Goal: Information Seeking & Learning: Learn about a topic

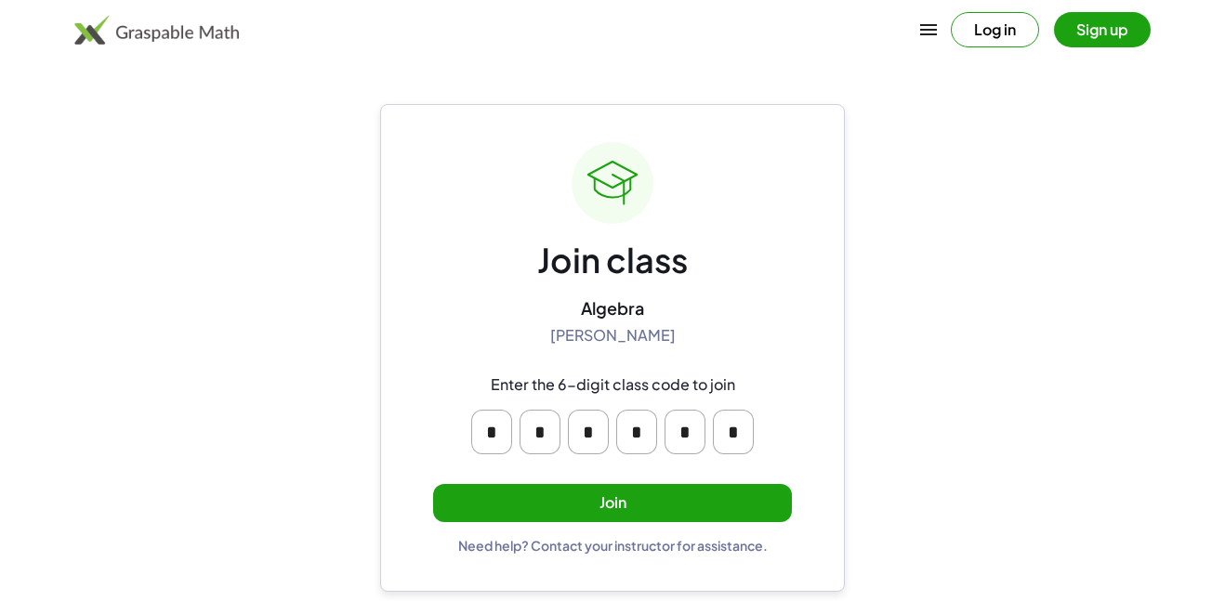
click at [665, 509] on button "Join" at bounding box center [612, 503] width 359 height 38
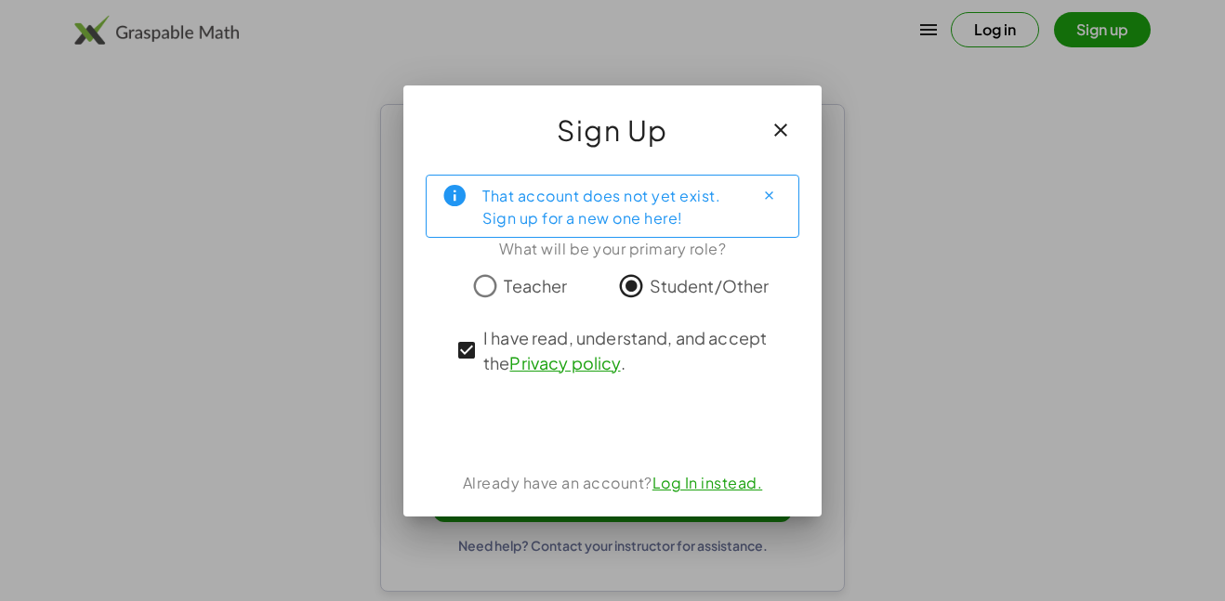
click at [999, 346] on div at bounding box center [612, 300] width 1225 height 601
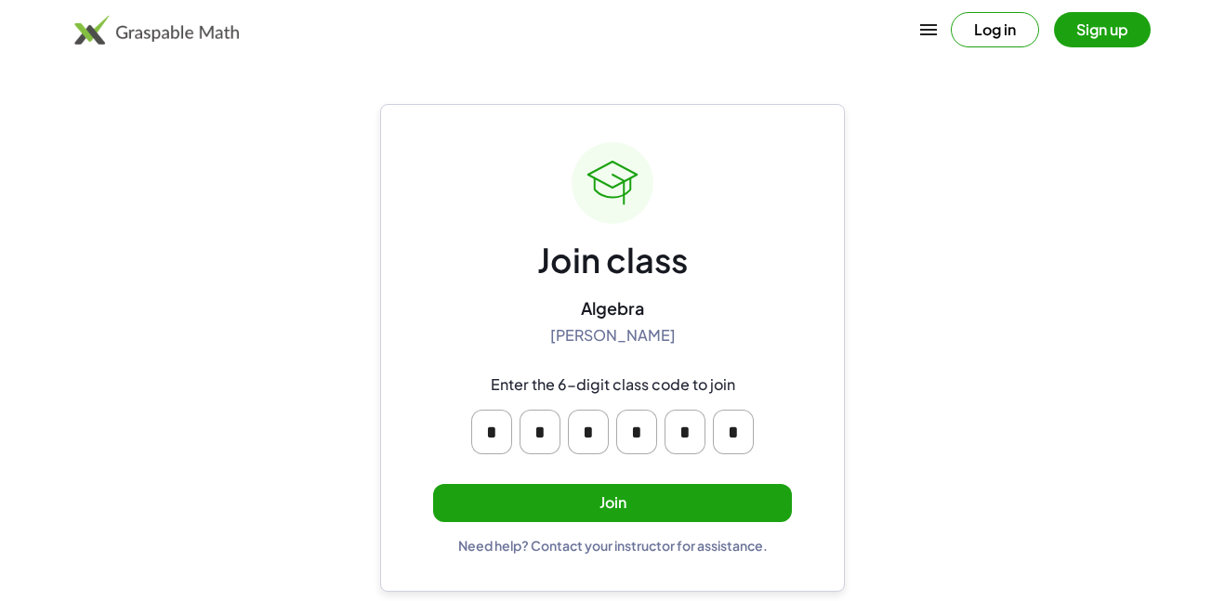
click at [722, 502] on button "Join" at bounding box center [612, 503] width 359 height 38
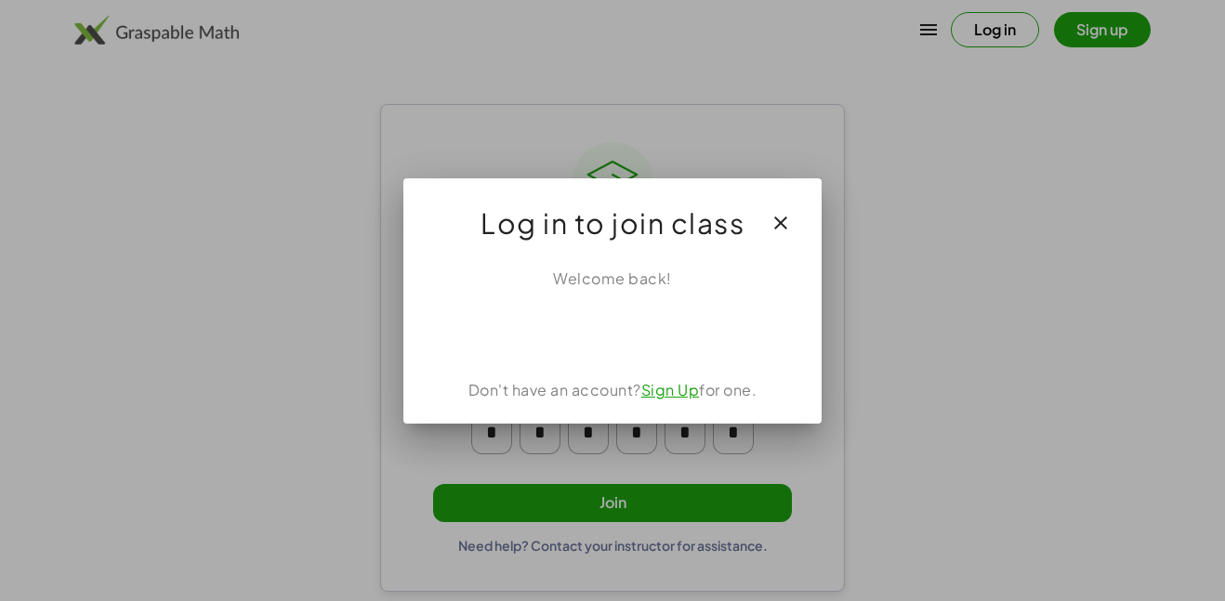
click at [655, 391] on link "Sign Up" at bounding box center [670, 390] width 59 height 20
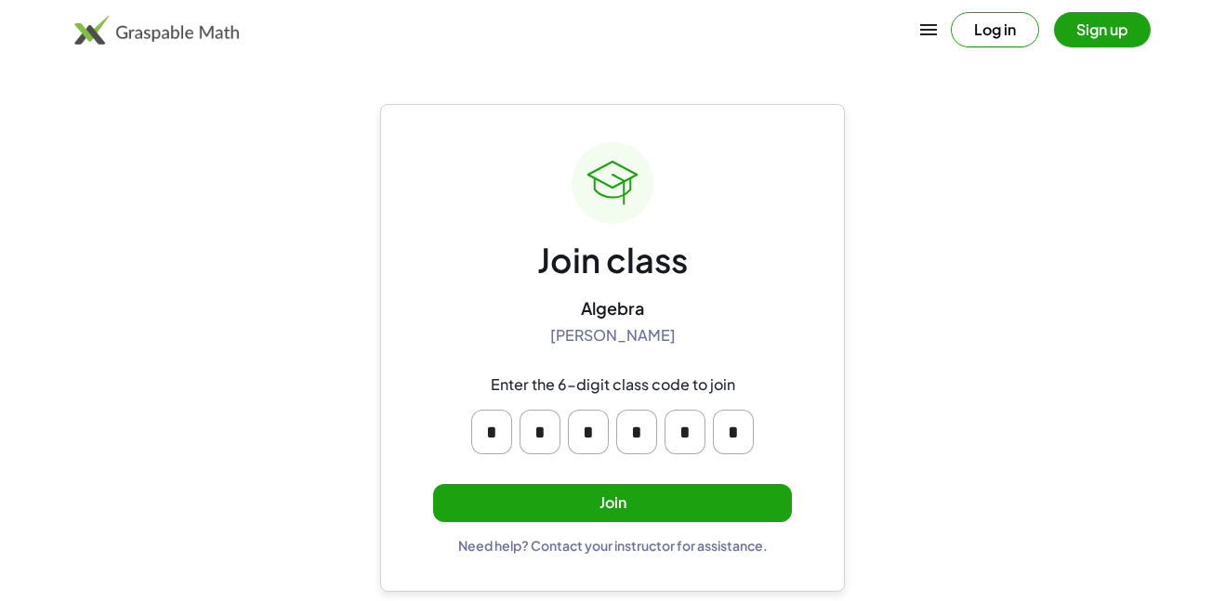
click at [620, 528] on div "Join class Algebra Robert Sikyta Enter the 6-digit class code to join * * * * *…" at bounding box center [612, 348] width 359 height 412
click at [612, 505] on button "Join" at bounding box center [612, 503] width 359 height 38
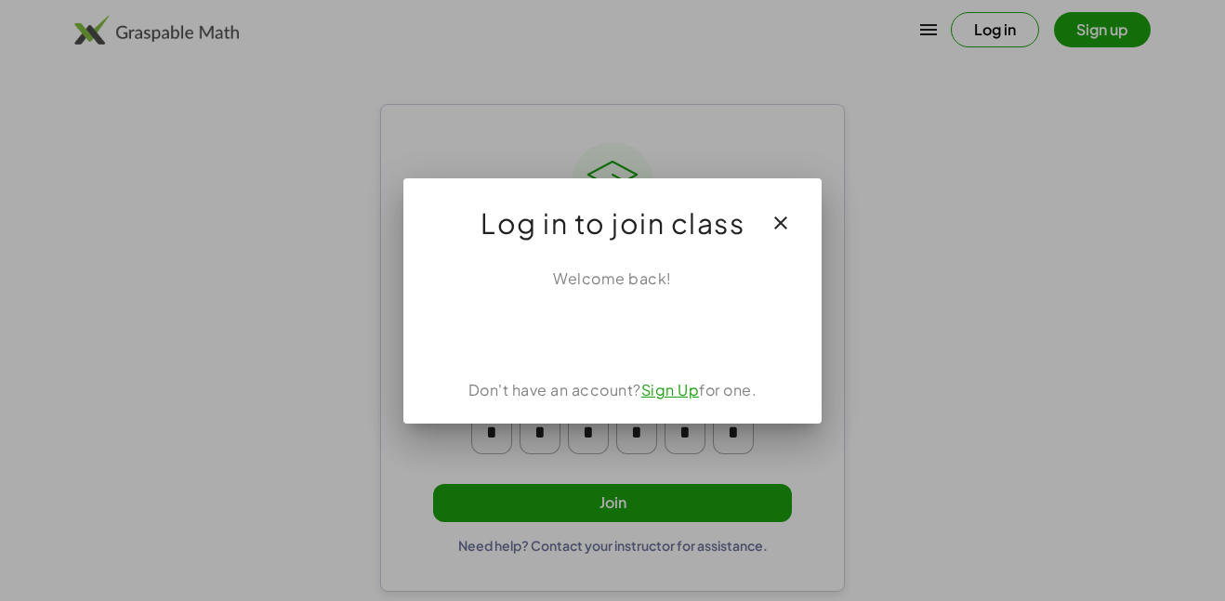
click at [669, 398] on link "Sign Up" at bounding box center [670, 390] width 59 height 20
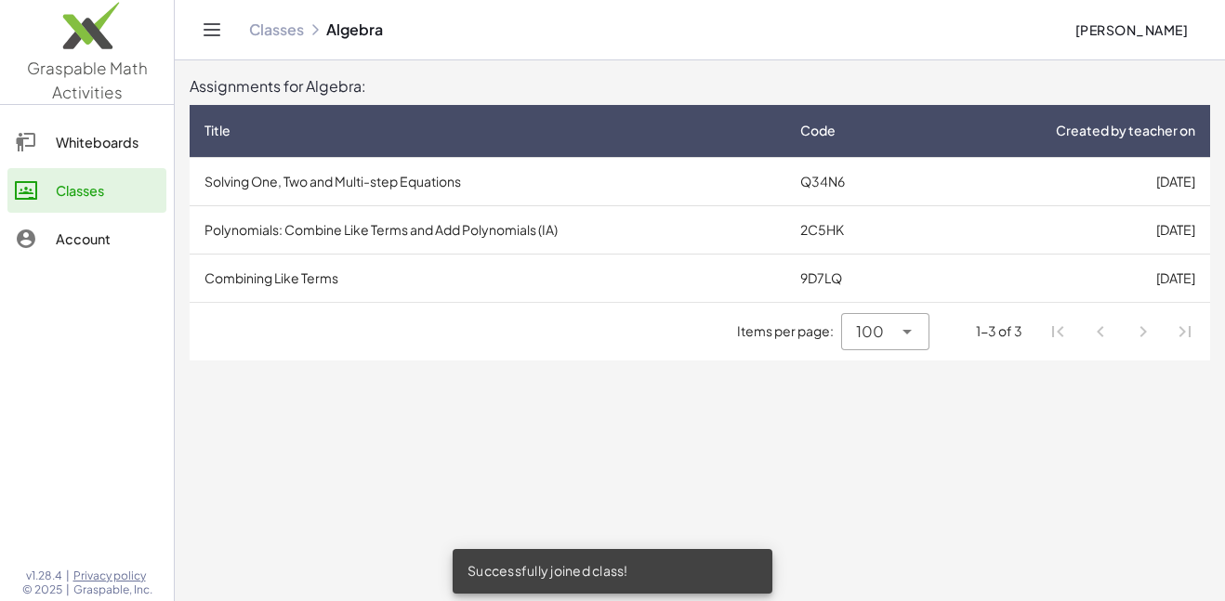
click at [435, 172] on td "Solving One, Two and Multi-step Equations" at bounding box center [488, 181] width 596 height 48
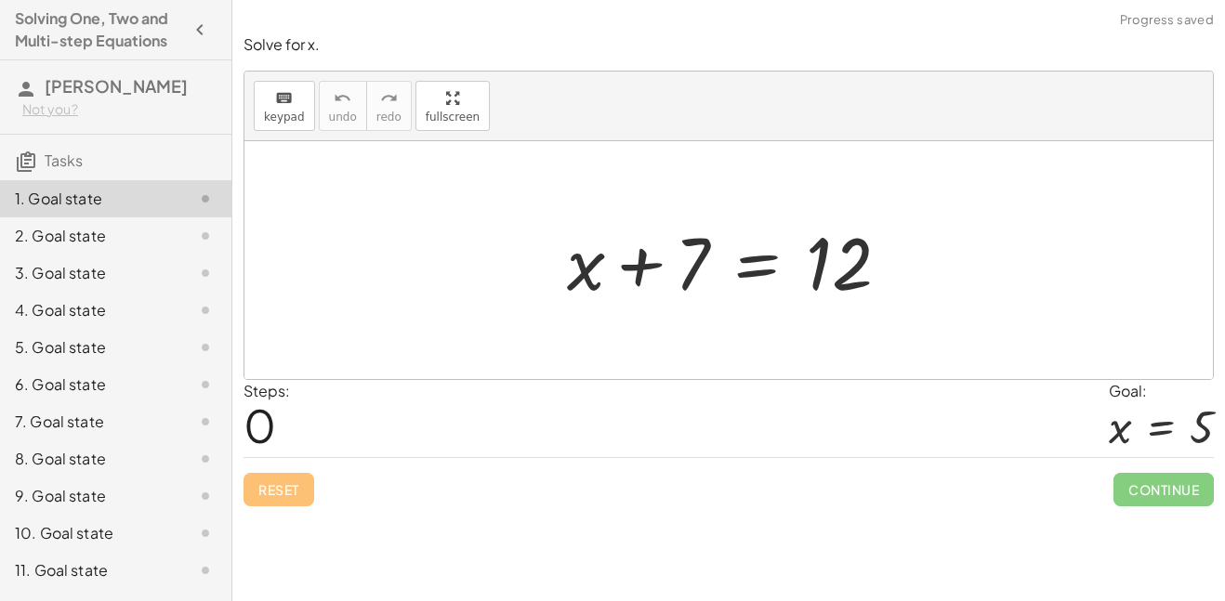
click at [643, 267] on div at bounding box center [736, 261] width 356 height 96
click at [763, 262] on div at bounding box center [736, 261] width 356 height 96
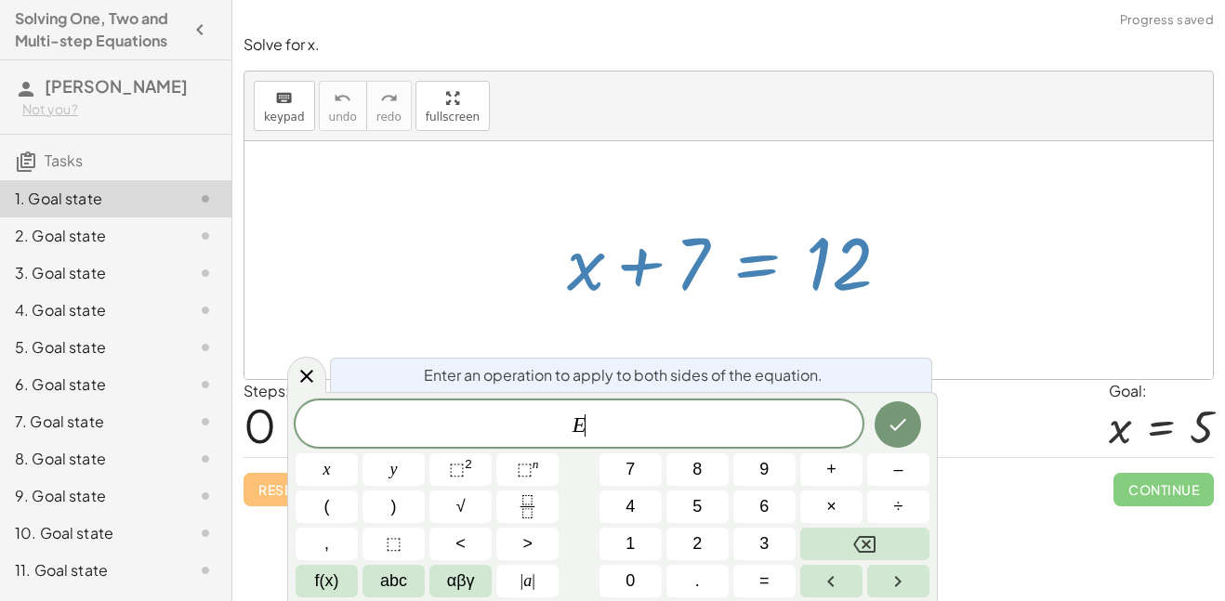
scroll to position [1, 0]
click at [808, 257] on div at bounding box center [736, 261] width 356 height 96
click at [297, 385] on icon at bounding box center [307, 376] width 22 height 22
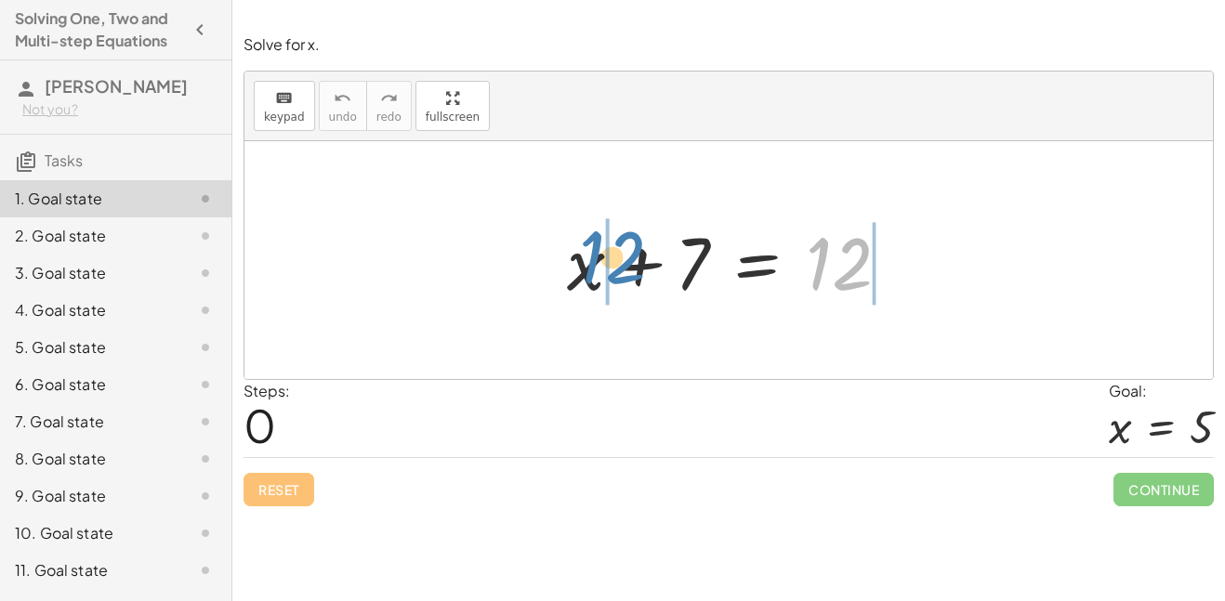
drag, startPoint x: 850, startPoint y: 253, endPoint x: 631, endPoint y: 252, distance: 218.5
click at [631, 252] on div at bounding box center [736, 261] width 356 height 96
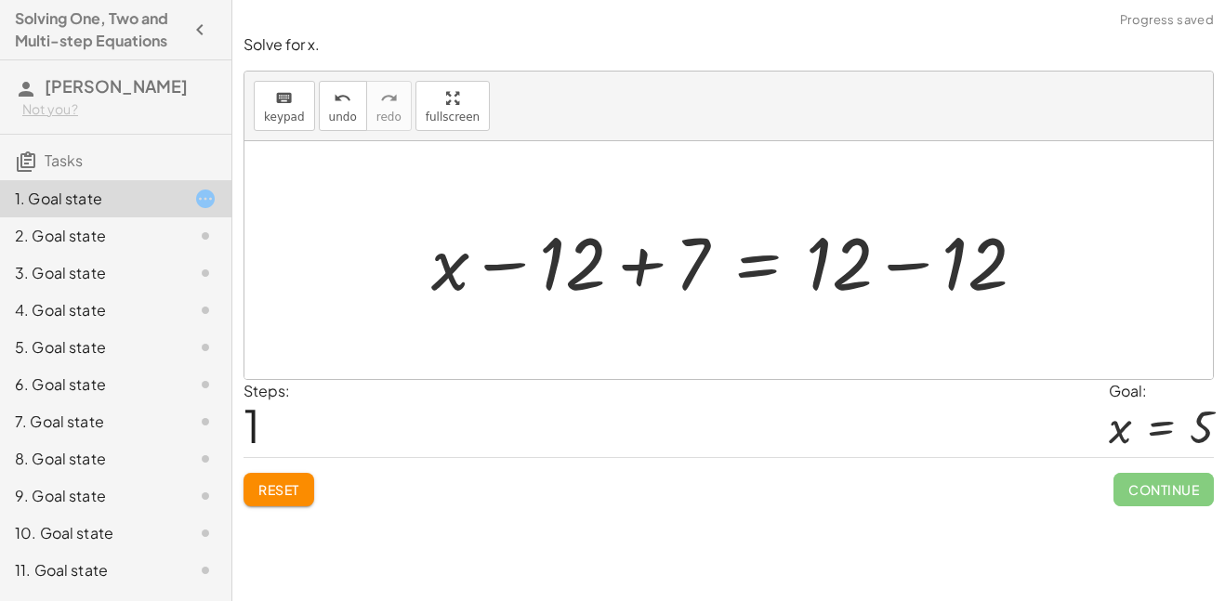
click at [648, 263] on div at bounding box center [736, 261] width 628 height 96
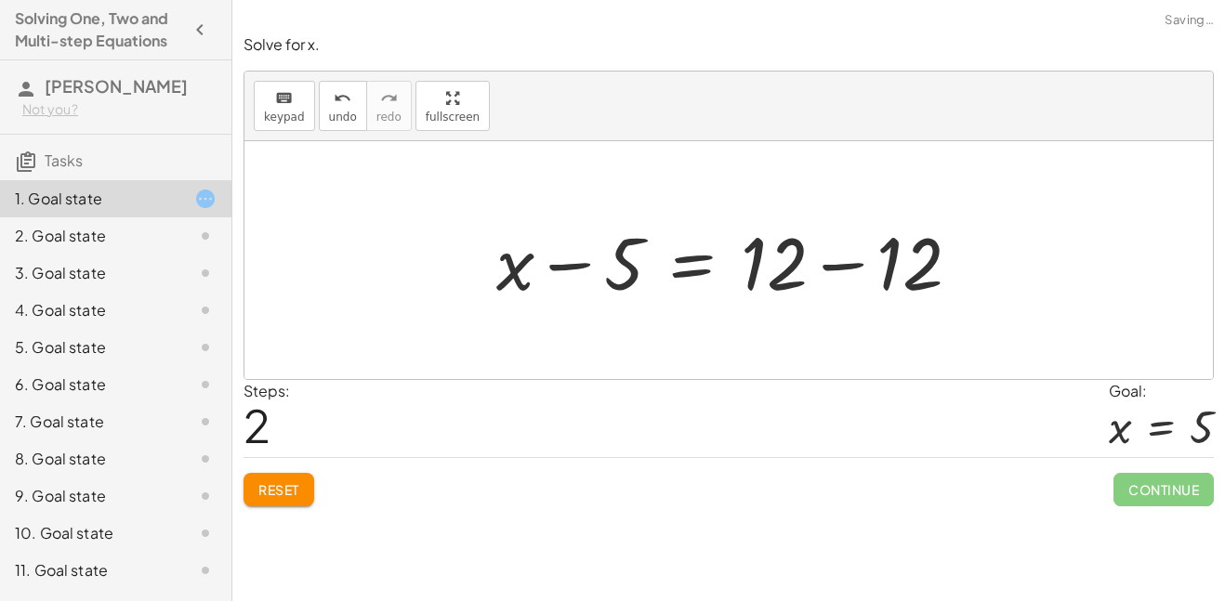
click at [840, 271] on div at bounding box center [735, 261] width 497 height 96
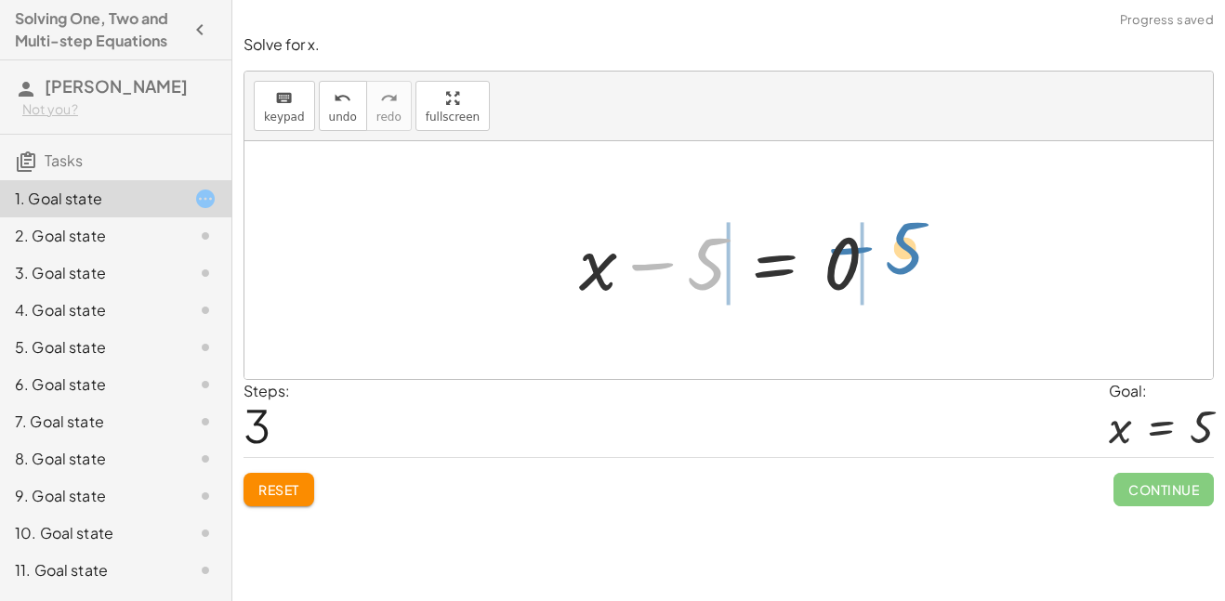
drag, startPoint x: 703, startPoint y: 269, endPoint x: 901, endPoint y: 253, distance: 198.6
click at [901, 253] on div at bounding box center [736, 261] width 333 height 96
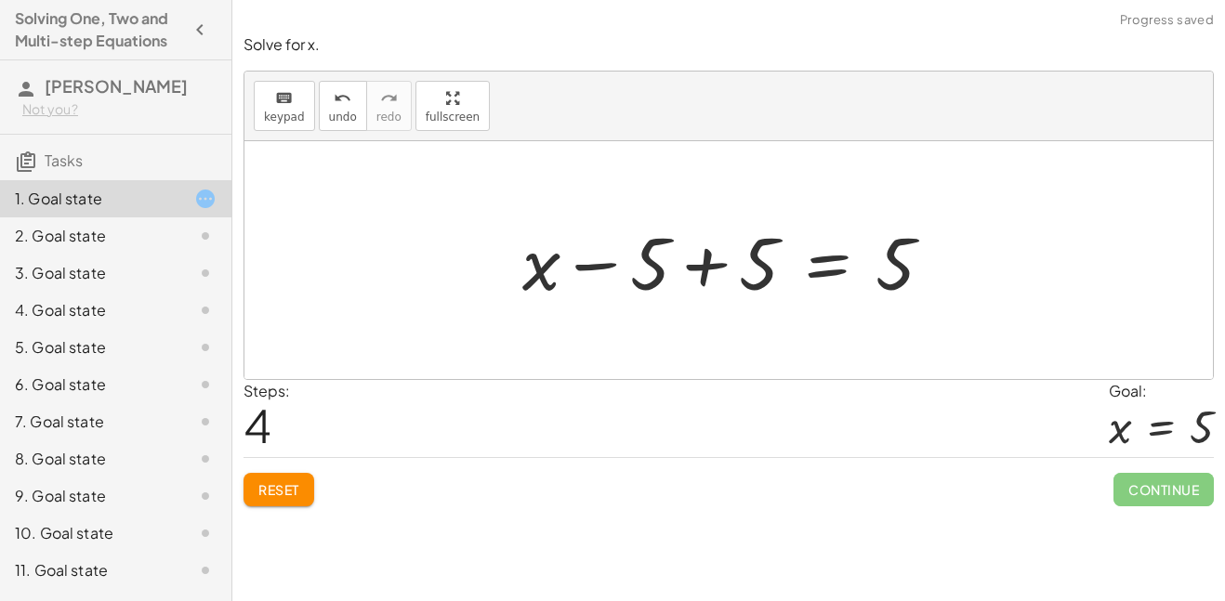
click at [705, 267] on div at bounding box center [735, 261] width 444 height 96
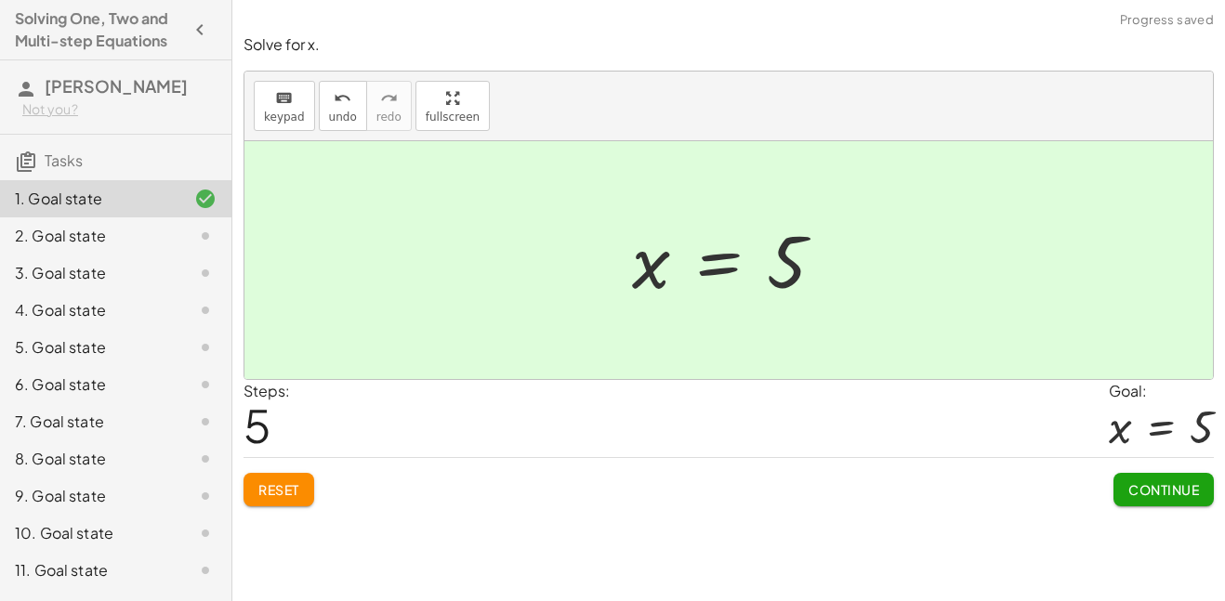
click at [1138, 476] on button "Continue" at bounding box center [1164, 489] width 100 height 33
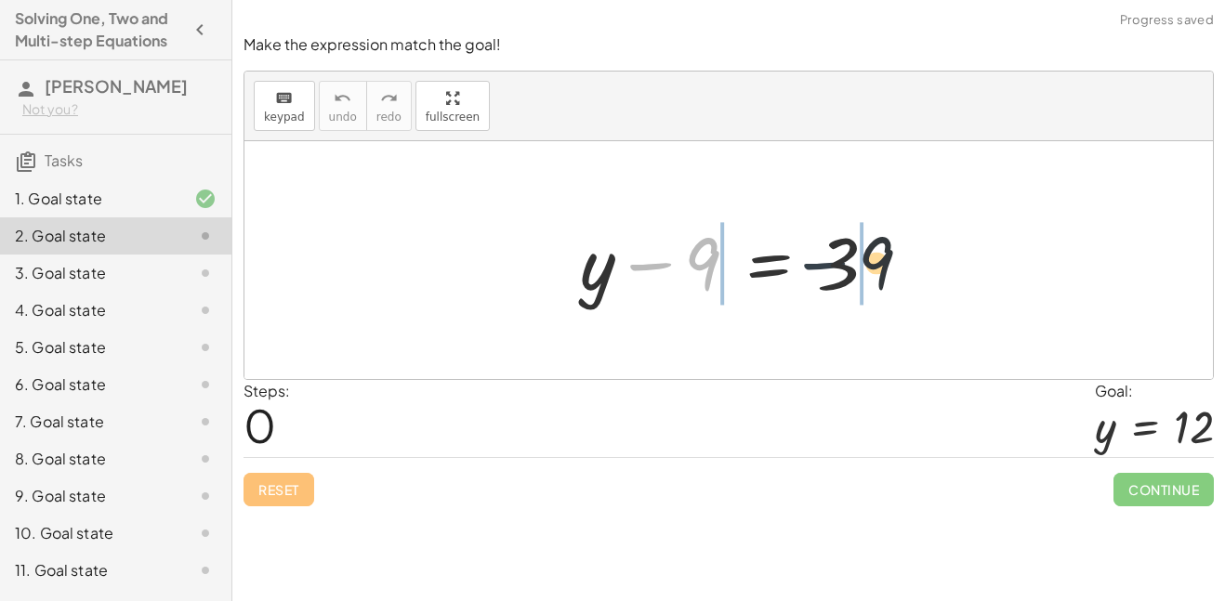
drag, startPoint x: 667, startPoint y: 266, endPoint x: 865, endPoint y: 266, distance: 197.1
click at [865, 266] on div at bounding box center [736, 261] width 331 height 96
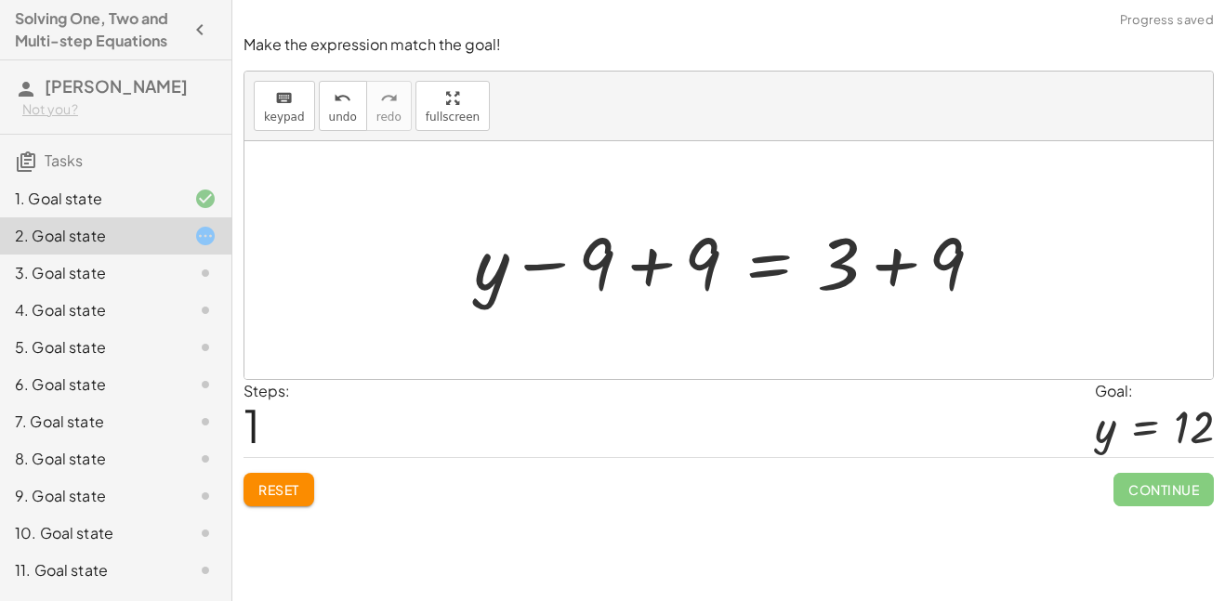
click at [900, 264] on div at bounding box center [736, 261] width 542 height 96
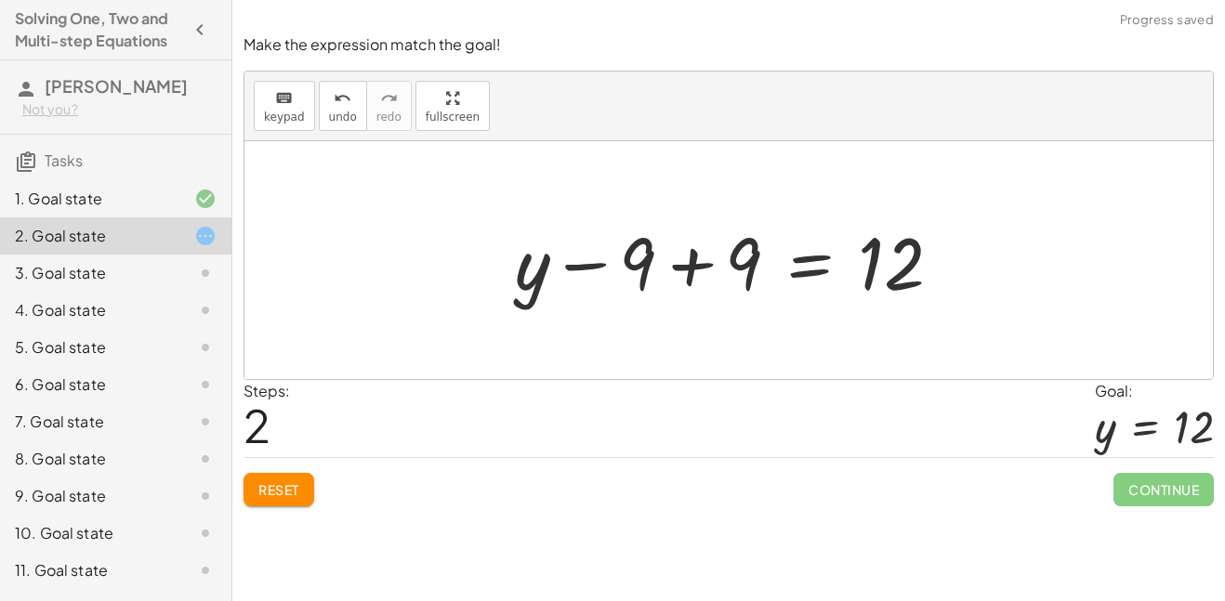
click at [693, 274] on div at bounding box center [736, 261] width 460 height 96
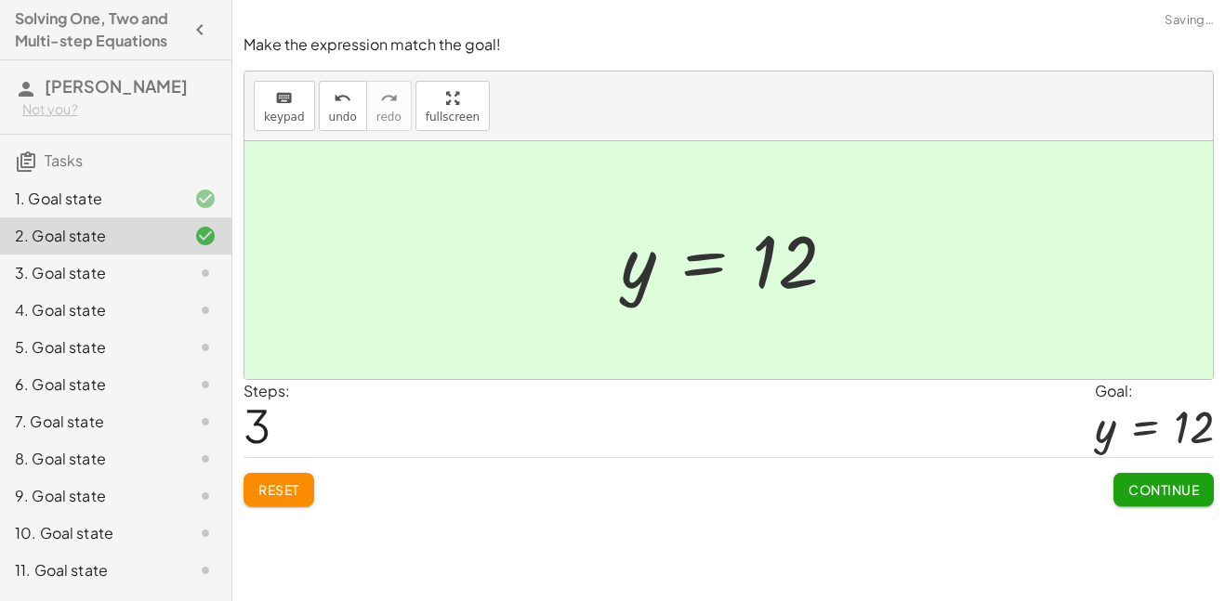
click at [1129, 486] on span "Continue" at bounding box center [1164, 490] width 71 height 17
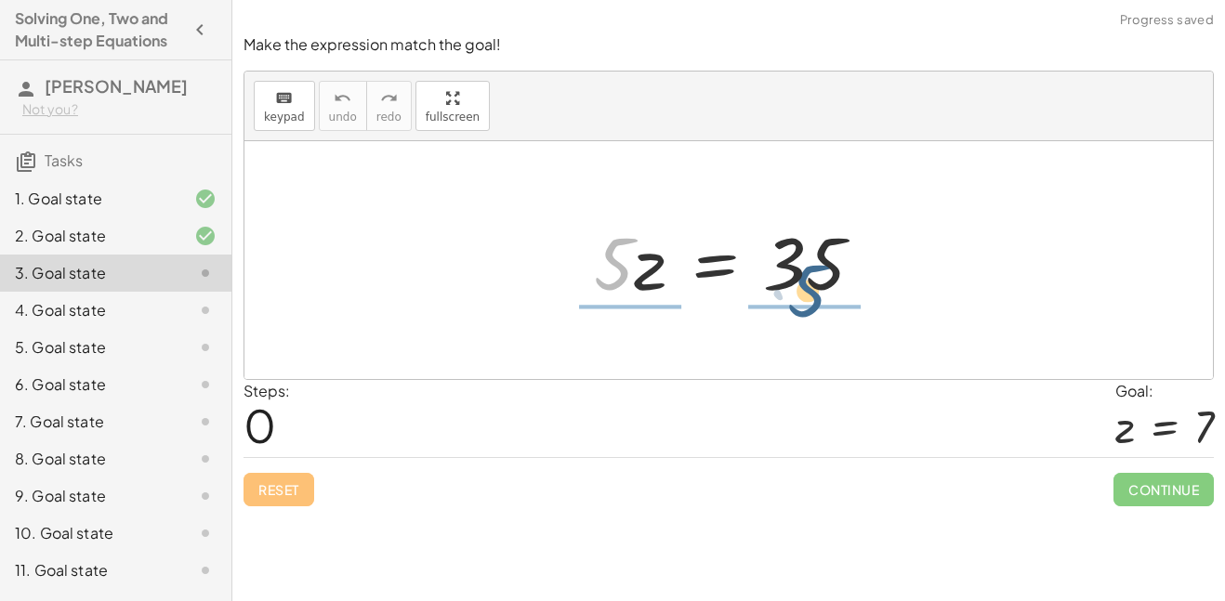
drag, startPoint x: 618, startPoint y: 256, endPoint x: 814, endPoint y: 284, distance: 198.3
click at [814, 284] on div at bounding box center [736, 261] width 303 height 96
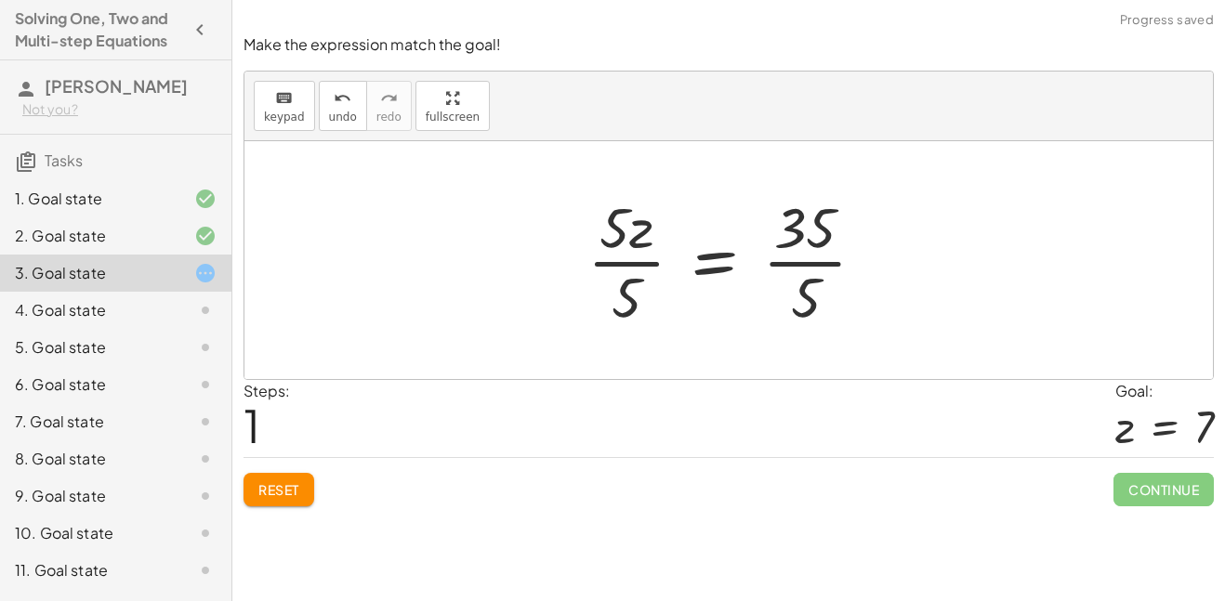
click at [803, 268] on div at bounding box center [734, 260] width 312 height 143
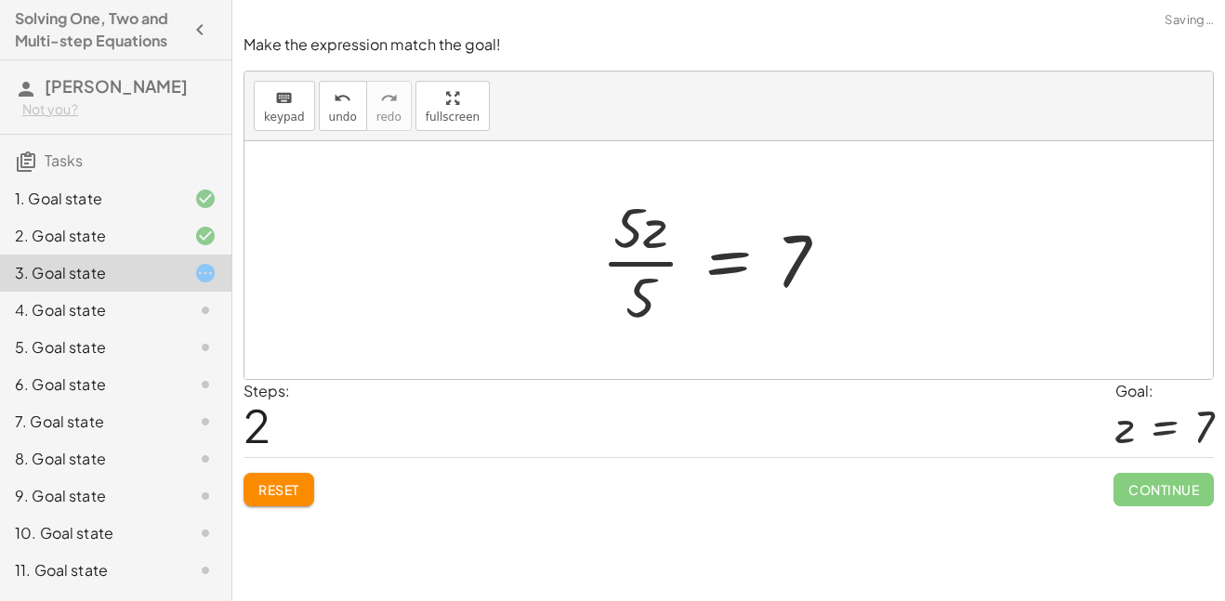
click at [645, 271] on div at bounding box center [722, 260] width 260 height 143
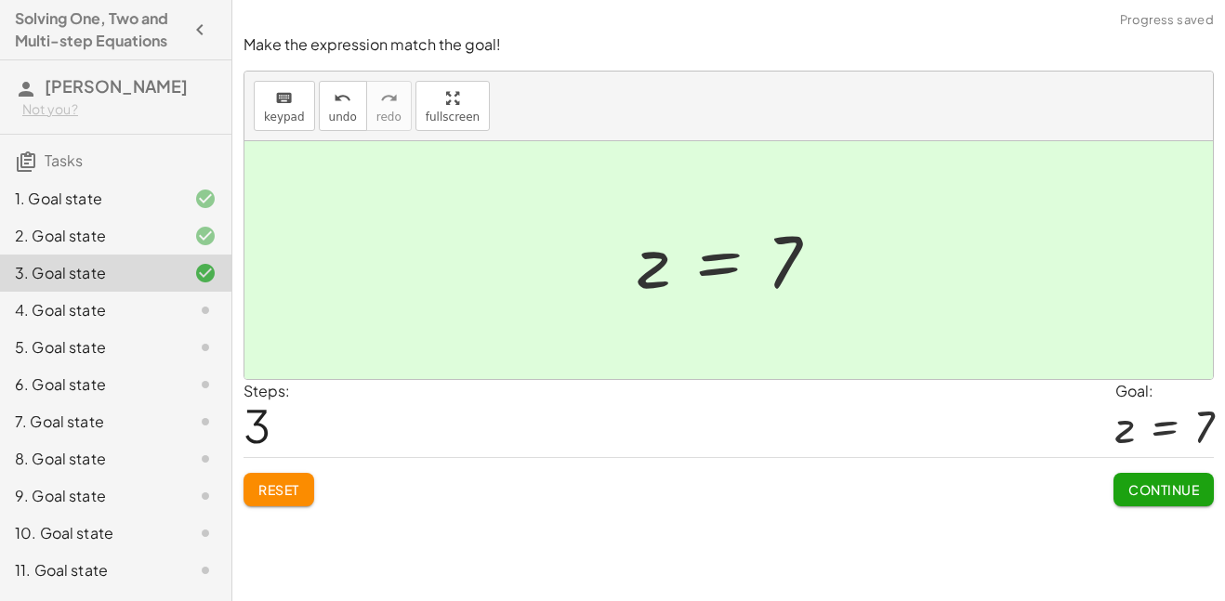
click at [1185, 486] on span "Continue" at bounding box center [1164, 490] width 71 height 17
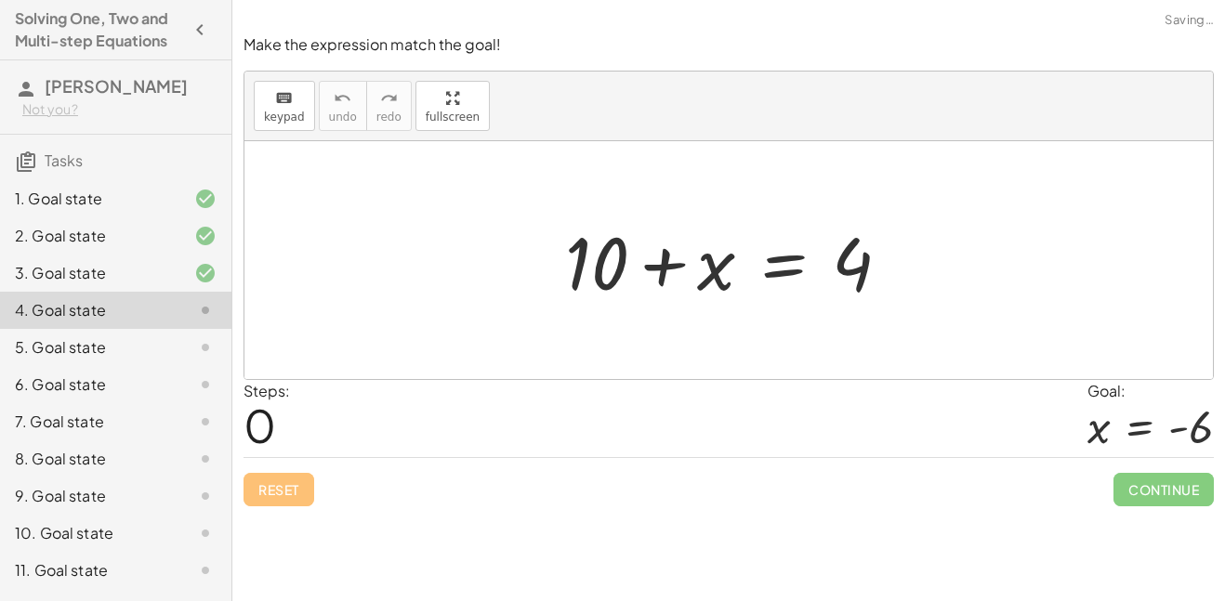
click at [667, 263] on div at bounding box center [735, 261] width 359 height 96
drag, startPoint x: 851, startPoint y: 262, endPoint x: 874, endPoint y: 256, distance: 24.1
click at [874, 256] on div at bounding box center [735, 261] width 359 height 96
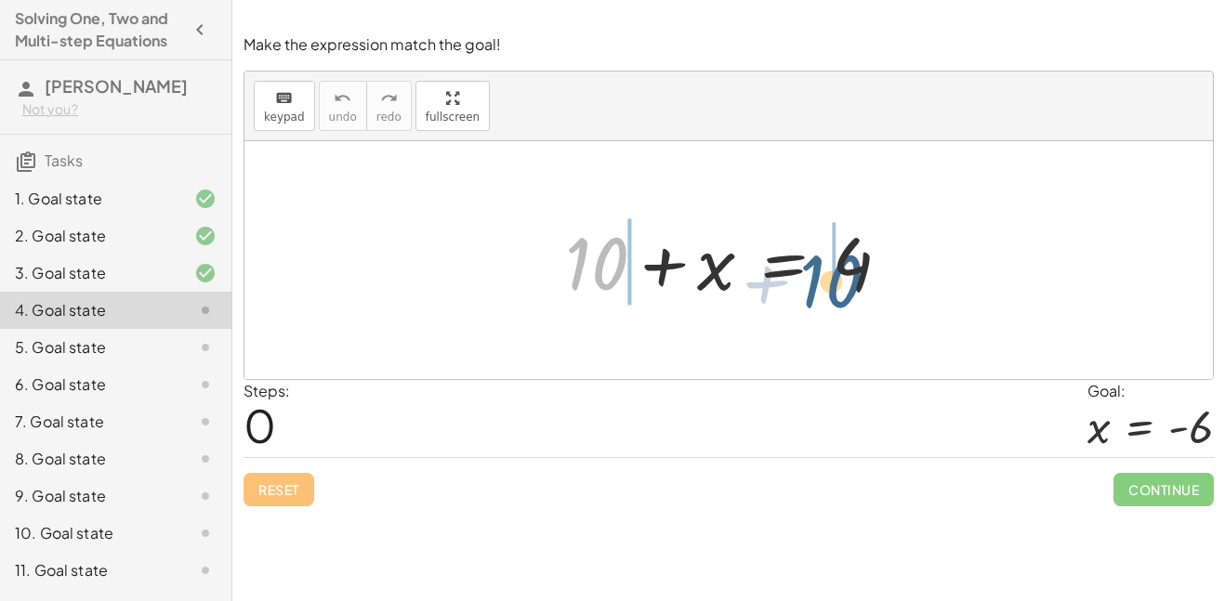
drag, startPoint x: 614, startPoint y: 257, endPoint x: 852, endPoint y: 275, distance: 238.7
click at [852, 275] on div at bounding box center [735, 261] width 359 height 96
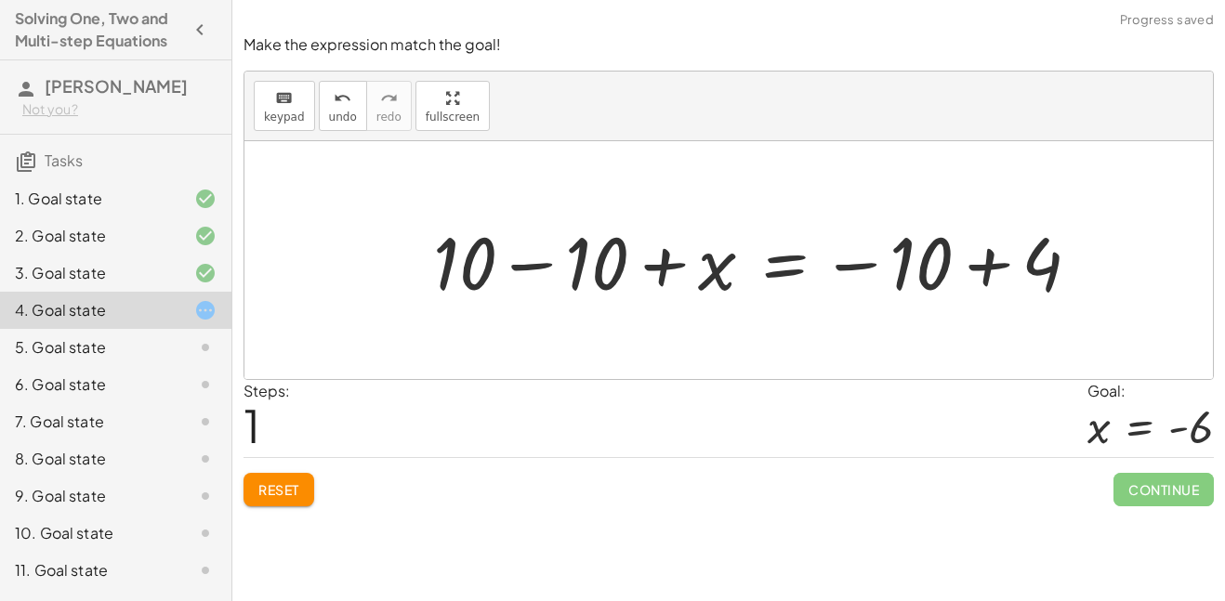
click at [986, 264] on div at bounding box center [764, 261] width 680 height 96
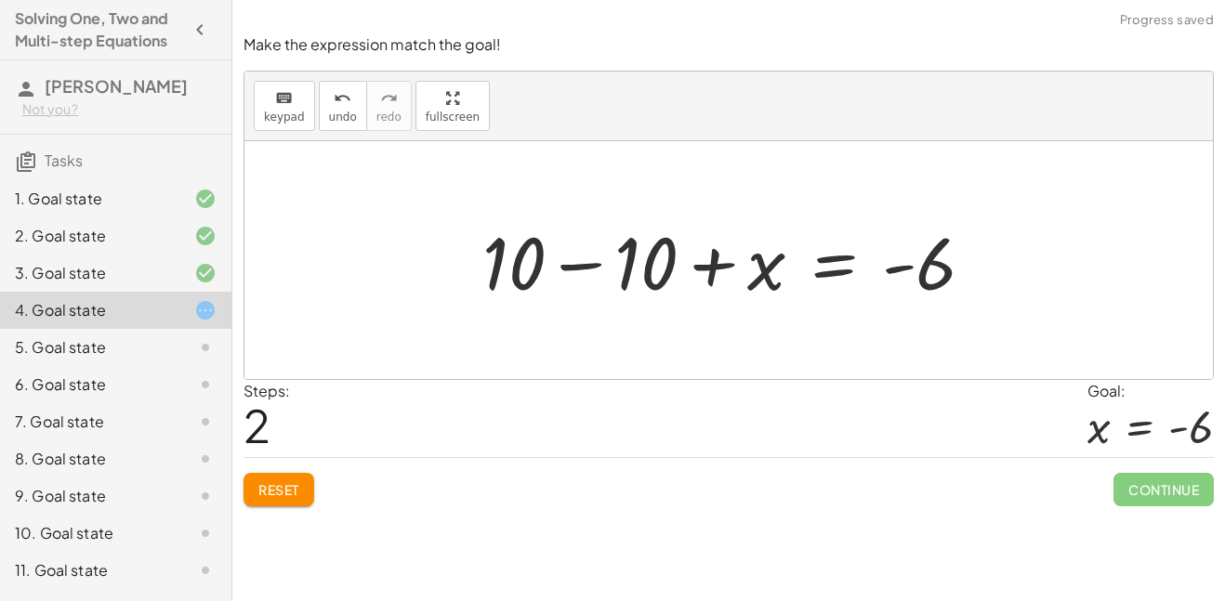
click at [587, 271] on div at bounding box center [736, 261] width 526 height 96
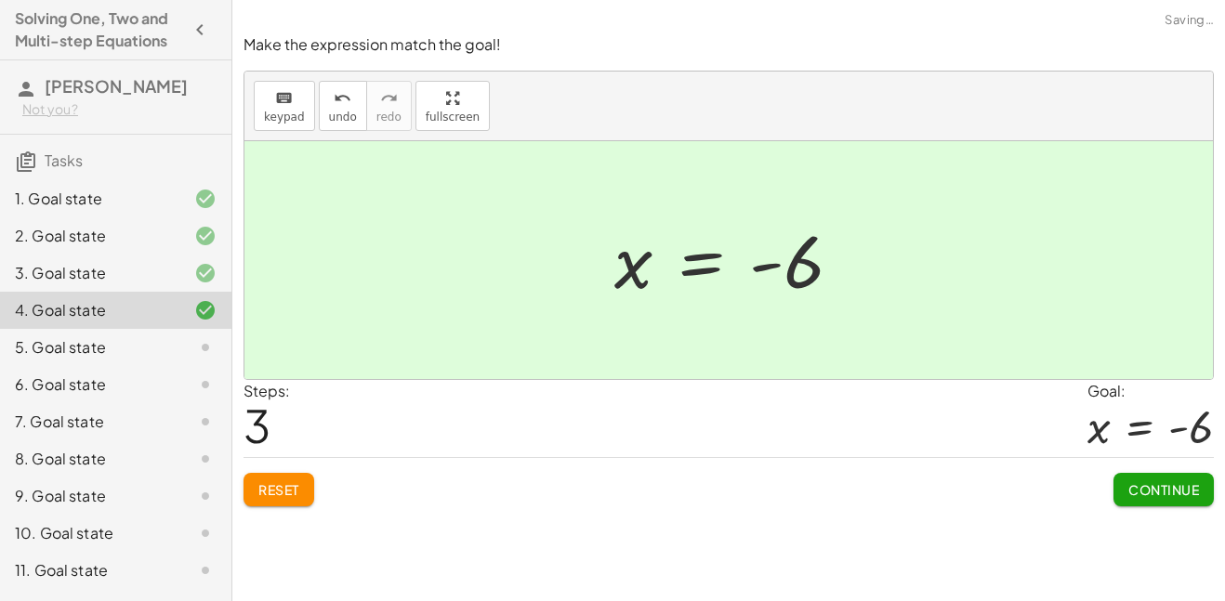
click at [1165, 482] on span "Continue" at bounding box center [1164, 490] width 71 height 17
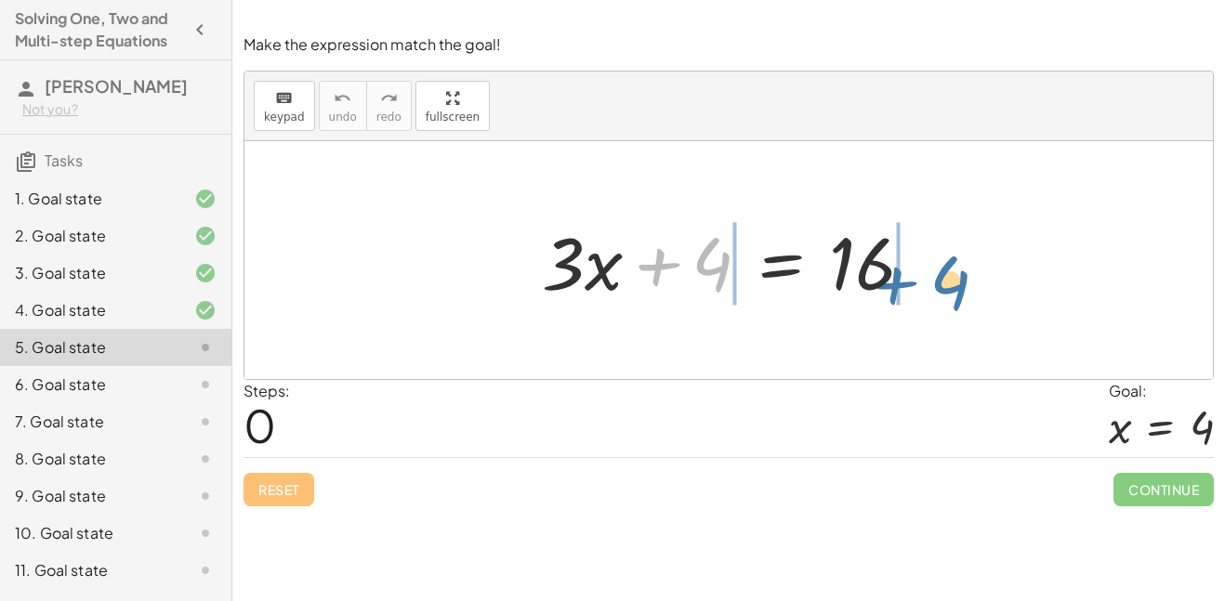
drag, startPoint x: 654, startPoint y: 266, endPoint x: 892, endPoint y: 284, distance: 238.7
click at [892, 284] on div at bounding box center [736, 261] width 406 height 96
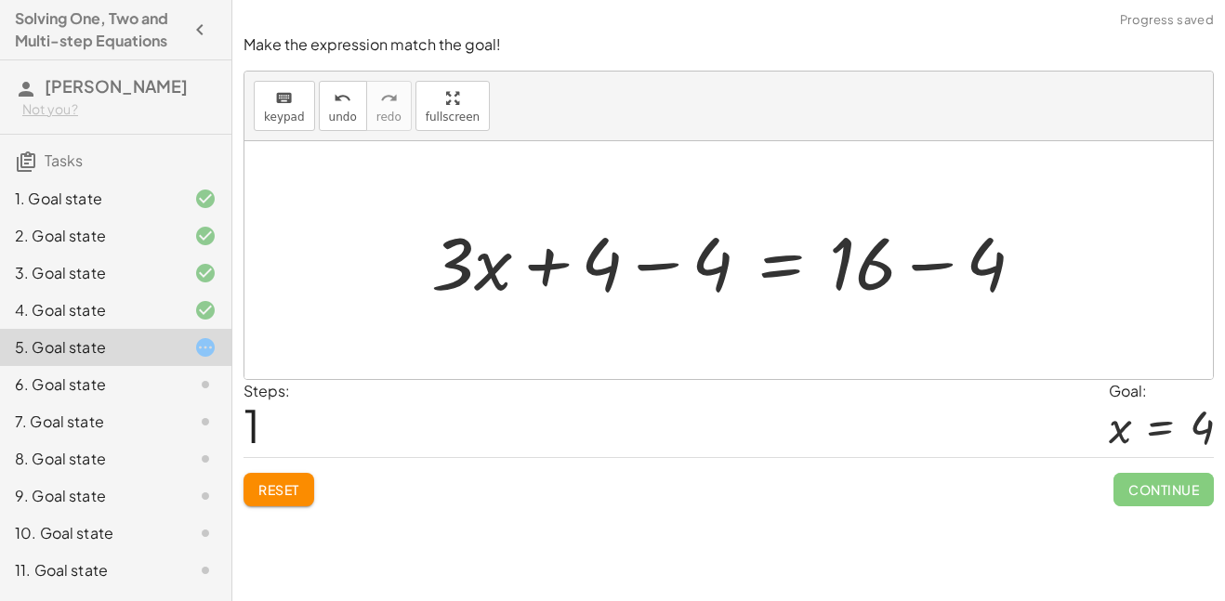
click at [934, 269] on div at bounding box center [735, 261] width 627 height 96
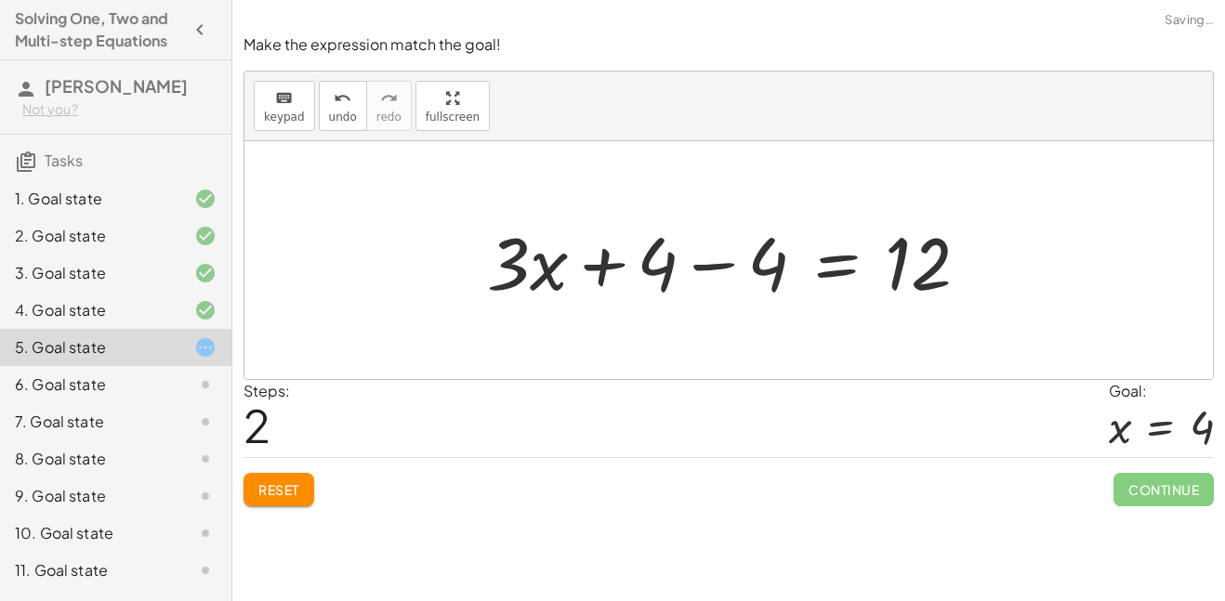
click at [707, 267] on div at bounding box center [736, 261] width 516 height 96
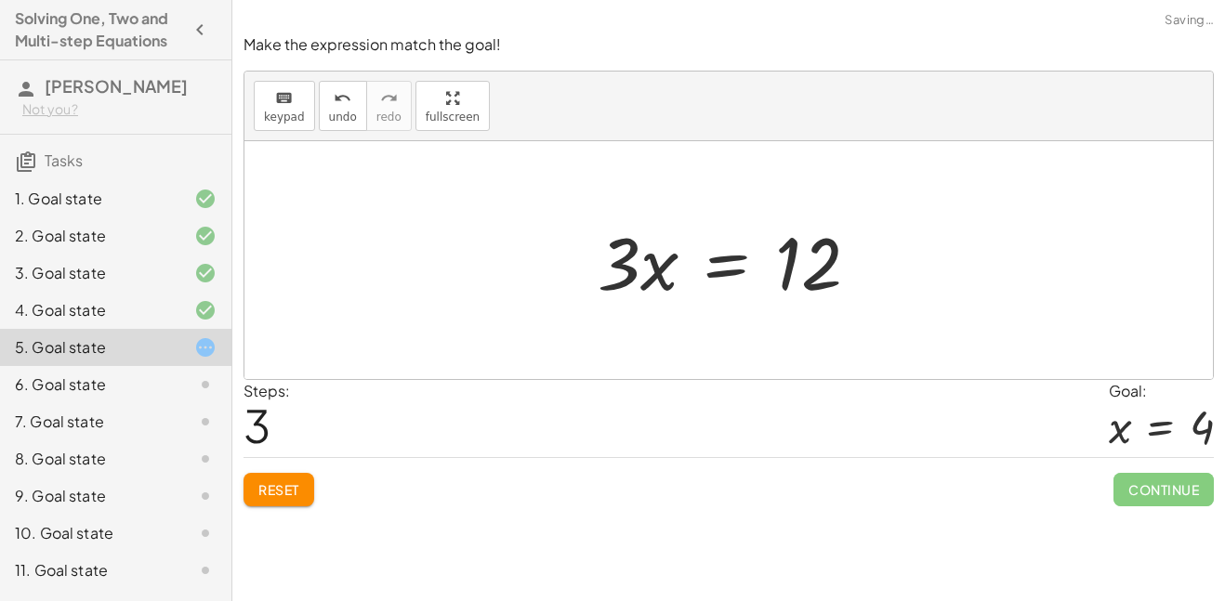
click at [758, 261] on div at bounding box center [735, 261] width 295 height 96
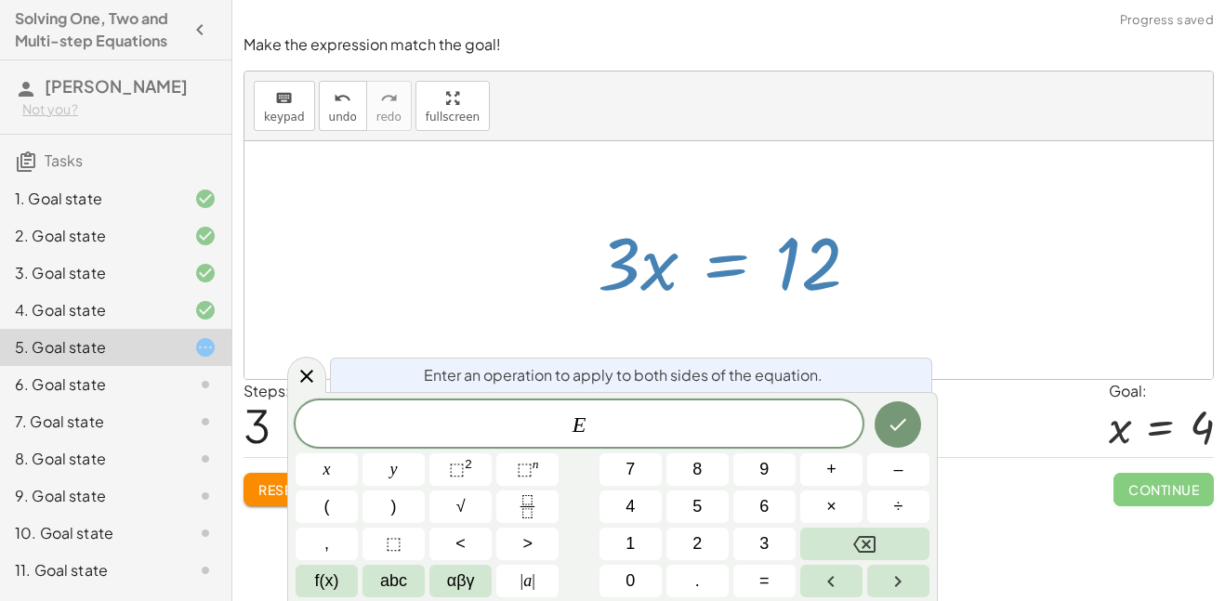
click at [786, 256] on div at bounding box center [735, 261] width 295 height 96
click at [312, 380] on icon at bounding box center [307, 376] width 22 height 22
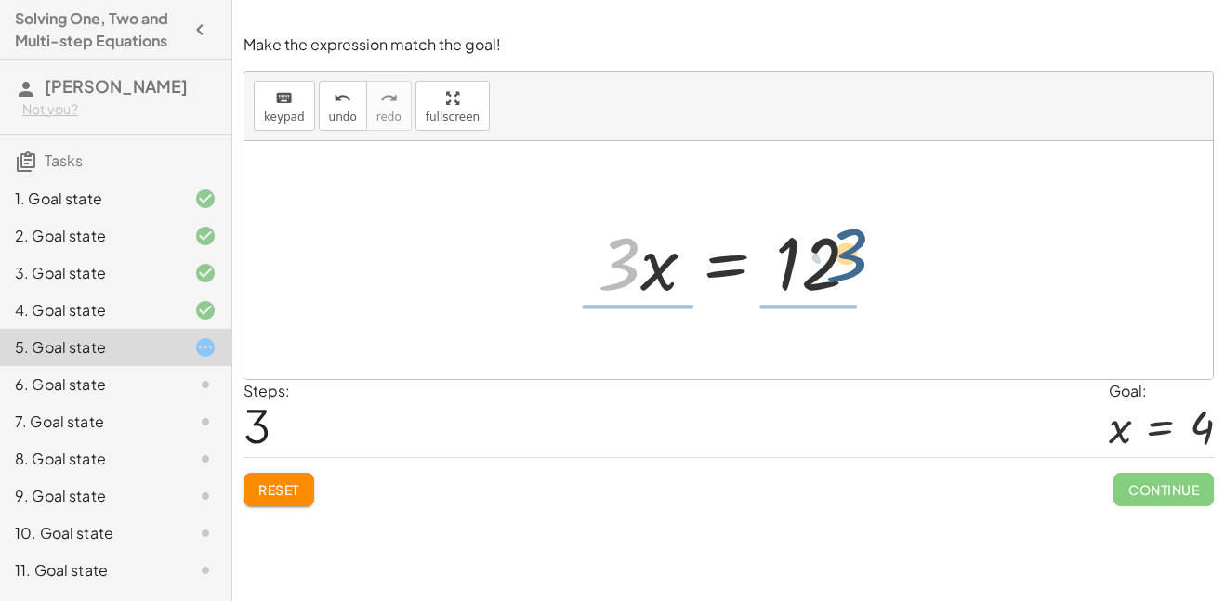
drag, startPoint x: 638, startPoint y: 258, endPoint x: 896, endPoint y: 254, distance: 258.5
click at [896, 254] on div "+ · 3 · x + 4 = 16 + · 3 · x + 4 − 4 = + 16 − 4 + · 3 · x + 4 − 4 = 12 + · 3 · …" at bounding box center [728, 260] width 969 height 238
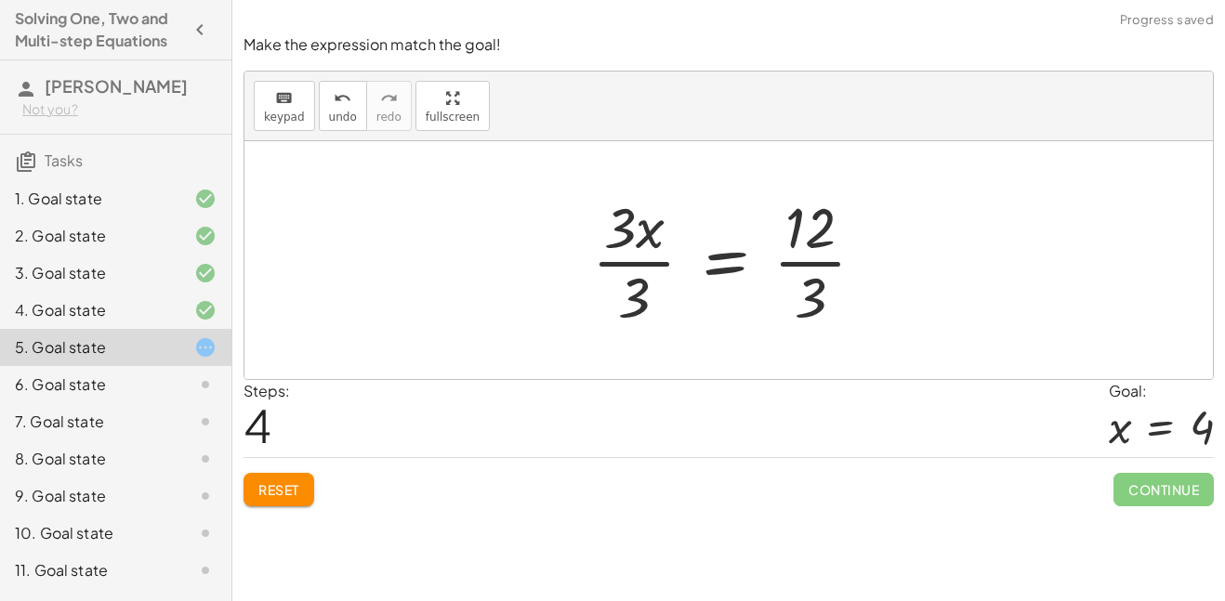
click at [807, 244] on div at bounding box center [736, 260] width 307 height 143
click at [812, 258] on div at bounding box center [736, 260] width 307 height 143
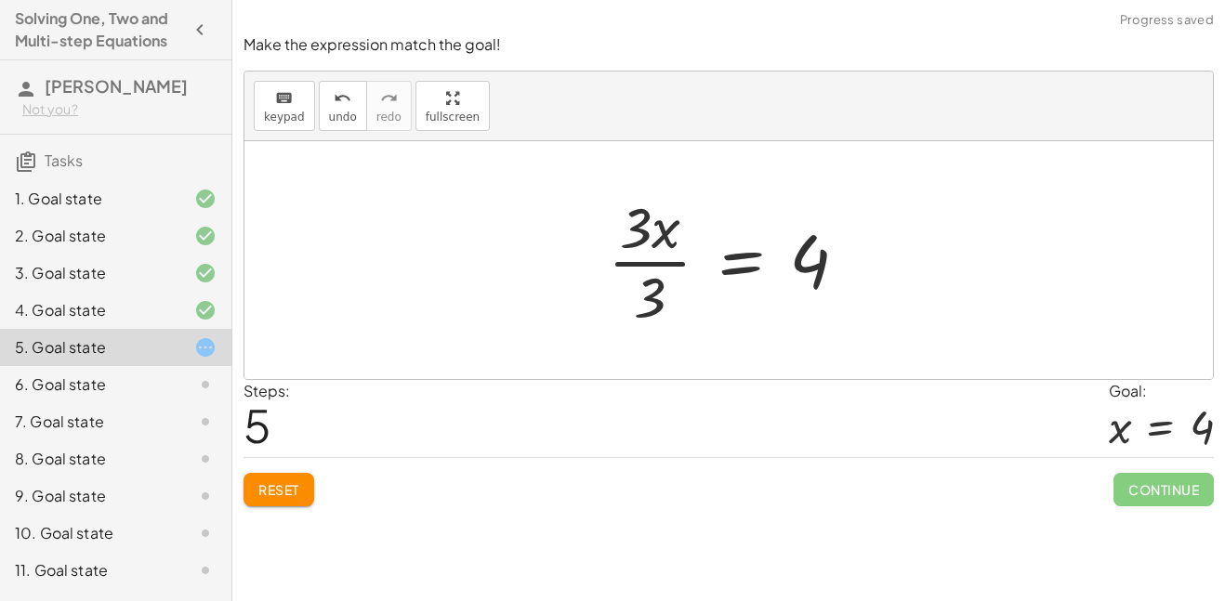
click at [654, 265] on div at bounding box center [735, 260] width 273 height 143
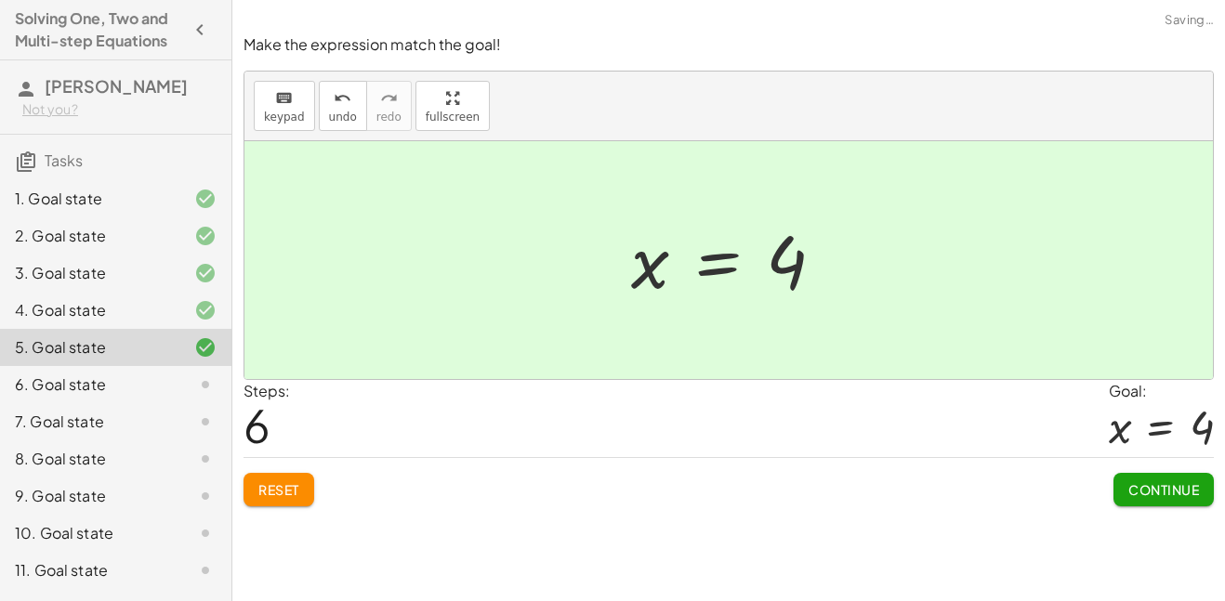
click at [1157, 499] on button "Continue" at bounding box center [1164, 489] width 100 height 33
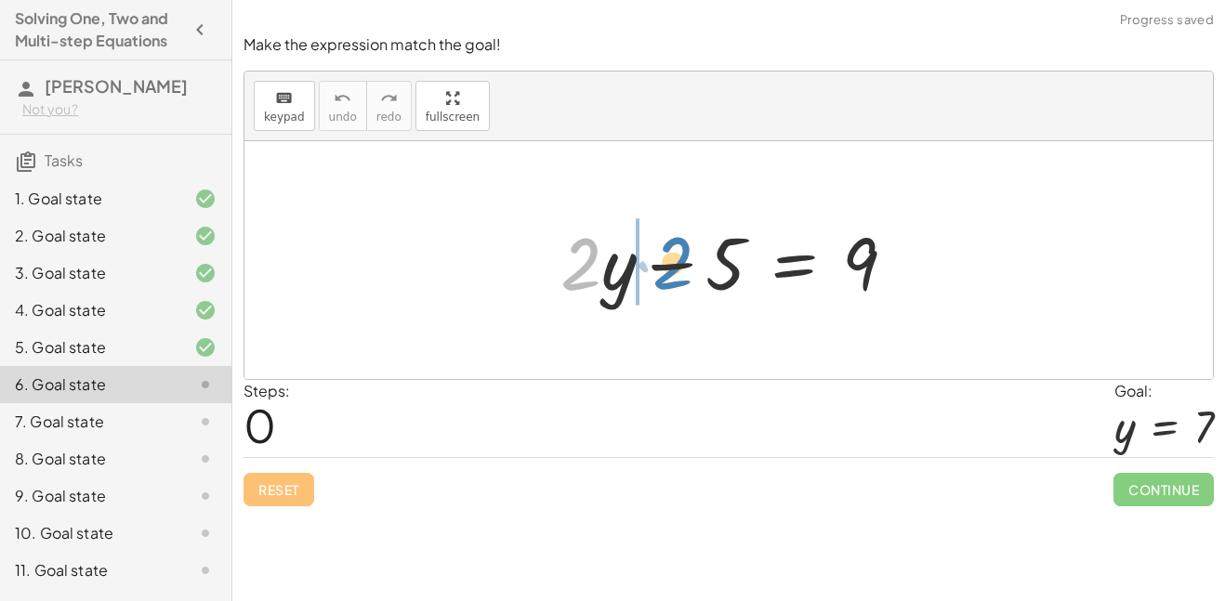
drag, startPoint x: 588, startPoint y: 279, endPoint x: 666, endPoint y: 275, distance: 78.2
click at [666, 275] on div at bounding box center [735, 261] width 369 height 96
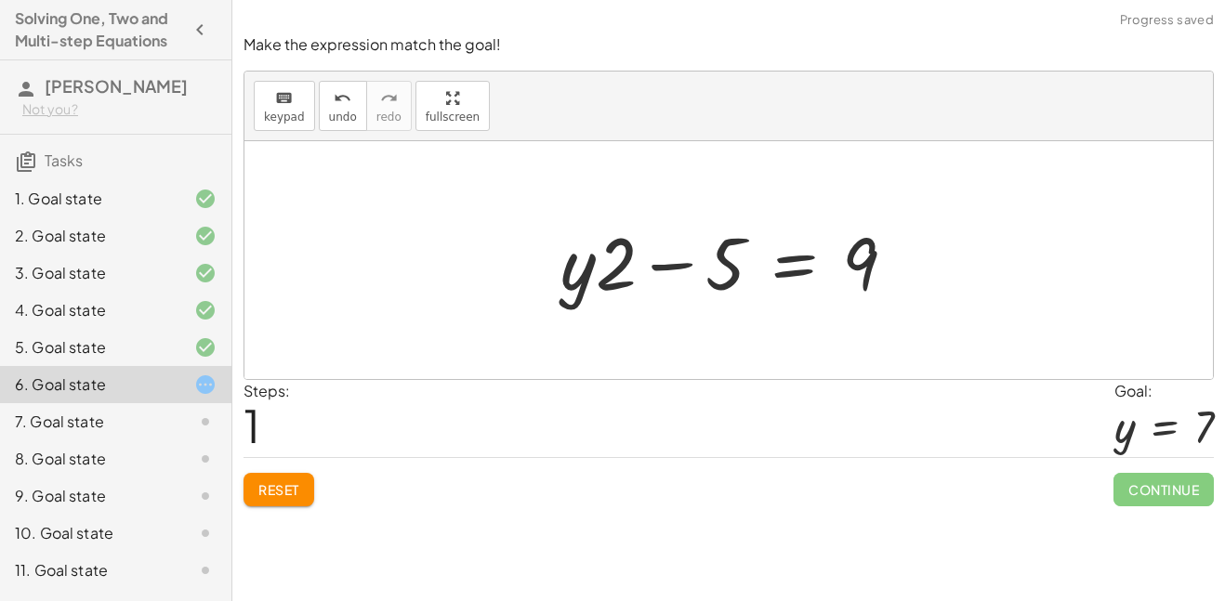
click at [671, 271] on div at bounding box center [735, 261] width 369 height 96
drag, startPoint x: 621, startPoint y: 273, endPoint x: 561, endPoint y: 271, distance: 59.5
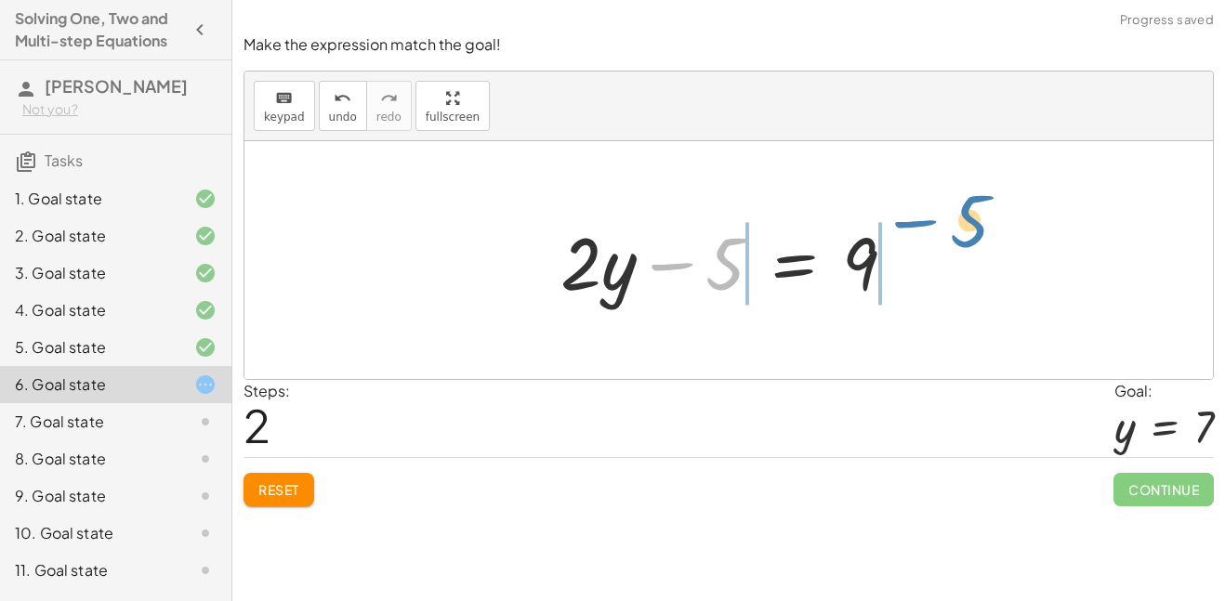
drag, startPoint x: 720, startPoint y: 271, endPoint x: 951, endPoint y: 232, distance: 233.7
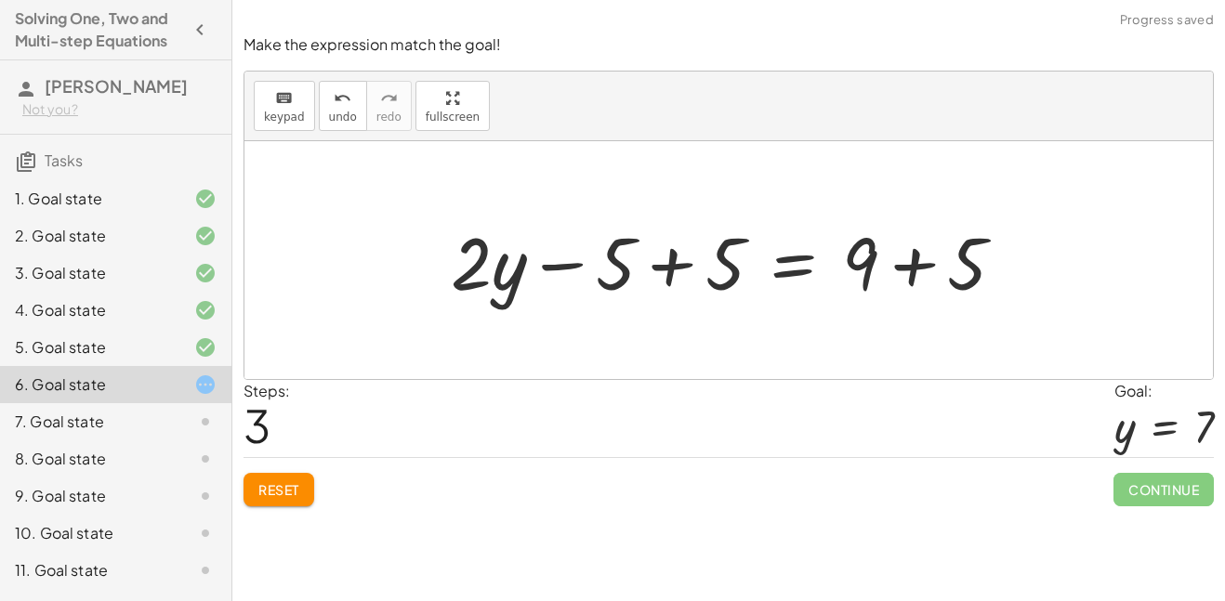
click at [914, 269] on div at bounding box center [736, 261] width 588 height 96
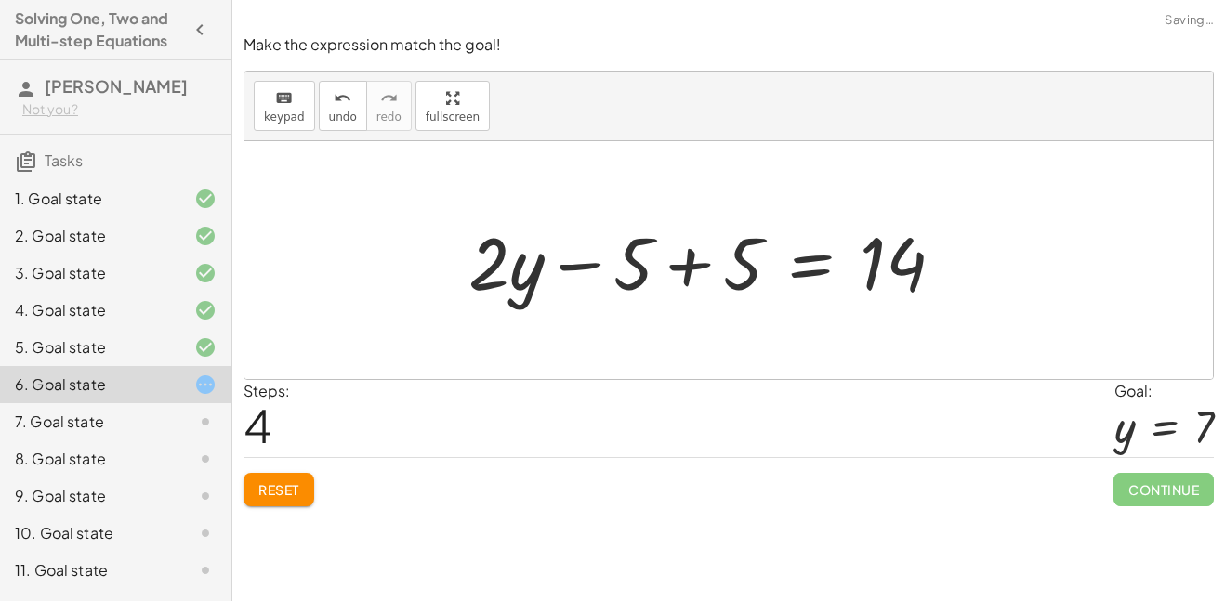
click at [688, 262] on div at bounding box center [713, 261] width 509 height 96
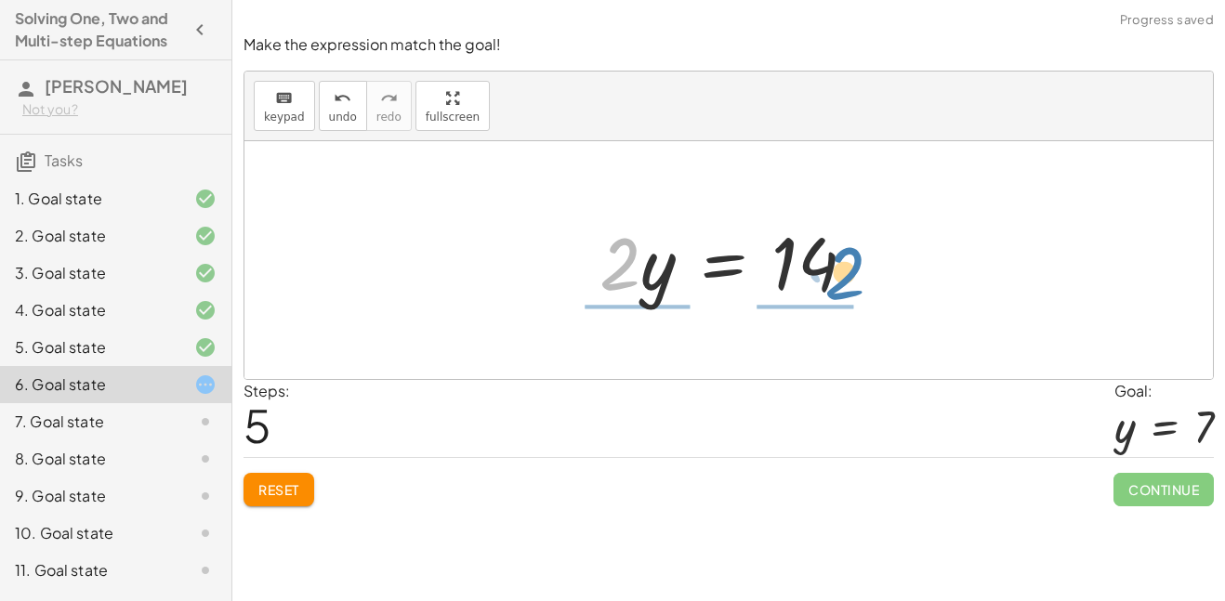
drag, startPoint x: 640, startPoint y: 284, endPoint x: 830, endPoint y: 298, distance: 191.1
click at [830, 298] on div at bounding box center [735, 261] width 290 height 96
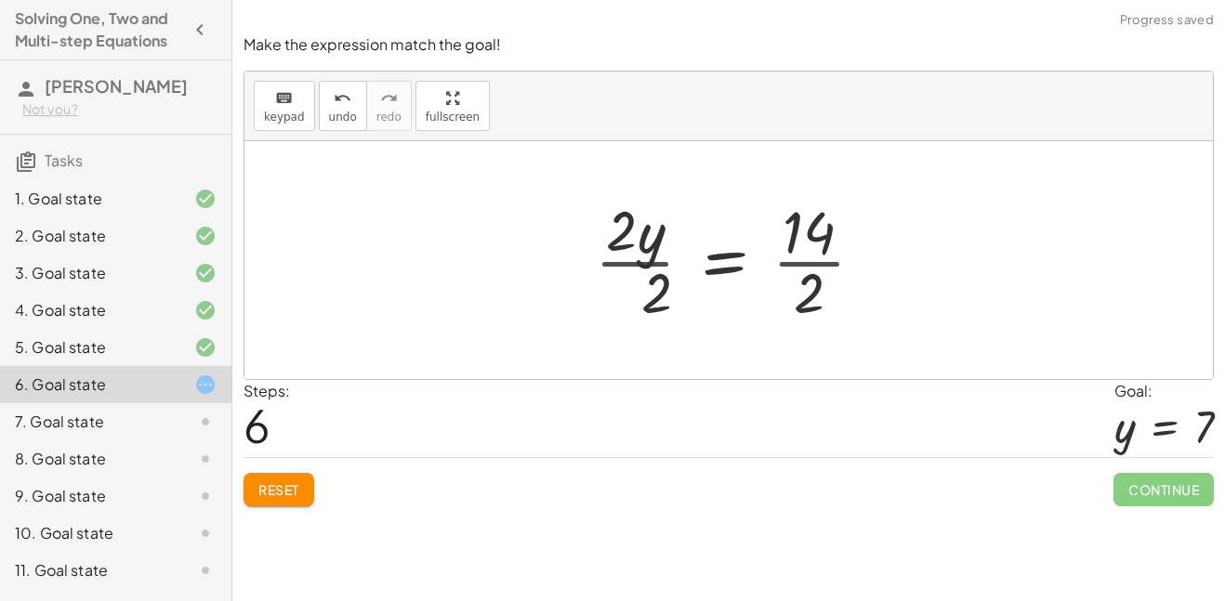
click at [825, 276] on div at bounding box center [737, 260] width 303 height 143
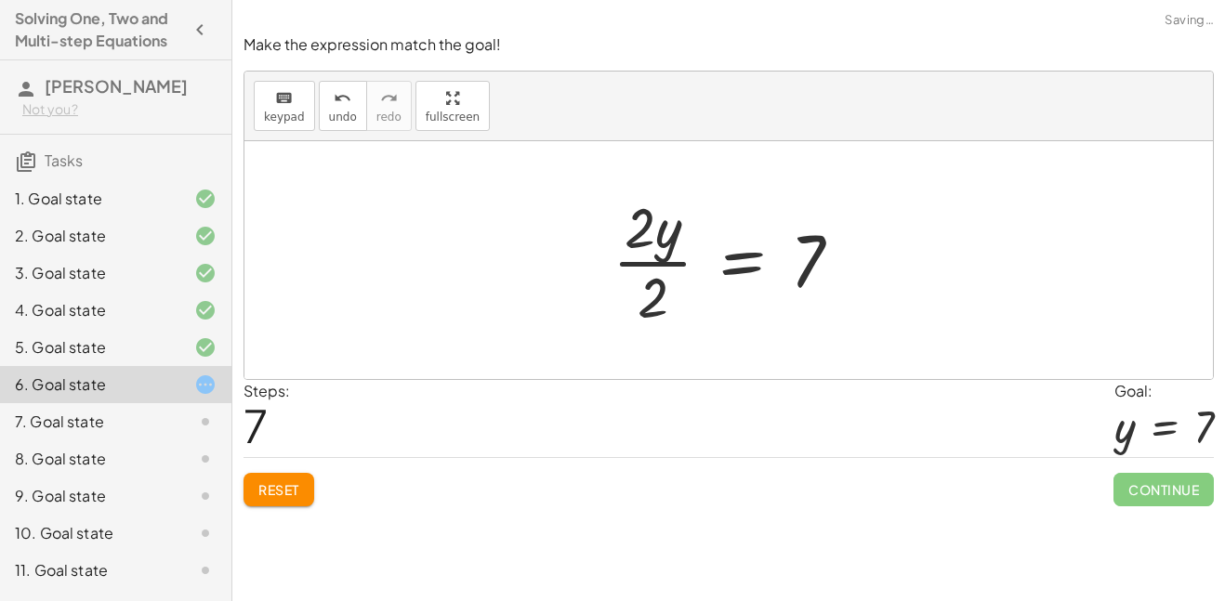
click at [610, 254] on div at bounding box center [734, 260] width 263 height 143
click at [633, 256] on div at bounding box center [735, 260] width 263 height 143
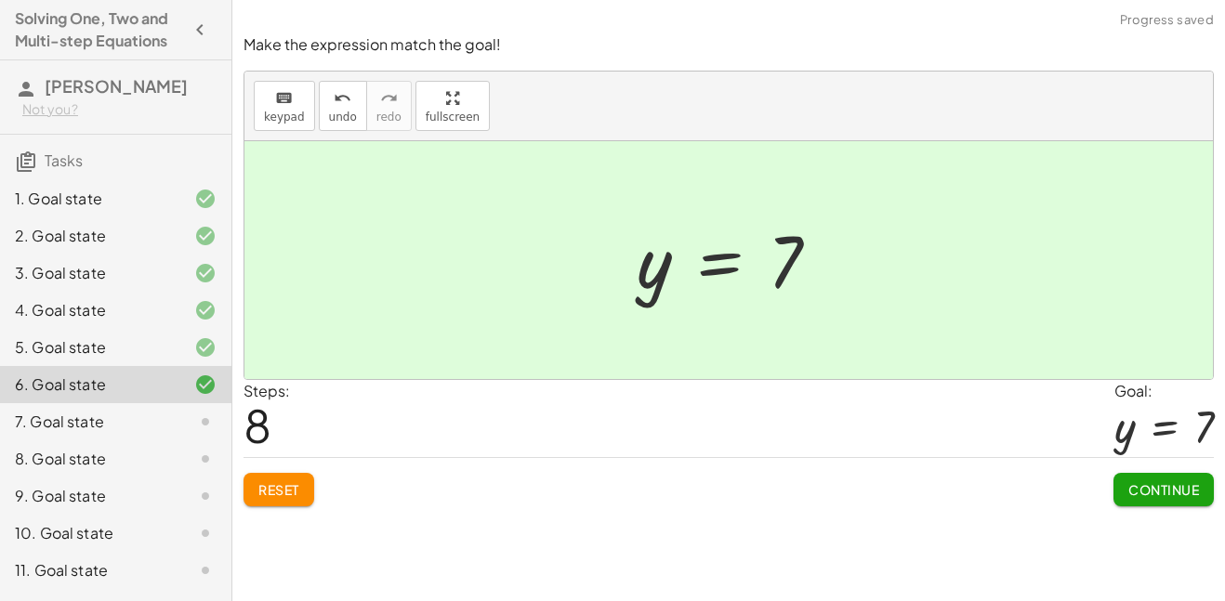
click at [1175, 495] on span "Continue" at bounding box center [1164, 490] width 71 height 17
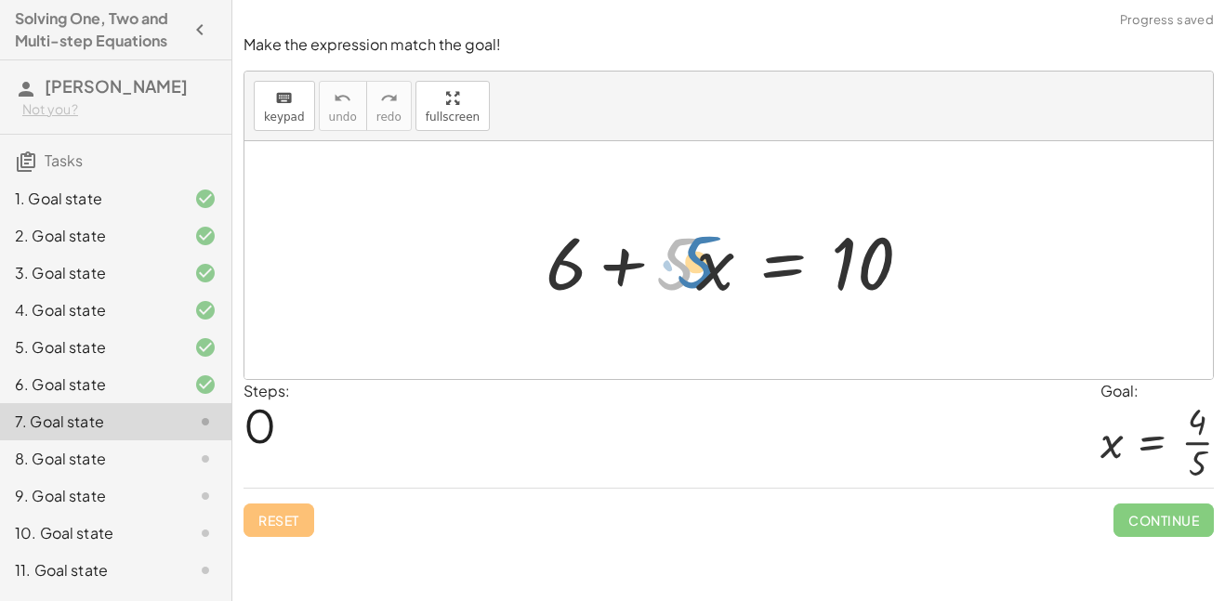
drag, startPoint x: 686, startPoint y: 283, endPoint x: 706, endPoint y: 281, distance: 19.6
click at [706, 281] on div at bounding box center [736, 261] width 400 height 96
click at [560, 317] on div "+ 6 + · 5 · x = 10" at bounding box center [728, 260] width 969 height 238
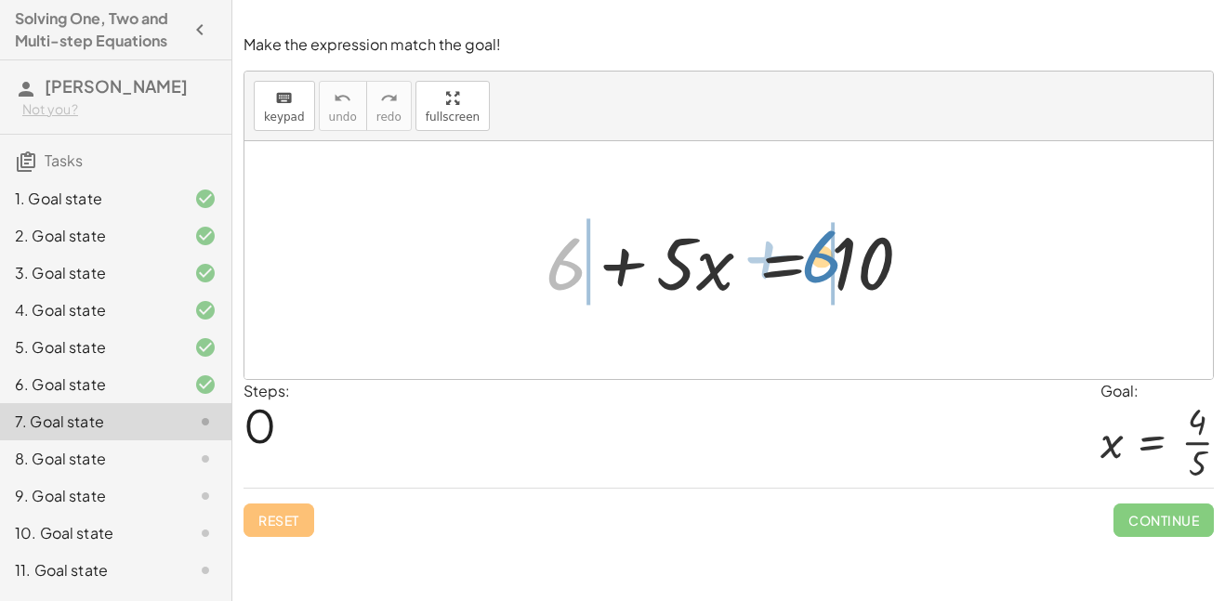
drag, startPoint x: 551, startPoint y: 285, endPoint x: 807, endPoint y: 278, distance: 255.8
click at [807, 278] on div at bounding box center [736, 261] width 400 height 96
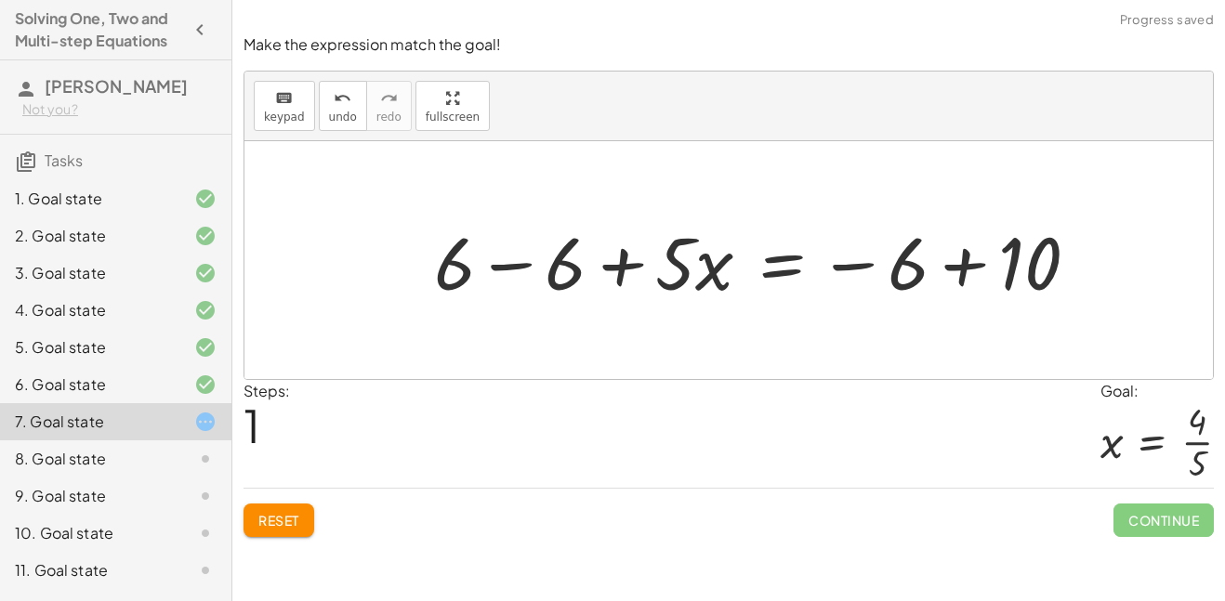
click at [952, 269] on div at bounding box center [764, 261] width 678 height 96
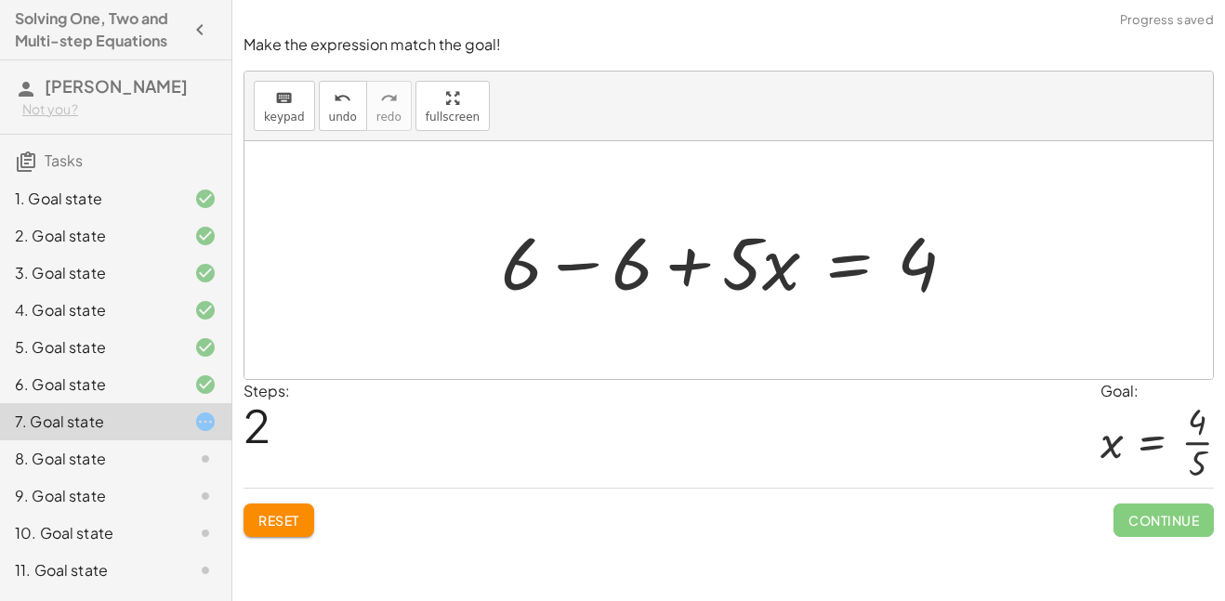
click at [578, 271] on div at bounding box center [736, 261] width 488 height 96
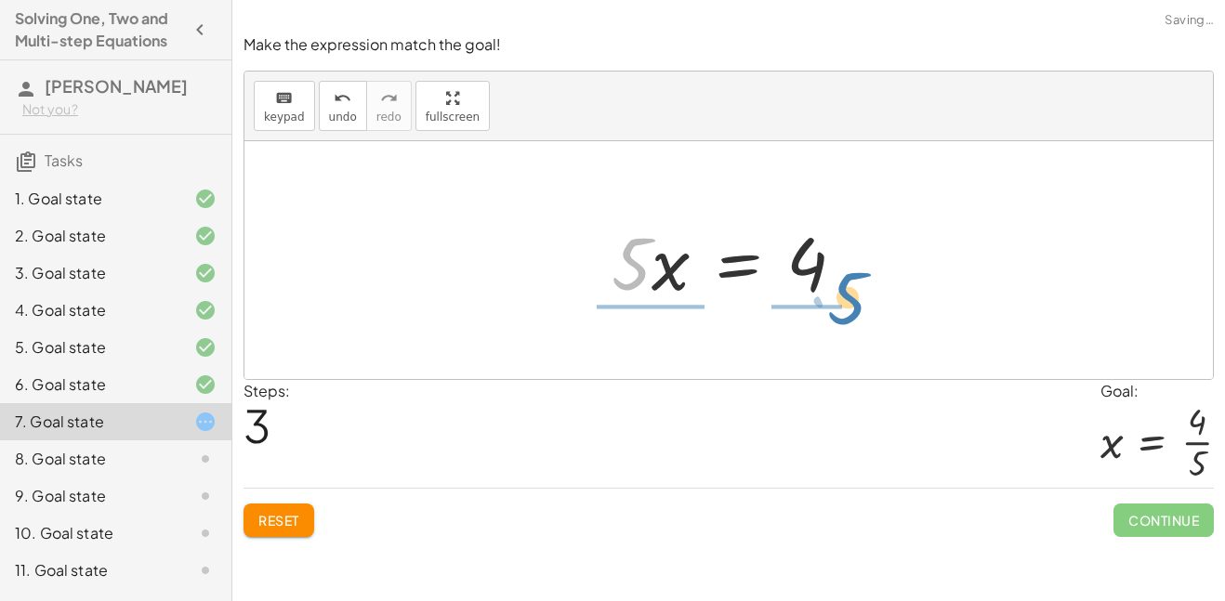
drag, startPoint x: 644, startPoint y: 269, endPoint x: 860, endPoint y: 303, distance: 218.4
click at [860, 303] on div at bounding box center [735, 261] width 267 height 96
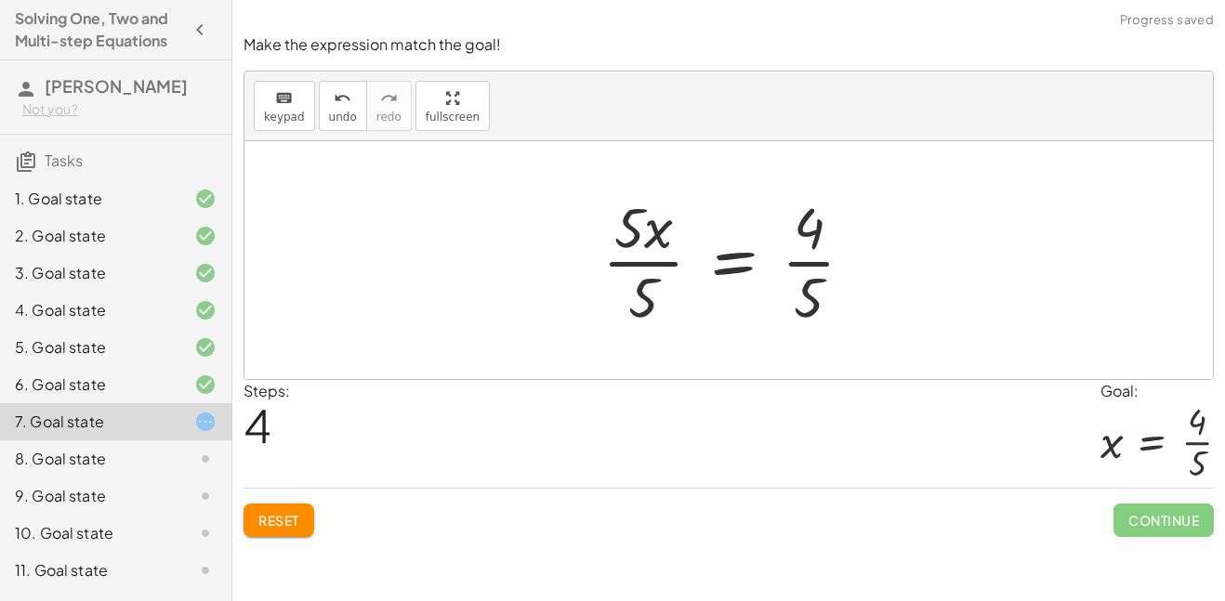
click at [653, 257] on div at bounding box center [735, 260] width 285 height 143
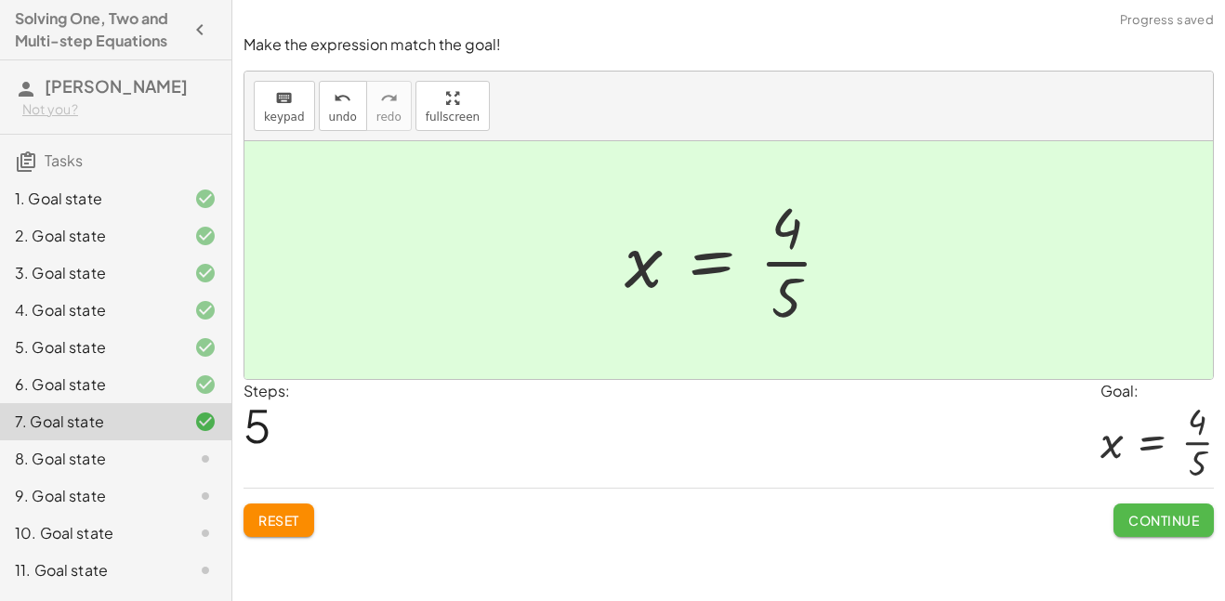
click at [1131, 526] on span "Continue" at bounding box center [1164, 520] width 71 height 17
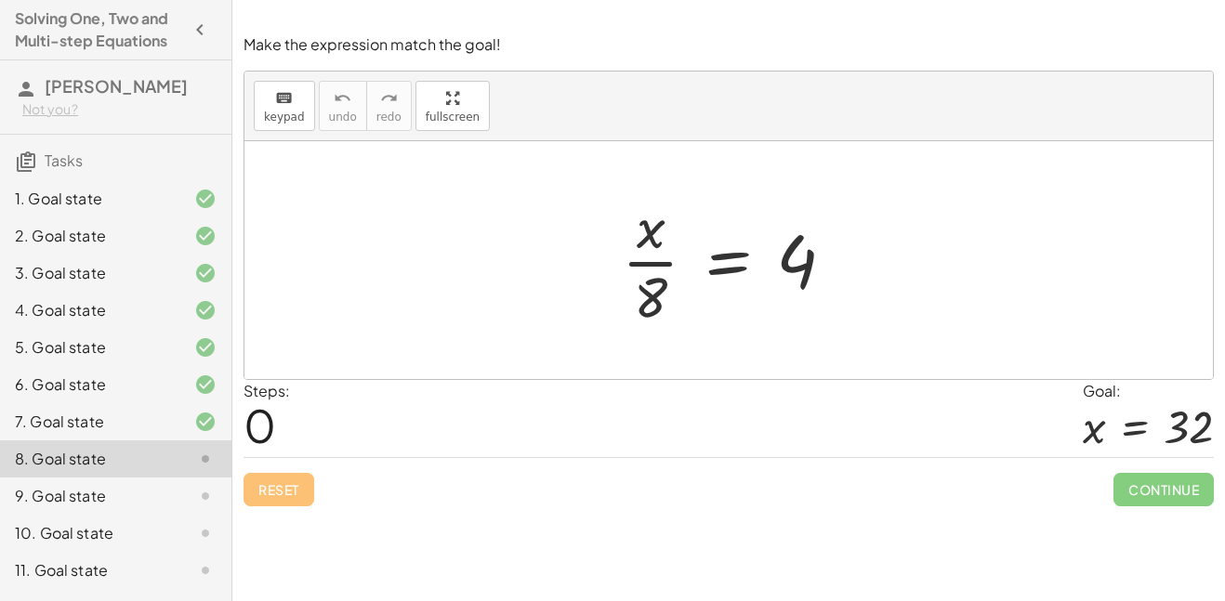
click at [662, 324] on div at bounding box center [736, 260] width 246 height 143
click at [650, 258] on div at bounding box center [736, 260] width 246 height 143
drag, startPoint x: 654, startPoint y: 291, endPoint x: 789, endPoint y: 287, distance: 134.8
click at [789, 287] on div at bounding box center [736, 260] width 246 height 143
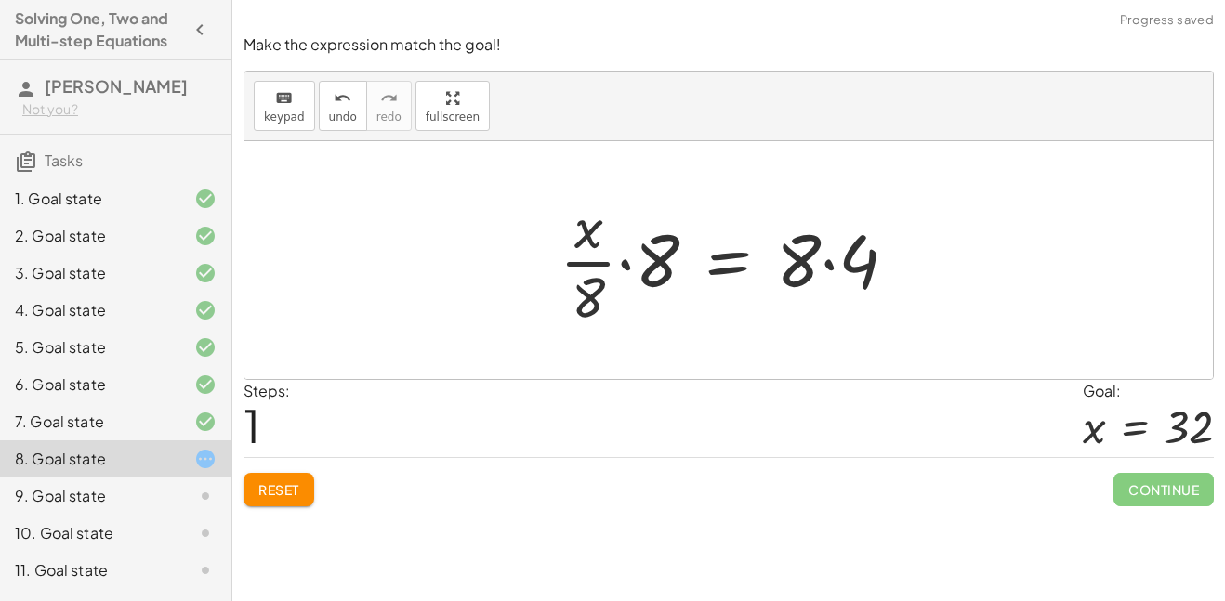
click at [823, 265] on div at bounding box center [735, 260] width 371 height 143
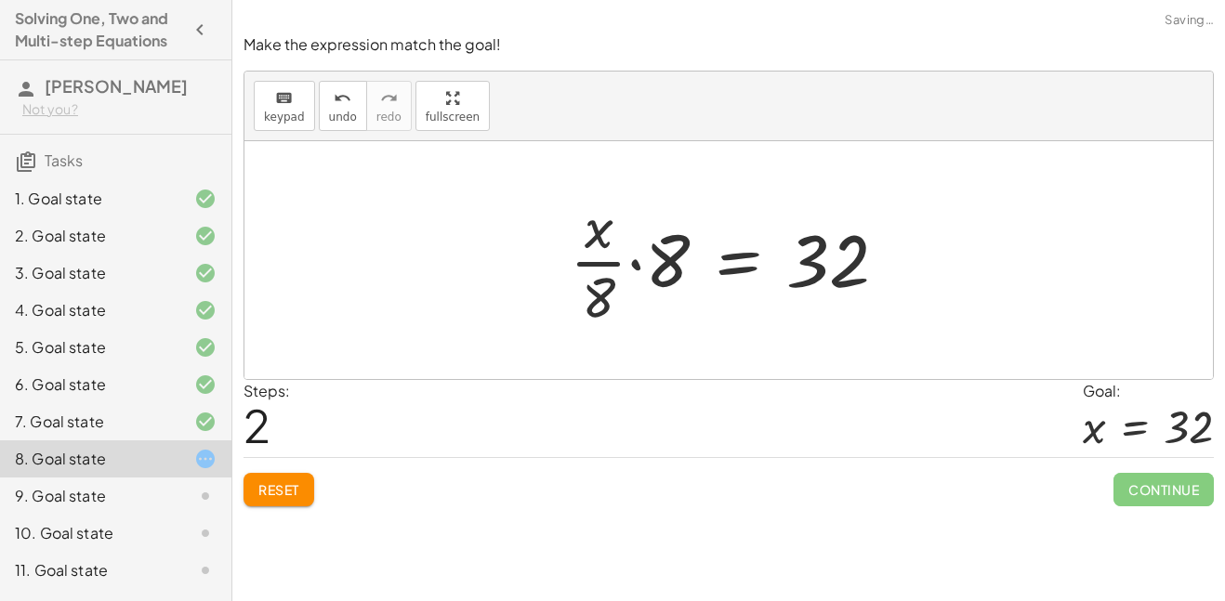
click at [618, 257] on div at bounding box center [736, 260] width 351 height 143
click at [649, 254] on div at bounding box center [736, 260] width 351 height 143
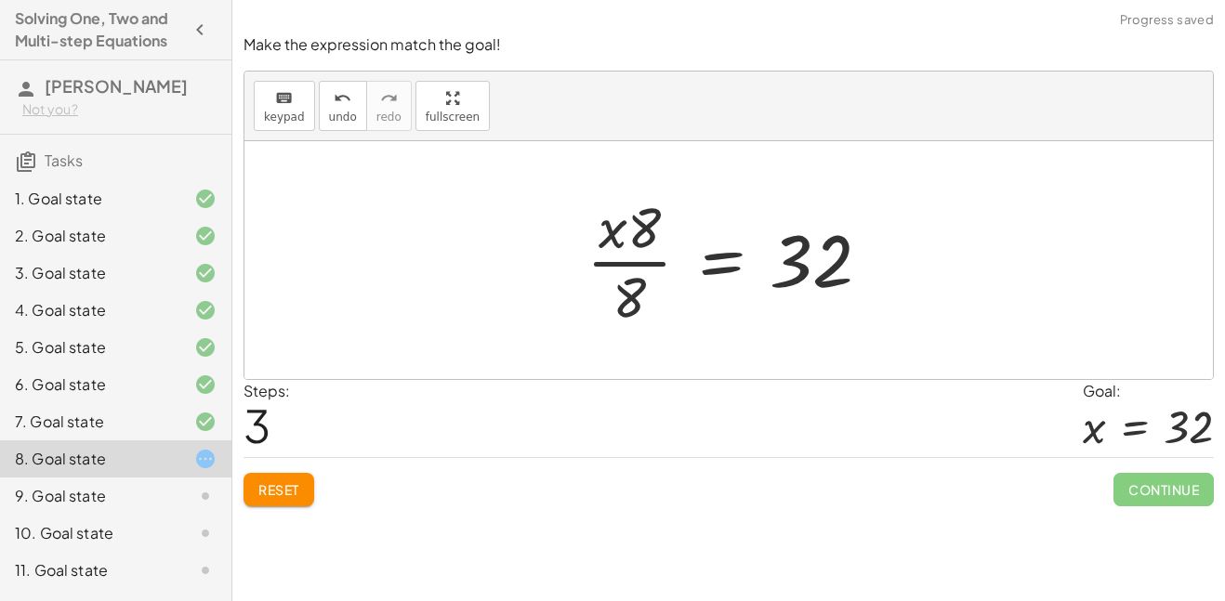
click at [653, 269] on div at bounding box center [735, 260] width 317 height 143
click at [651, 267] on div at bounding box center [735, 260] width 317 height 143
drag, startPoint x: 630, startPoint y: 214, endPoint x: 669, endPoint y: 290, distance: 85.6
click at [669, 290] on div at bounding box center [735, 260] width 317 height 143
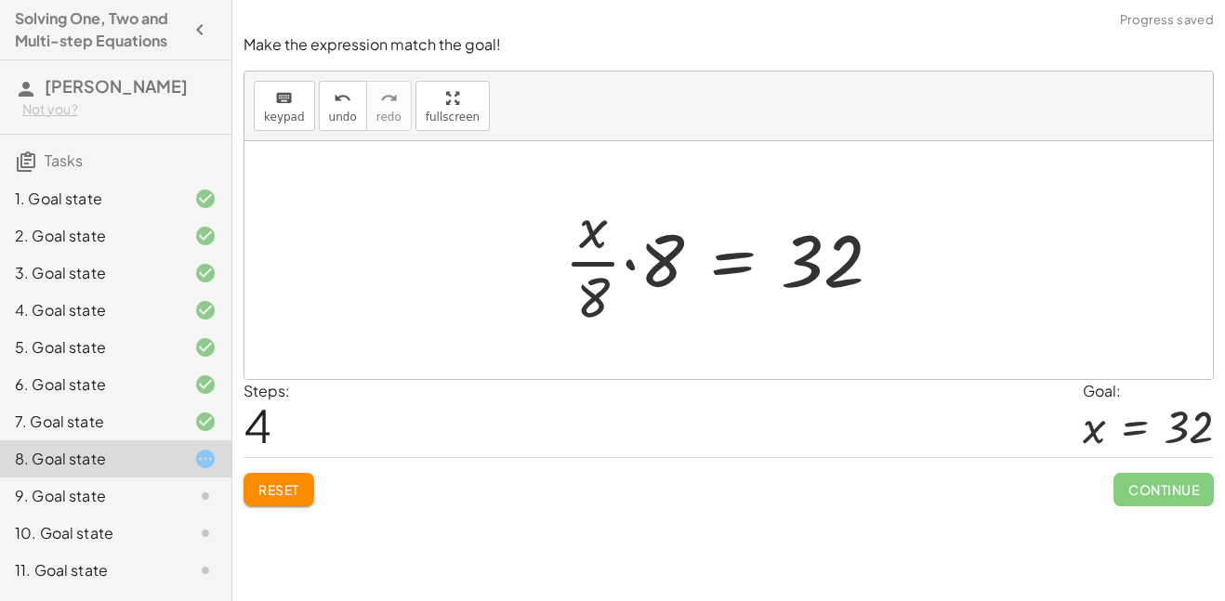
click at [620, 259] on div at bounding box center [730, 260] width 351 height 143
click at [636, 262] on div at bounding box center [736, 260] width 351 height 143
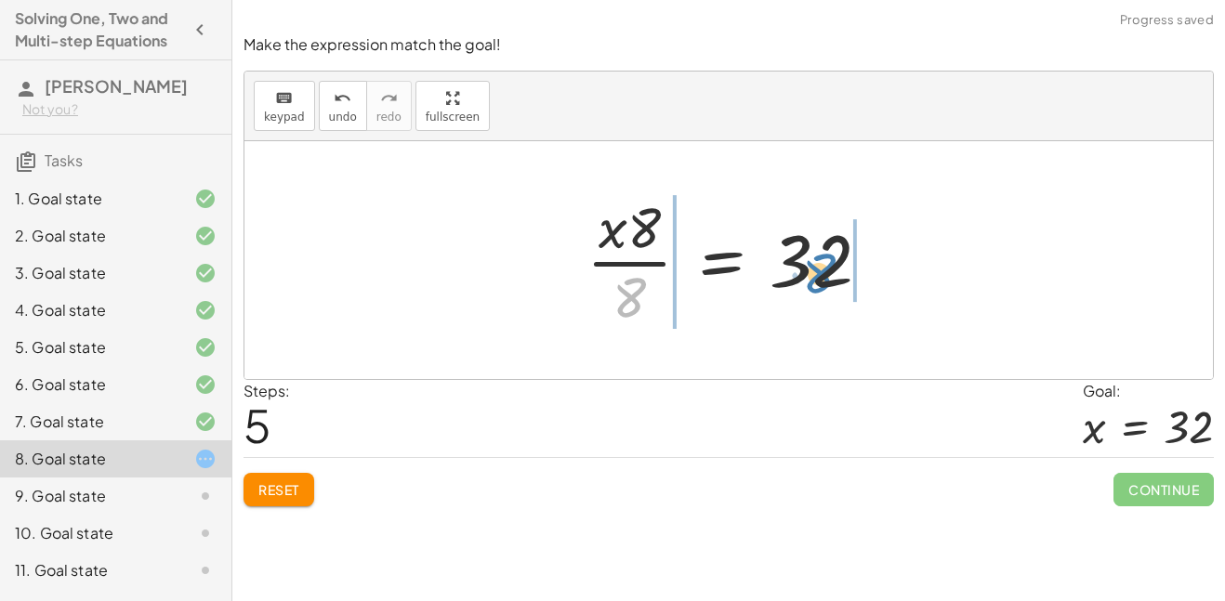
drag, startPoint x: 650, startPoint y: 294, endPoint x: 839, endPoint y: 270, distance: 191.2
click at [839, 270] on div at bounding box center [735, 260] width 317 height 143
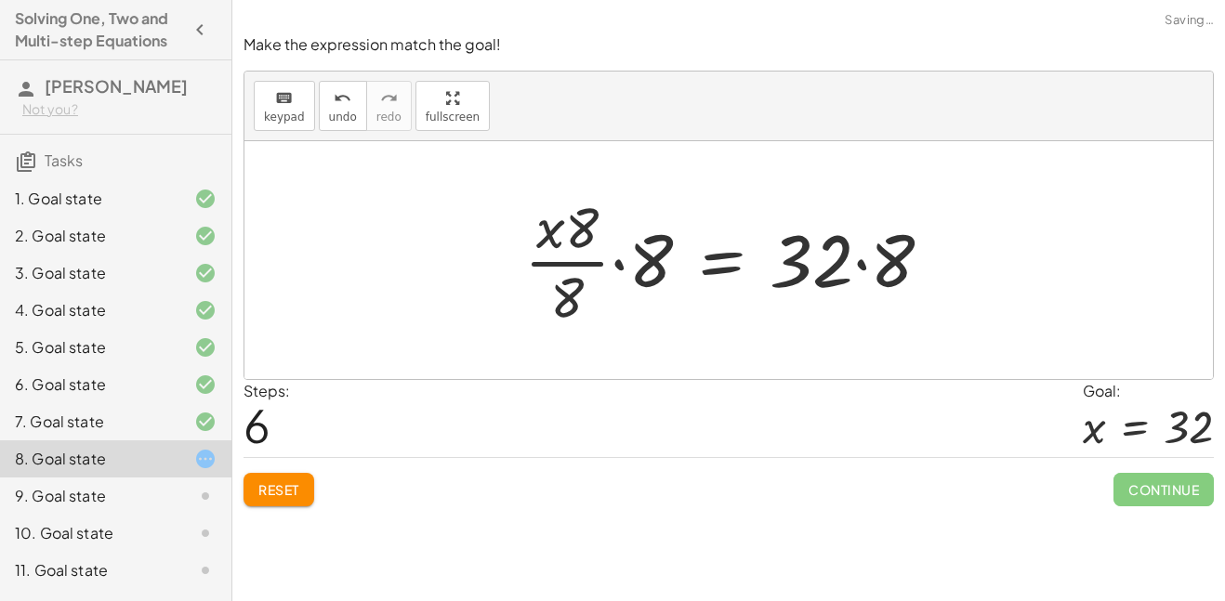
click at [858, 263] on div at bounding box center [736, 260] width 443 height 143
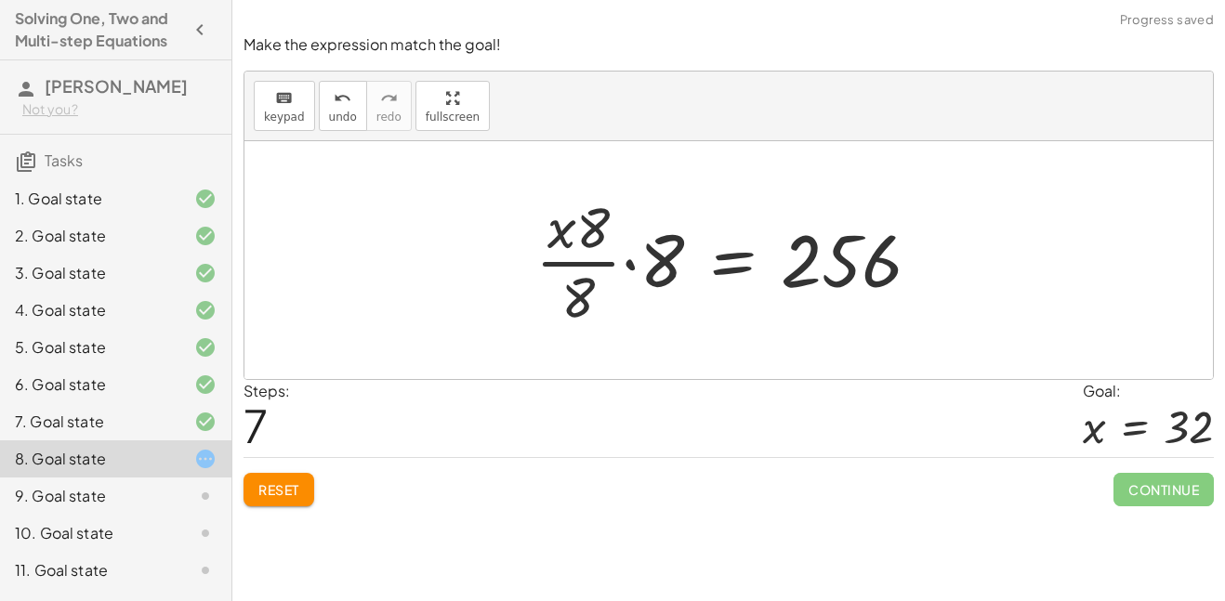
click at [669, 260] on div at bounding box center [735, 260] width 418 height 143
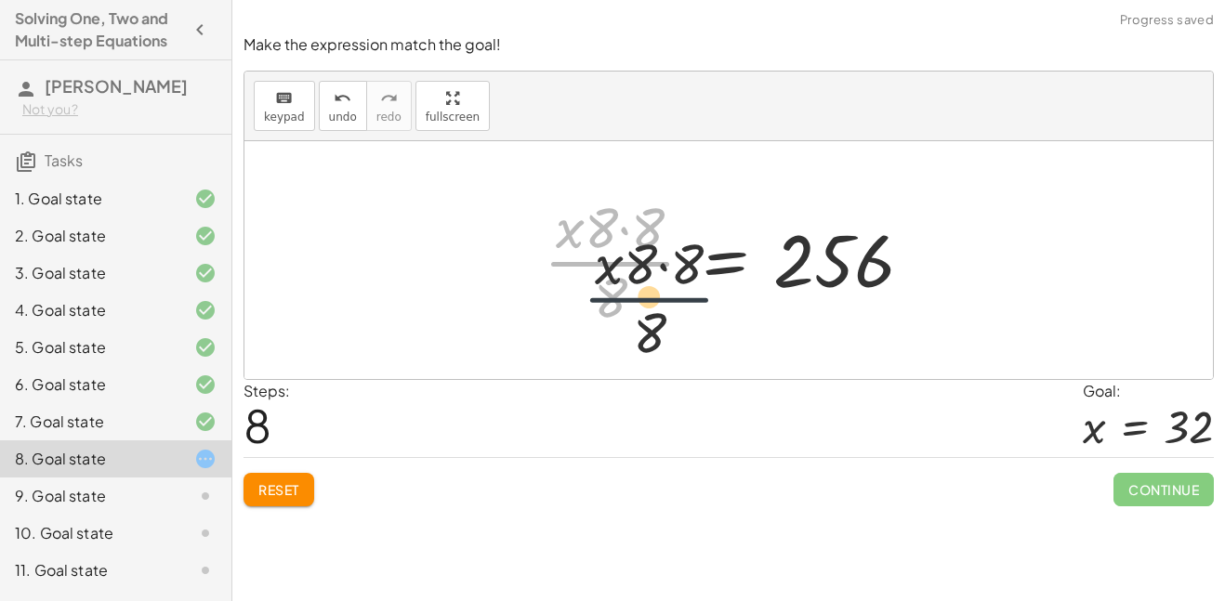
drag, startPoint x: 645, startPoint y: 261, endPoint x: 781, endPoint y: 383, distance: 182.4
click at [0, 0] on div "Make the expression match the goal! keyboard keypad undo undo redo redo fullscr…" at bounding box center [0, 0] width 0 height 0
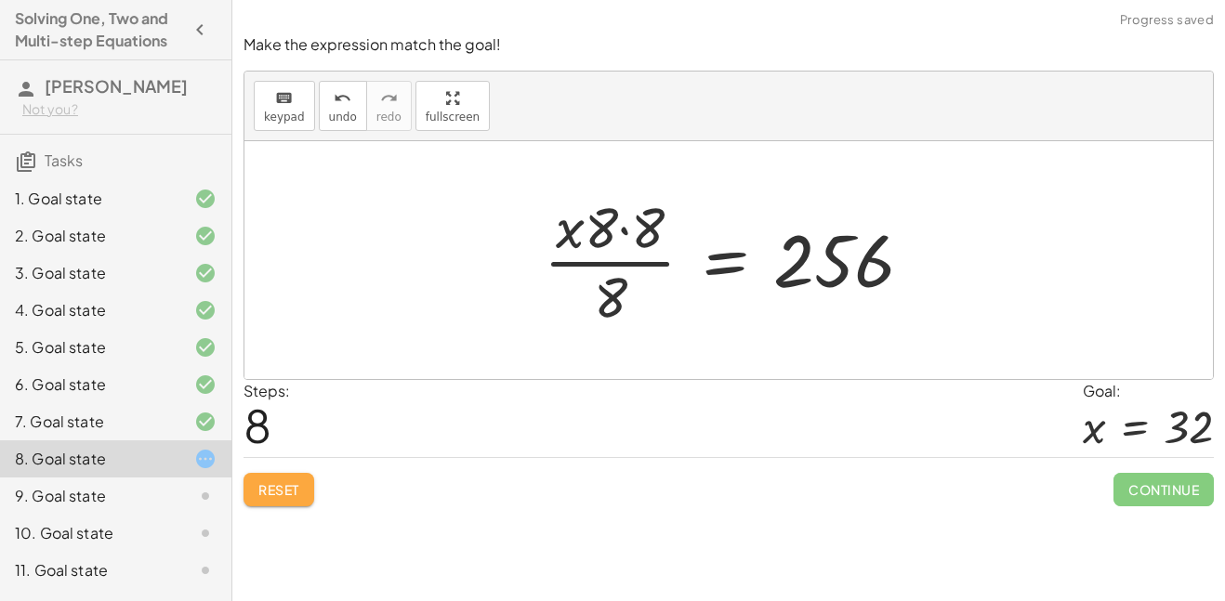
click at [278, 480] on button "Reset" at bounding box center [279, 489] width 71 height 33
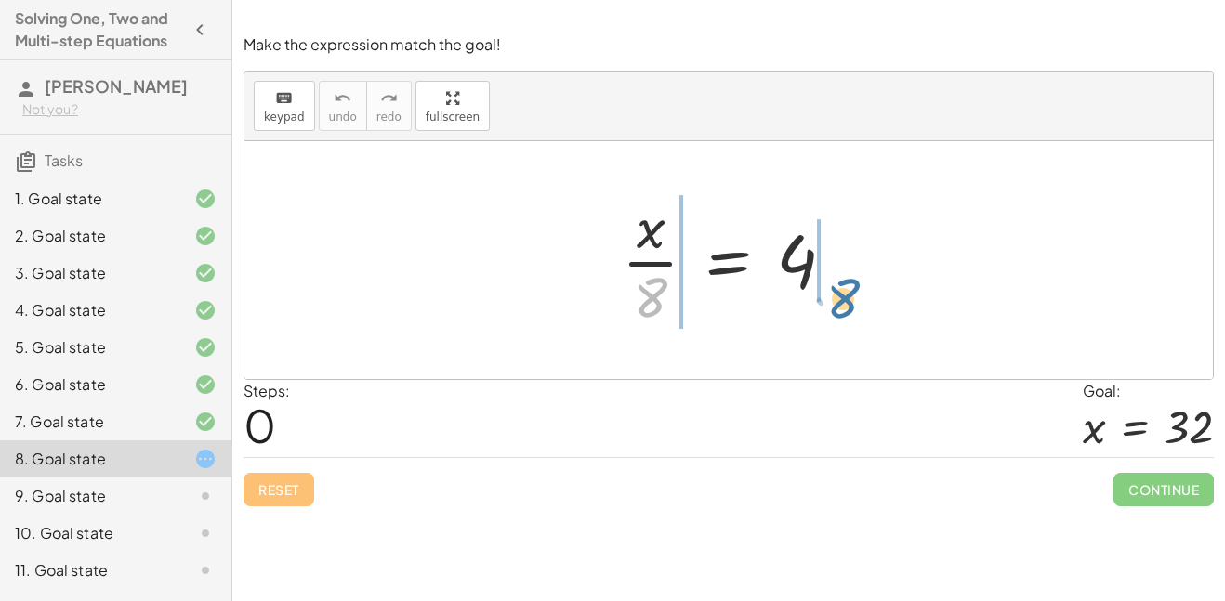
drag, startPoint x: 649, startPoint y: 291, endPoint x: 855, endPoint y: 285, distance: 206.5
click at [855, 285] on div at bounding box center [736, 260] width 246 height 143
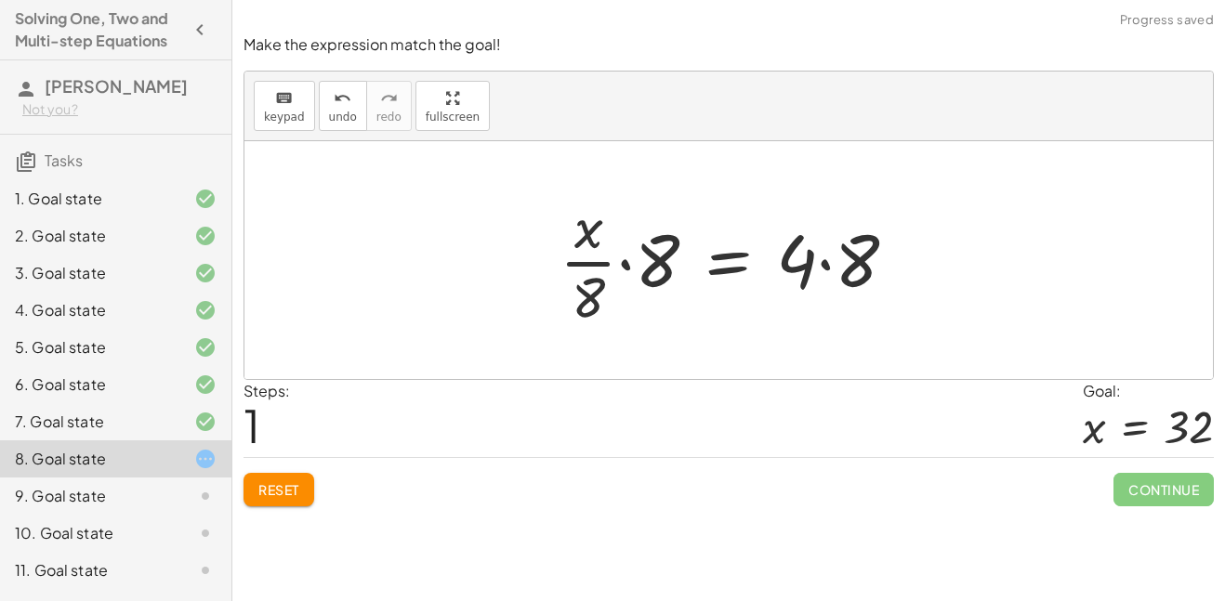
click at [849, 272] on div at bounding box center [735, 260] width 371 height 143
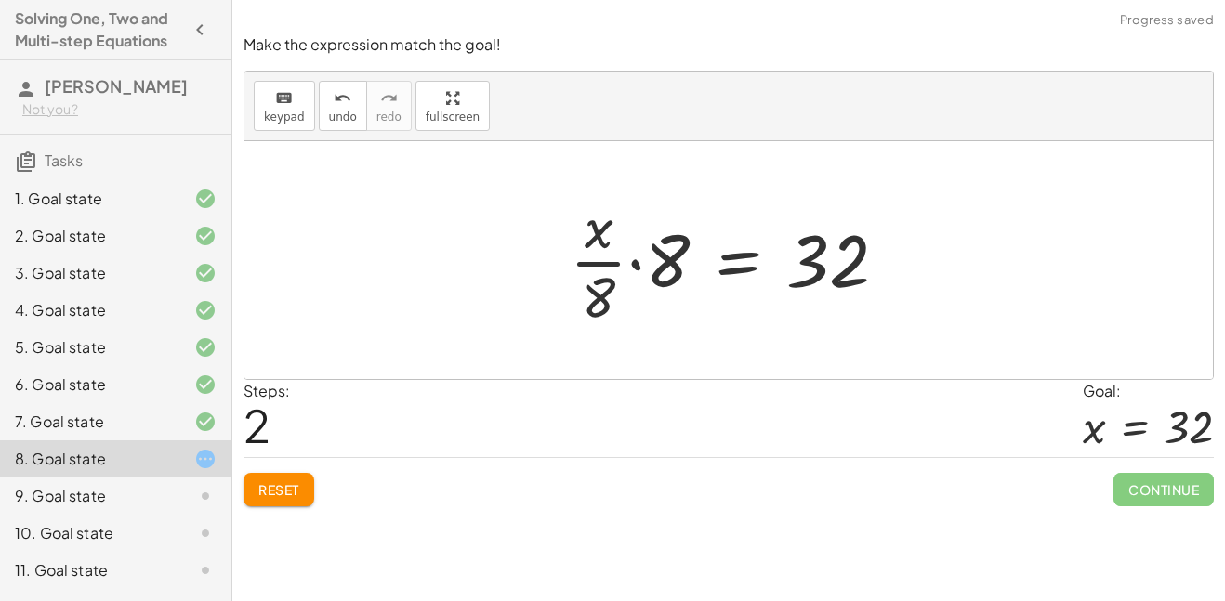
click at [648, 258] on div at bounding box center [736, 260] width 351 height 143
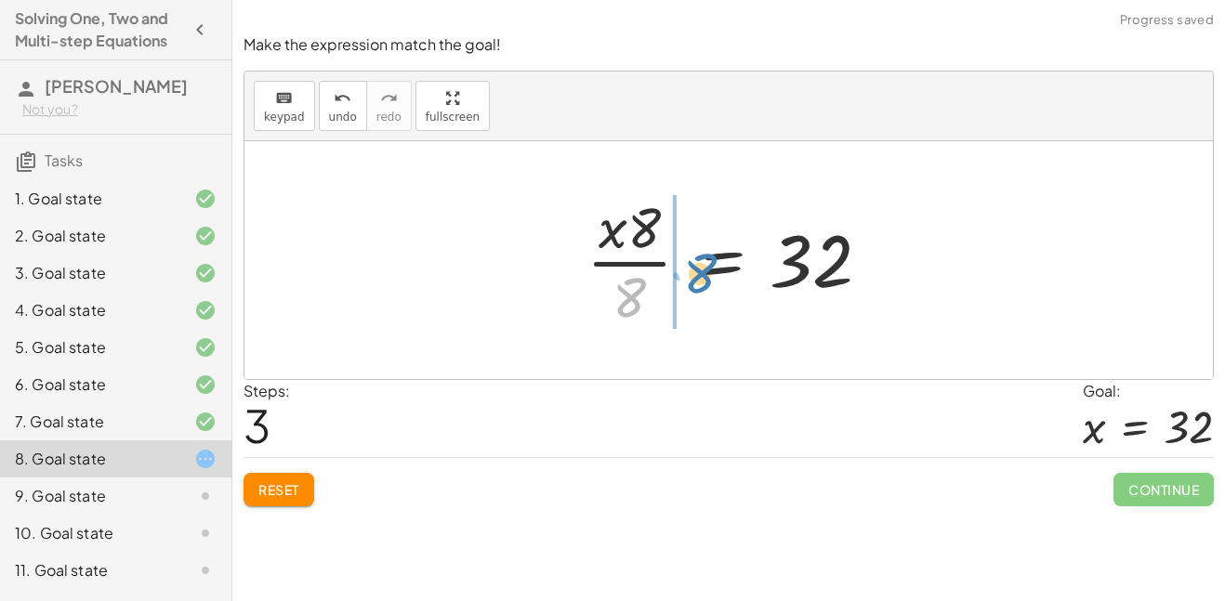
drag, startPoint x: 627, startPoint y: 292, endPoint x: 679, endPoint y: 266, distance: 57.4
click at [679, 266] on div at bounding box center [735, 260] width 317 height 143
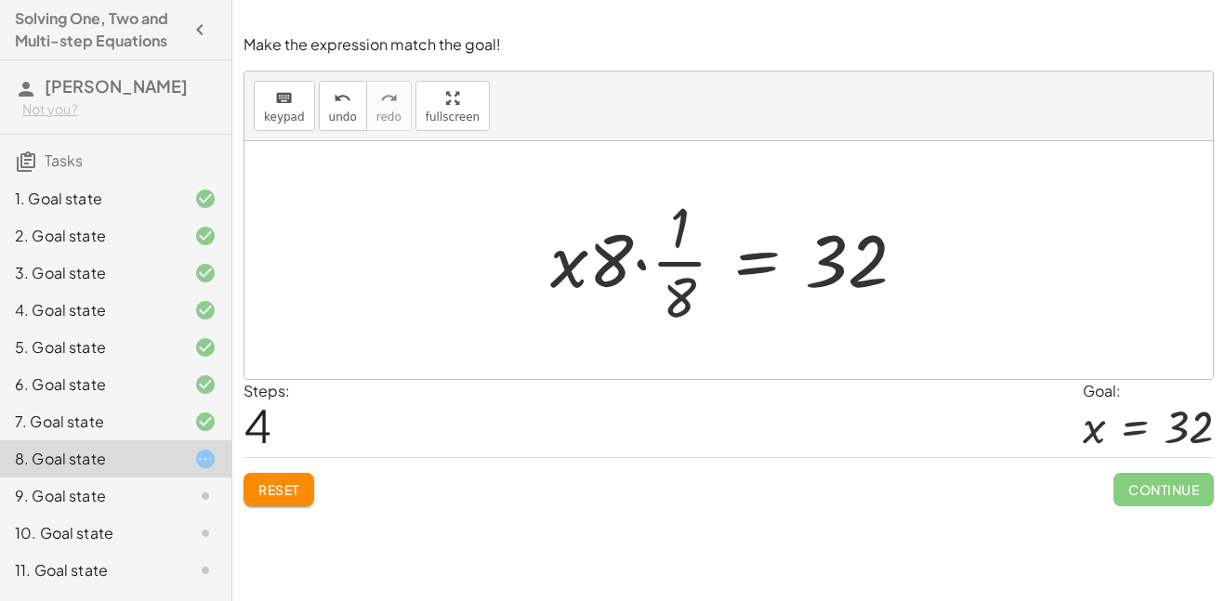
click at [290, 482] on span "Reset" at bounding box center [278, 490] width 41 height 17
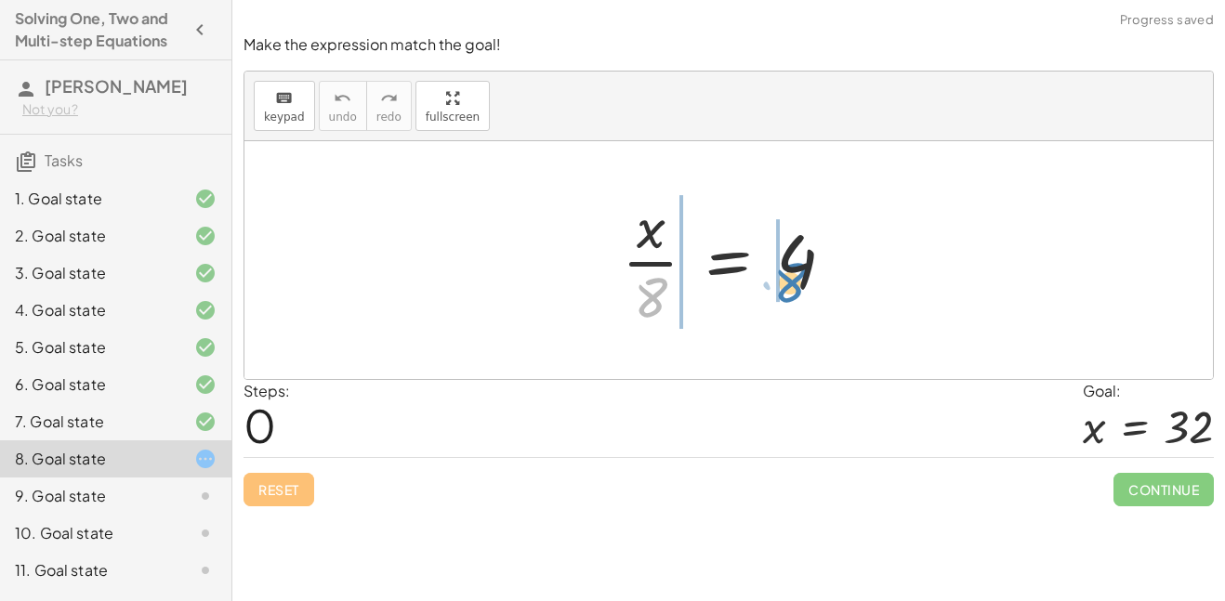
drag, startPoint x: 651, startPoint y: 289, endPoint x: 788, endPoint y: 274, distance: 138.4
click at [788, 274] on div at bounding box center [736, 260] width 246 height 143
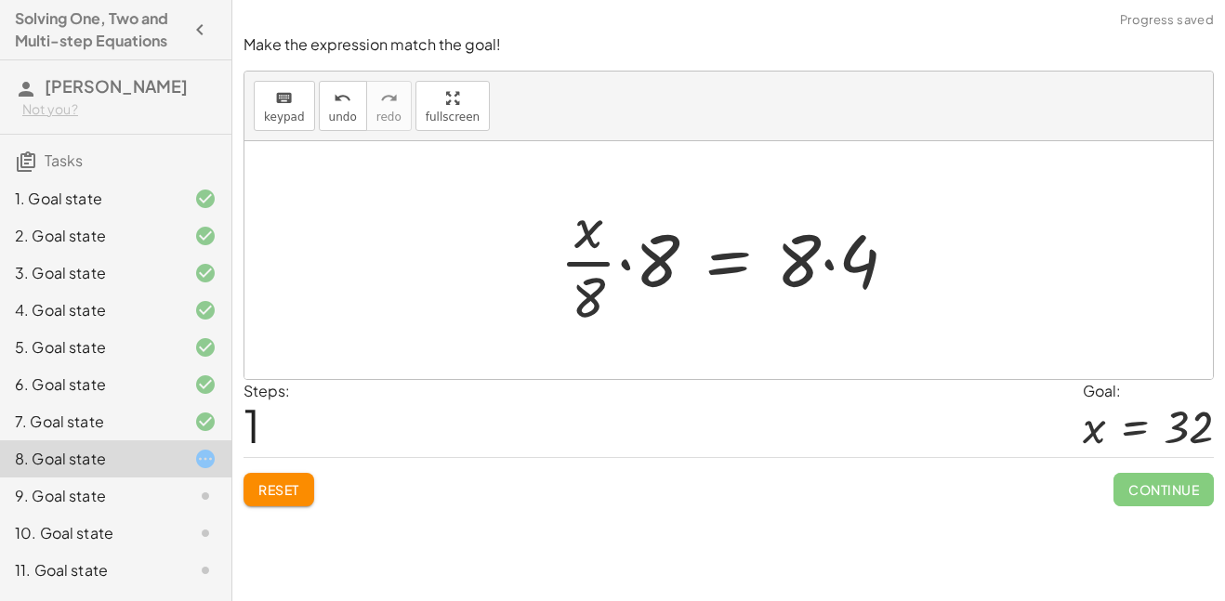
click at [818, 268] on div at bounding box center [735, 260] width 371 height 143
click at [823, 267] on div at bounding box center [735, 260] width 371 height 143
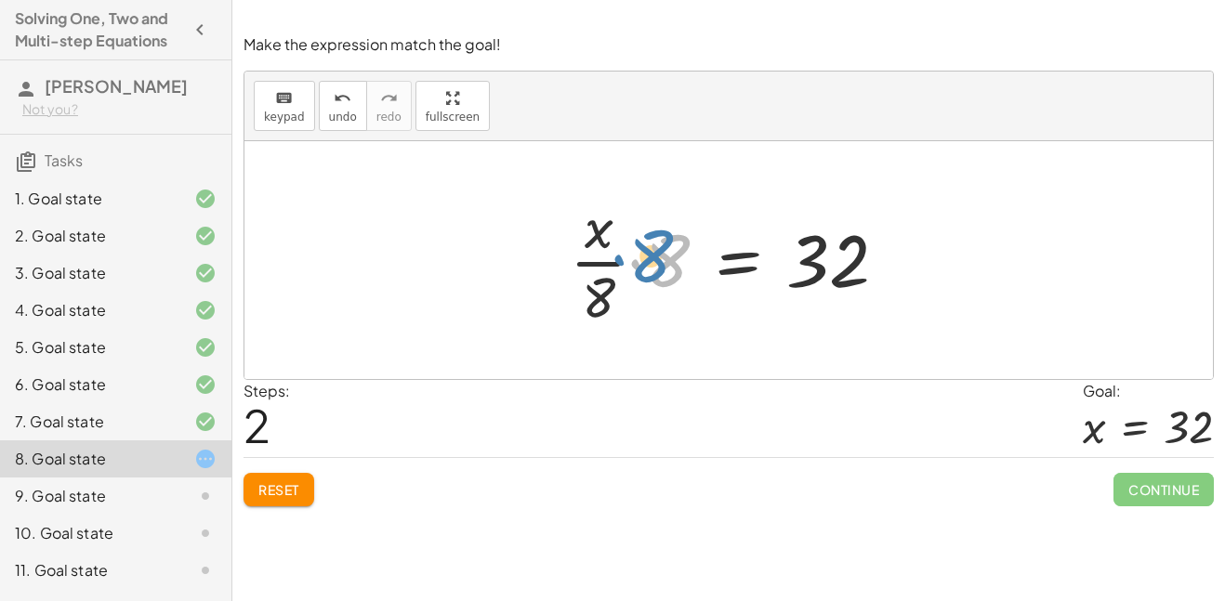
drag, startPoint x: 664, startPoint y: 265, endPoint x: 654, endPoint y: 263, distance: 9.5
click at [654, 263] on div at bounding box center [736, 260] width 351 height 143
click at [642, 258] on div at bounding box center [736, 260] width 351 height 143
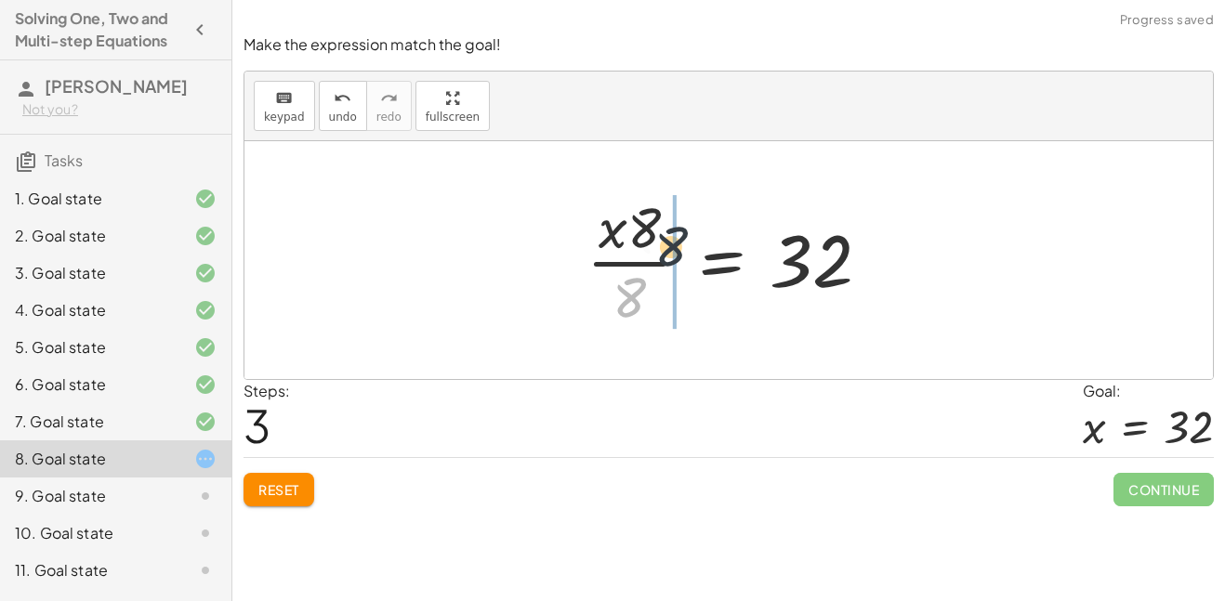
drag, startPoint x: 629, startPoint y: 289, endPoint x: 679, endPoint y: 228, distance: 78.7
click at [679, 228] on div at bounding box center [735, 260] width 317 height 143
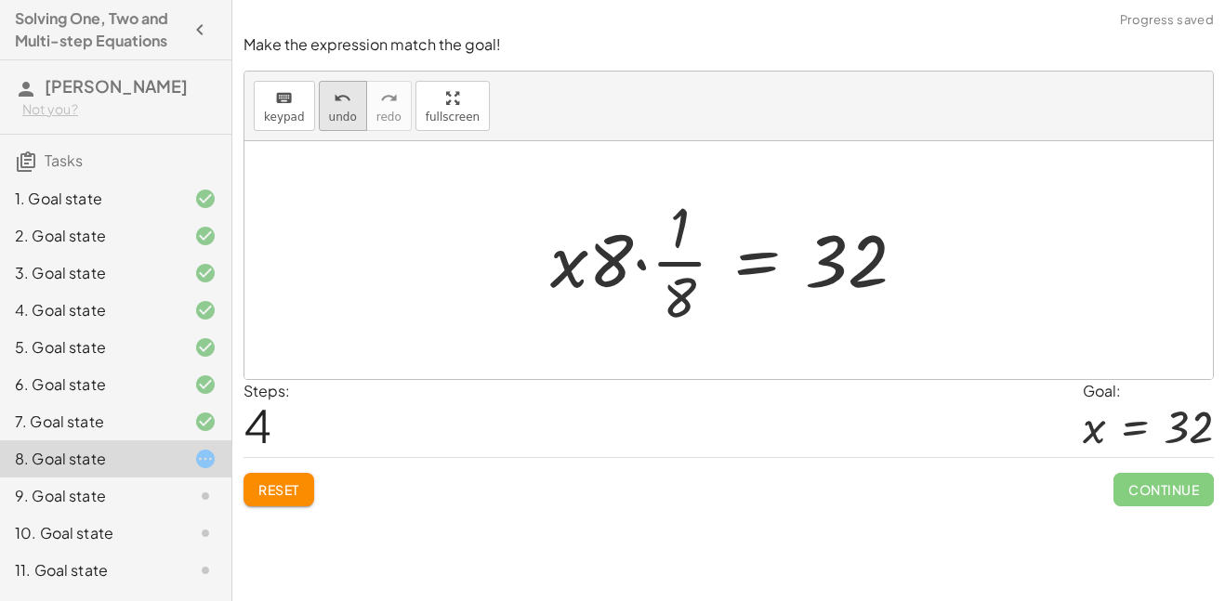
click at [334, 104] on icon "undo" at bounding box center [343, 98] width 18 height 22
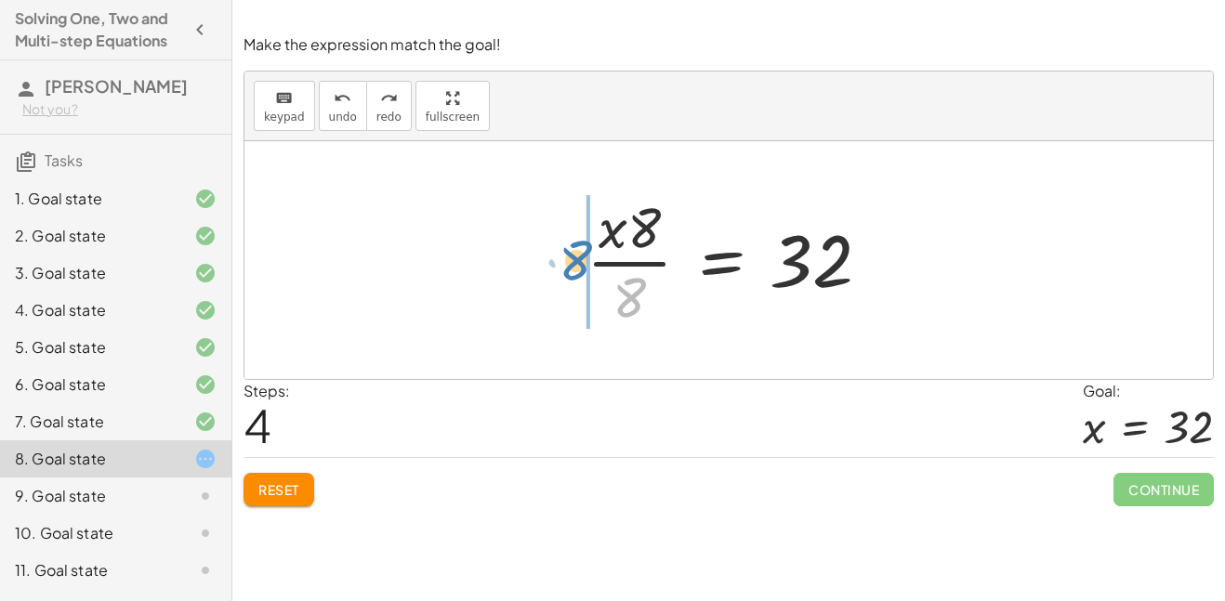
drag, startPoint x: 638, startPoint y: 293, endPoint x: 581, endPoint y: 257, distance: 67.3
click at [581, 257] on div at bounding box center [735, 260] width 317 height 143
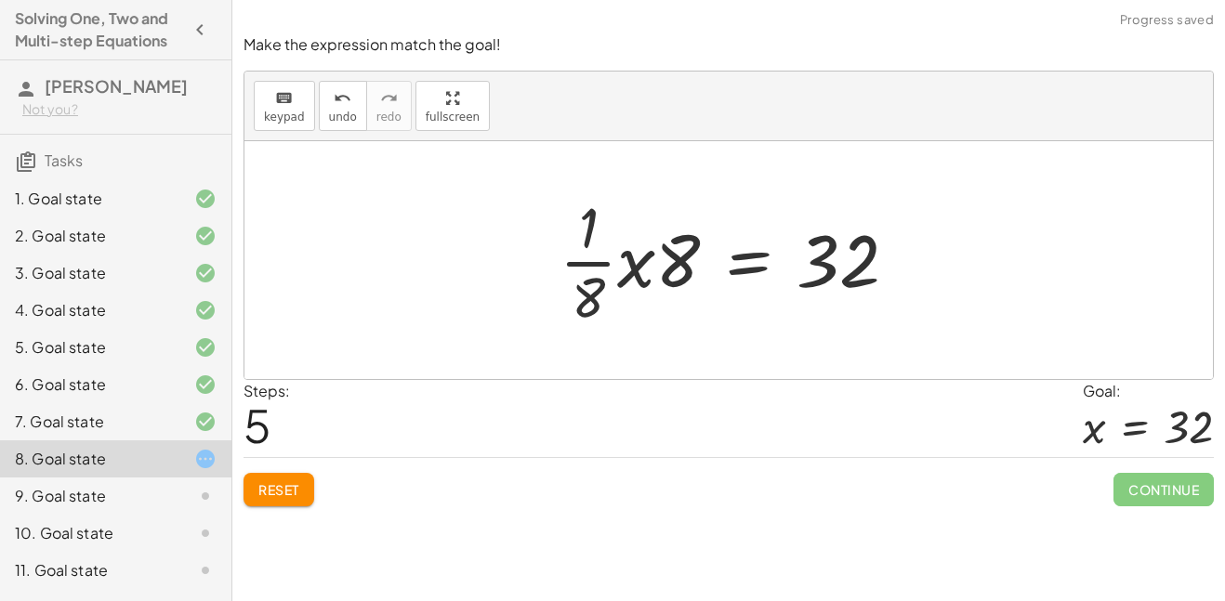
click at [591, 275] on div at bounding box center [736, 260] width 372 height 143
click at [600, 255] on div at bounding box center [736, 260] width 372 height 143
drag, startPoint x: 641, startPoint y: 268, endPoint x: 615, endPoint y: 248, distance: 31.8
click at [615, 248] on div at bounding box center [736, 260] width 372 height 143
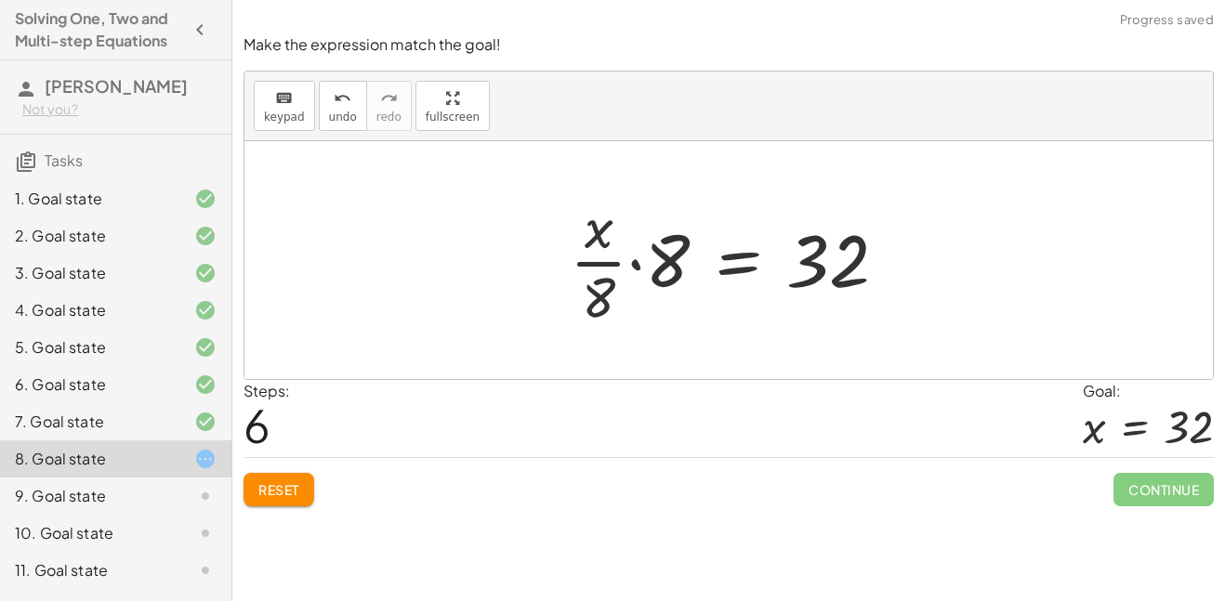
click at [672, 262] on div at bounding box center [736, 260] width 351 height 143
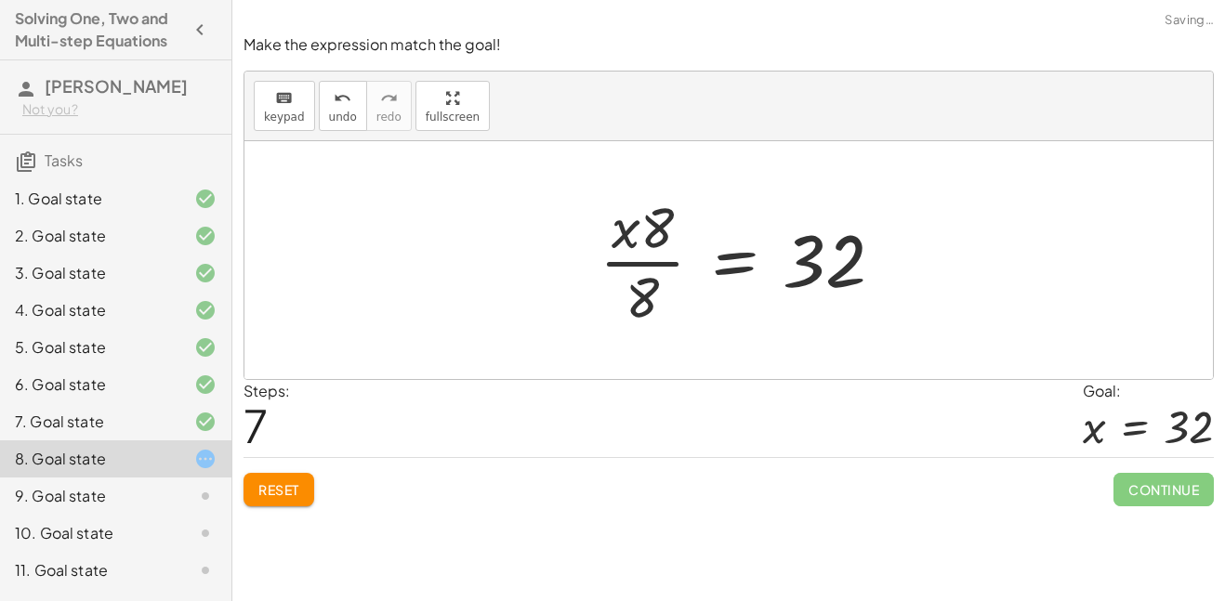
click at [644, 267] on div at bounding box center [748, 260] width 317 height 143
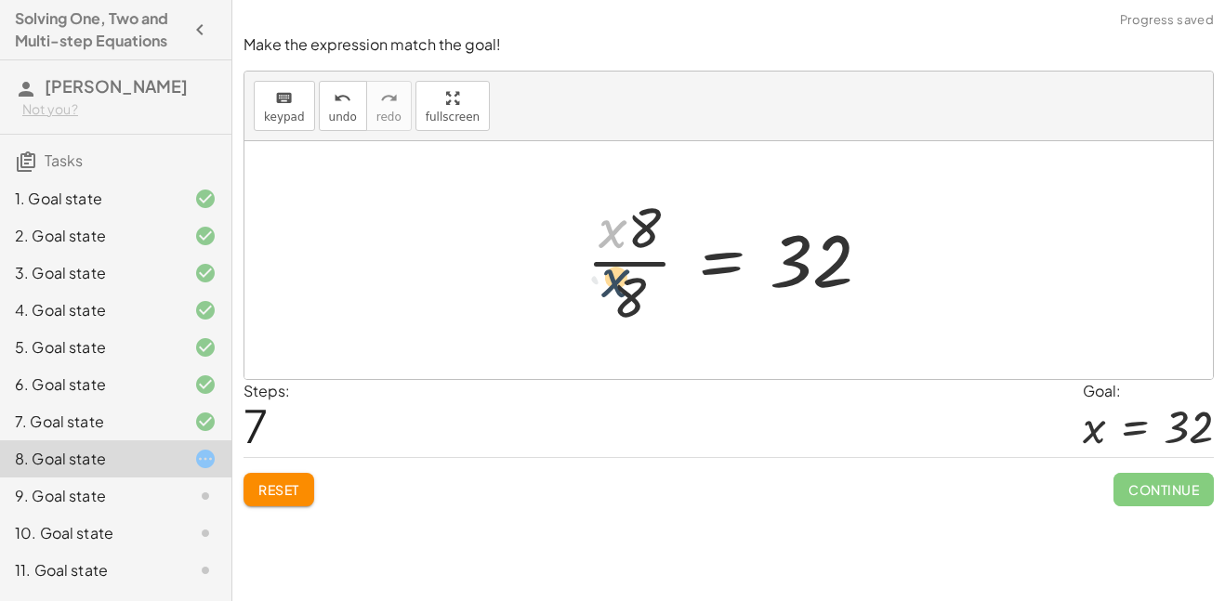
drag, startPoint x: 620, startPoint y: 236, endPoint x: 622, endPoint y: 289, distance: 53.0
click at [622, 289] on div at bounding box center [735, 260] width 317 height 143
drag, startPoint x: 614, startPoint y: 235, endPoint x: 755, endPoint y: 301, distance: 155.1
click at [755, 301] on div at bounding box center [735, 260] width 317 height 143
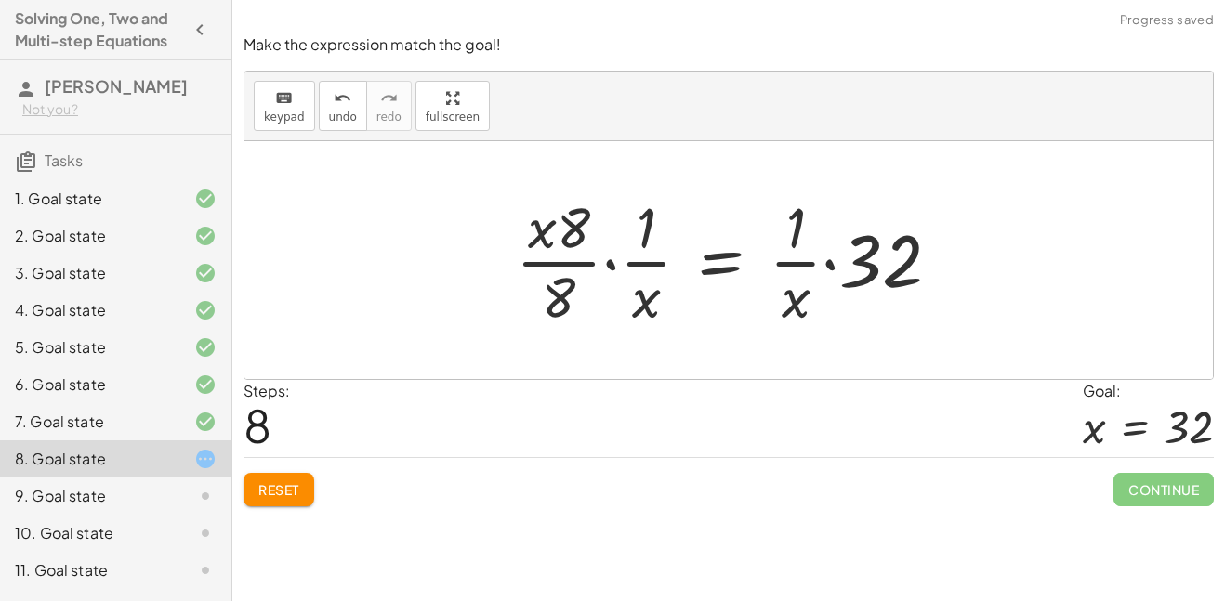
click at [833, 272] on div at bounding box center [736, 260] width 458 height 143
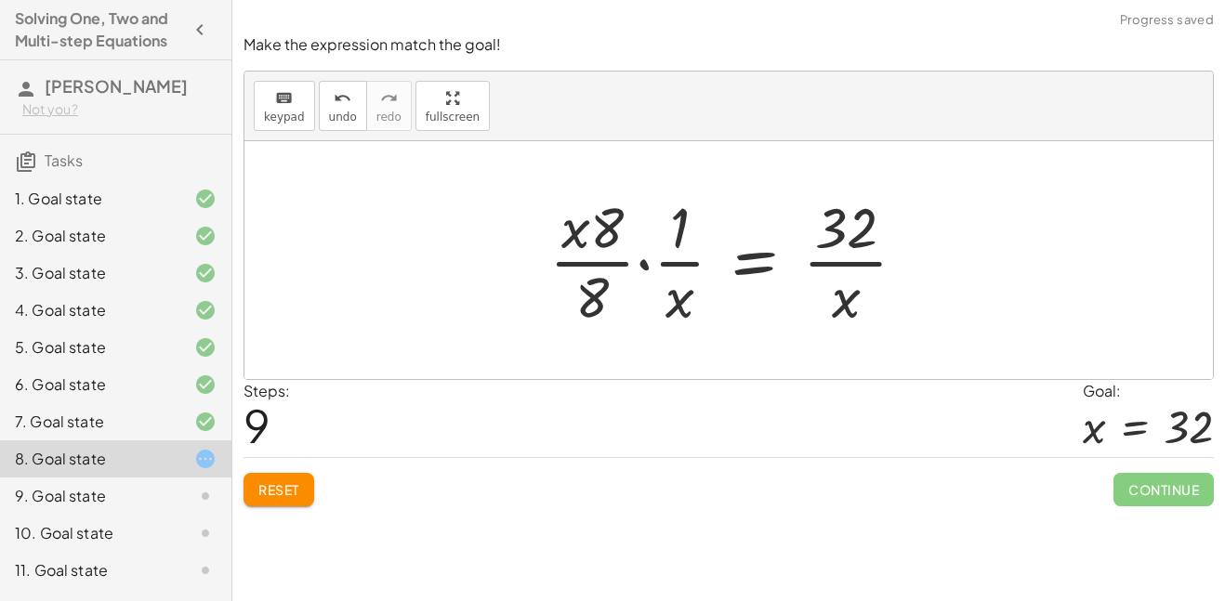
click at [641, 277] on div at bounding box center [735, 260] width 391 height 143
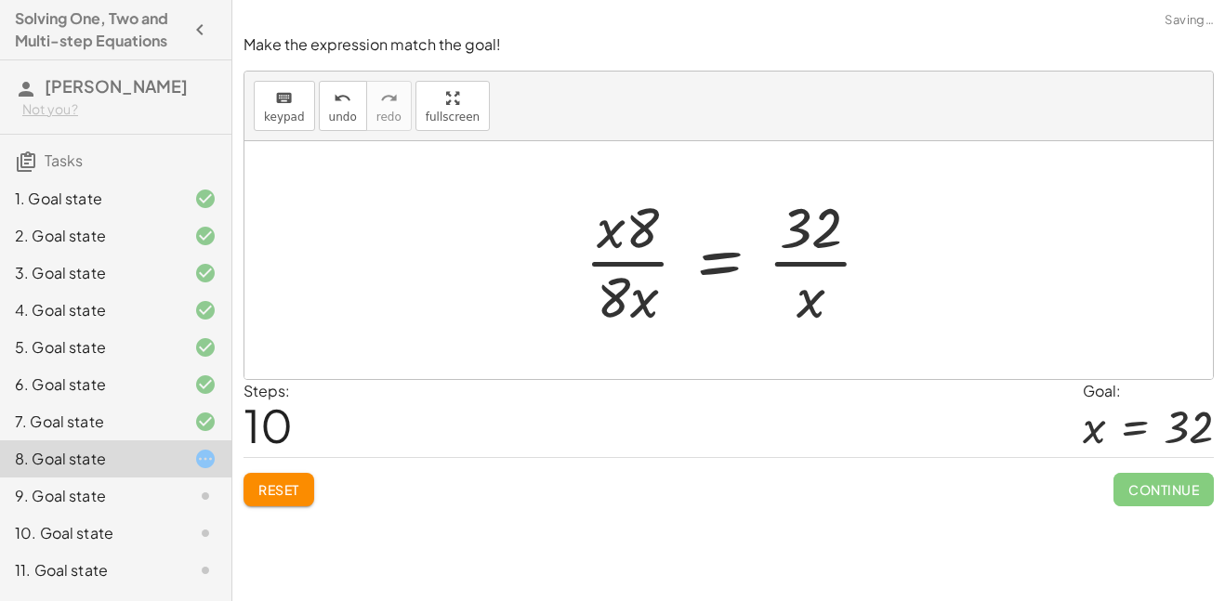
click at [640, 269] on div at bounding box center [735, 260] width 321 height 143
drag, startPoint x: 614, startPoint y: 237, endPoint x: 659, endPoint y: 316, distance: 91.2
click at [659, 316] on div at bounding box center [735, 260] width 321 height 143
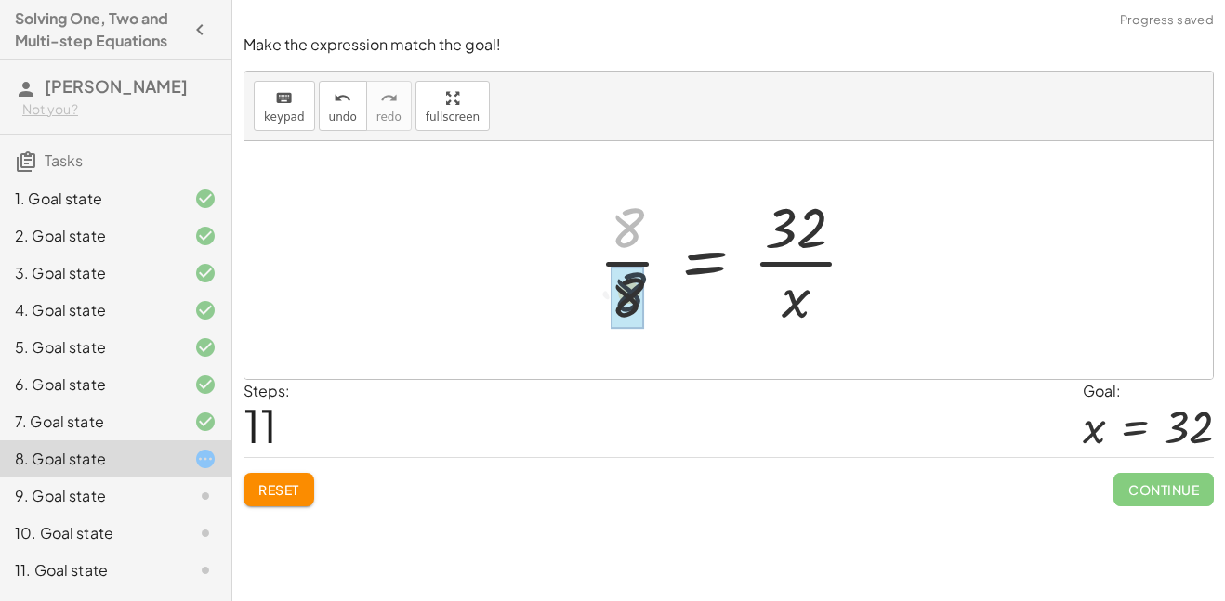
drag, startPoint x: 634, startPoint y: 228, endPoint x: 636, endPoint y: 296, distance: 67.9
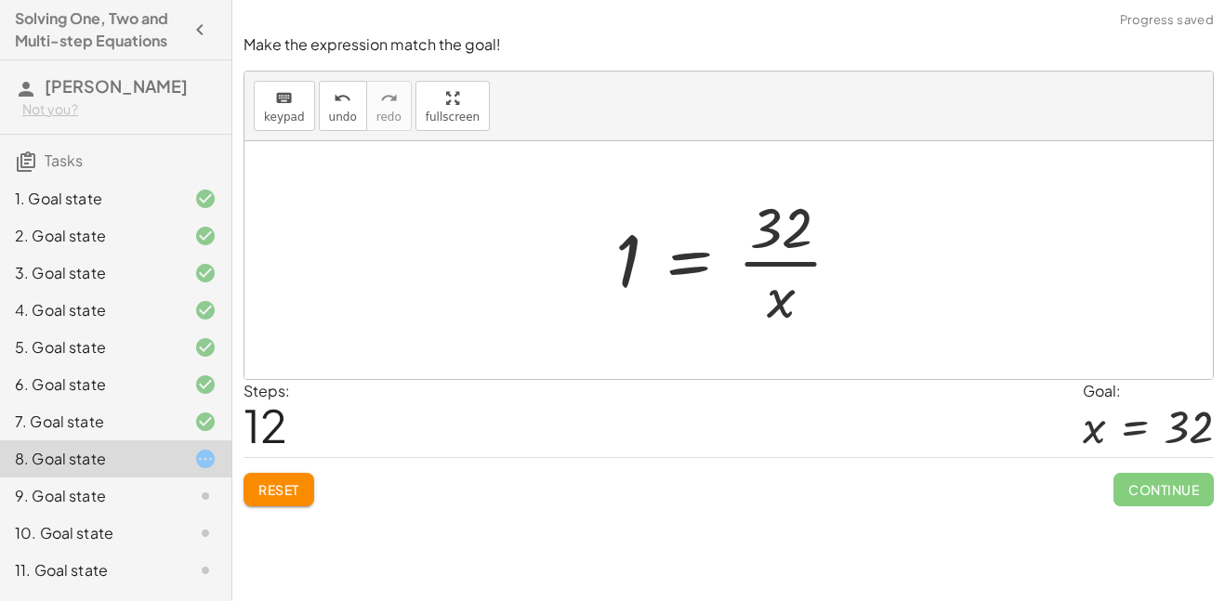
click at [627, 265] on div at bounding box center [736, 260] width 260 height 143
drag, startPoint x: 775, startPoint y: 297, endPoint x: 584, endPoint y: 268, distance: 193.8
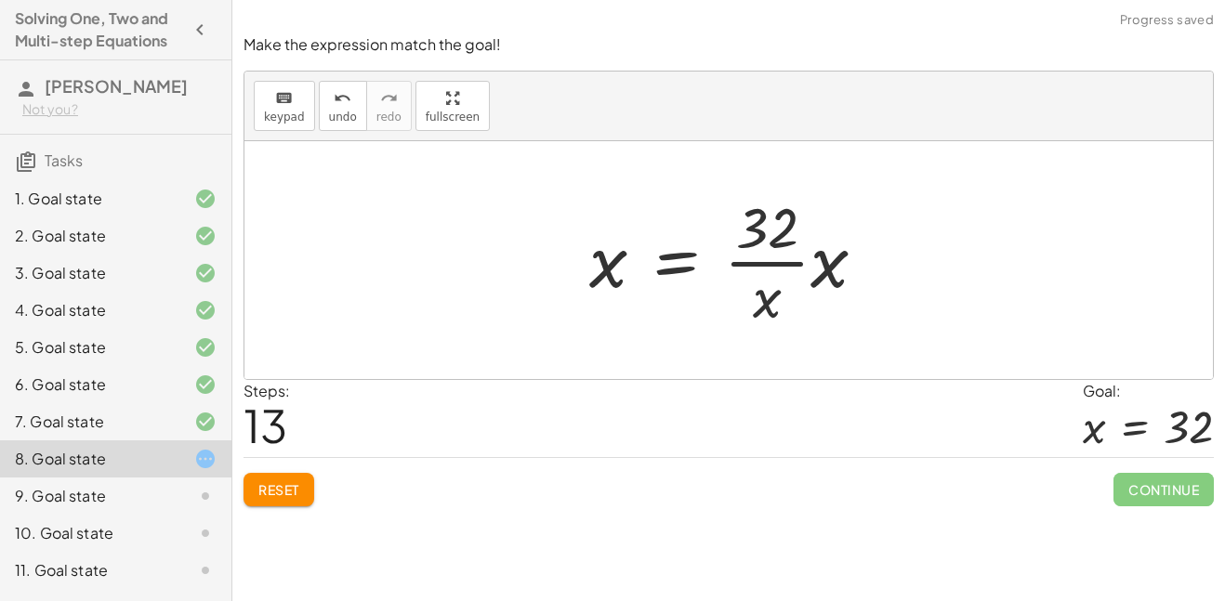
click at [797, 264] on div at bounding box center [735, 260] width 310 height 143
drag, startPoint x: 832, startPoint y: 270, endPoint x: 796, endPoint y: 247, distance: 42.6
click at [796, 247] on div at bounding box center [735, 260] width 310 height 143
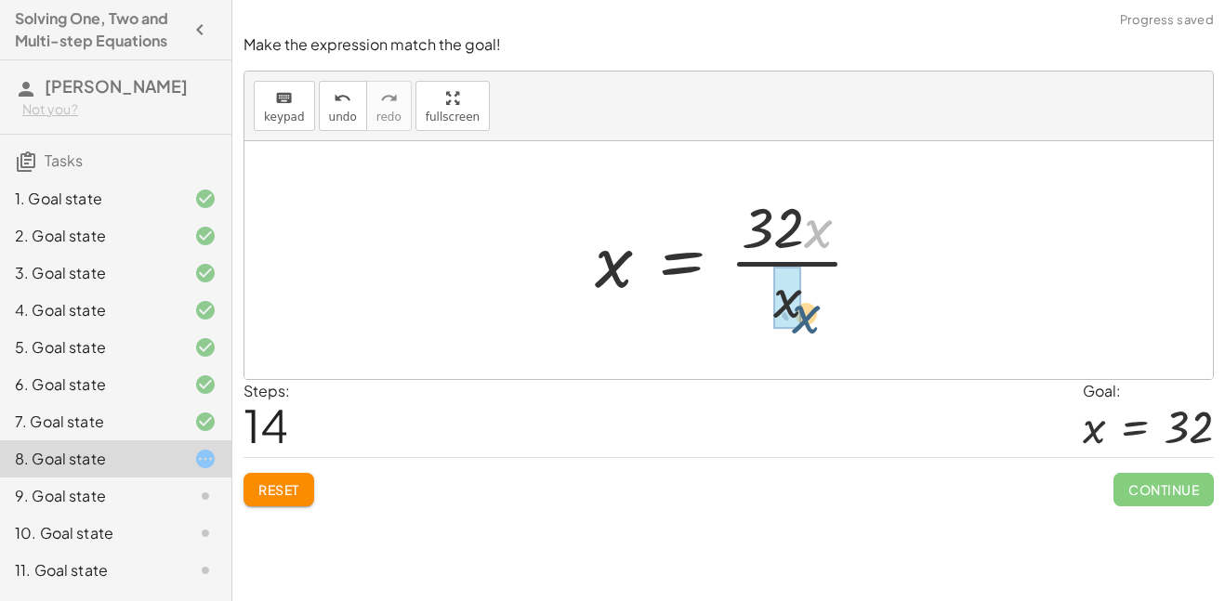
drag, startPoint x: 808, startPoint y: 242, endPoint x: 794, endPoint y: 329, distance: 88.5
click at [794, 329] on div at bounding box center [736, 260] width 301 height 143
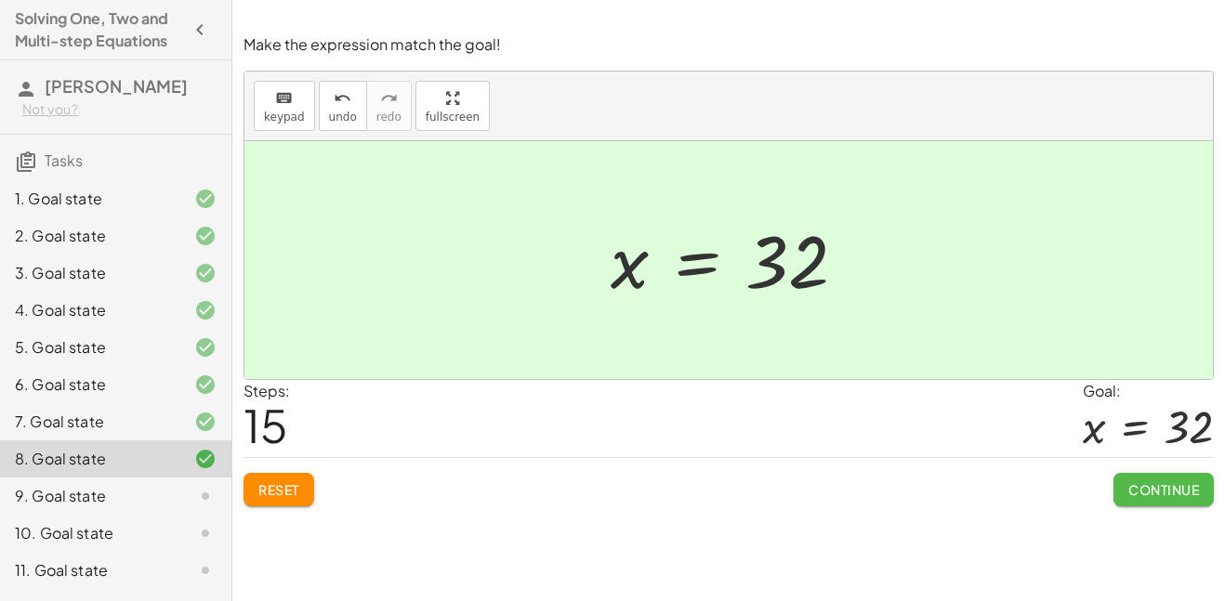
click at [1150, 495] on span "Continue" at bounding box center [1164, 490] width 71 height 17
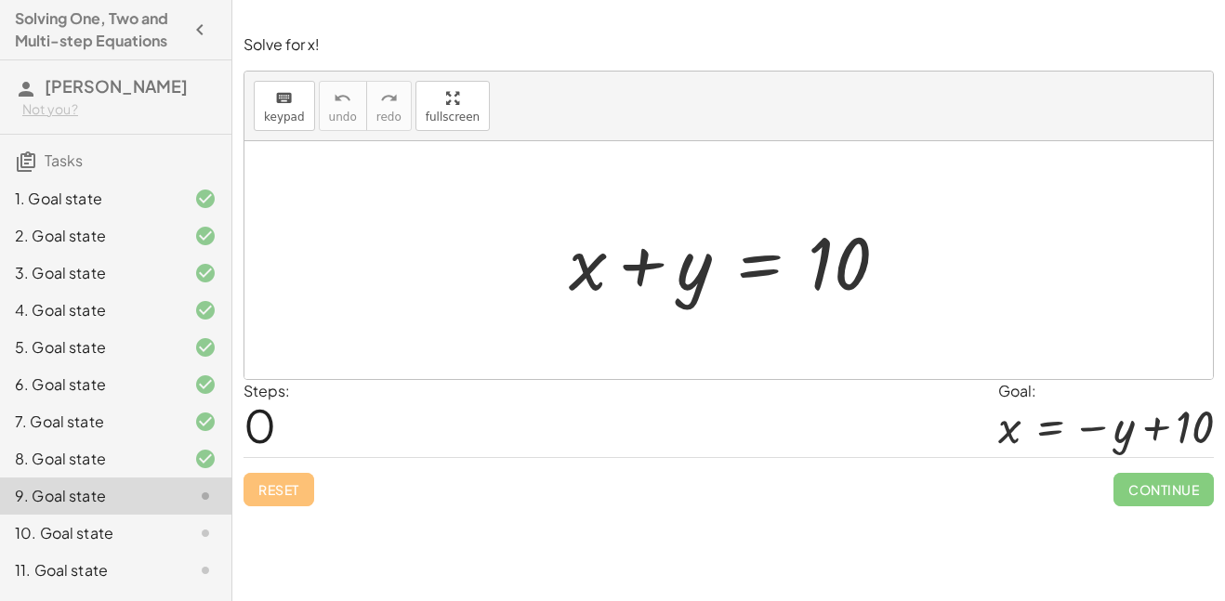
click at [653, 265] on div at bounding box center [736, 261] width 353 height 96
drag, startPoint x: 828, startPoint y: 265, endPoint x: 726, endPoint y: 273, distance: 102.6
click at [726, 273] on div at bounding box center [736, 261] width 353 height 96
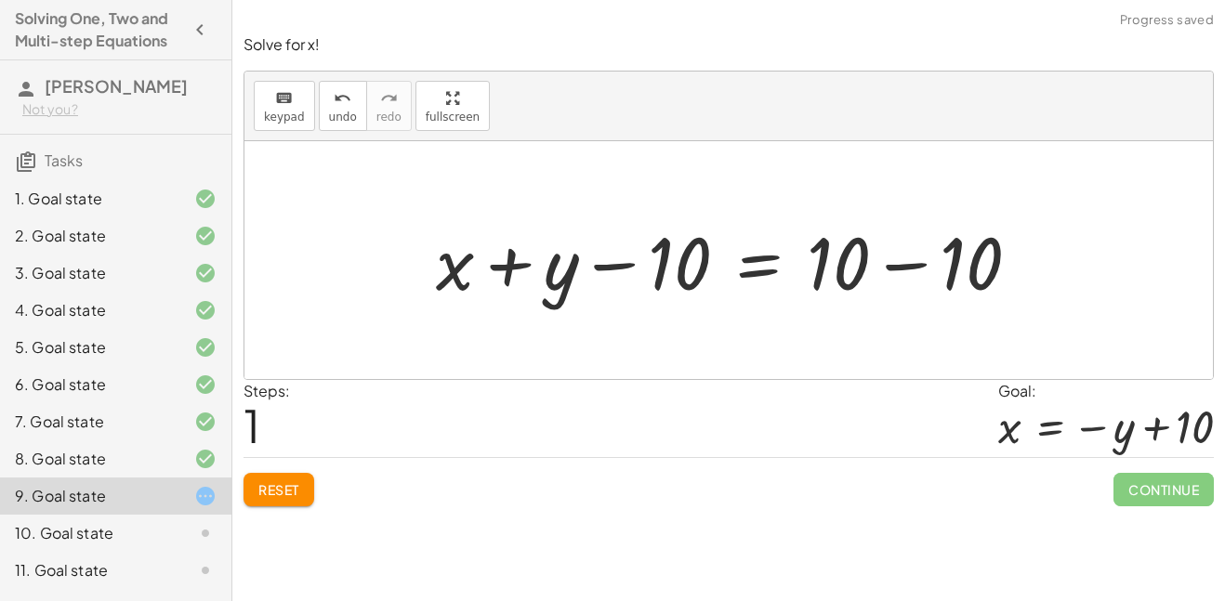
click at [621, 268] on div at bounding box center [736, 261] width 618 height 96
click at [621, 267] on div at bounding box center [736, 261] width 618 height 96
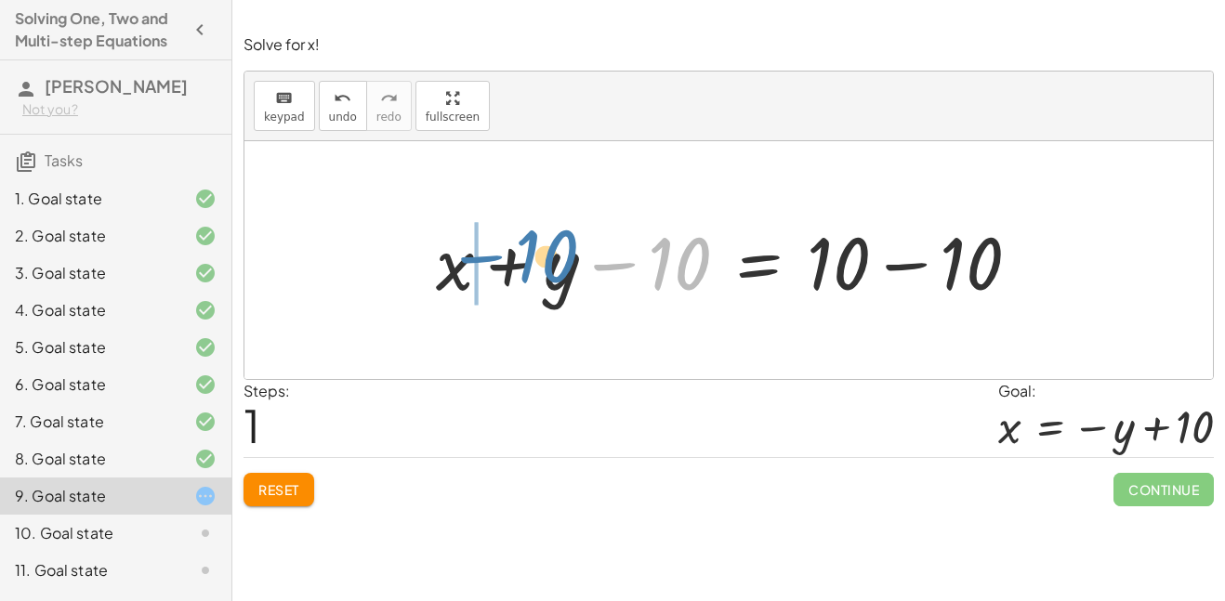
drag, startPoint x: 672, startPoint y: 264, endPoint x: 534, endPoint y: 259, distance: 138.6
click at [534, 259] on div at bounding box center [736, 261] width 618 height 96
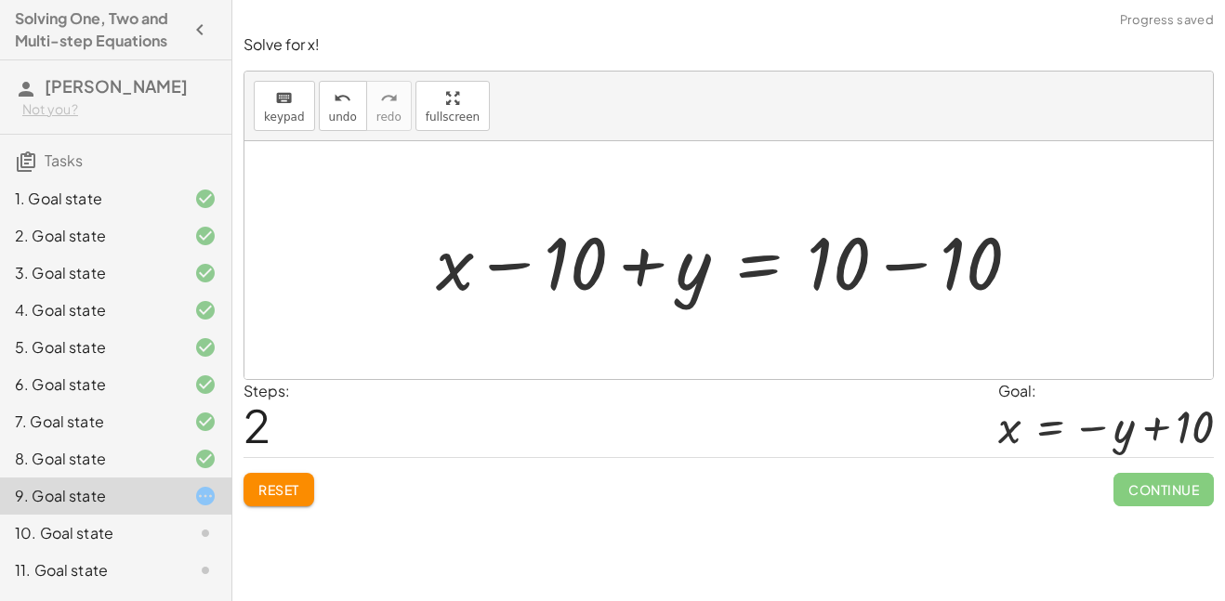
click at [636, 260] on div at bounding box center [736, 261] width 618 height 96
drag, startPoint x: 513, startPoint y: 272, endPoint x: 632, endPoint y: 271, distance: 119.0
click at [632, 271] on div at bounding box center [736, 261] width 618 height 96
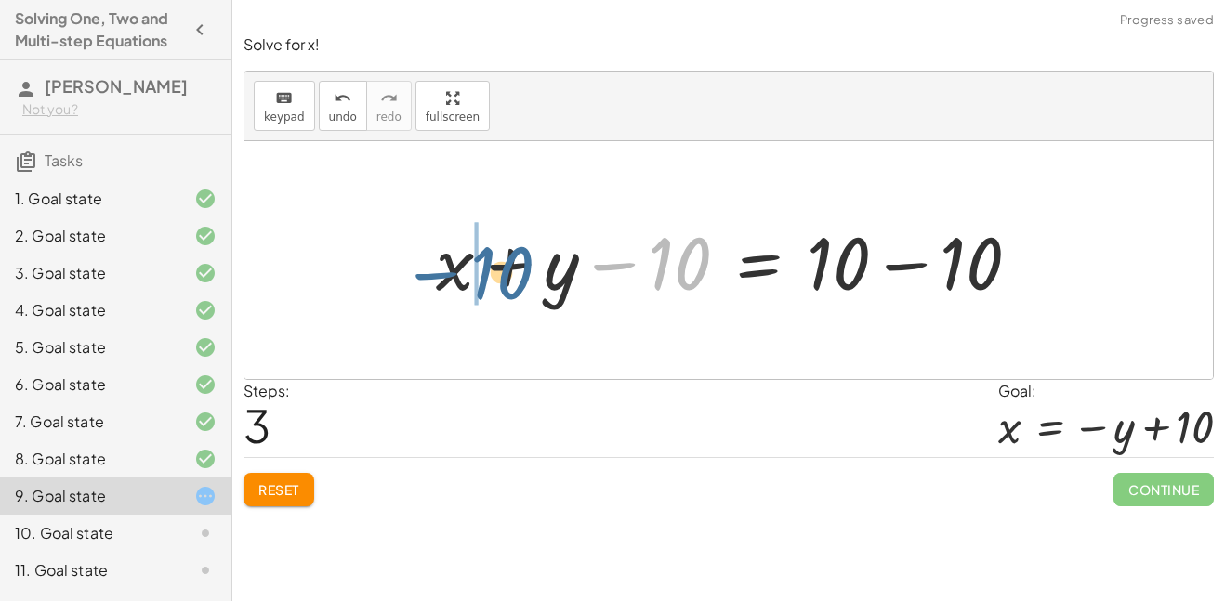
drag, startPoint x: 663, startPoint y: 263, endPoint x: 480, endPoint y: 273, distance: 183.4
click at [480, 273] on div at bounding box center [736, 261] width 618 height 96
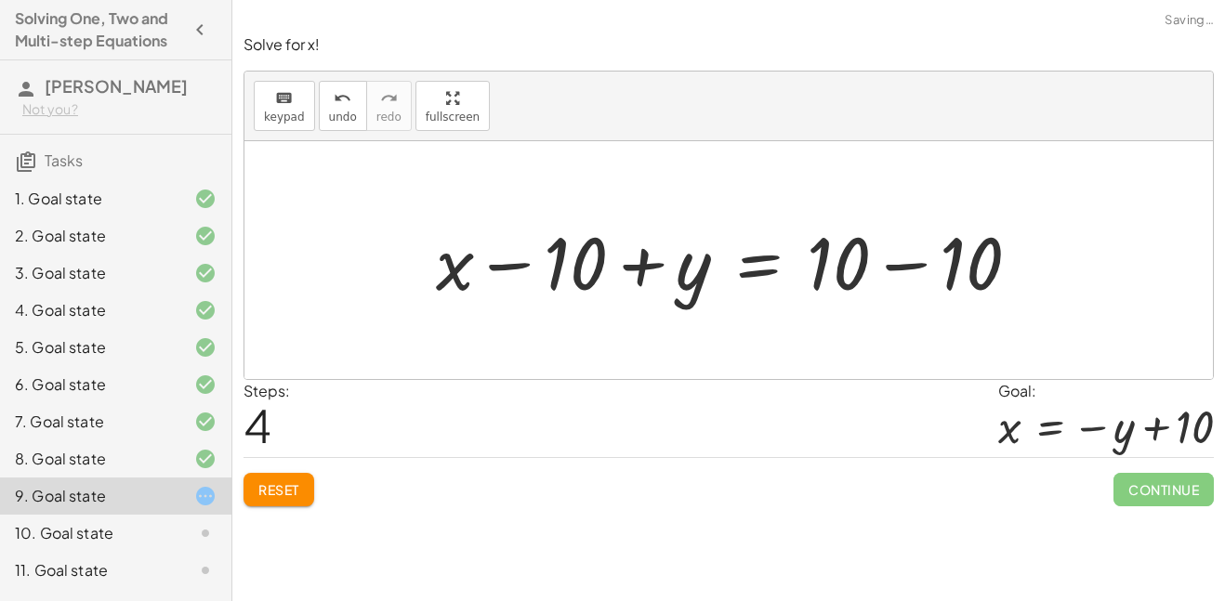
click at [497, 266] on div at bounding box center [736, 261] width 618 height 96
drag, startPoint x: 557, startPoint y: 270, endPoint x: 425, endPoint y: 272, distance: 132.0
click at [425, 272] on div "+ x + y = 10 + x + y − 10 = + 10 − 10 + x − 10 + y = + 10 − 10 + x + y − 10 = +…" at bounding box center [728, 260] width 641 height 105
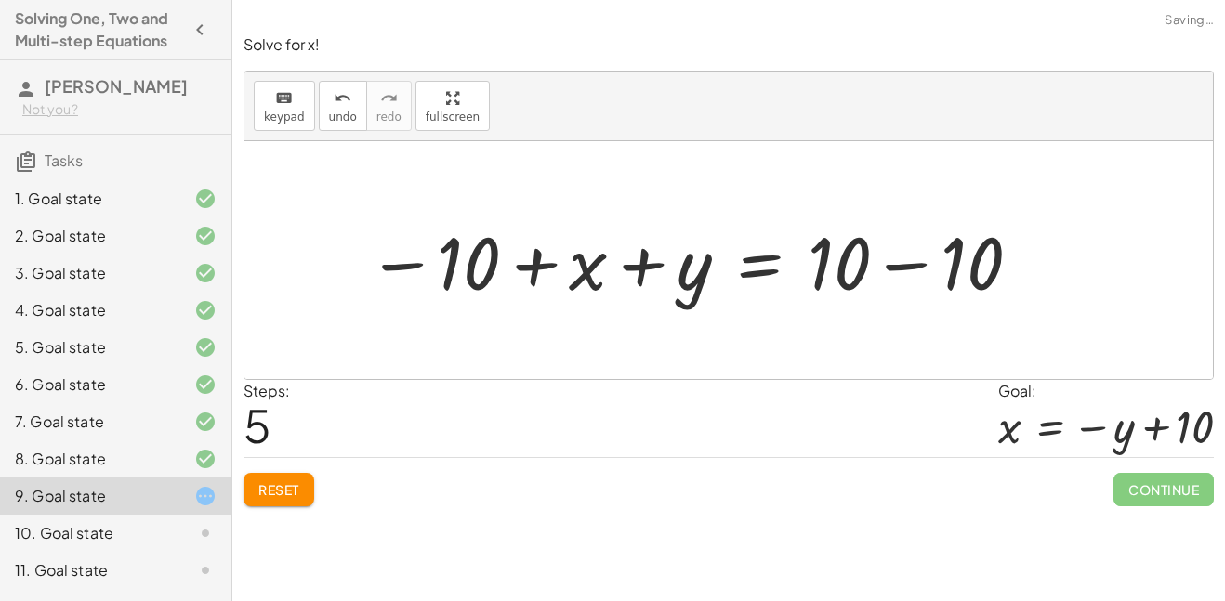
click at [501, 268] on div at bounding box center [695, 261] width 675 height 96
click at [521, 268] on div at bounding box center [695, 261] width 675 height 96
click at [348, 120] on span "undo" at bounding box center [343, 117] width 28 height 13
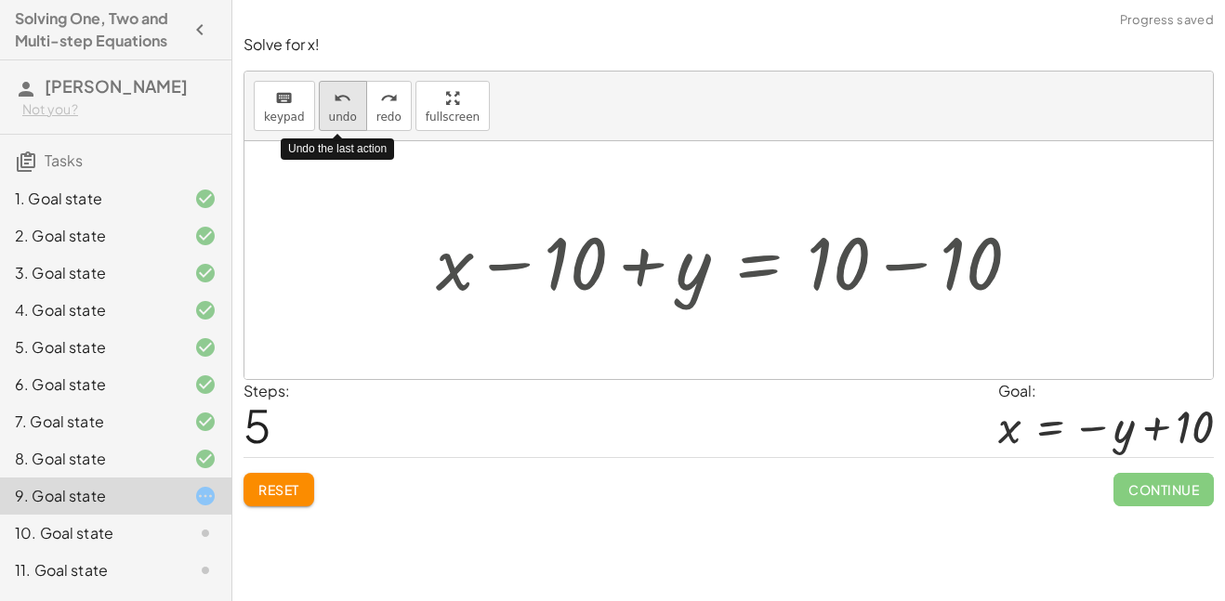
click at [348, 122] on span "undo" at bounding box center [343, 117] width 28 height 13
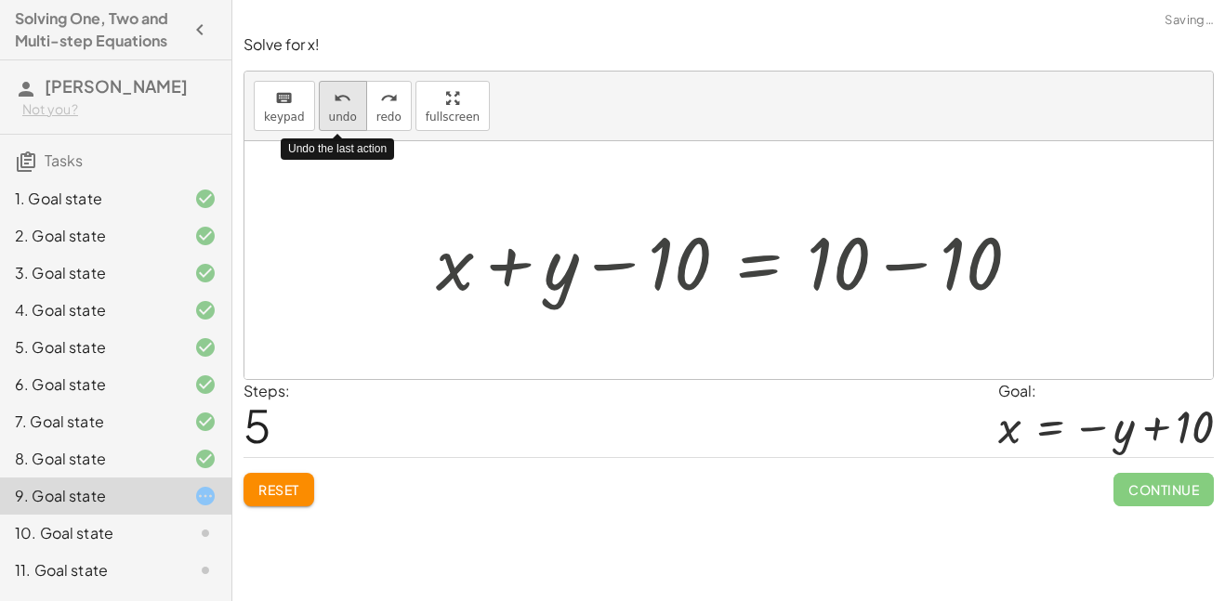
click at [348, 122] on span "undo" at bounding box center [343, 117] width 28 height 13
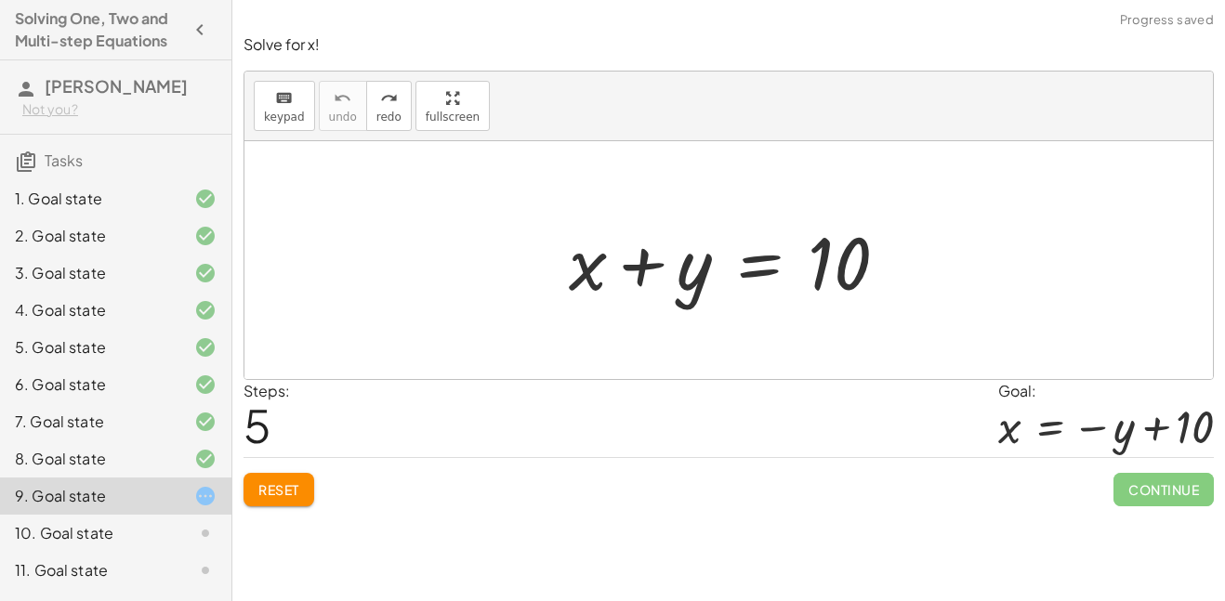
click at [271, 489] on span "Reset" at bounding box center [278, 490] width 41 height 17
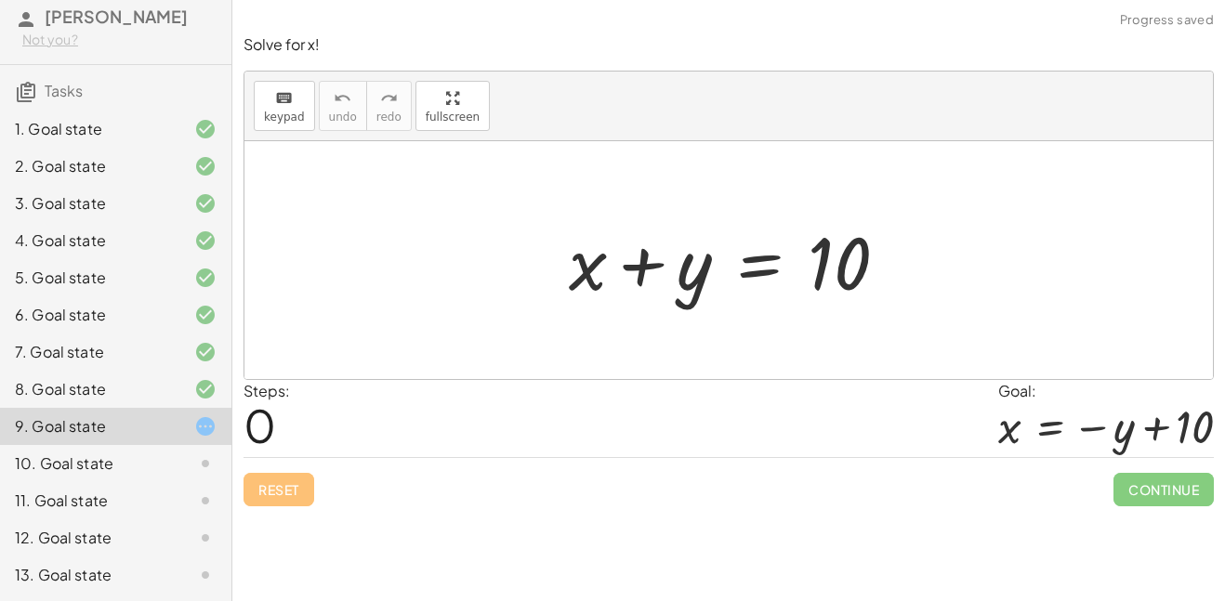
click at [112, 541] on div "12. Goal state" at bounding box center [90, 538] width 150 height 22
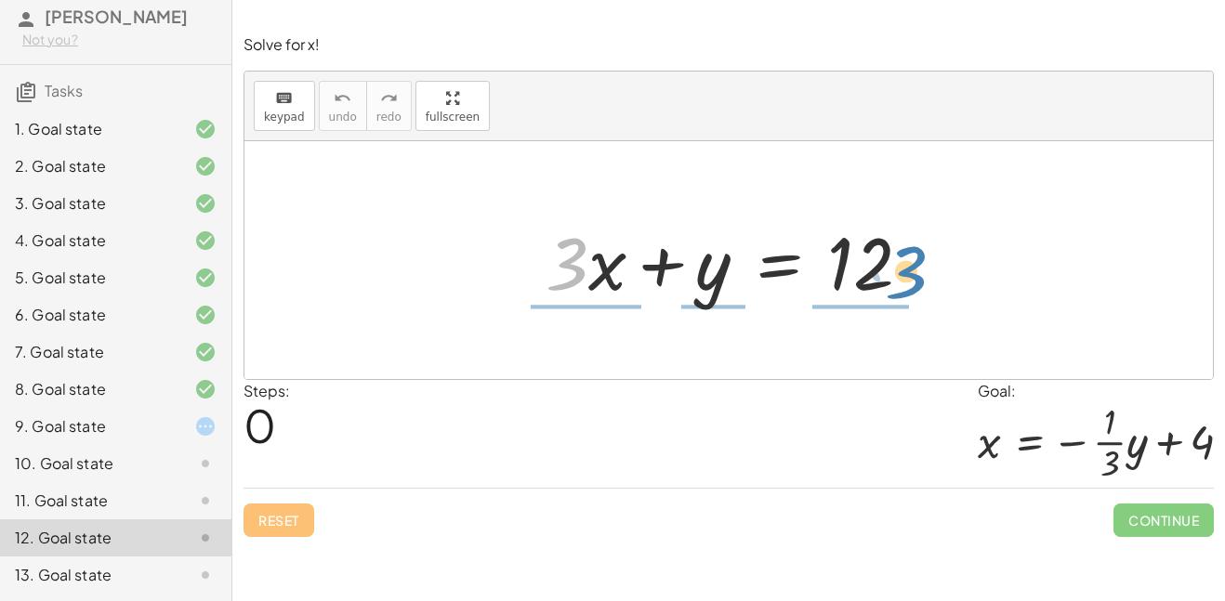
drag, startPoint x: 567, startPoint y: 270, endPoint x: 905, endPoint y: 284, distance: 337.7
click at [905, 284] on div at bounding box center [735, 261] width 399 height 96
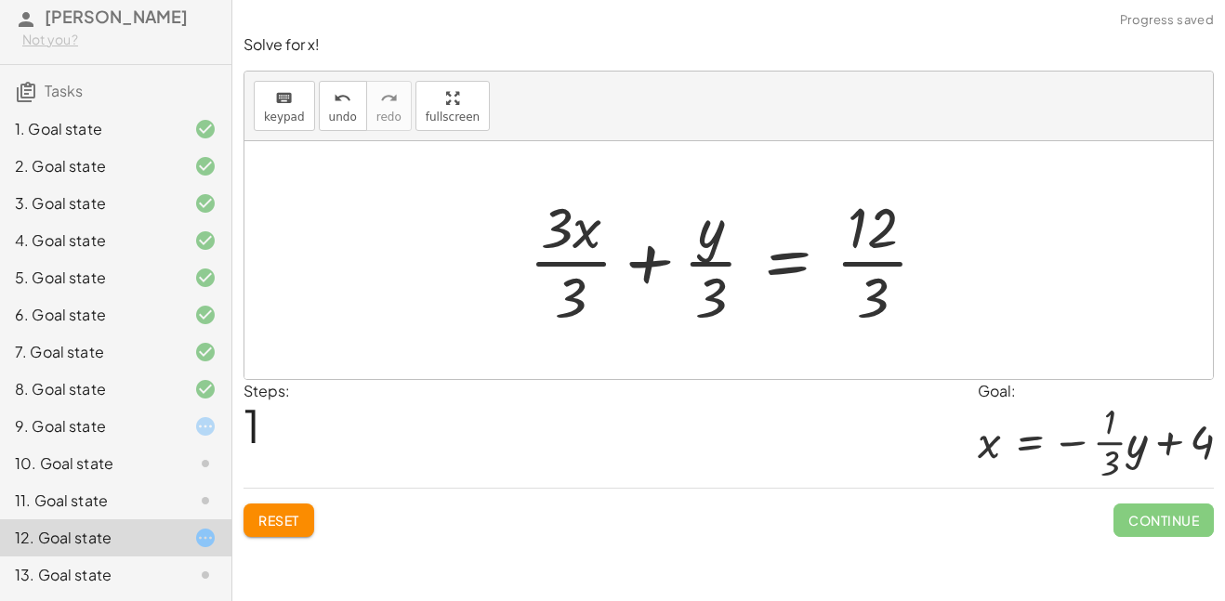
click at [876, 267] on div at bounding box center [736, 260] width 432 height 143
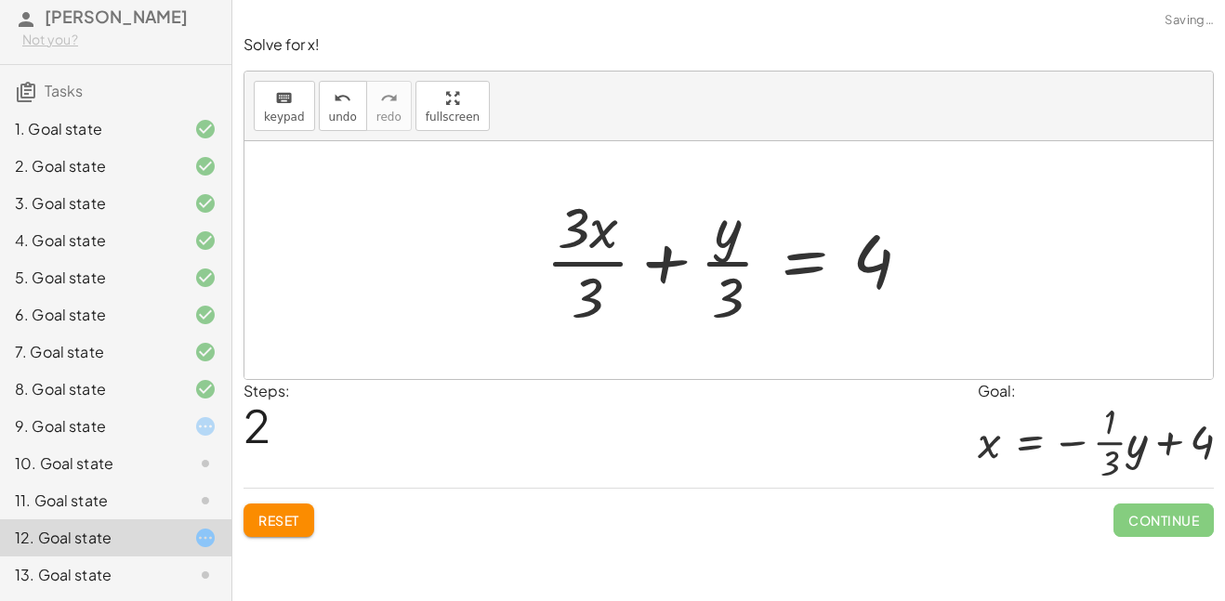
click at [593, 263] on div at bounding box center [735, 260] width 399 height 143
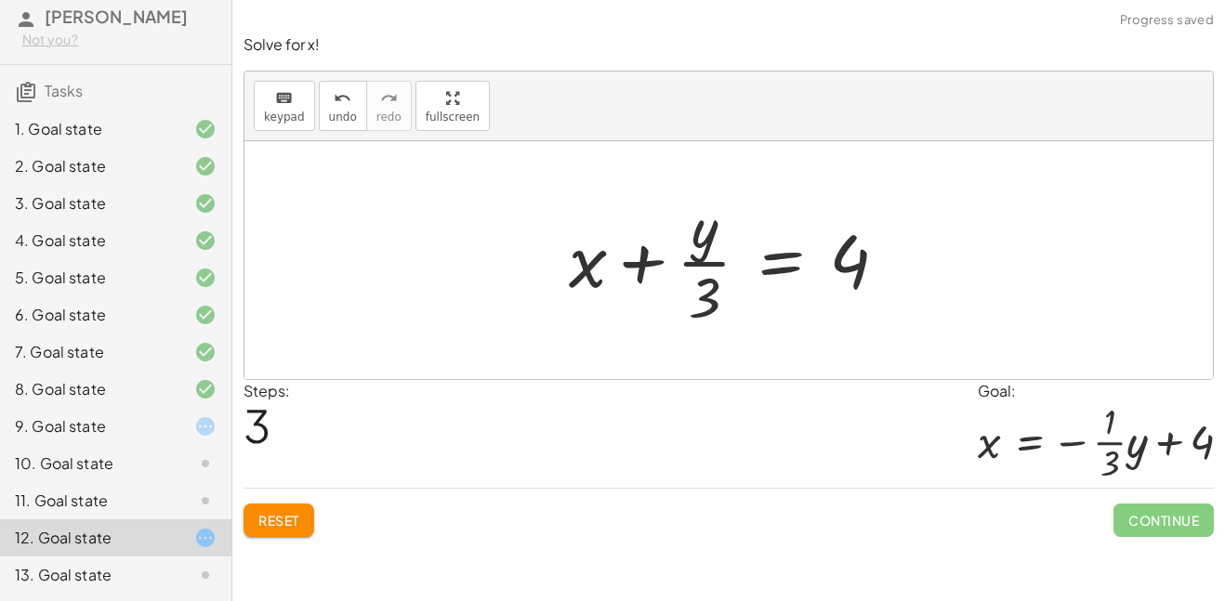
click at [700, 268] on div at bounding box center [736, 260] width 352 height 143
drag, startPoint x: 702, startPoint y: 288, endPoint x: 835, endPoint y: 296, distance: 133.1
click at [835, 296] on div at bounding box center [736, 260] width 352 height 143
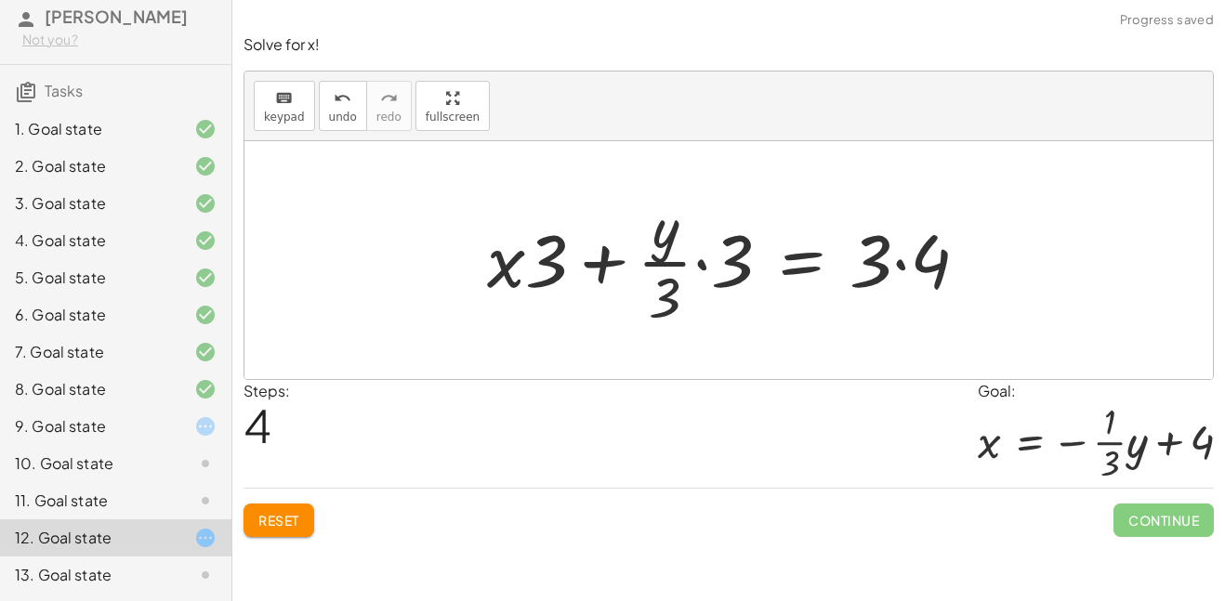
click at [881, 269] on div at bounding box center [735, 260] width 515 height 143
click at [881, 269] on div at bounding box center [736, 260] width 515 height 143
click at [895, 266] on div at bounding box center [736, 260] width 515 height 143
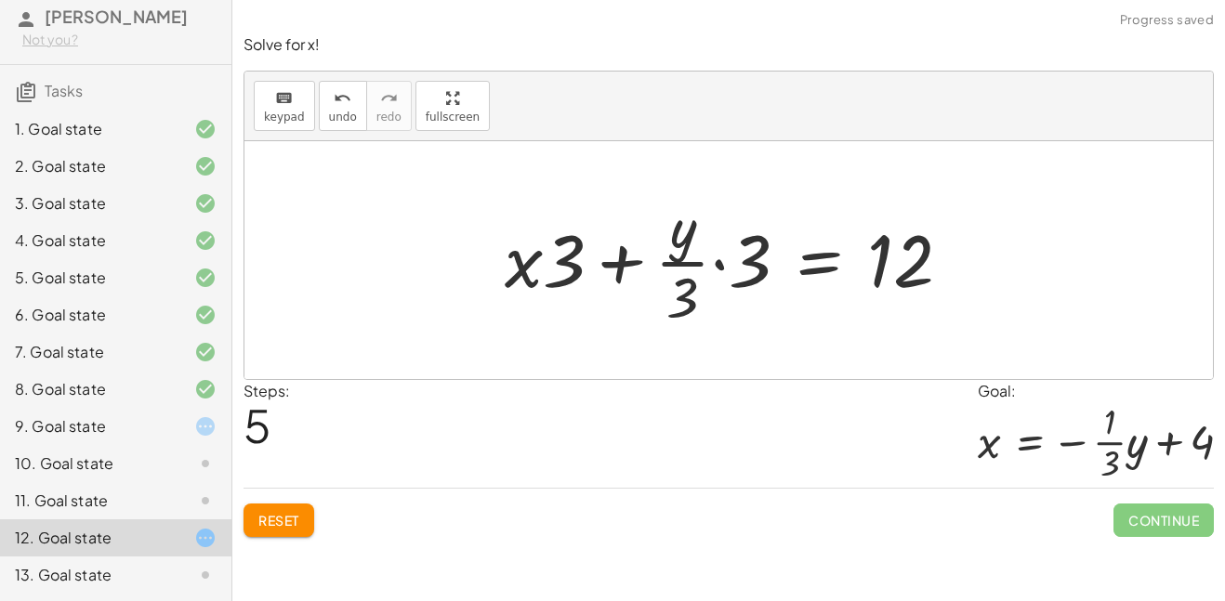
click at [709, 259] on div at bounding box center [735, 260] width 481 height 143
click at [715, 261] on div at bounding box center [735, 260] width 481 height 143
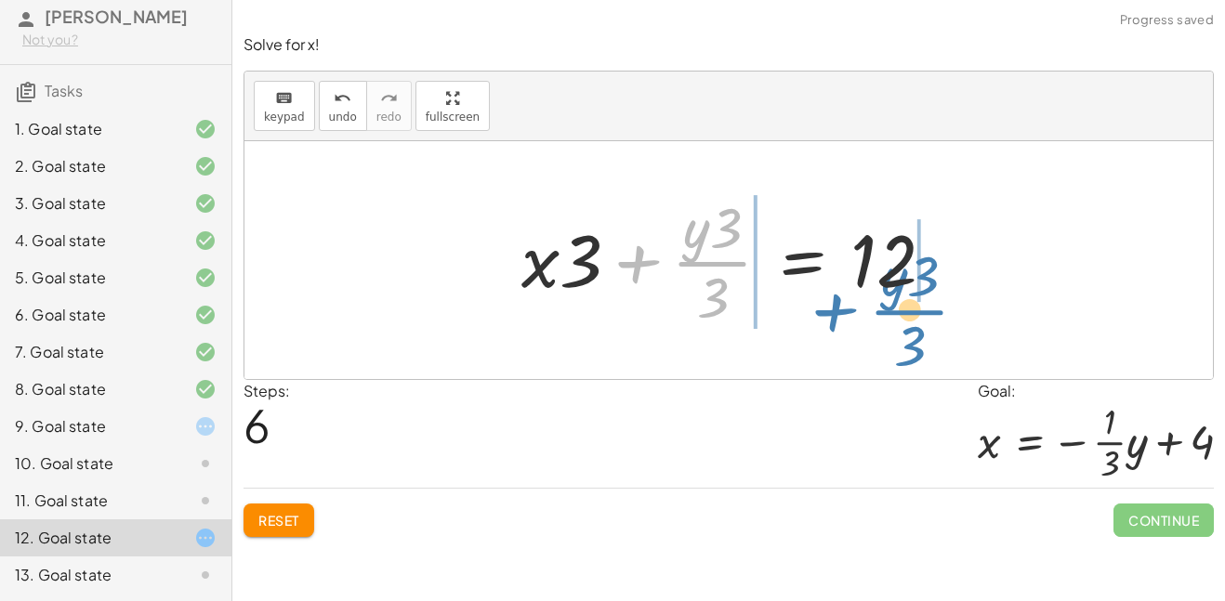
drag, startPoint x: 699, startPoint y: 265, endPoint x: 898, endPoint y: 313, distance: 204.7
click at [898, 313] on div at bounding box center [735, 260] width 446 height 143
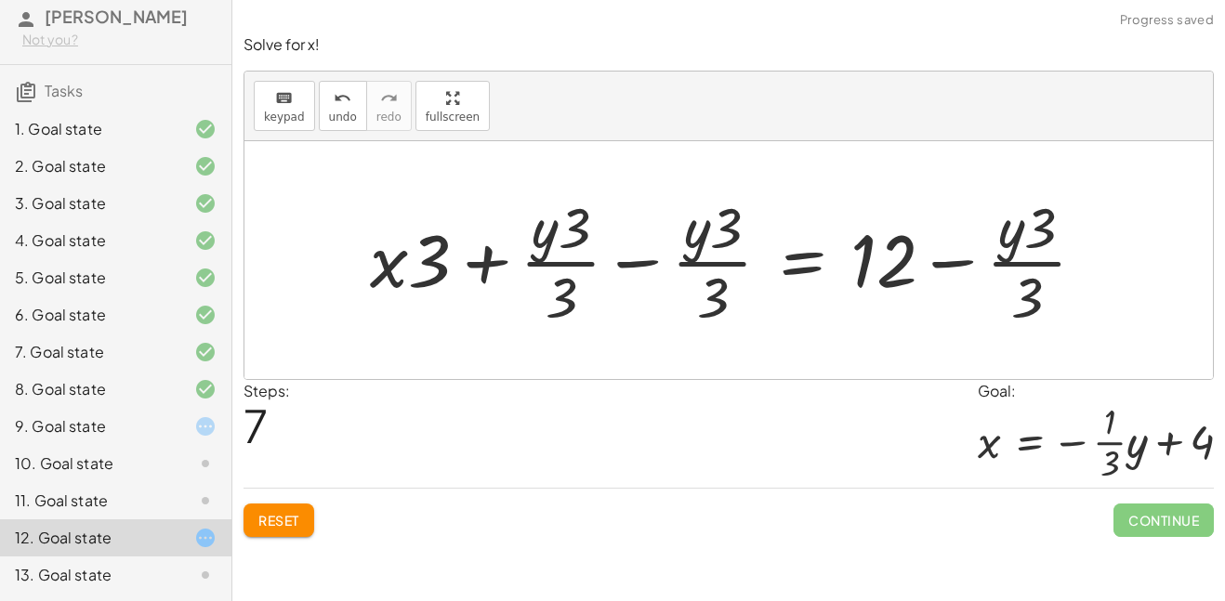
click at [943, 272] on div at bounding box center [735, 260] width 749 height 143
click at [945, 269] on div at bounding box center [735, 260] width 749 height 143
click at [944, 260] on div at bounding box center [735, 260] width 749 height 143
click at [945, 262] on div at bounding box center [735, 260] width 749 height 143
click at [944, 262] on div at bounding box center [735, 260] width 749 height 143
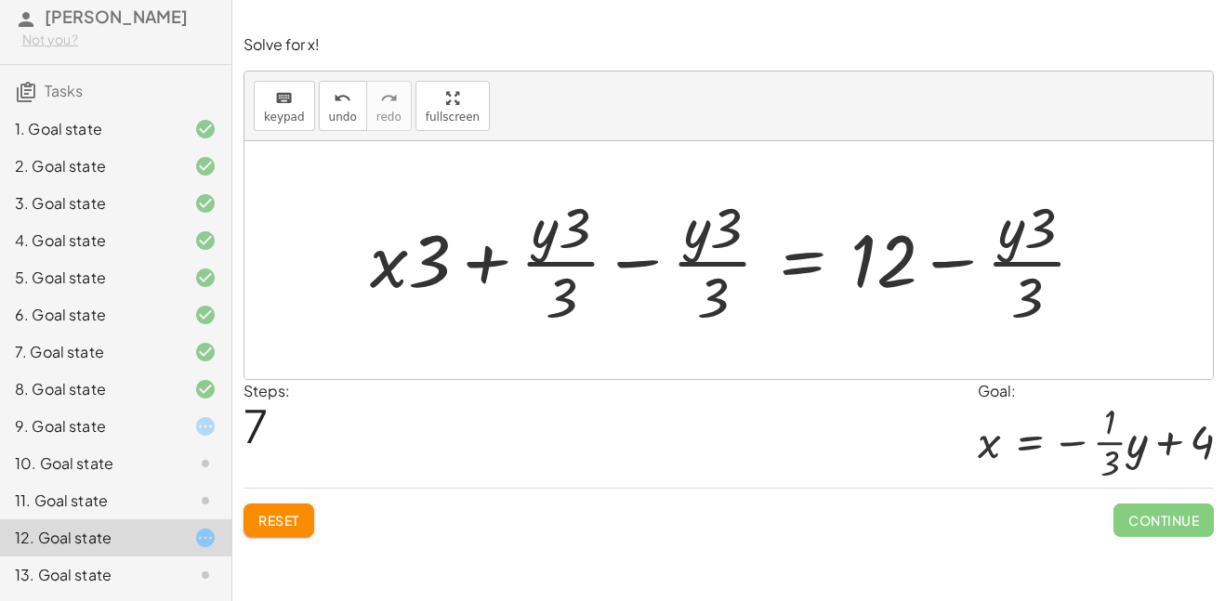
click at [944, 262] on div at bounding box center [735, 260] width 749 height 143
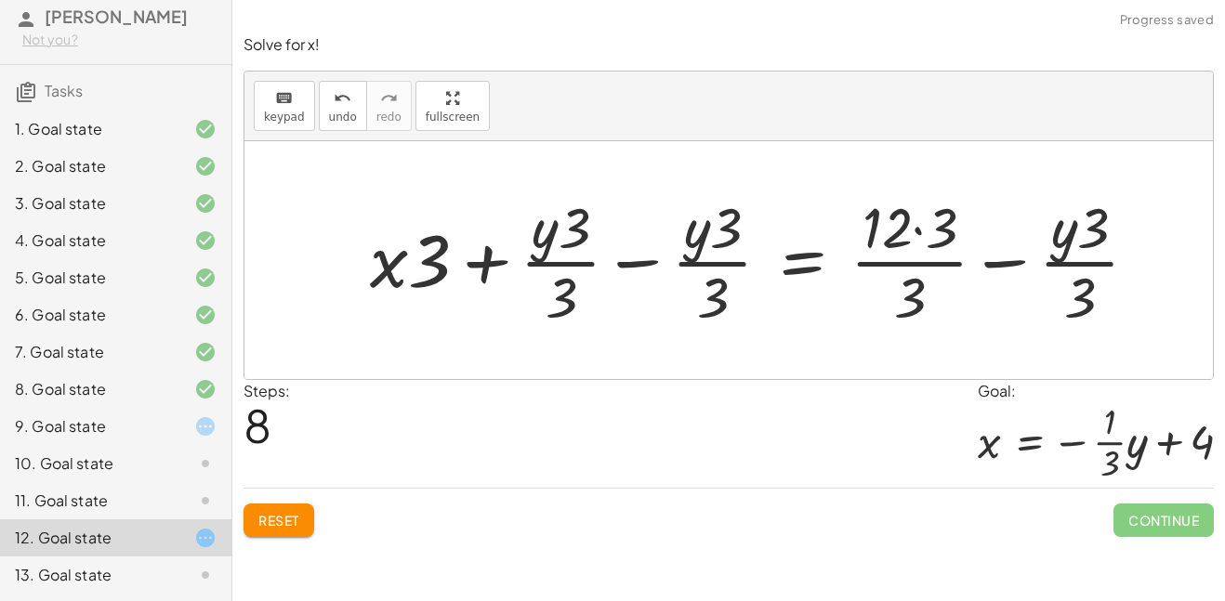
click at [1025, 256] on div at bounding box center [762, 260] width 802 height 143
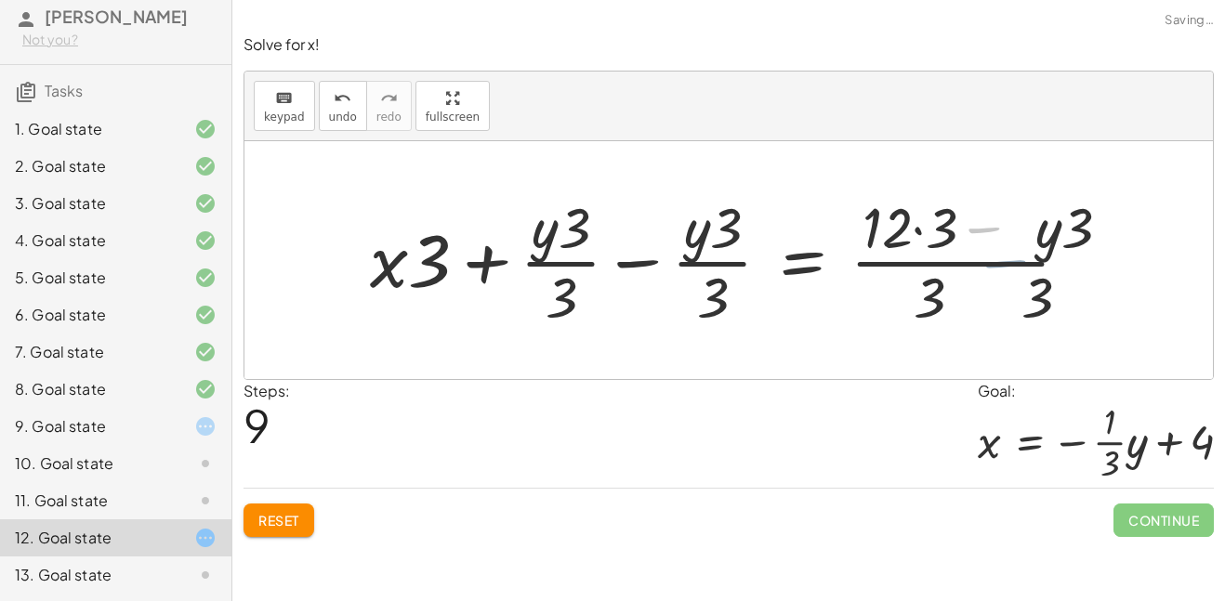
click at [1020, 258] on div at bounding box center [741, 260] width 760 height 143
click at [972, 233] on div at bounding box center [741, 260] width 760 height 143
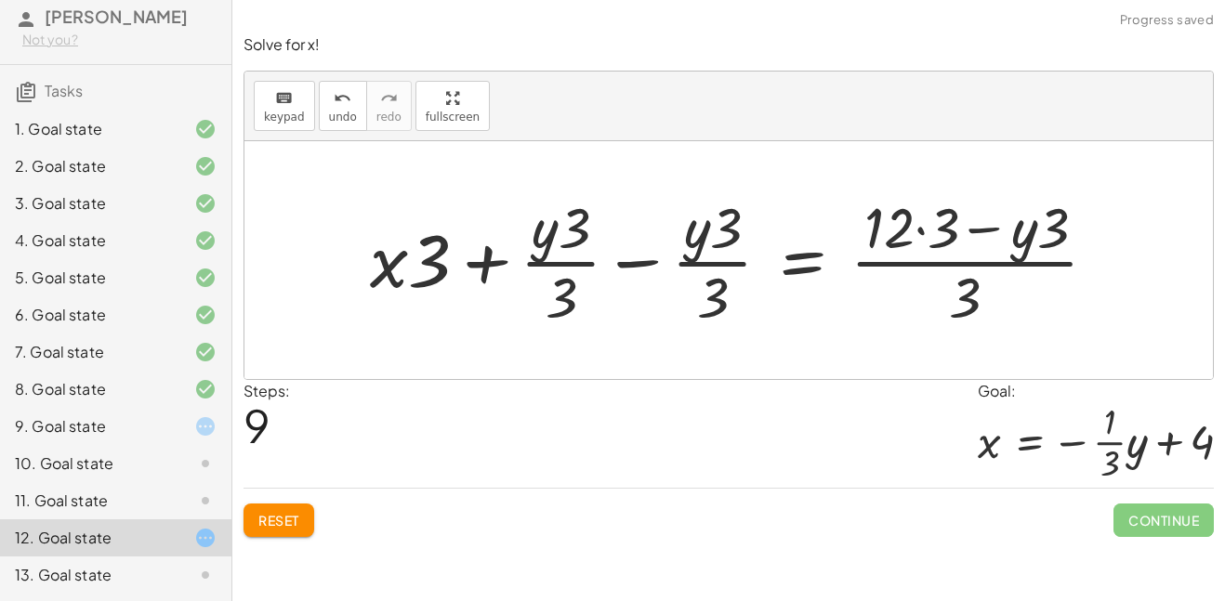
click at [972, 233] on div at bounding box center [741, 260] width 760 height 143
click at [1009, 246] on div at bounding box center [741, 260] width 760 height 143
click at [647, 265] on div at bounding box center [741, 260] width 760 height 143
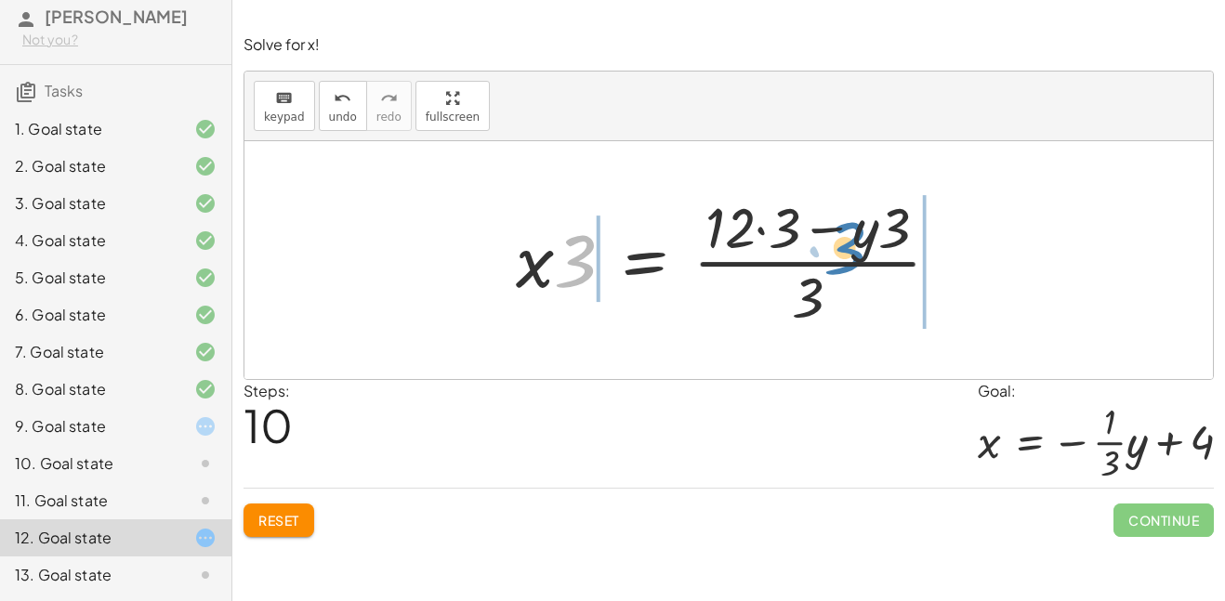
drag, startPoint x: 575, startPoint y: 275, endPoint x: 845, endPoint y: 262, distance: 270.8
click at [845, 262] on div at bounding box center [735, 260] width 457 height 143
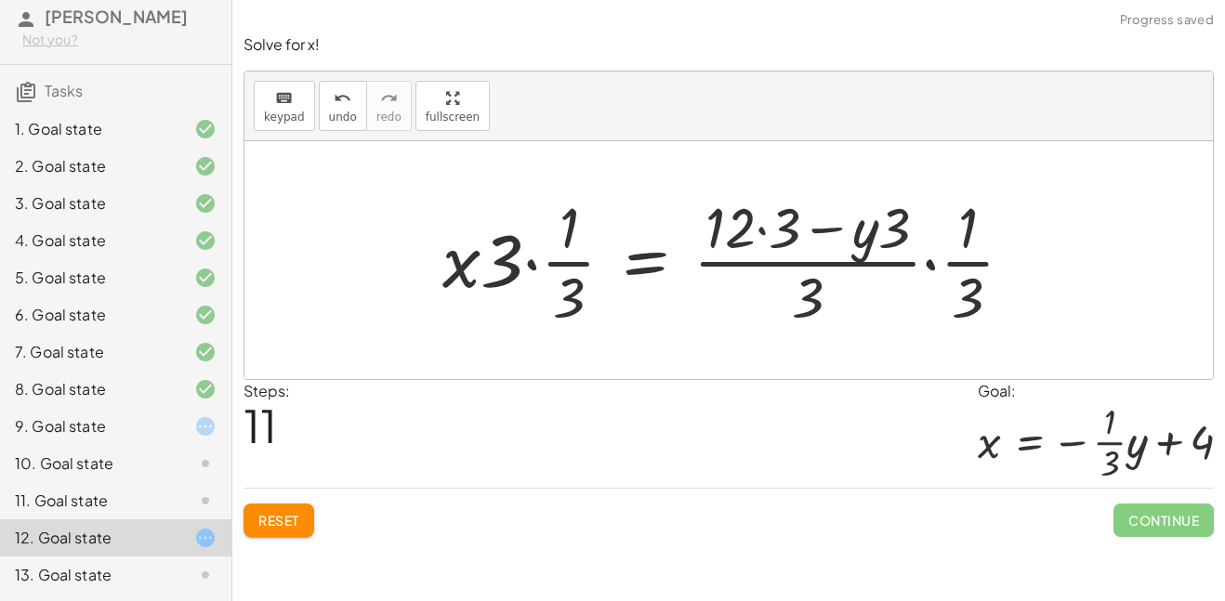
click at [942, 268] on div at bounding box center [735, 260] width 605 height 143
click at [934, 264] on div at bounding box center [735, 260] width 605 height 143
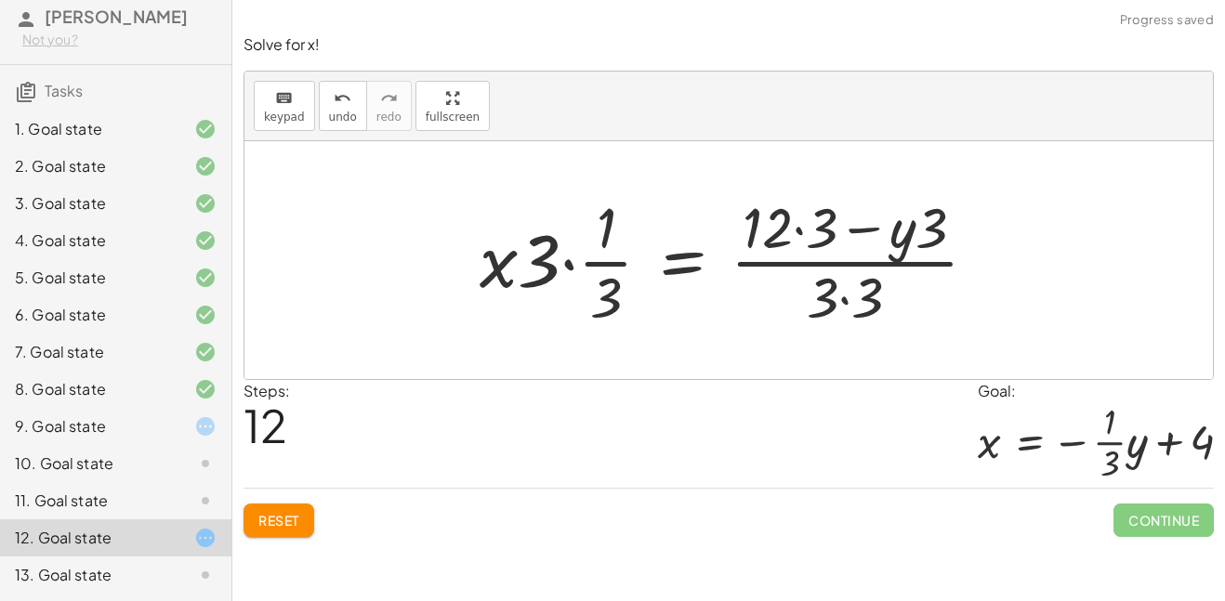
click at [849, 300] on div at bounding box center [735, 260] width 531 height 143
click at [865, 223] on div at bounding box center [735, 260] width 531 height 143
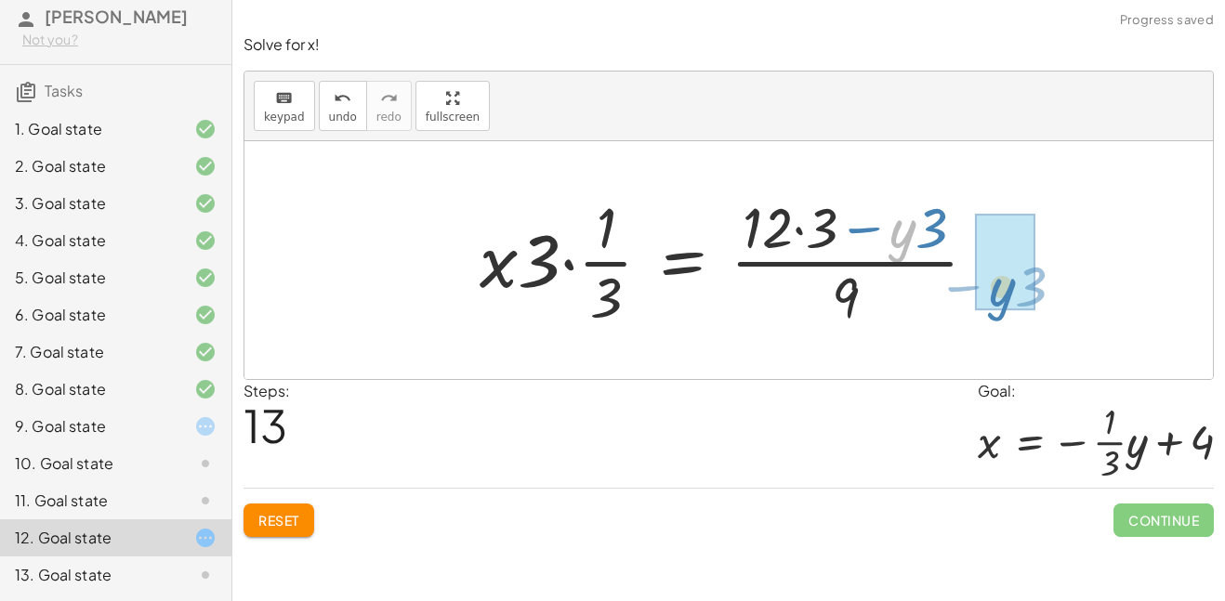
drag, startPoint x: 903, startPoint y: 236, endPoint x: 1004, endPoint y: 295, distance: 117.0
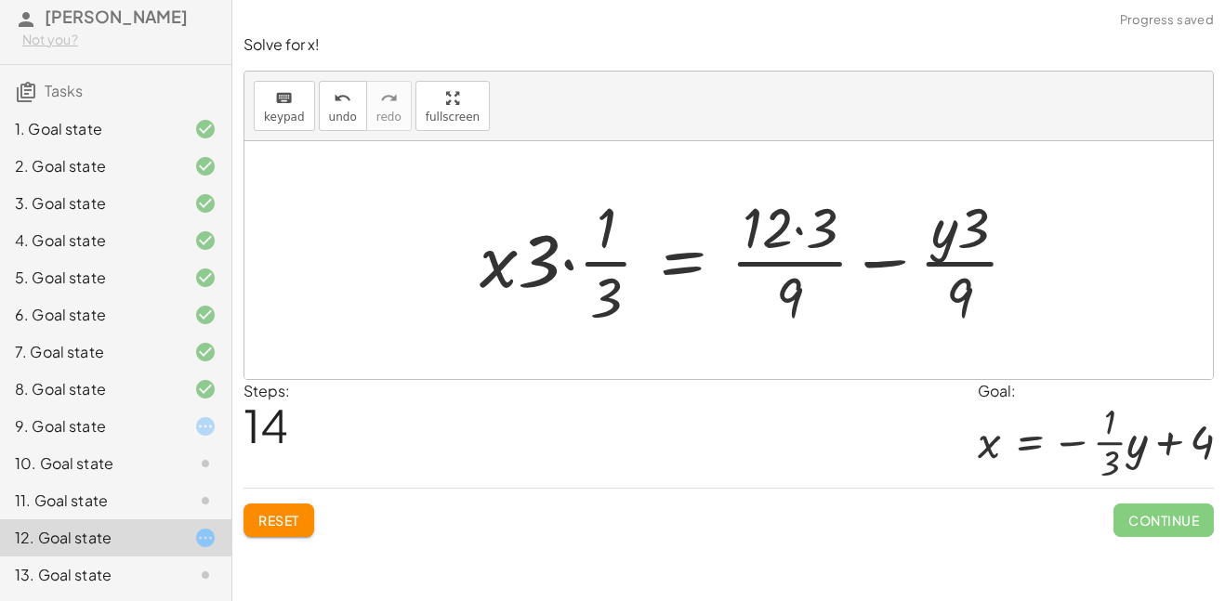
click at [943, 274] on div at bounding box center [756, 260] width 573 height 143
click at [908, 267] on div at bounding box center [756, 260] width 573 height 143
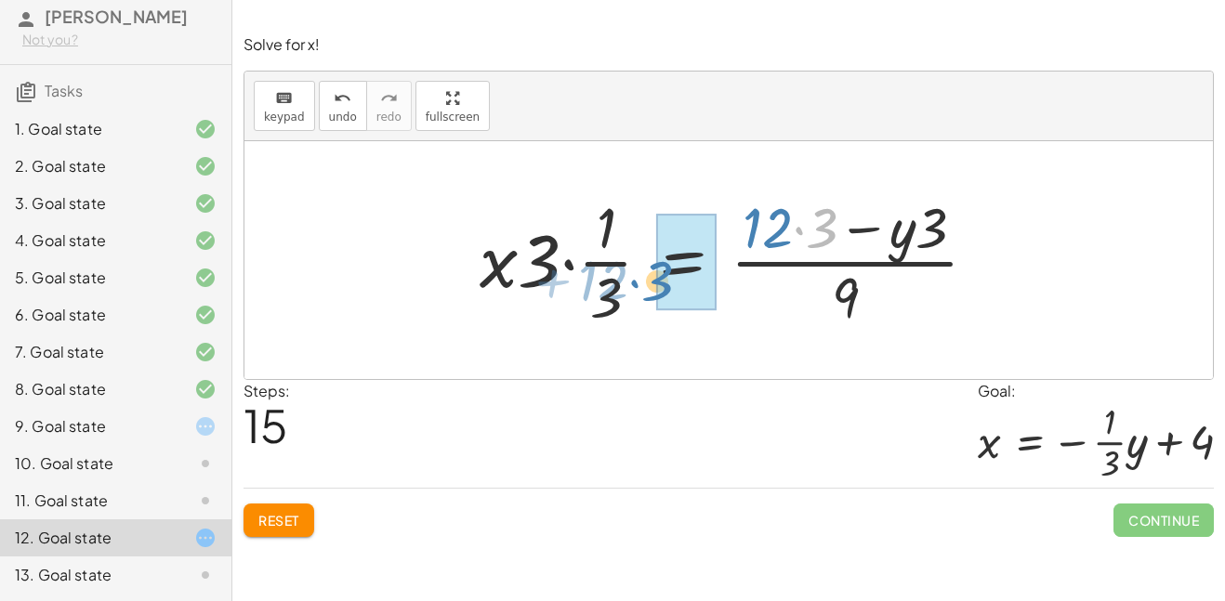
drag, startPoint x: 800, startPoint y: 231, endPoint x: 631, endPoint y: 283, distance: 177.0
click at [631, 283] on div at bounding box center [735, 260] width 531 height 143
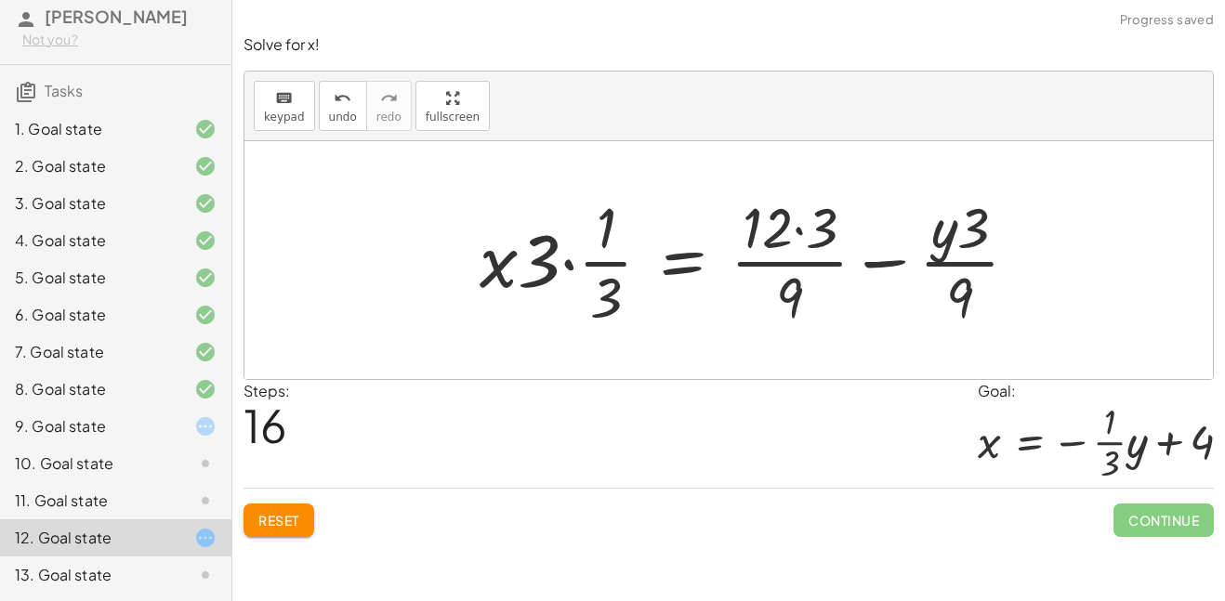
click at [886, 261] on div at bounding box center [756, 260] width 573 height 143
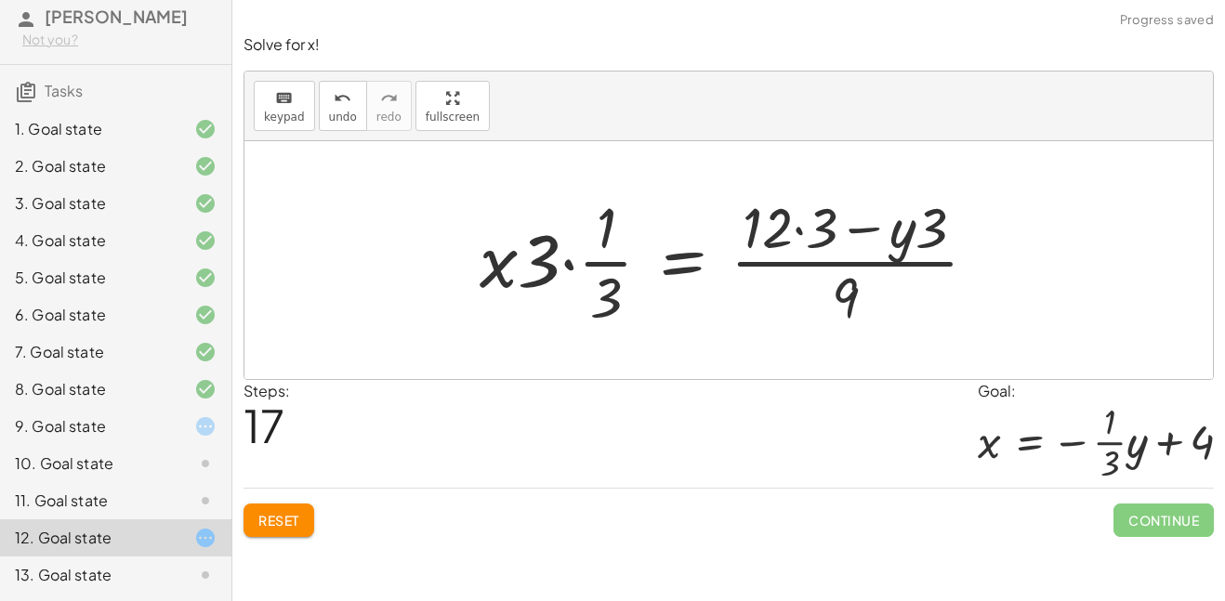
click at [284, 513] on span "Reset" at bounding box center [278, 520] width 41 height 17
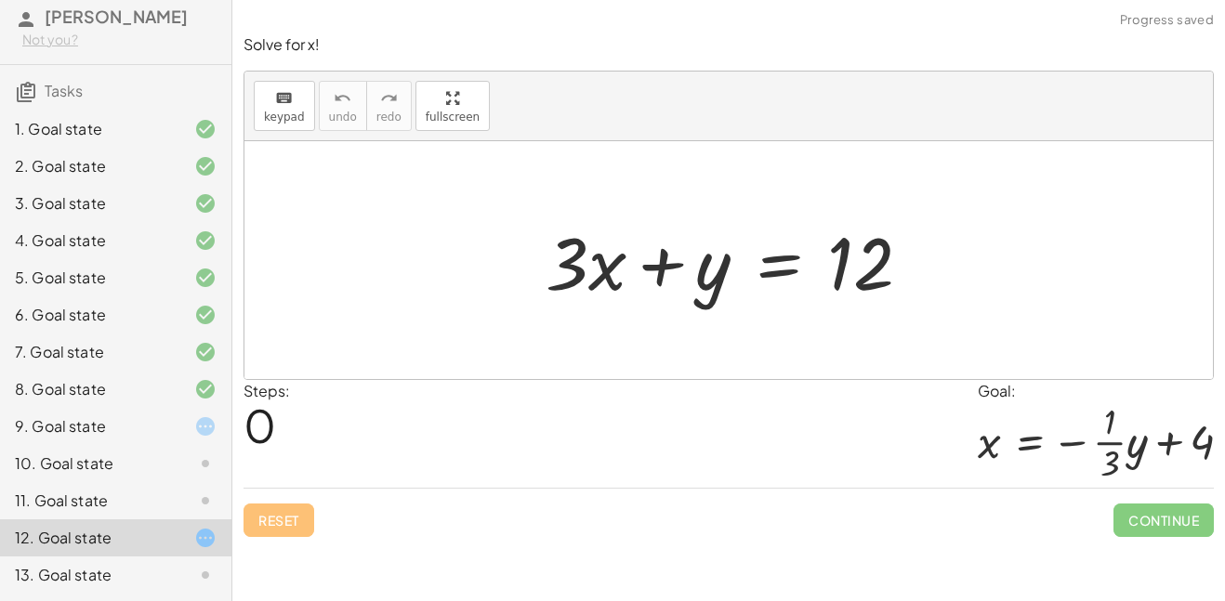
click at [286, 519] on div "Reset Continue" at bounding box center [729, 512] width 971 height 49
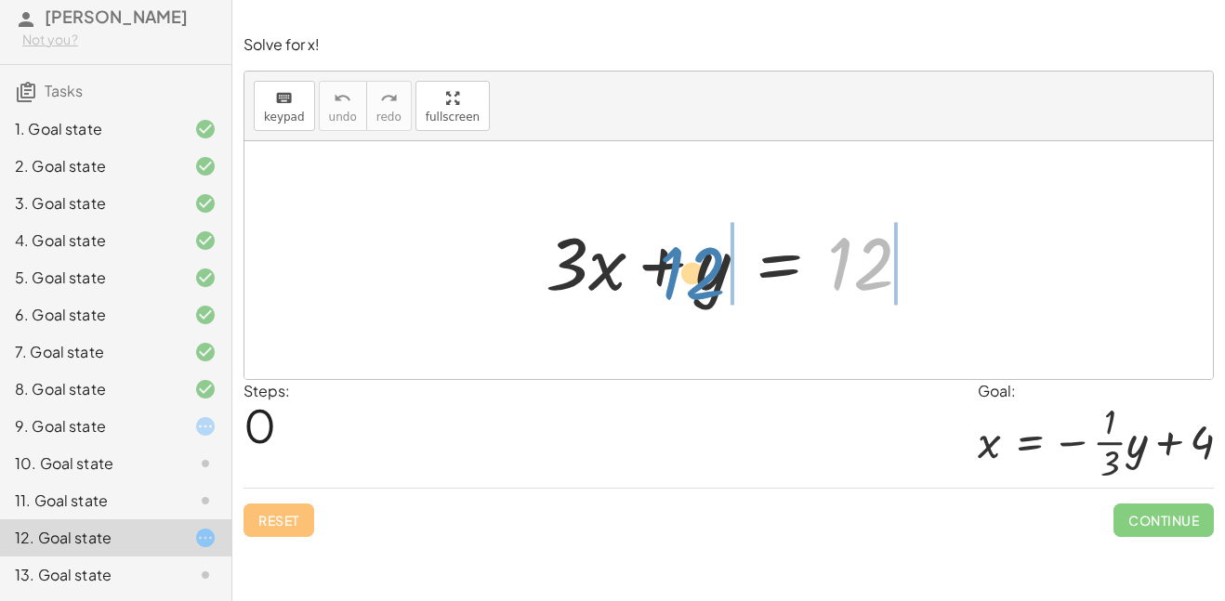
drag, startPoint x: 877, startPoint y: 251, endPoint x: 710, endPoint y: 260, distance: 166.7
click at [710, 260] on div at bounding box center [735, 261] width 399 height 96
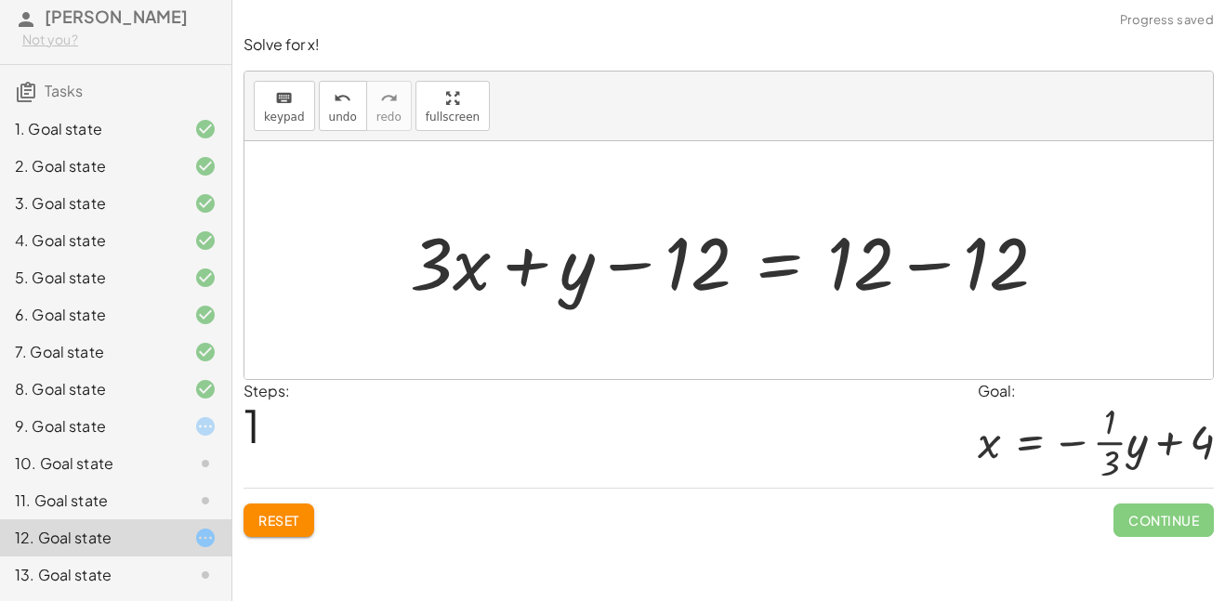
click at [632, 265] on div at bounding box center [736, 261] width 671 height 96
click at [912, 275] on div at bounding box center [736, 261] width 671 height 96
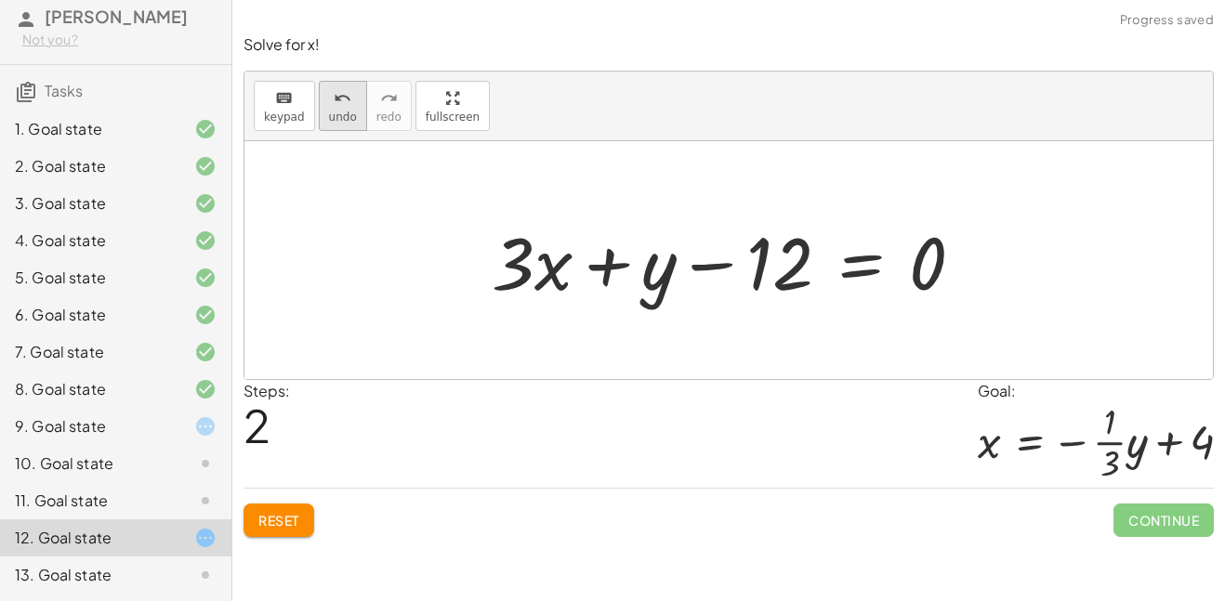
click at [343, 116] on span "undo" at bounding box center [343, 117] width 28 height 13
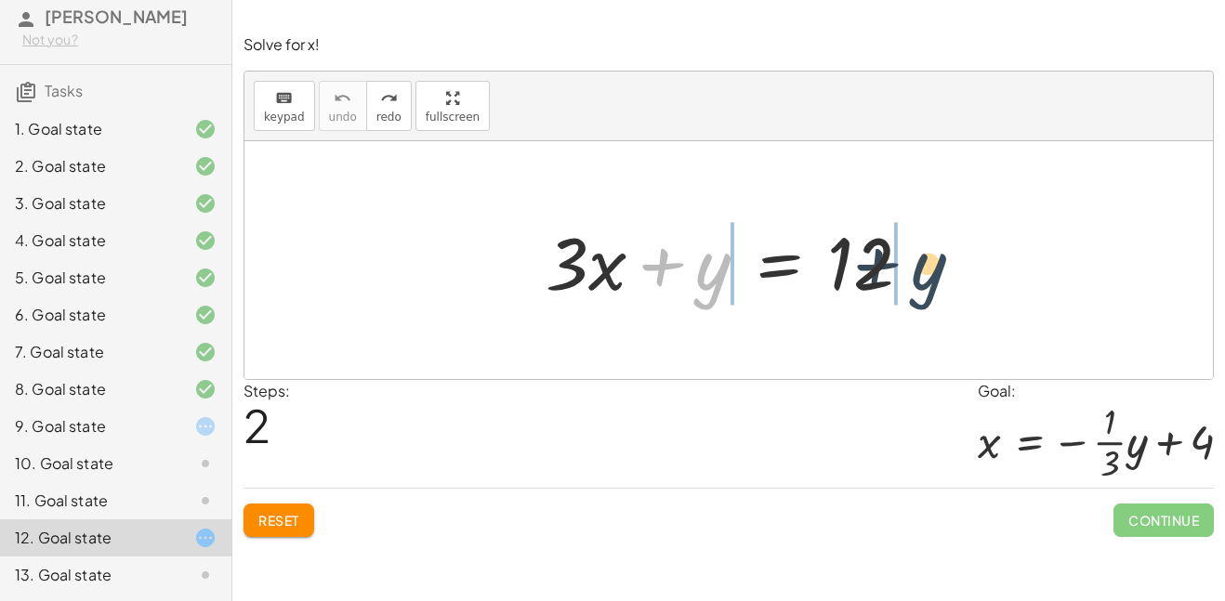
drag, startPoint x: 718, startPoint y: 271, endPoint x: 947, endPoint y: 269, distance: 229.6
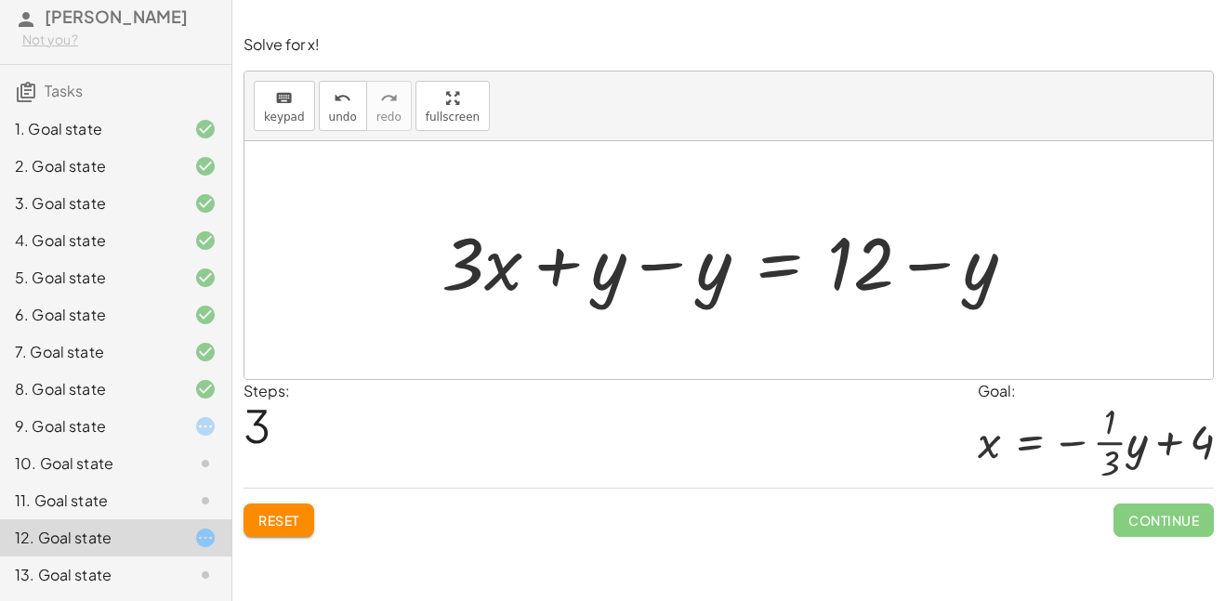
click at [647, 270] on div at bounding box center [736, 261] width 608 height 96
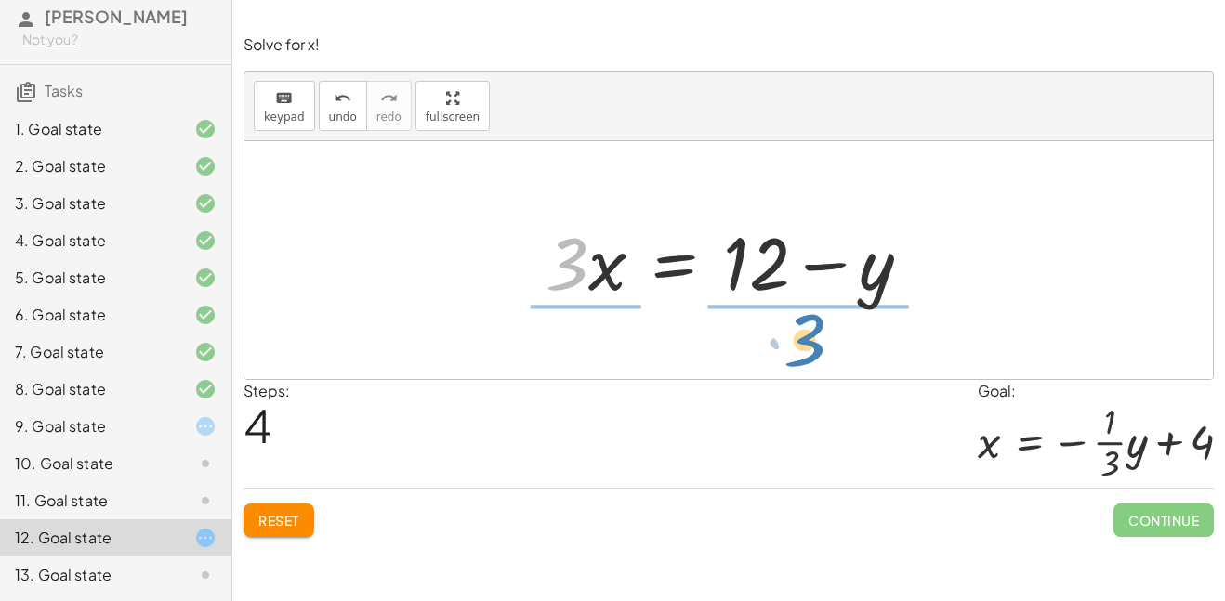
drag, startPoint x: 572, startPoint y: 272, endPoint x: 812, endPoint y: 348, distance: 251.4
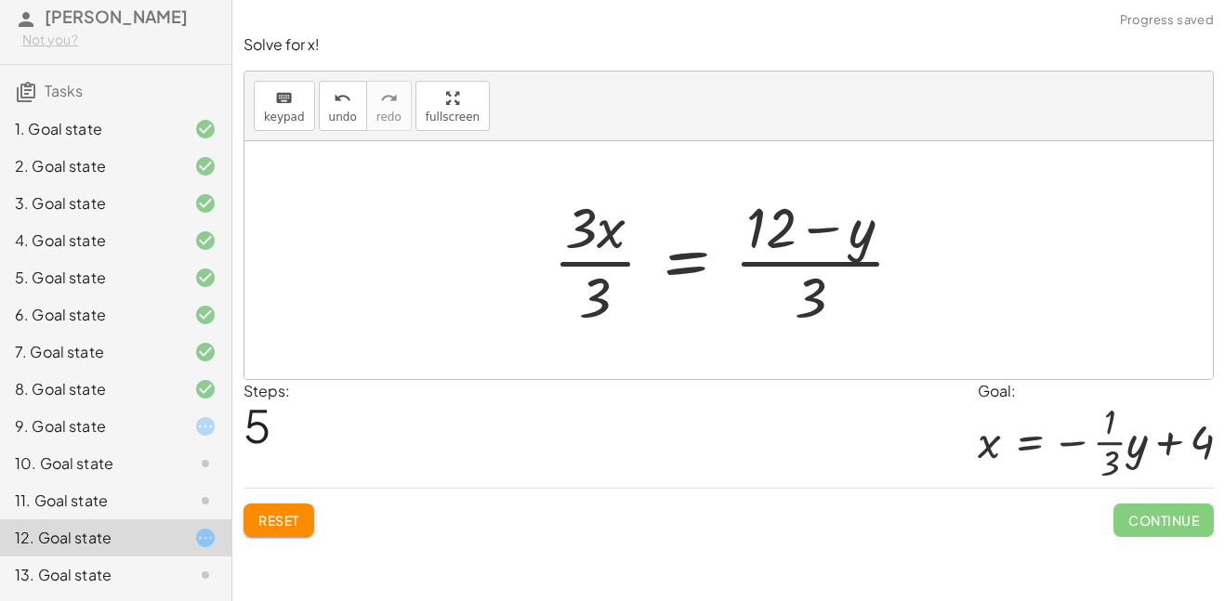
click at [805, 271] on div at bounding box center [736, 260] width 385 height 143
click at [810, 268] on div at bounding box center [736, 260] width 385 height 143
click at [583, 269] on div at bounding box center [736, 260] width 385 height 143
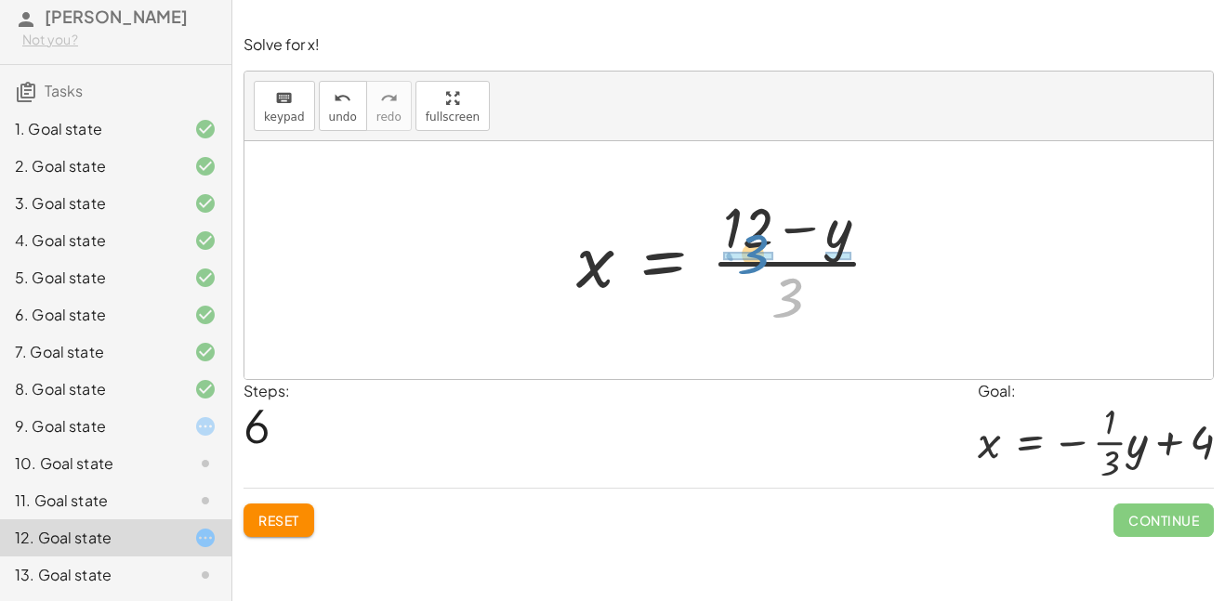
drag, startPoint x: 799, startPoint y: 290, endPoint x: 765, endPoint y: 246, distance: 55.6
click at [765, 246] on div at bounding box center [736, 260] width 338 height 143
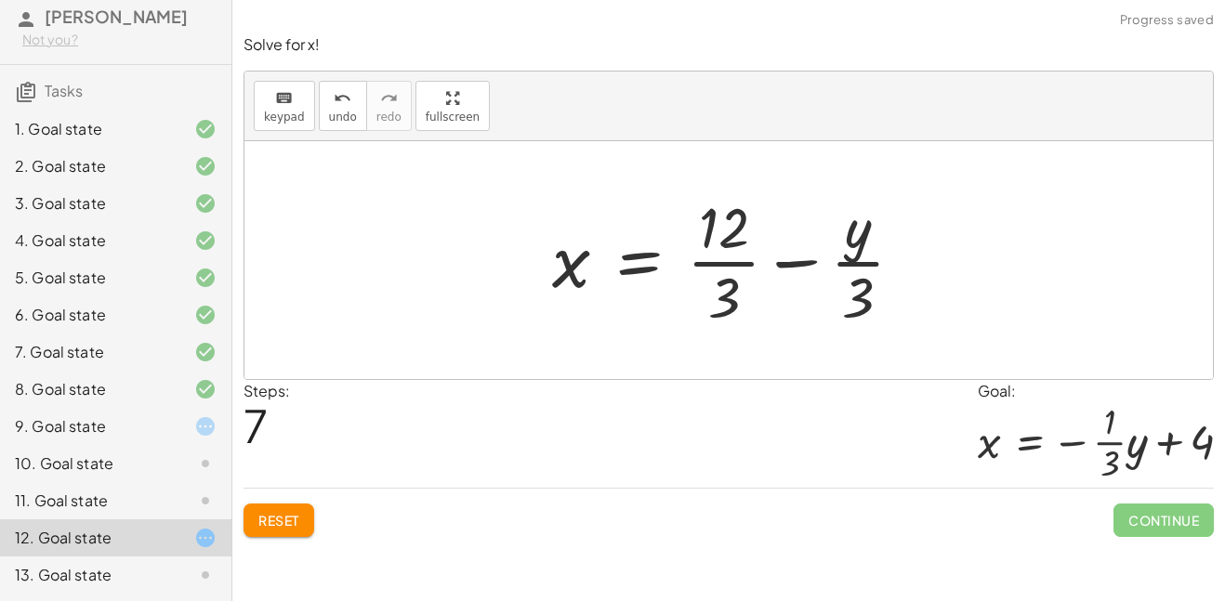
click at [800, 265] on div at bounding box center [736, 260] width 386 height 143
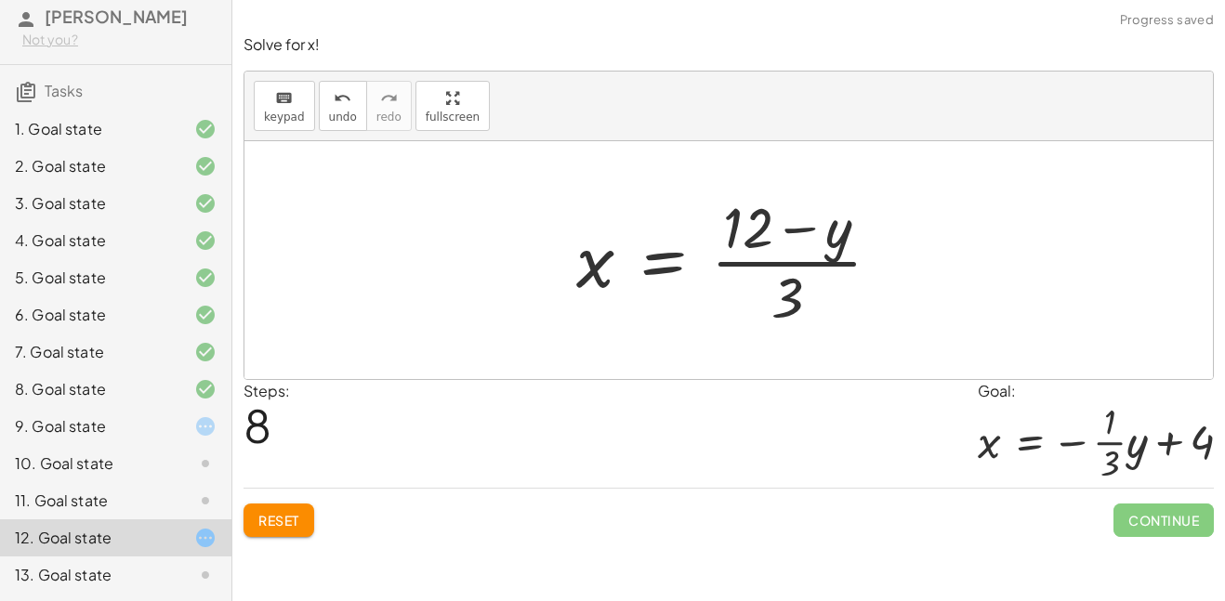
click at [802, 229] on div at bounding box center [736, 260] width 338 height 143
click at [792, 226] on div at bounding box center [736, 260] width 338 height 143
drag, startPoint x: 747, startPoint y: 228, endPoint x: 764, endPoint y: 241, distance: 21.2
click at [764, 241] on div at bounding box center [736, 260] width 338 height 143
drag, startPoint x: 790, startPoint y: 288, endPoint x: 760, endPoint y: 250, distance: 48.9
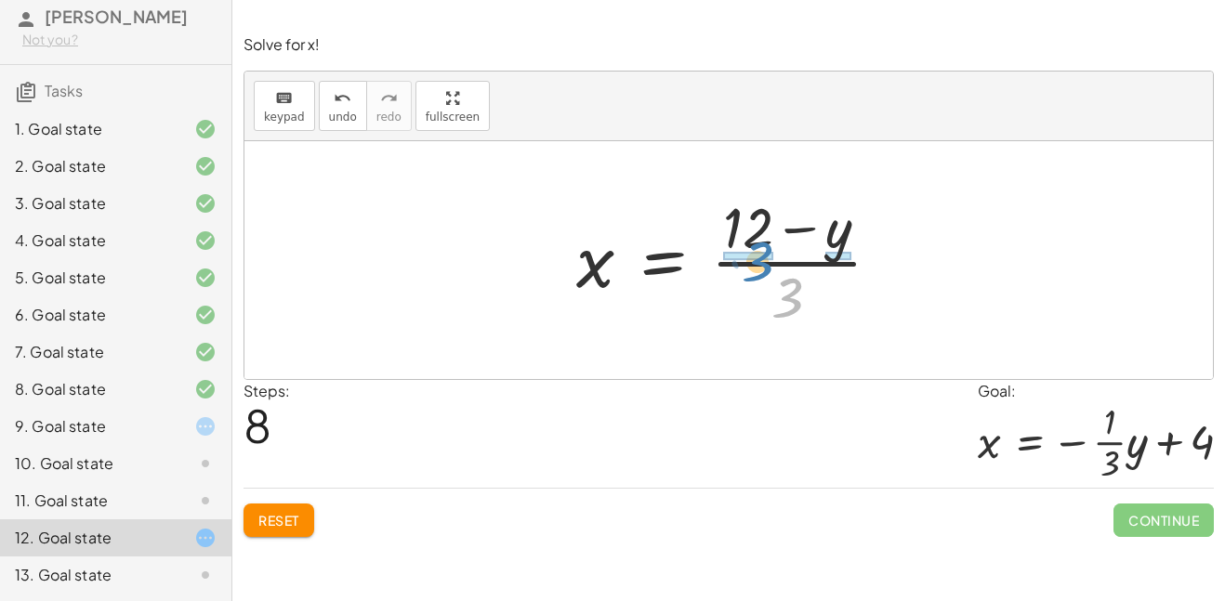
click at [760, 250] on div at bounding box center [736, 260] width 338 height 143
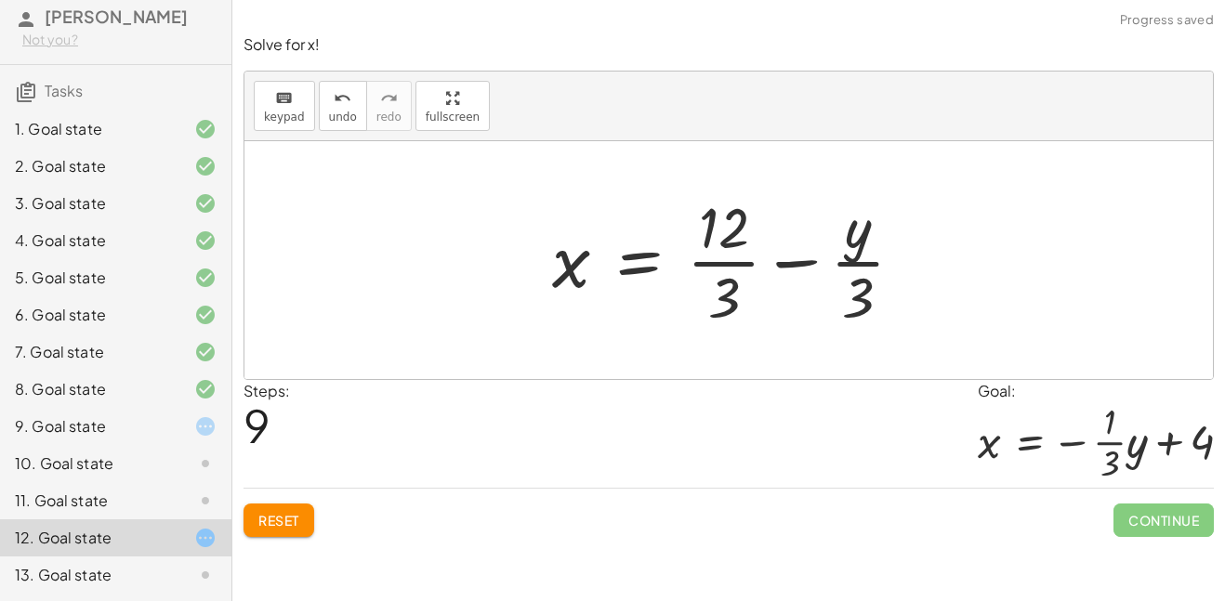
click at [784, 260] on div at bounding box center [736, 260] width 386 height 143
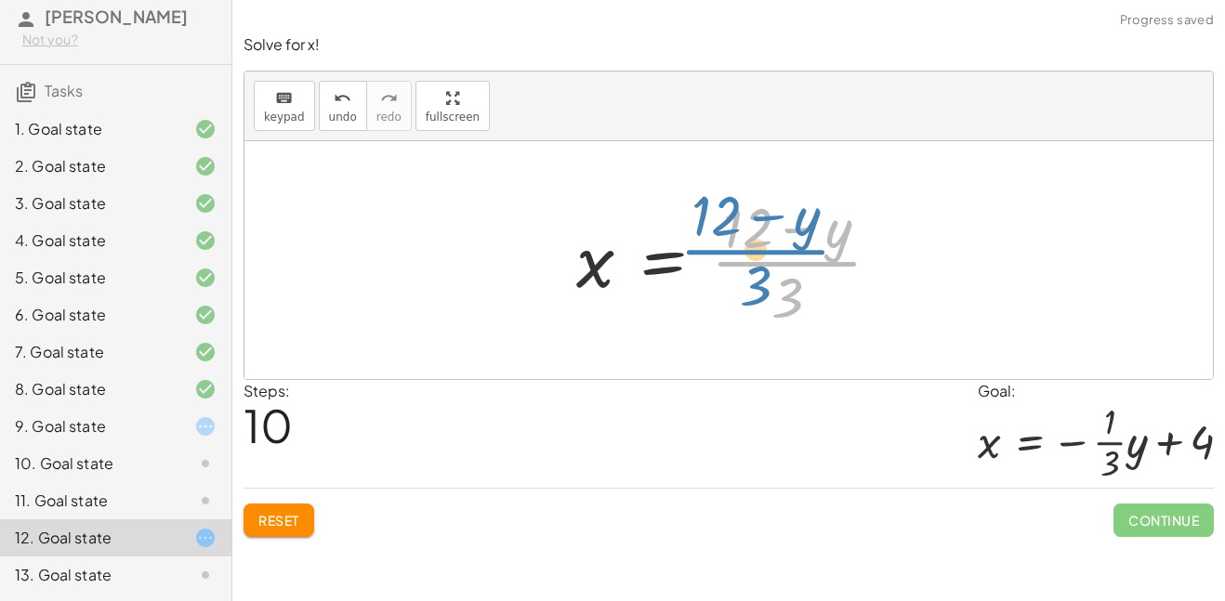
drag, startPoint x: 796, startPoint y: 279, endPoint x: 772, endPoint y: 272, distance: 25.0
click at [772, 272] on div at bounding box center [736, 260] width 338 height 143
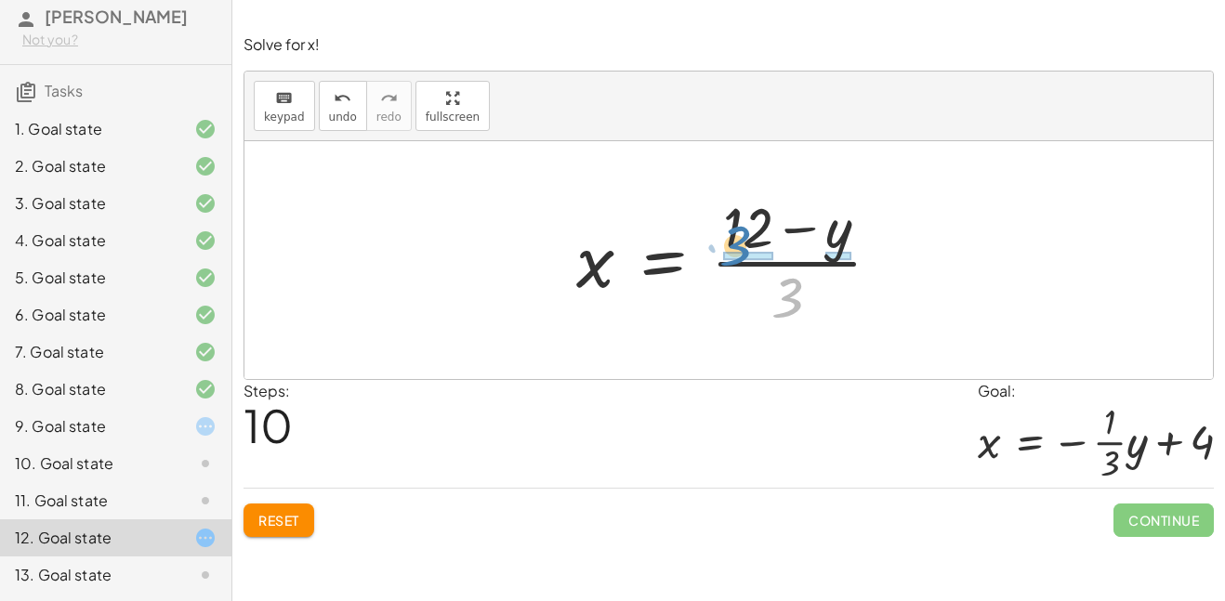
drag, startPoint x: 788, startPoint y: 309, endPoint x: 742, endPoint y: 261, distance: 66.4
click at [742, 261] on div at bounding box center [736, 260] width 338 height 143
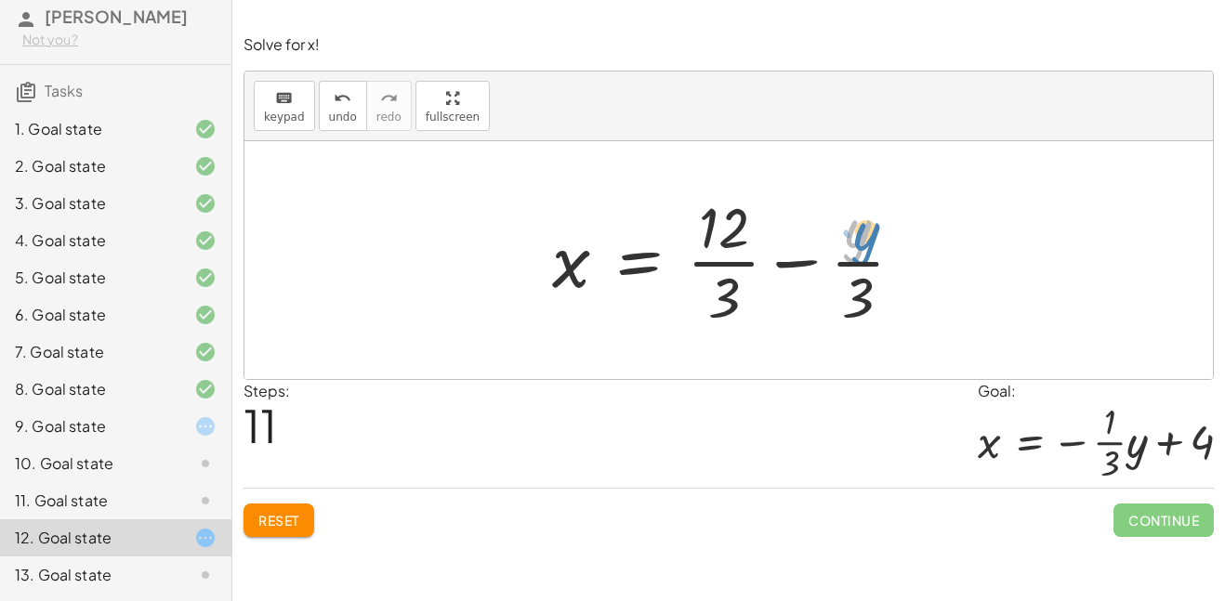
click at [868, 246] on div at bounding box center [736, 260] width 386 height 143
click at [798, 266] on div at bounding box center [736, 260] width 386 height 143
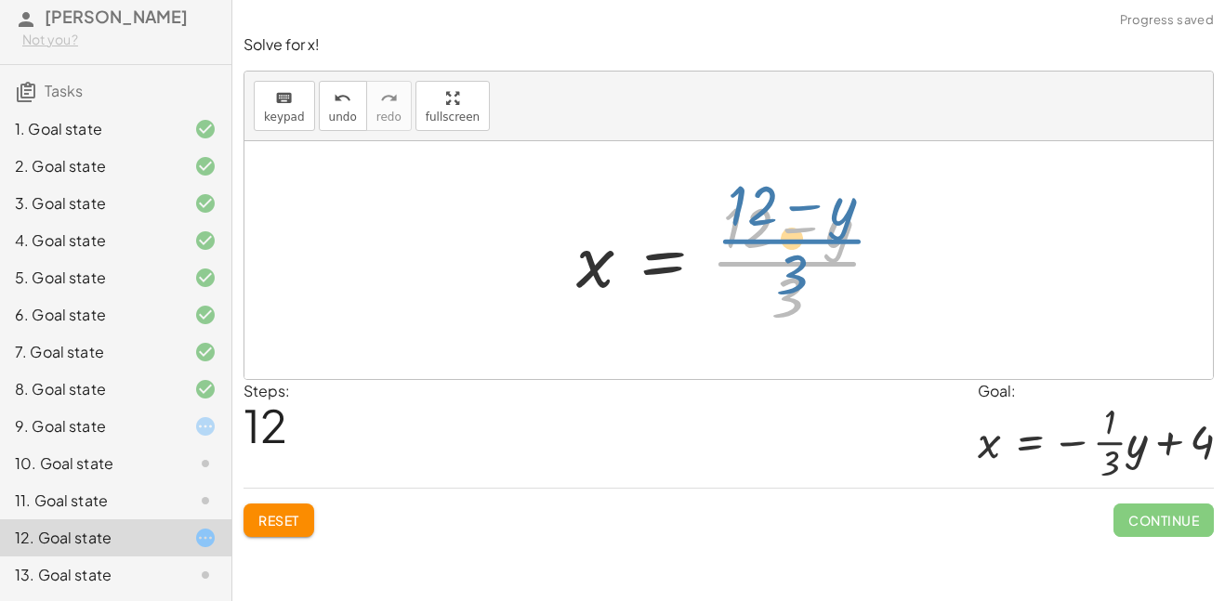
drag, startPoint x: 799, startPoint y: 270, endPoint x: 804, endPoint y: 250, distance: 20.1
click at [804, 250] on div at bounding box center [736, 260] width 338 height 143
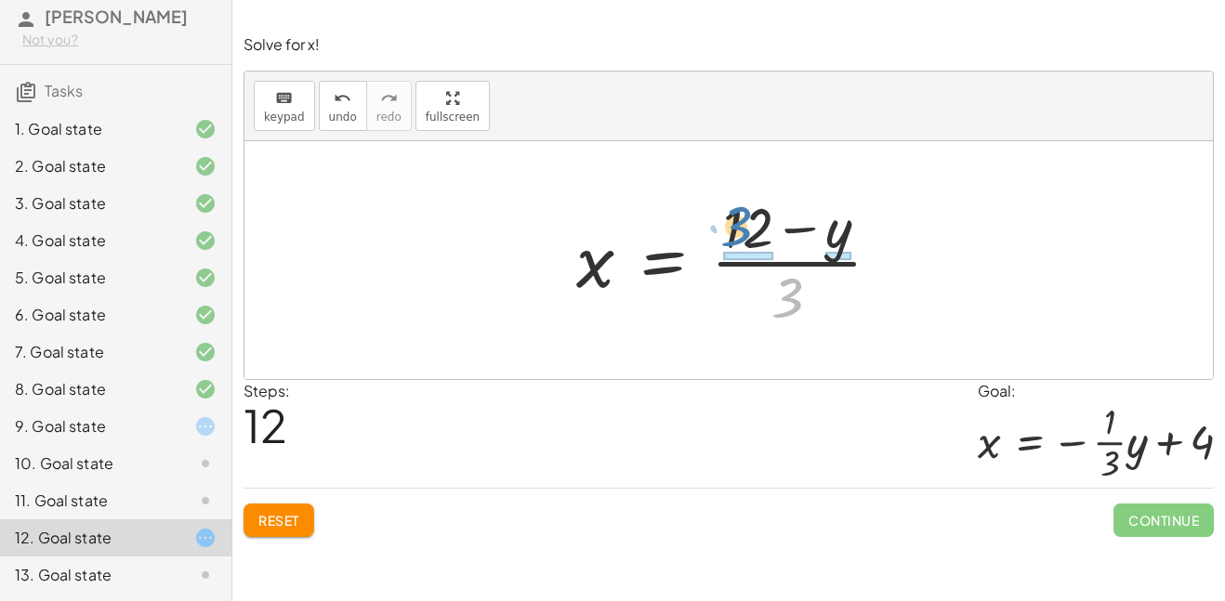
drag, startPoint x: 795, startPoint y: 285, endPoint x: 746, endPoint y: 214, distance: 86.4
click at [746, 214] on div at bounding box center [736, 260] width 338 height 143
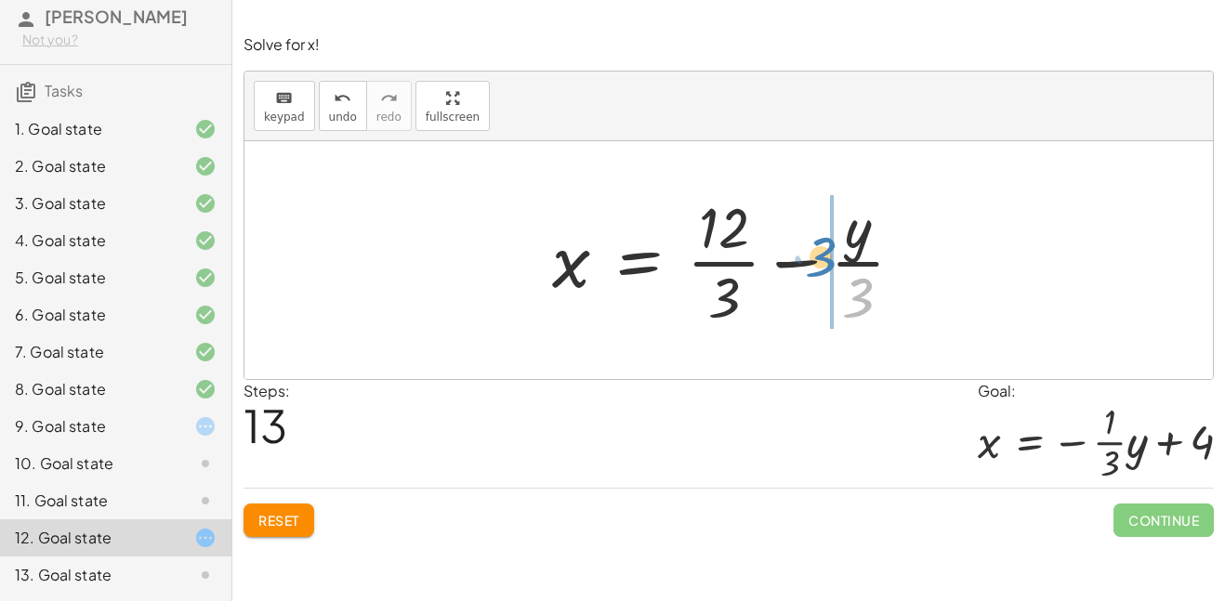
drag, startPoint x: 867, startPoint y: 283, endPoint x: 830, endPoint y: 241, distance: 56.0
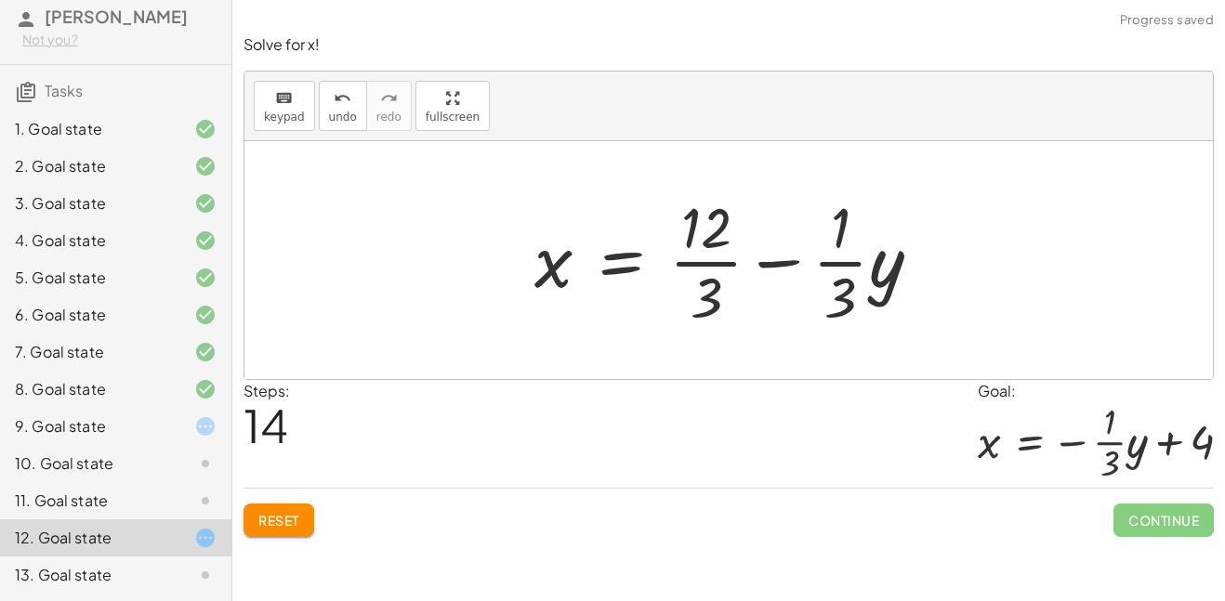
click at [794, 256] on div at bounding box center [735, 260] width 420 height 143
click at [730, 255] on div at bounding box center [735, 260] width 420 height 143
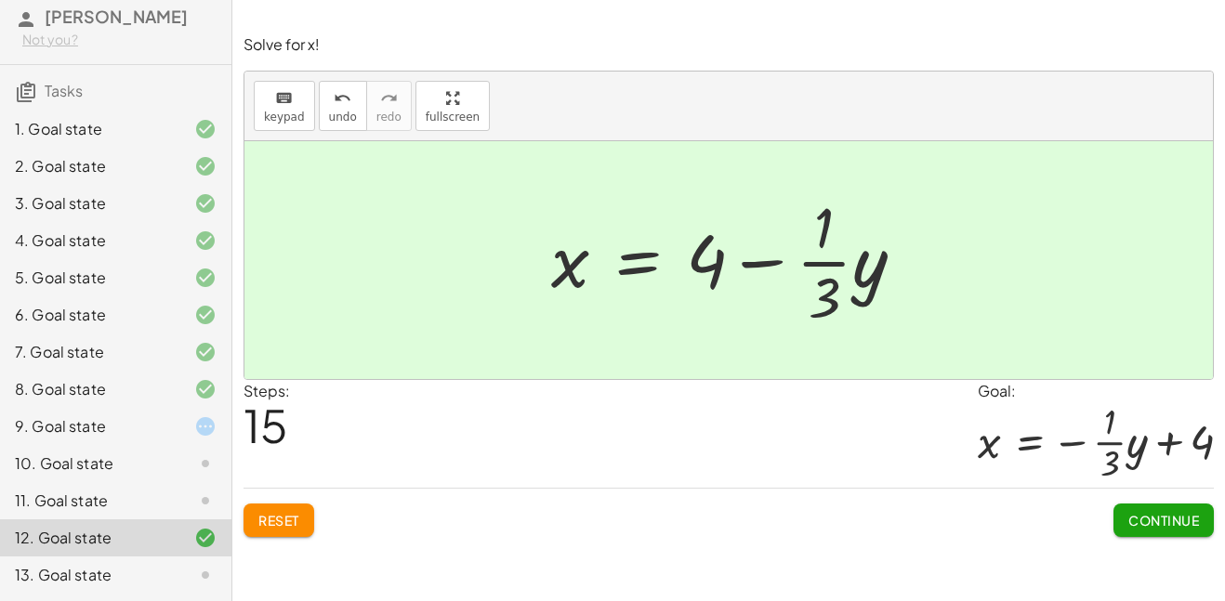
click at [111, 421] on div "9. Goal state" at bounding box center [90, 427] width 150 height 22
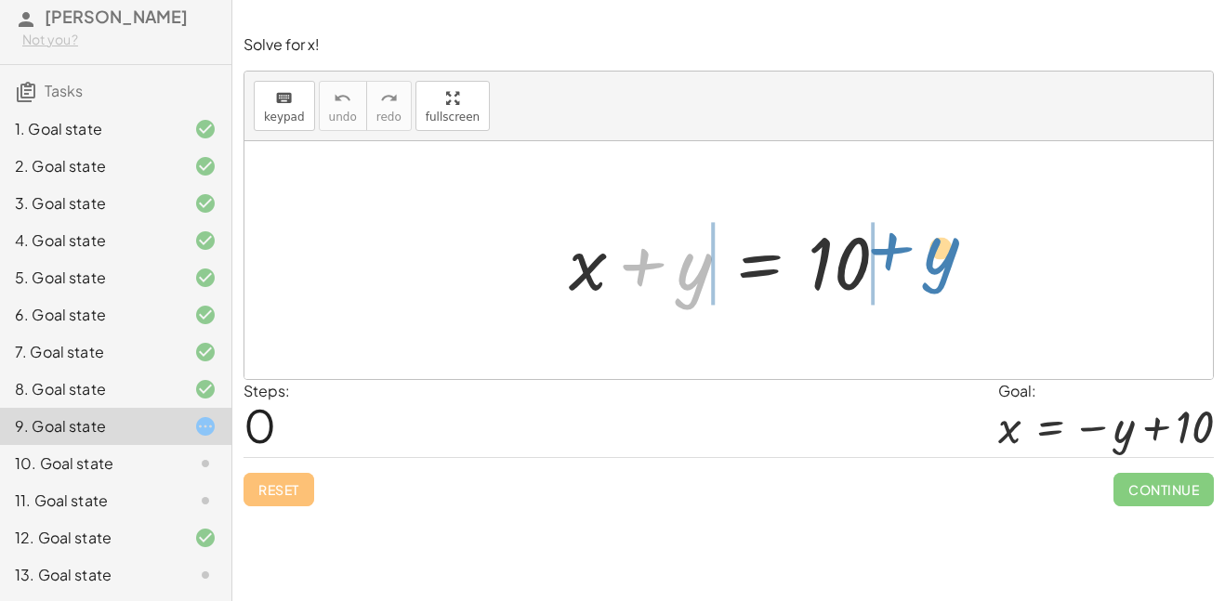
drag, startPoint x: 675, startPoint y: 276, endPoint x: 922, endPoint y: 260, distance: 247.8
click at [922, 260] on div "+ y + x + y = 10" at bounding box center [728, 260] width 969 height 238
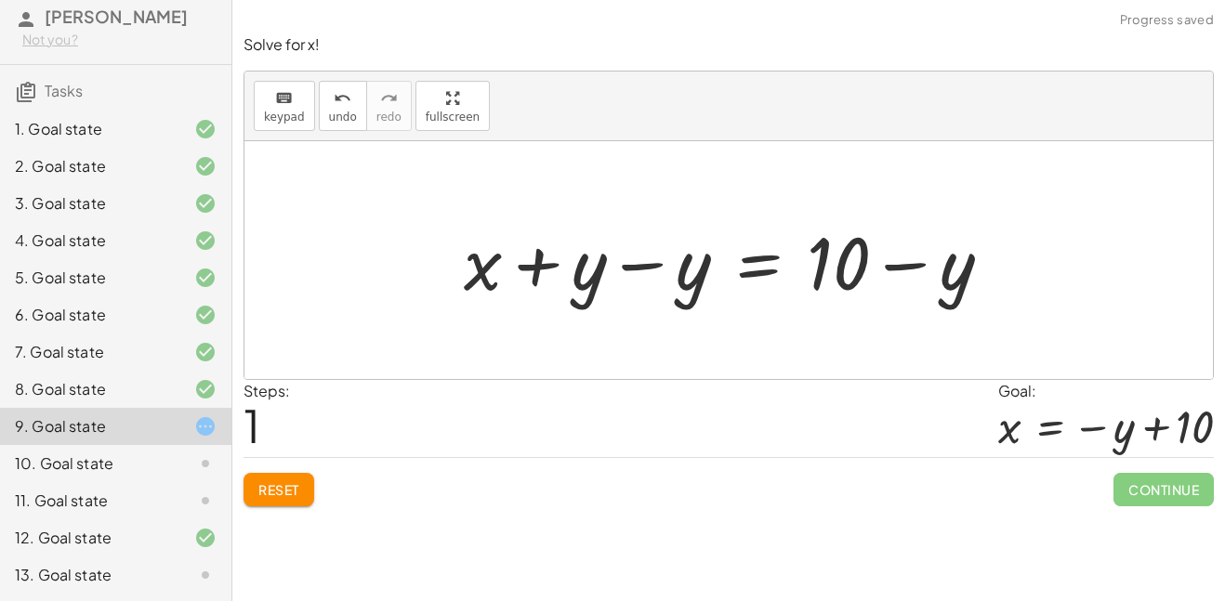
click at [634, 263] on div at bounding box center [735, 261] width 561 height 96
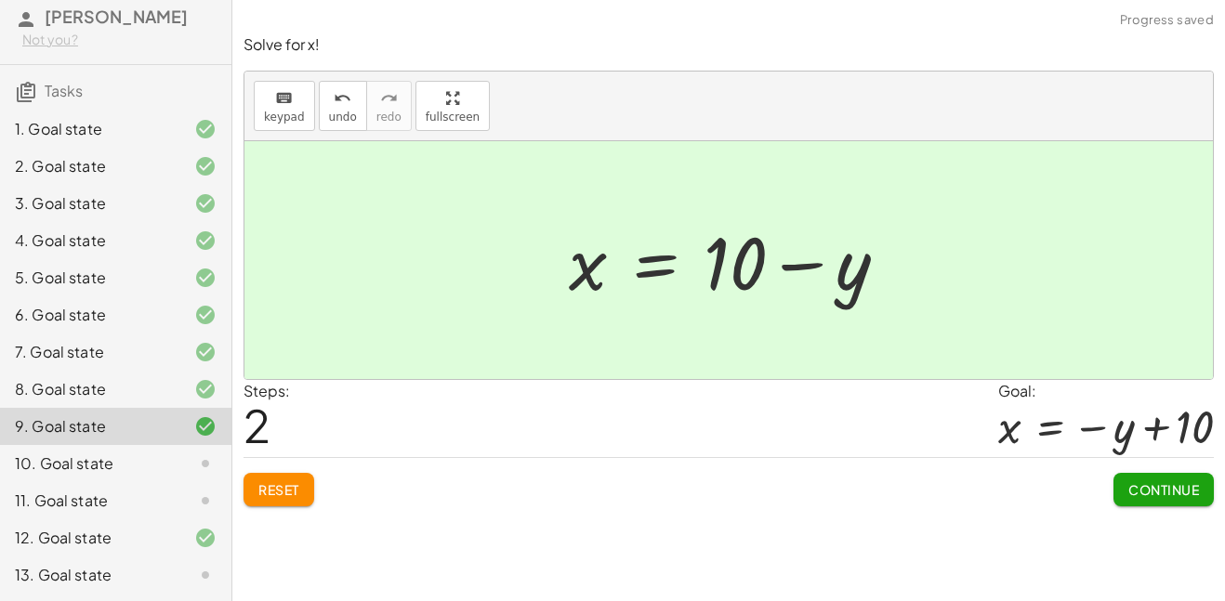
click at [1143, 497] on span "Continue" at bounding box center [1164, 490] width 71 height 17
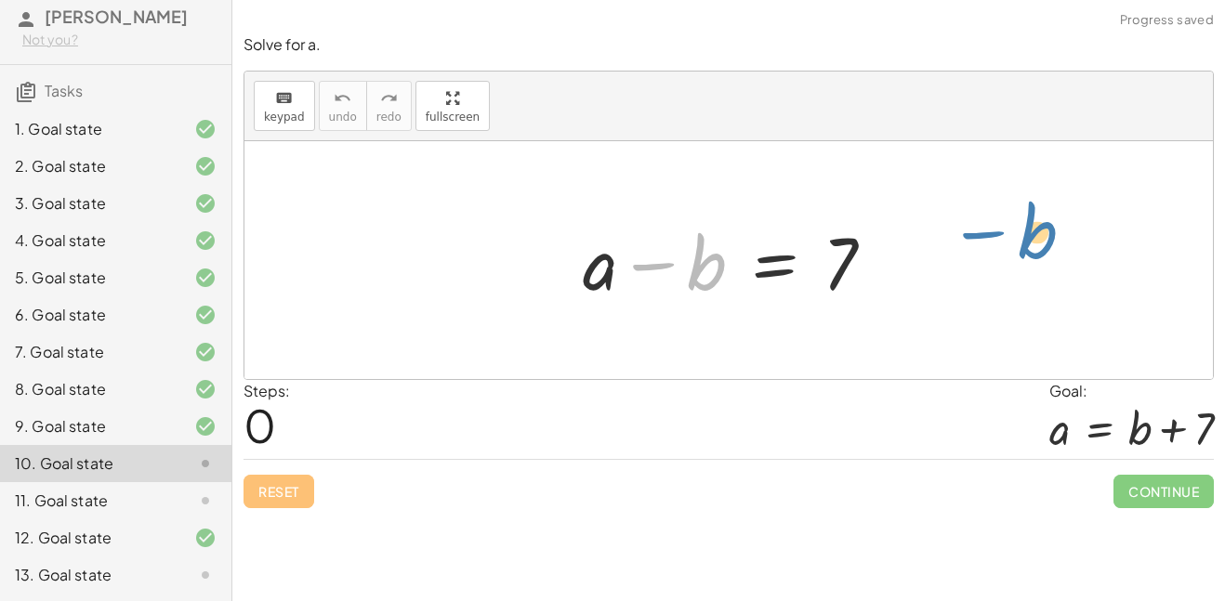
drag, startPoint x: 702, startPoint y: 274, endPoint x: 1011, endPoint y: 250, distance: 309.6
click at [1011, 250] on div "− b + a − b = 7" at bounding box center [728, 260] width 969 height 238
drag, startPoint x: 707, startPoint y: 271, endPoint x: 831, endPoint y: 278, distance: 123.9
click at [831, 278] on div at bounding box center [736, 261] width 325 height 96
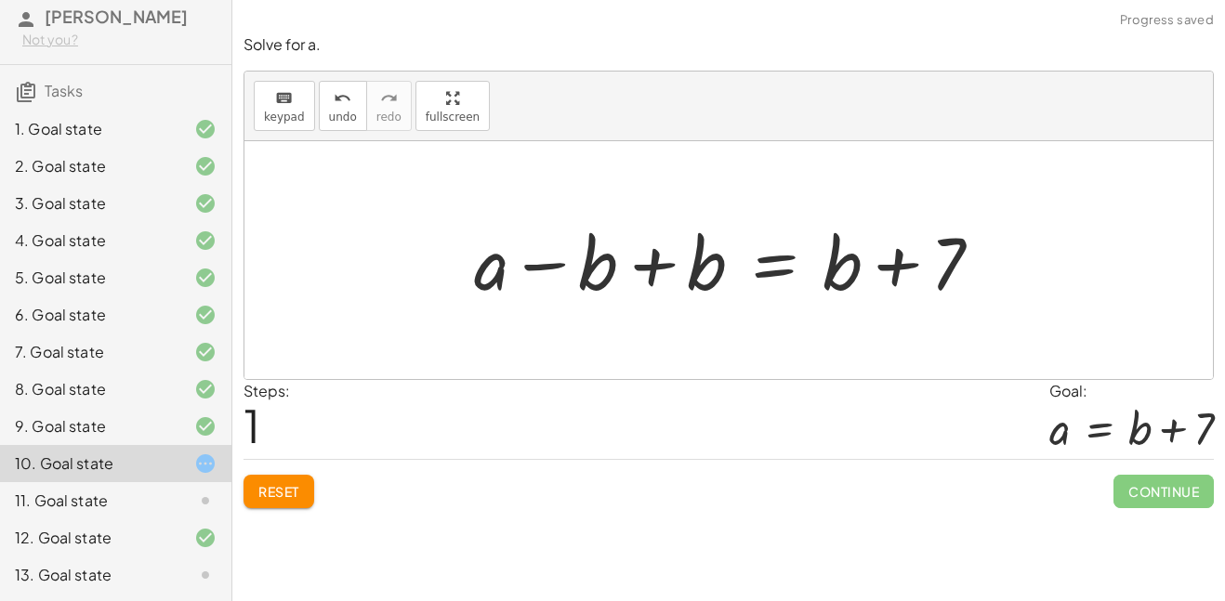
click at [649, 270] on div at bounding box center [736, 261] width 542 height 96
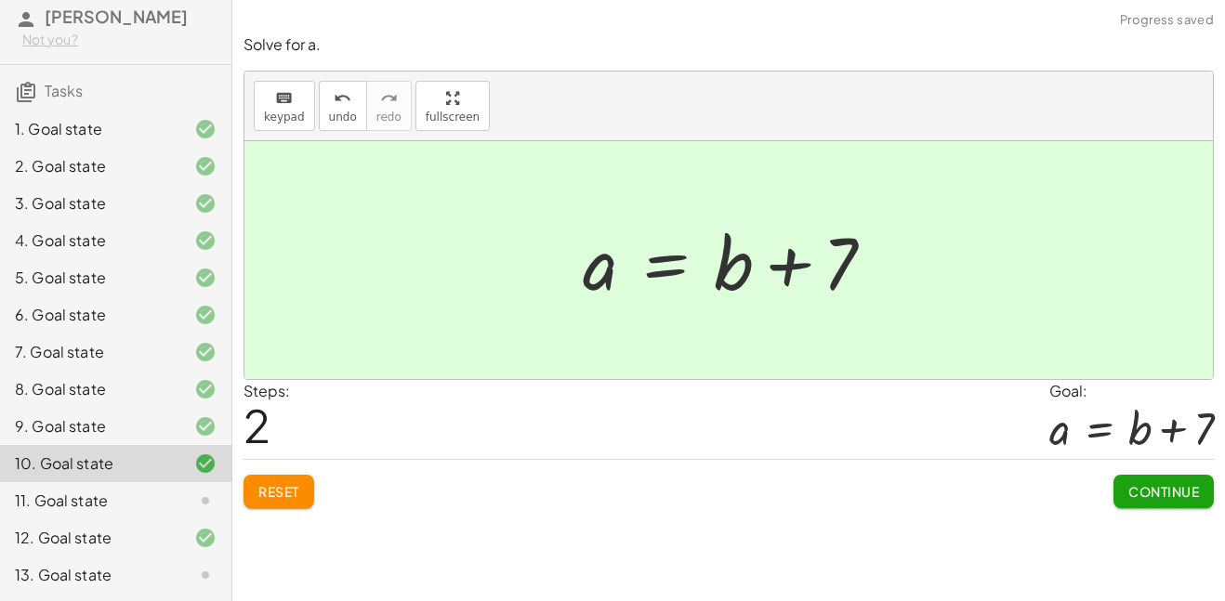
click at [1130, 491] on span "Continue" at bounding box center [1164, 491] width 71 height 17
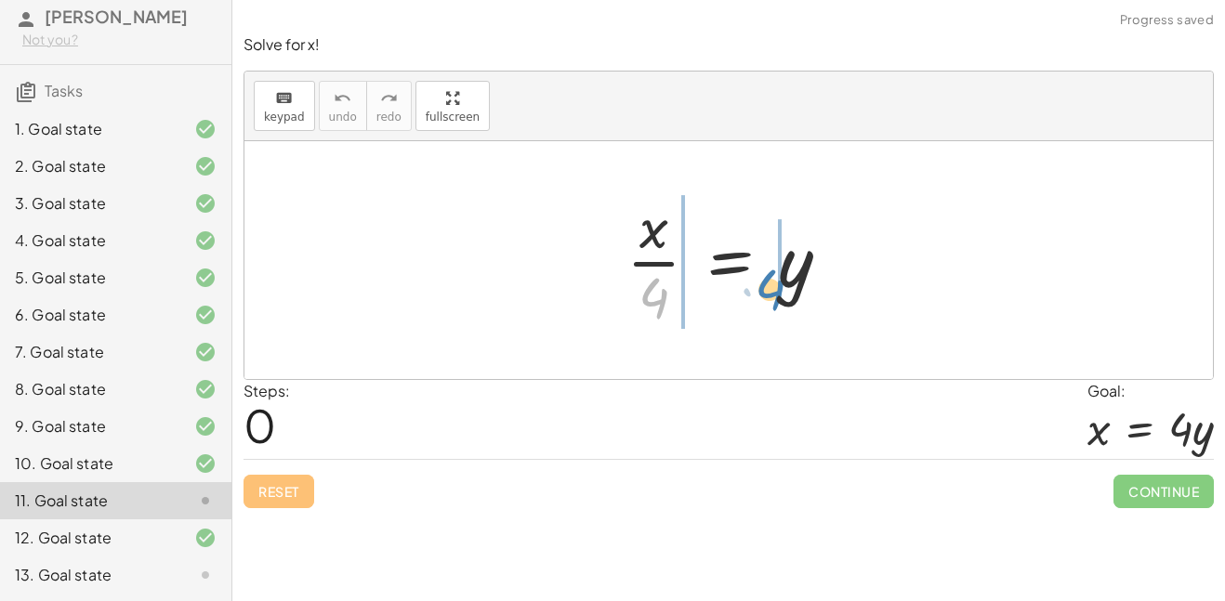
drag, startPoint x: 652, startPoint y: 294, endPoint x: 781, endPoint y: 281, distance: 129.9
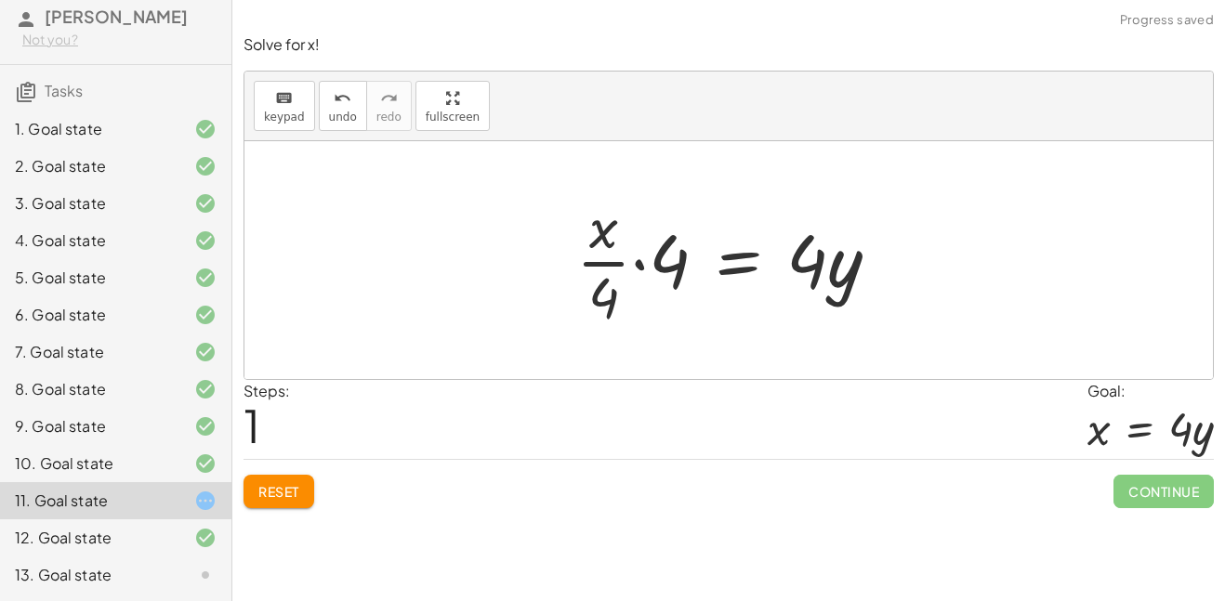
click at [629, 271] on div at bounding box center [735, 260] width 337 height 143
click at [639, 262] on div at bounding box center [735, 260] width 337 height 143
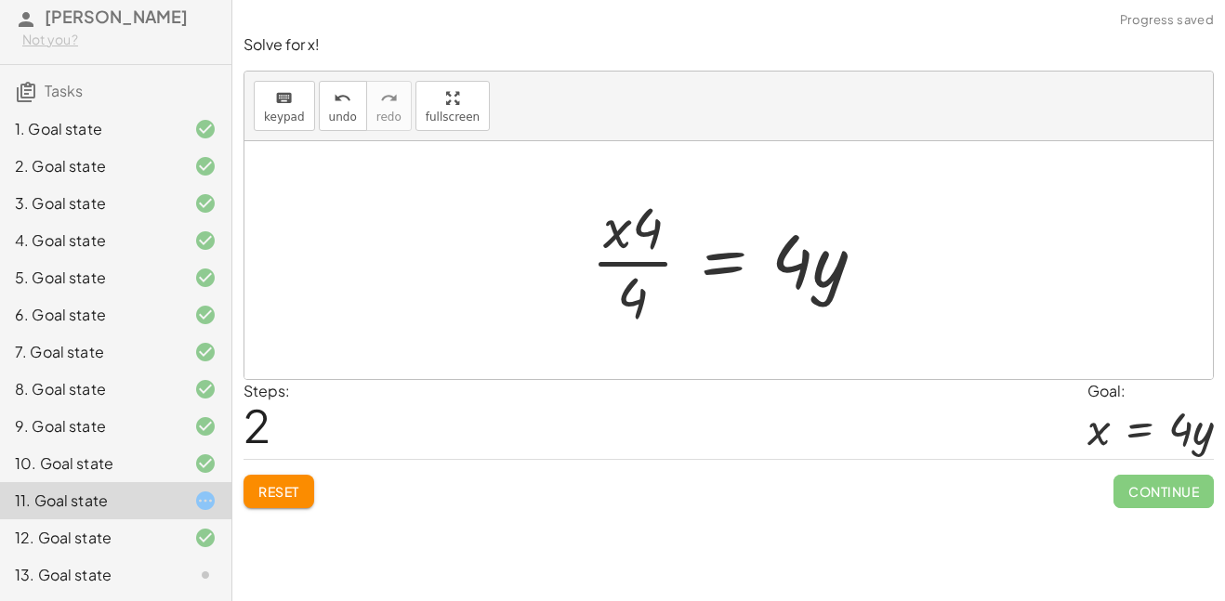
click at [638, 264] on div at bounding box center [735, 260] width 307 height 143
drag, startPoint x: 624, startPoint y: 230, endPoint x: 579, endPoint y: 275, distance: 63.8
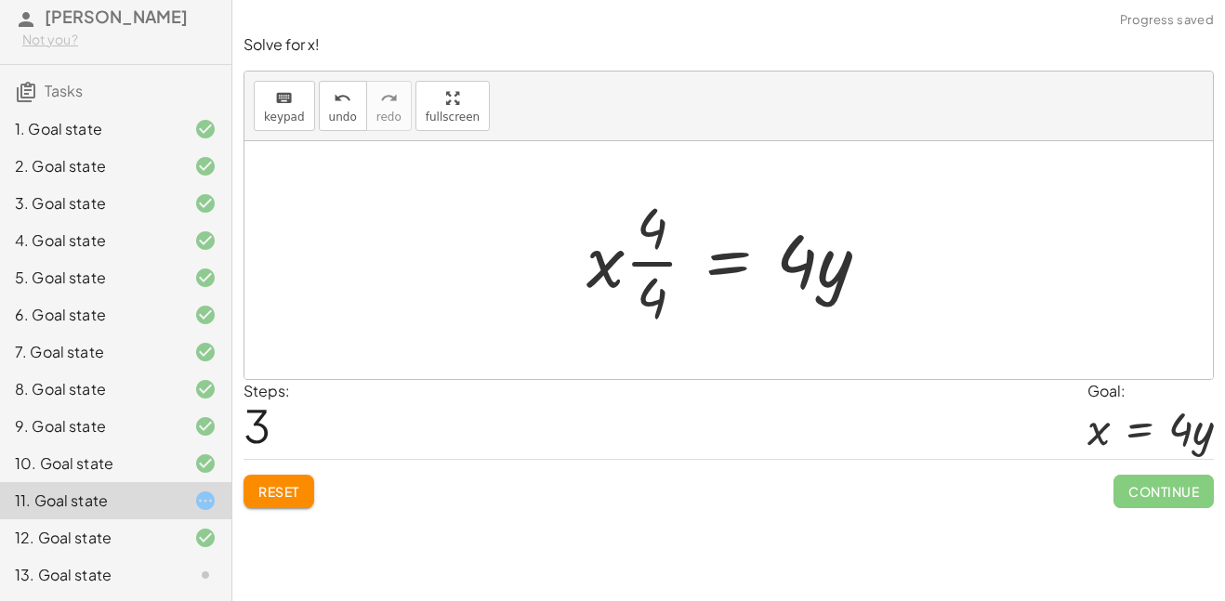
click at [638, 260] on div at bounding box center [735, 260] width 317 height 143
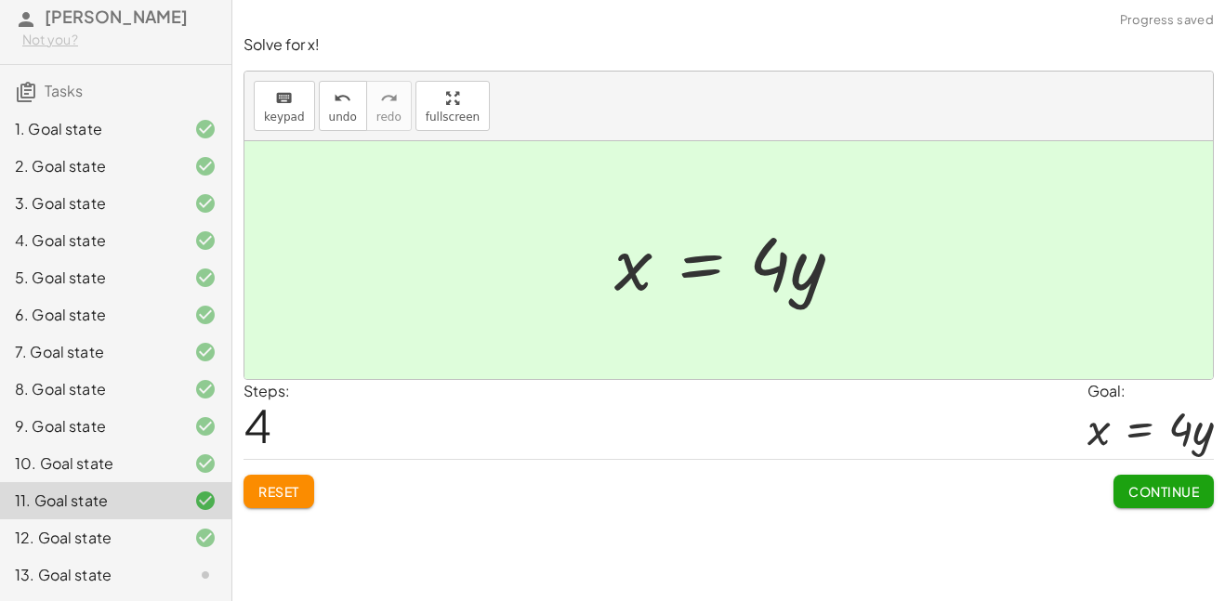
click at [1131, 495] on span "Continue" at bounding box center [1164, 491] width 71 height 17
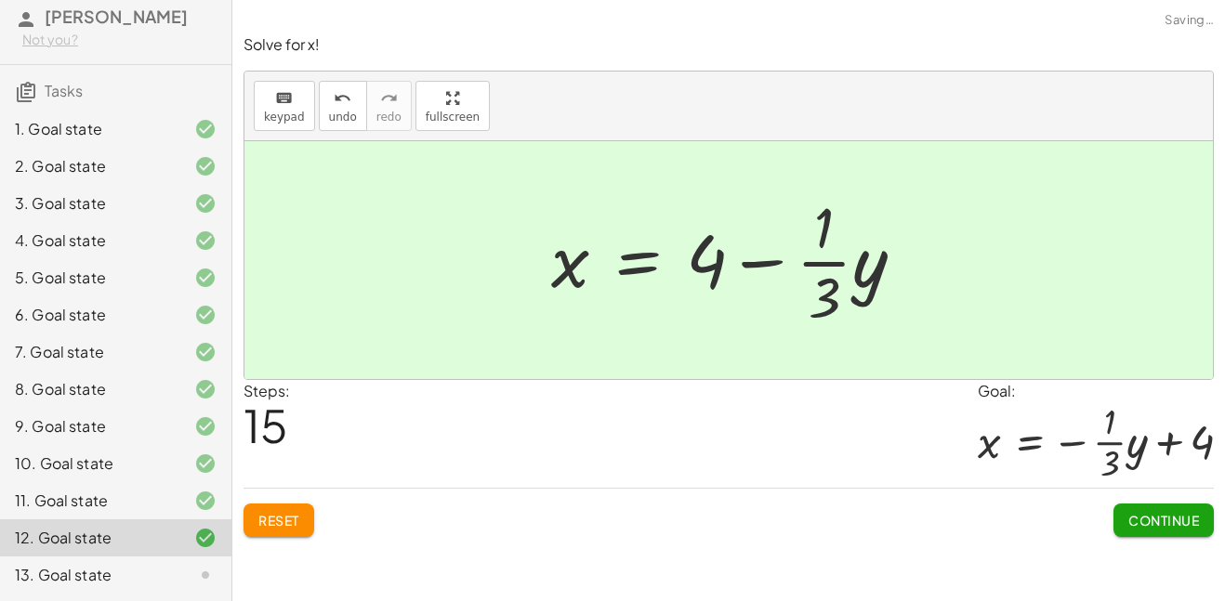
click at [1146, 509] on button "Continue" at bounding box center [1164, 520] width 100 height 33
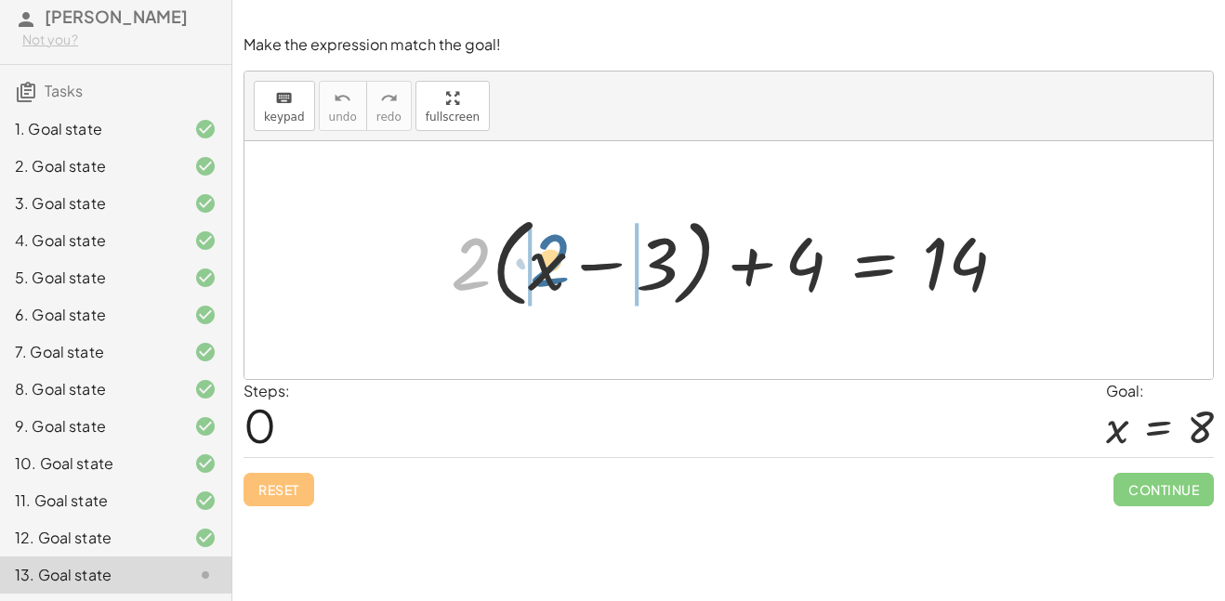
drag, startPoint x: 469, startPoint y: 259, endPoint x: 549, endPoint y: 256, distance: 81.0
click at [549, 256] on div at bounding box center [736, 260] width 589 height 107
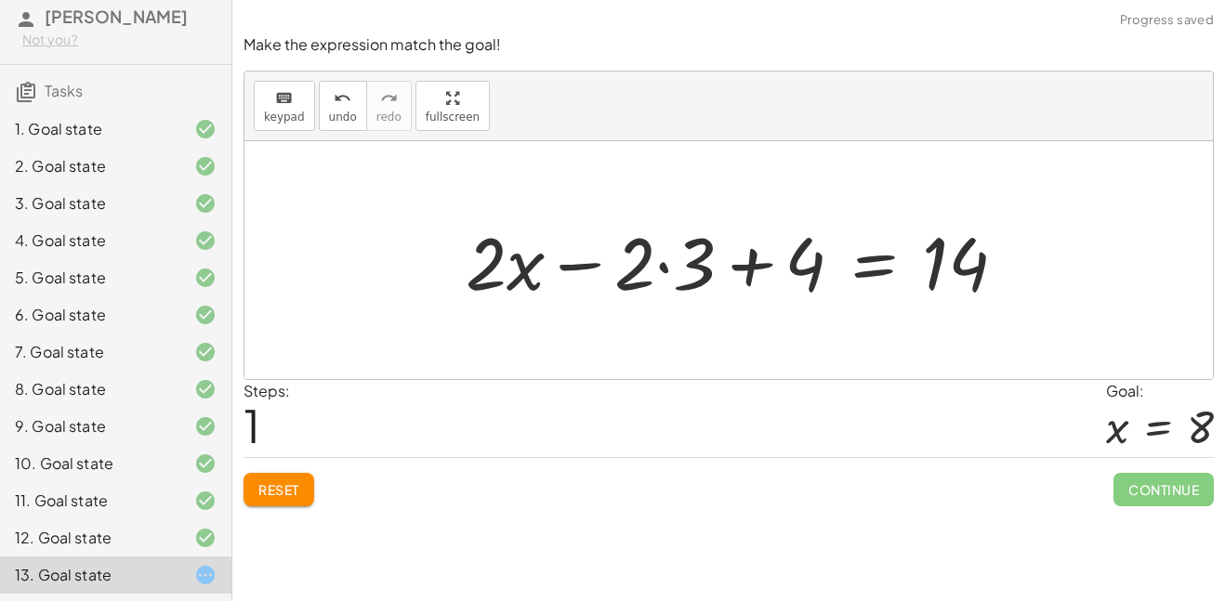
click at [578, 268] on div at bounding box center [743, 261] width 575 height 96
click at [656, 275] on div at bounding box center [743, 261] width 575 height 96
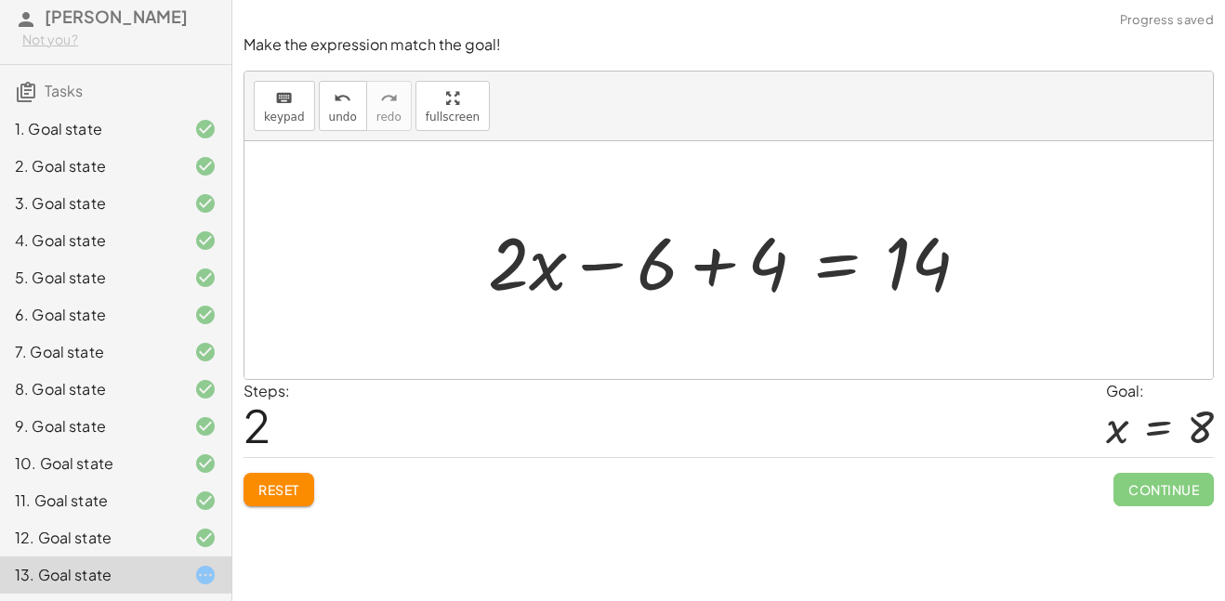
click at [610, 269] on div at bounding box center [736, 261] width 515 height 96
click at [697, 274] on div at bounding box center [736, 261] width 515 height 96
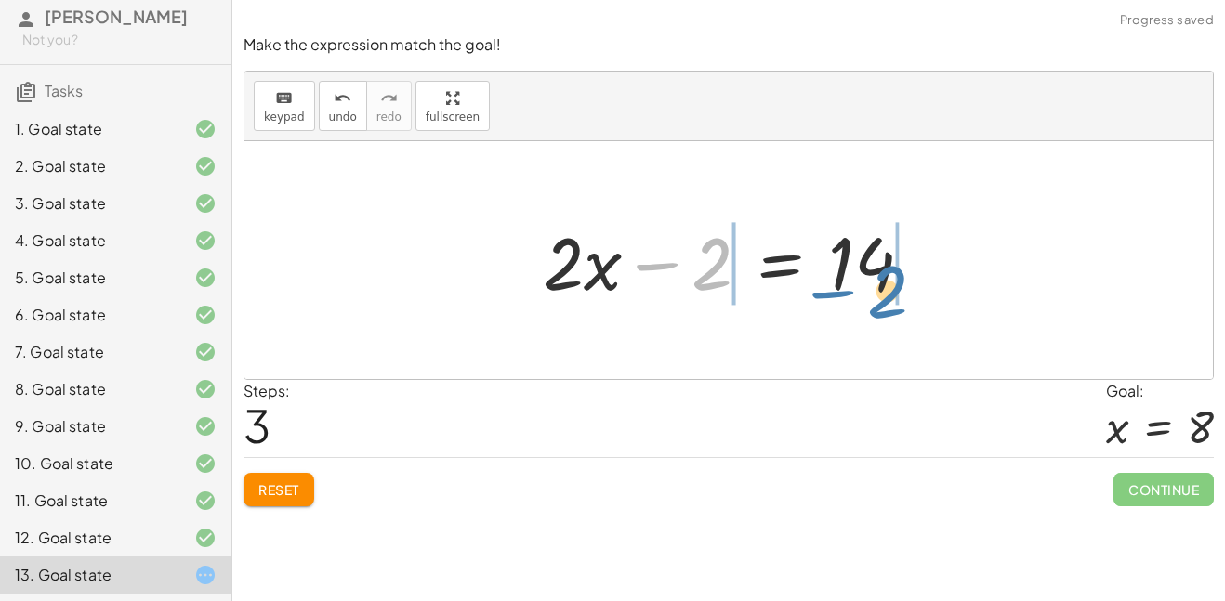
drag, startPoint x: 701, startPoint y: 281, endPoint x: 877, endPoint y: 309, distance: 177.9
click at [877, 309] on div "+ · 2 · ( + x − 3 ) + 4 = 14 + · 2 · x − · 2 · 3 + 4 = 14 + · 2 · x − 6 + 4 = 1…" at bounding box center [728, 260] width 427 height 105
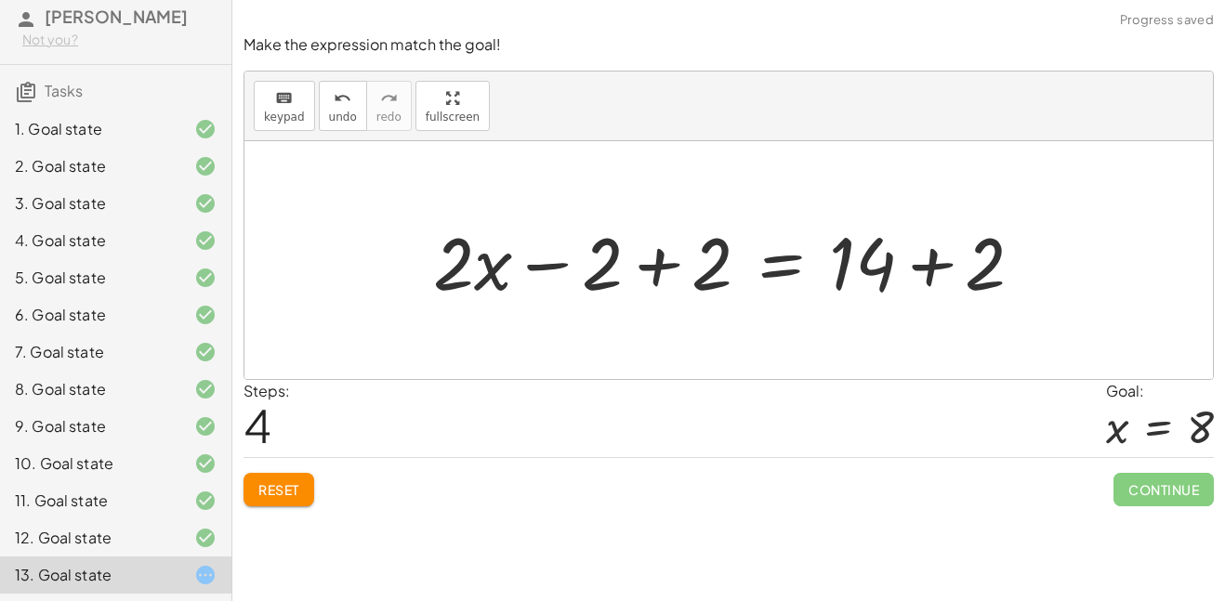
click at [925, 269] on div at bounding box center [736, 261] width 624 height 96
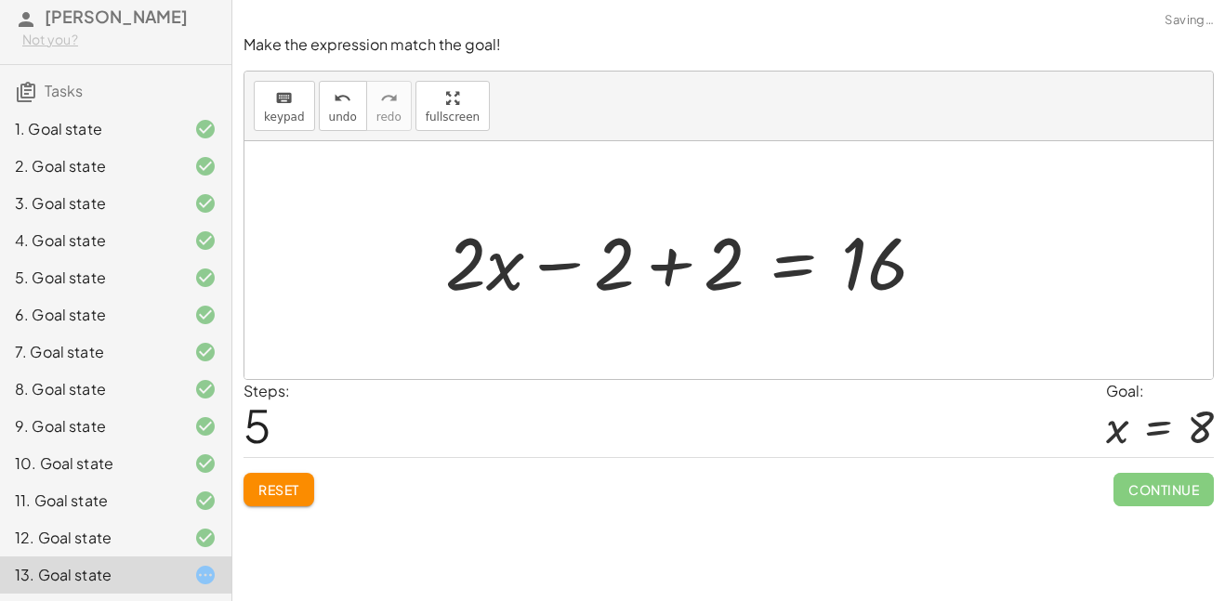
click at [659, 263] on div at bounding box center [693, 261] width 514 height 96
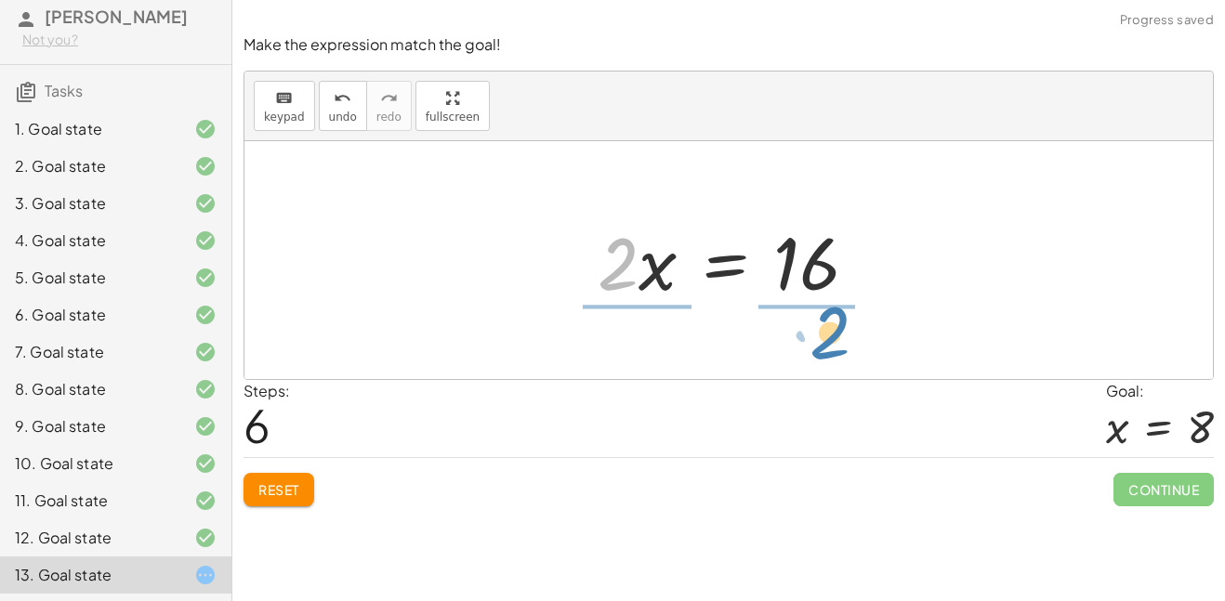
drag, startPoint x: 627, startPoint y: 264, endPoint x: 839, endPoint y: 333, distance: 222.8
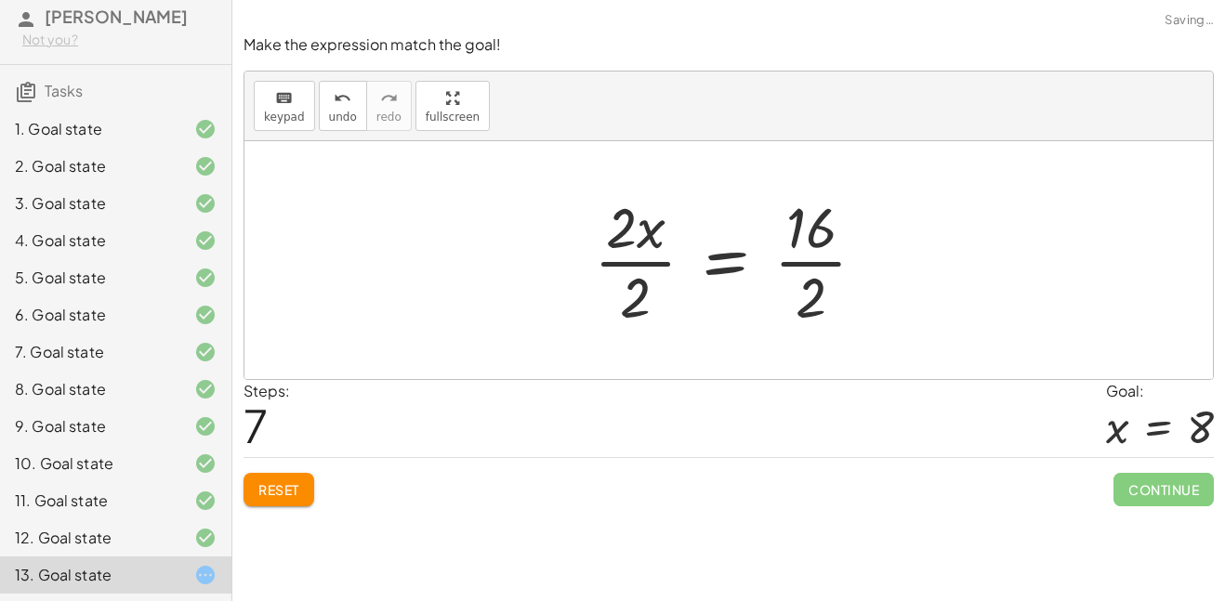
click at [819, 264] on div at bounding box center [738, 260] width 306 height 143
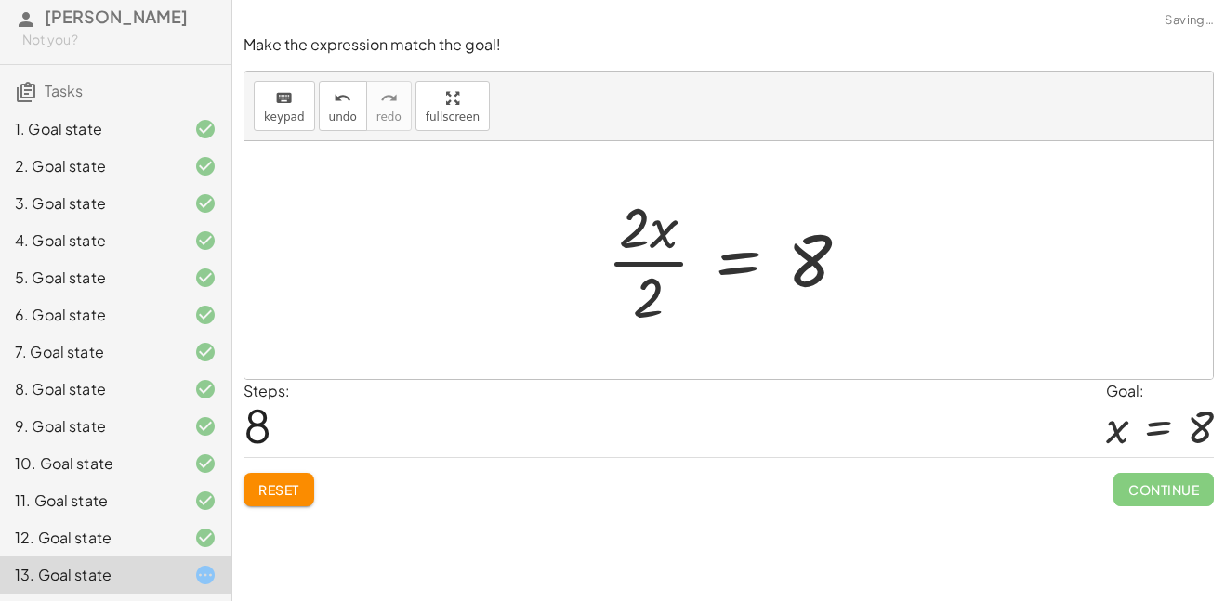
click at [639, 268] on div at bounding box center [736, 260] width 276 height 143
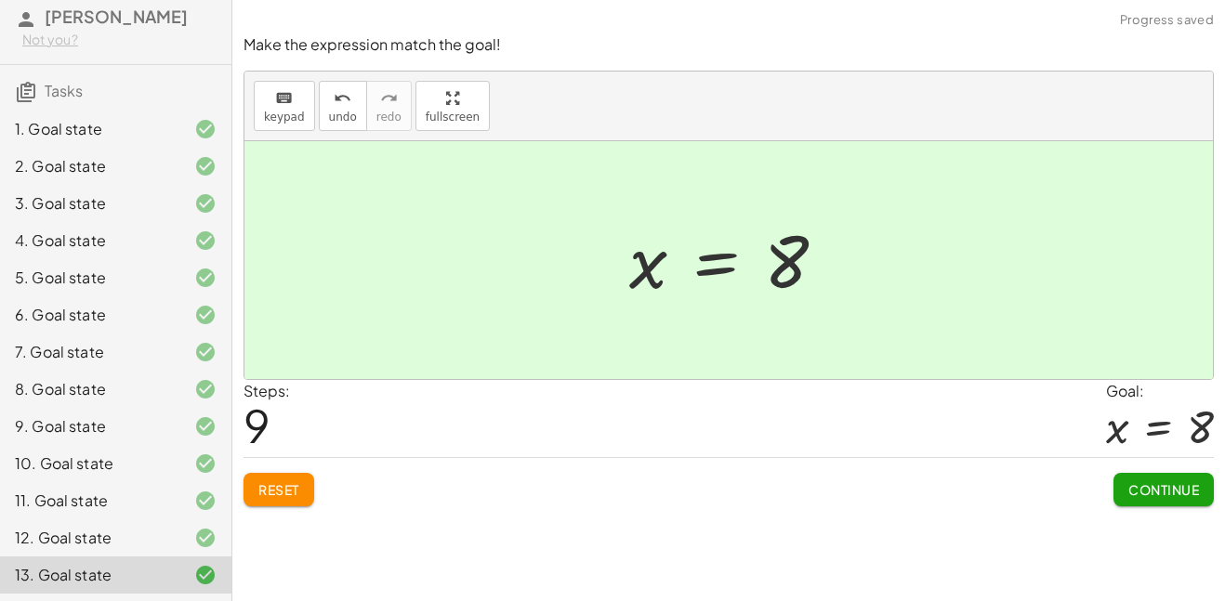
click at [1120, 479] on button "Continue" at bounding box center [1164, 489] width 100 height 33
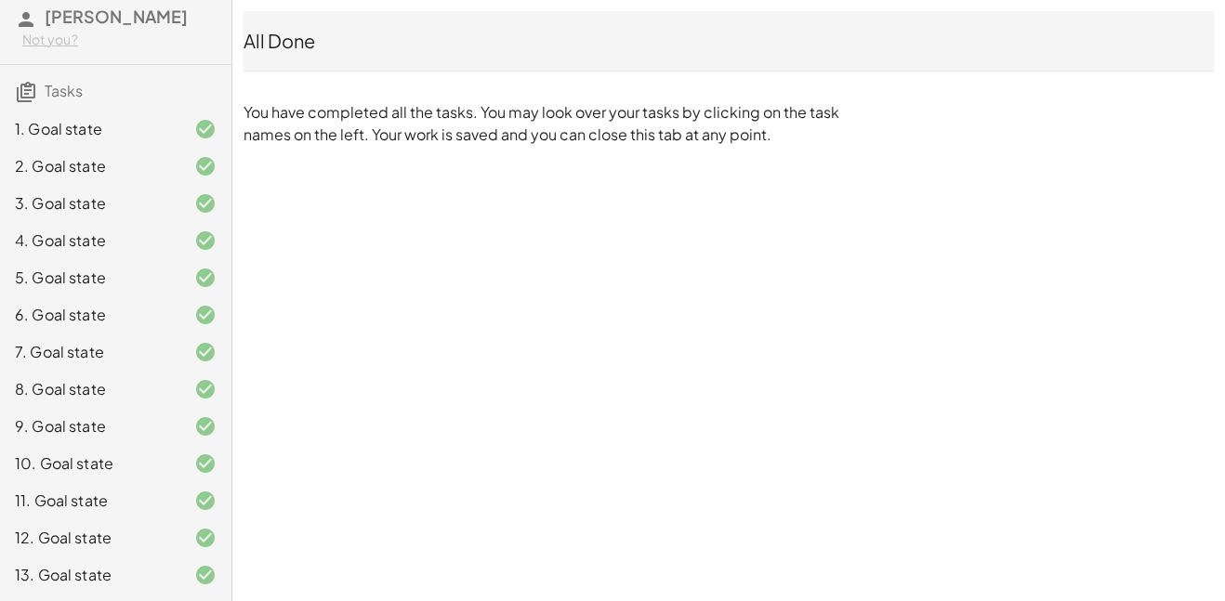
click at [76, 71] on h3 "Tasks" at bounding box center [115, 84] width 231 height 39
click at [73, 82] on span "Tasks" at bounding box center [64, 91] width 38 height 20
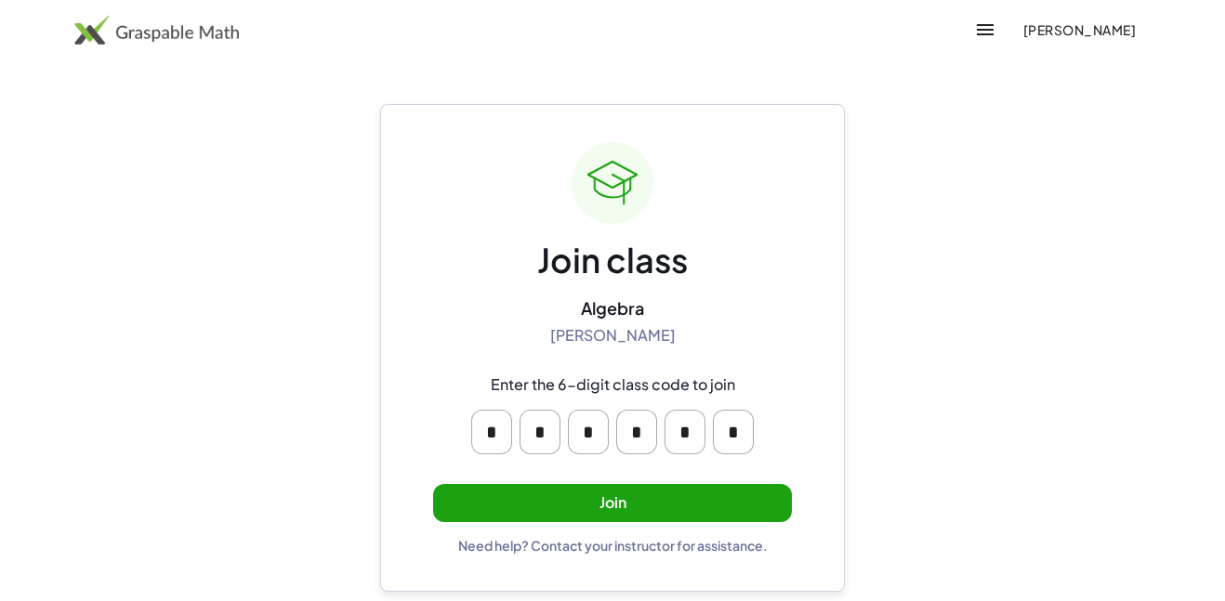
click at [618, 498] on button "Join" at bounding box center [612, 503] width 359 height 38
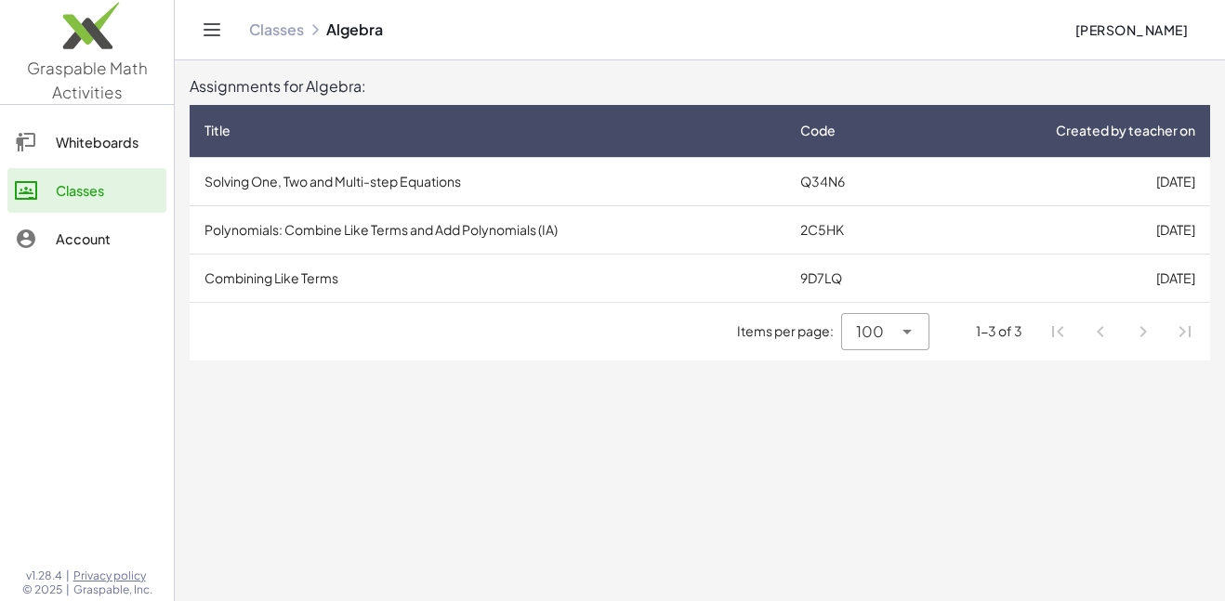
click at [481, 237] on td "Polynomials: Combine Like Terms and Add Polynomials (IA)" at bounding box center [488, 229] width 596 height 48
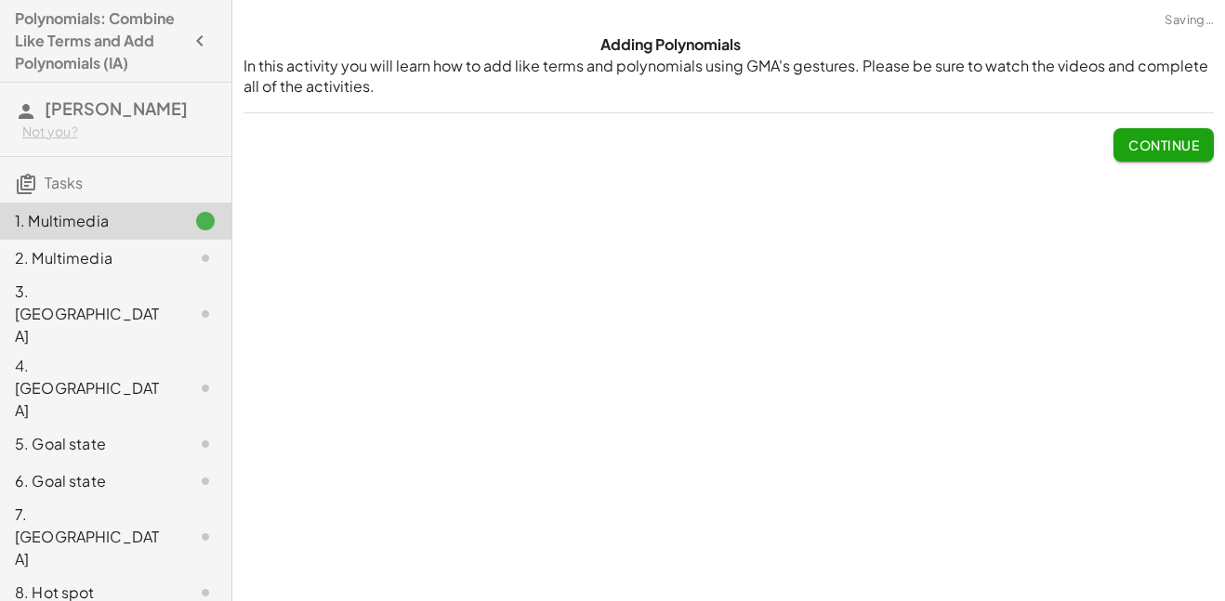
click at [1154, 144] on span "Continue" at bounding box center [1164, 145] width 71 height 17
click at [0, 0] on div "Watch this video to learn how to identify like terms. Adding polynomials is don…" at bounding box center [0, 0] width 0 height 0
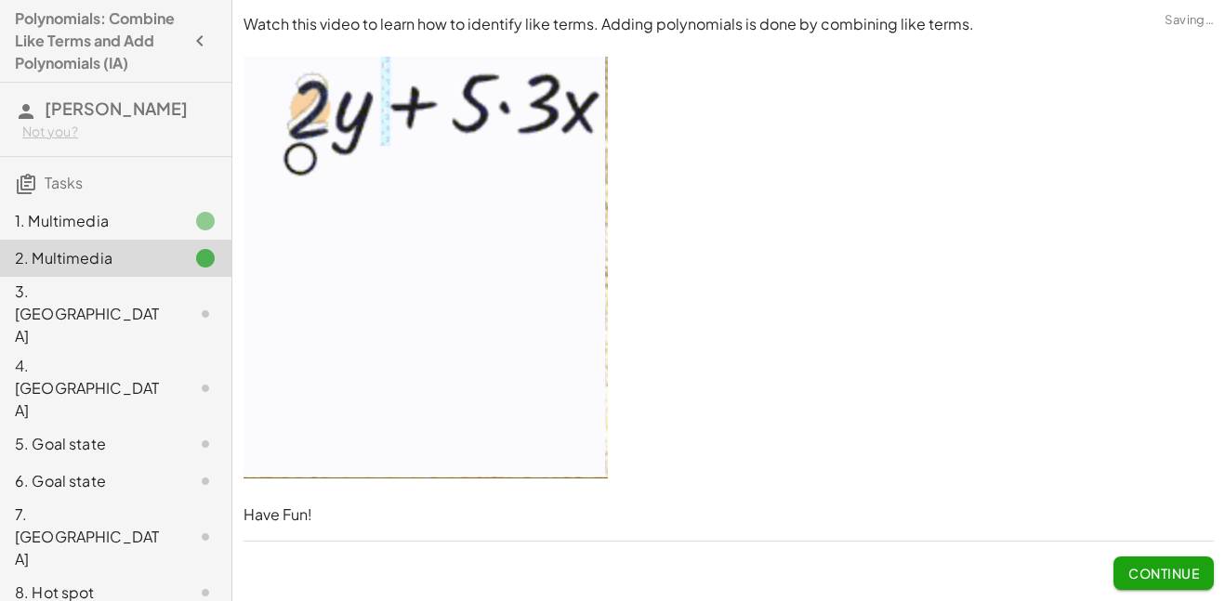
click at [1156, 149] on p at bounding box center [729, 271] width 971 height 428
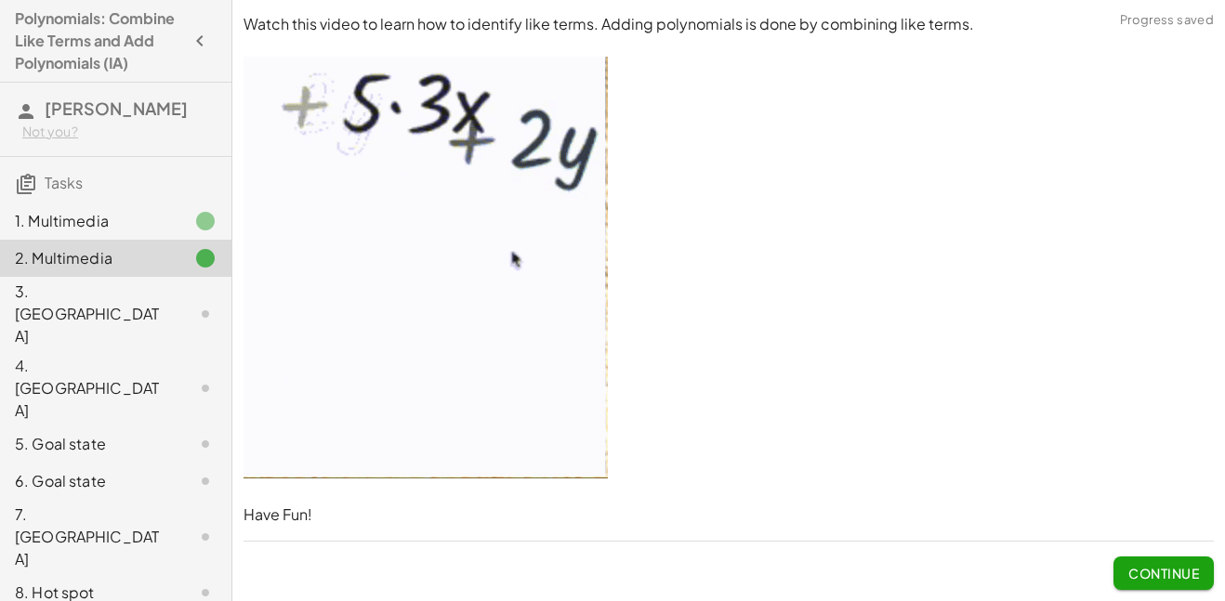
click at [579, 222] on img at bounding box center [426, 268] width 364 height 422
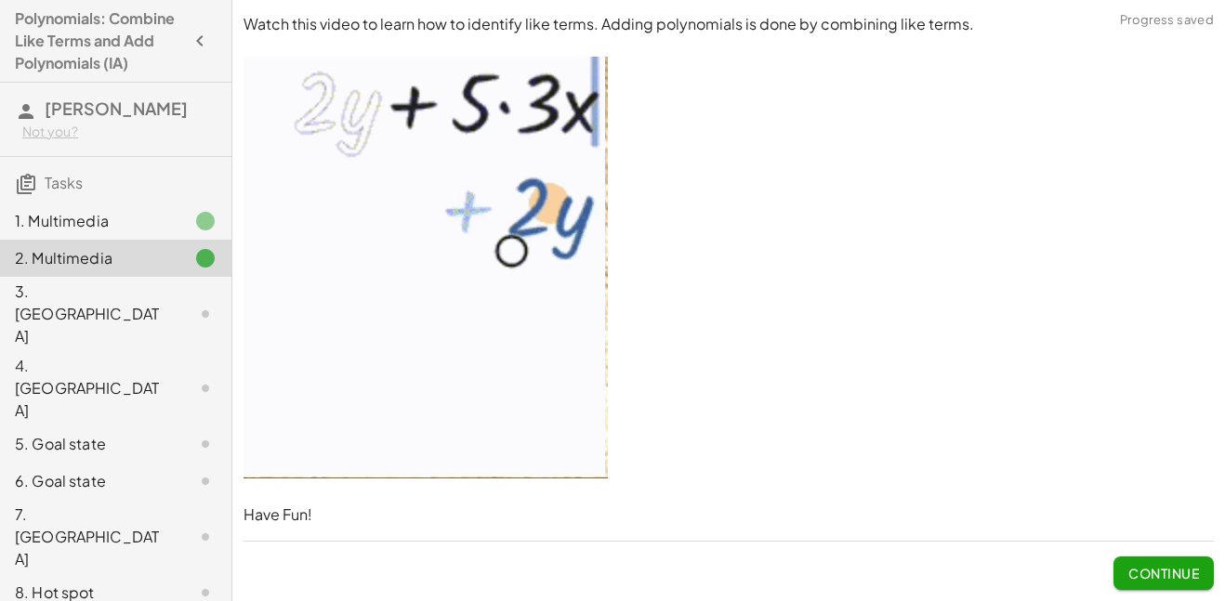
click at [1126, 555] on span "Continue" at bounding box center [1164, 566] width 100 height 48
click at [1126, 560] on button "Continue" at bounding box center [1164, 573] width 100 height 33
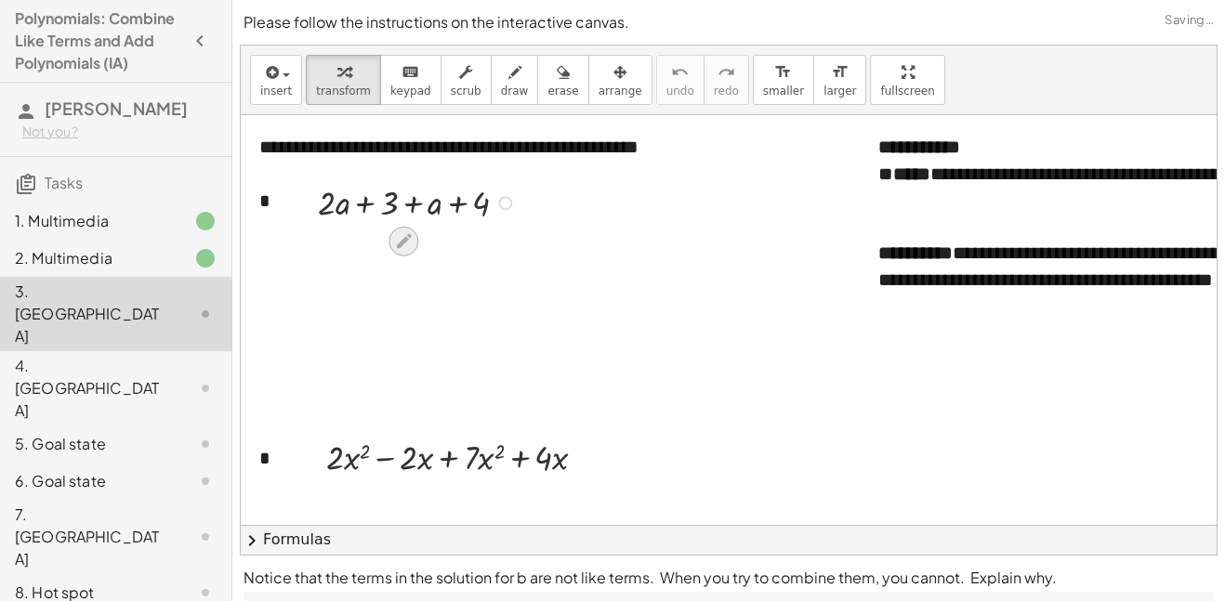
click at [411, 237] on icon at bounding box center [404, 241] width 15 height 15
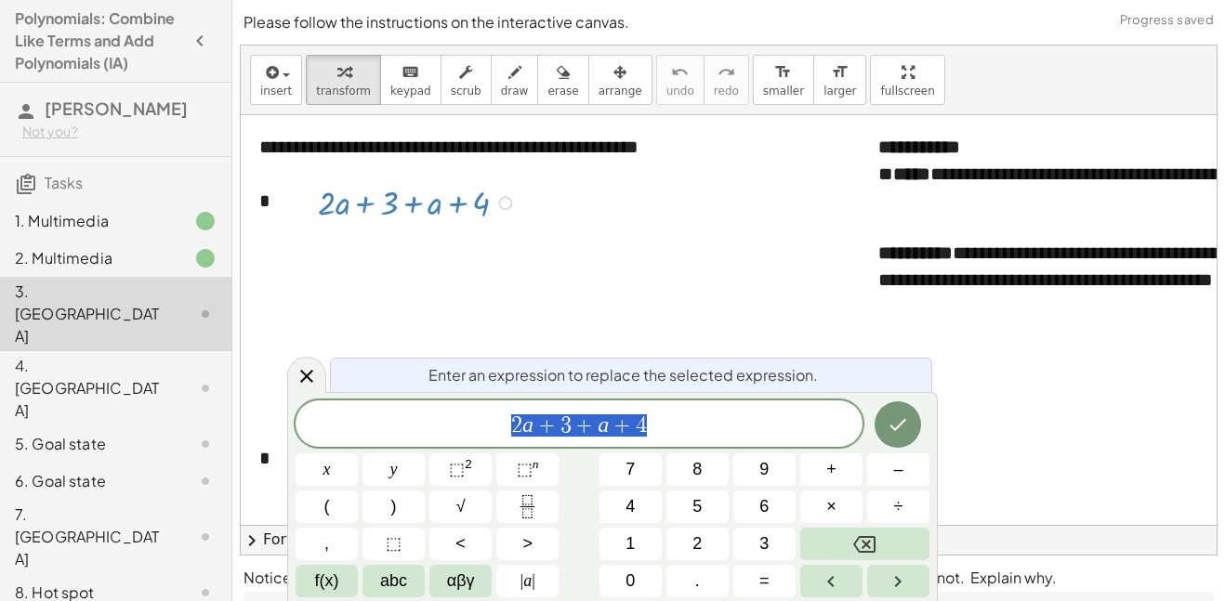
click at [411, 237] on icon at bounding box center [404, 241] width 15 height 15
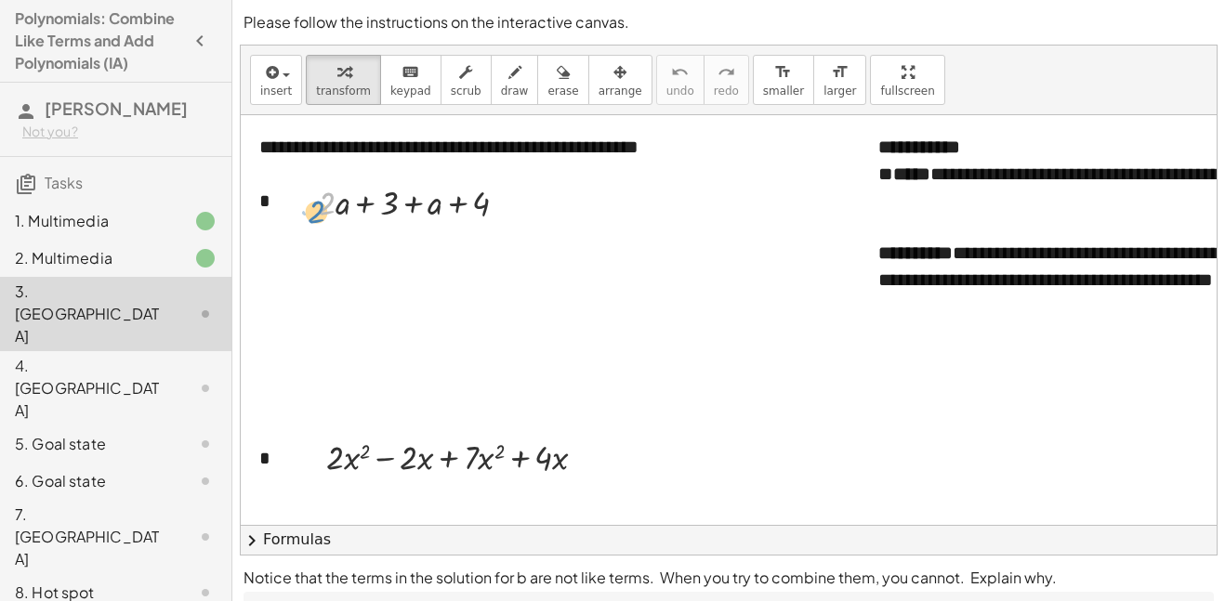
drag, startPoint x: 330, startPoint y: 206, endPoint x: 319, endPoint y: 214, distance: 13.4
click at [319, 214] on div at bounding box center [420, 201] width 223 height 46
click at [418, 211] on div at bounding box center [420, 201] width 223 height 46
drag, startPoint x: 436, startPoint y: 206, endPoint x: 360, endPoint y: 207, distance: 76.2
click at [360, 207] on div at bounding box center [420, 201] width 223 height 46
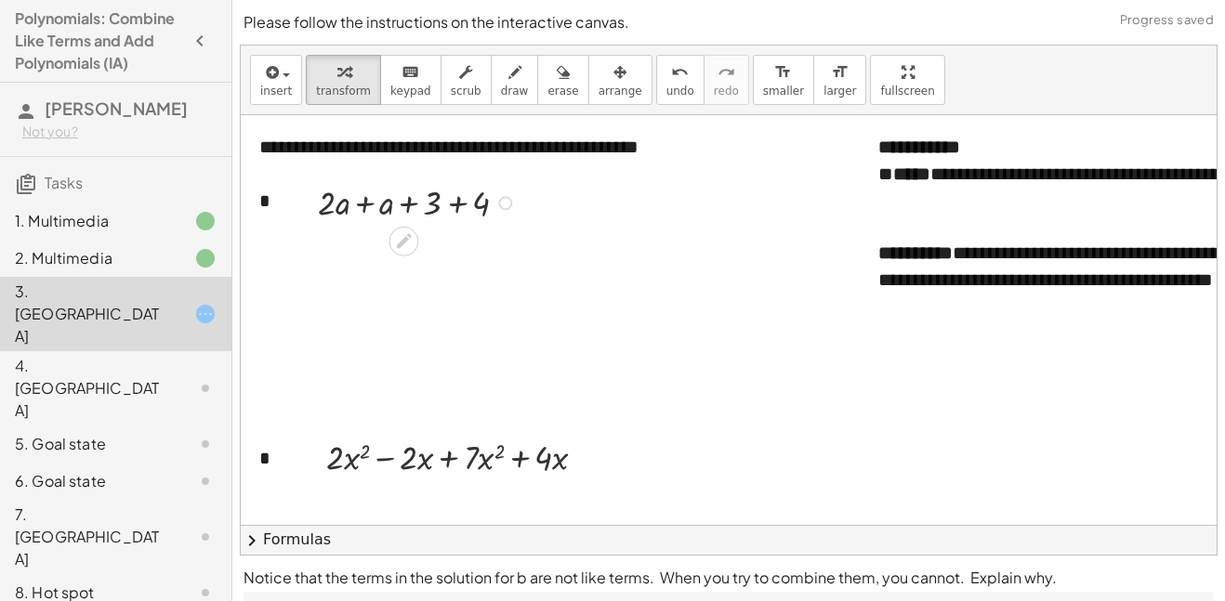
click at [359, 205] on div at bounding box center [420, 201] width 223 height 46
click at [435, 299] on div at bounding box center [420, 294] width 223 height 46
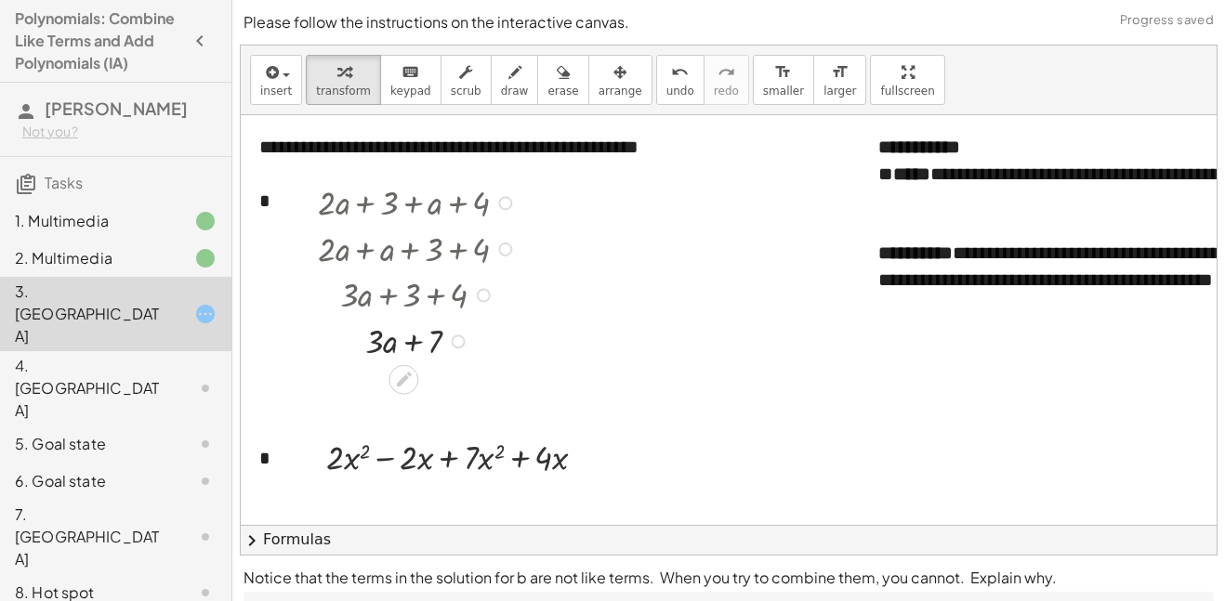
click at [393, 297] on div at bounding box center [420, 294] width 273 height 46
click at [411, 343] on div at bounding box center [420, 340] width 223 height 46
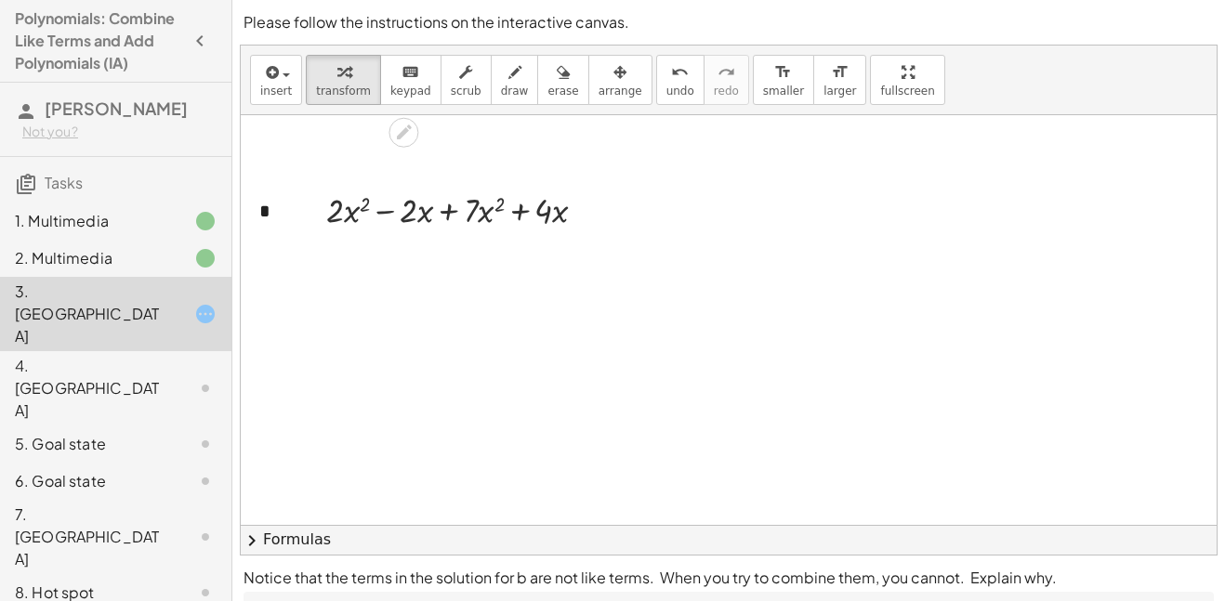
scroll to position [250, 0]
click at [385, 210] on div at bounding box center [464, 206] width 294 height 46
drag, startPoint x: 482, startPoint y: 206, endPoint x: 373, endPoint y: 213, distance: 109.9
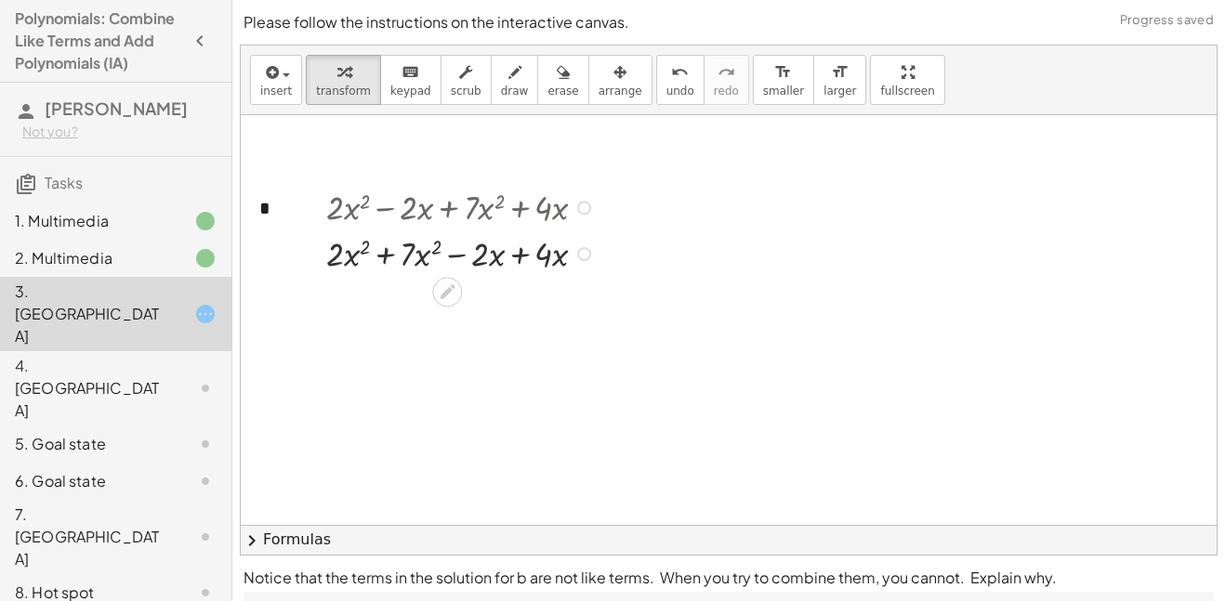
click at [382, 255] on div at bounding box center [464, 253] width 294 height 46
click at [480, 302] on div at bounding box center [464, 298] width 294 height 46
click at [452, 304] on div at bounding box center [464, 298] width 294 height 46
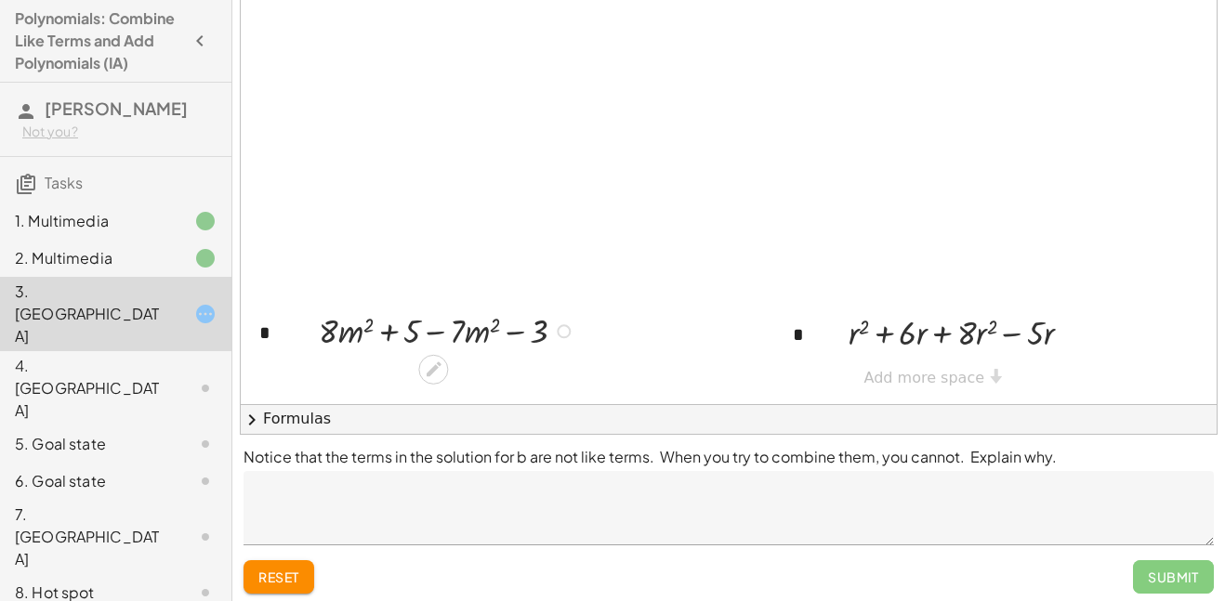
scroll to position [128, 0]
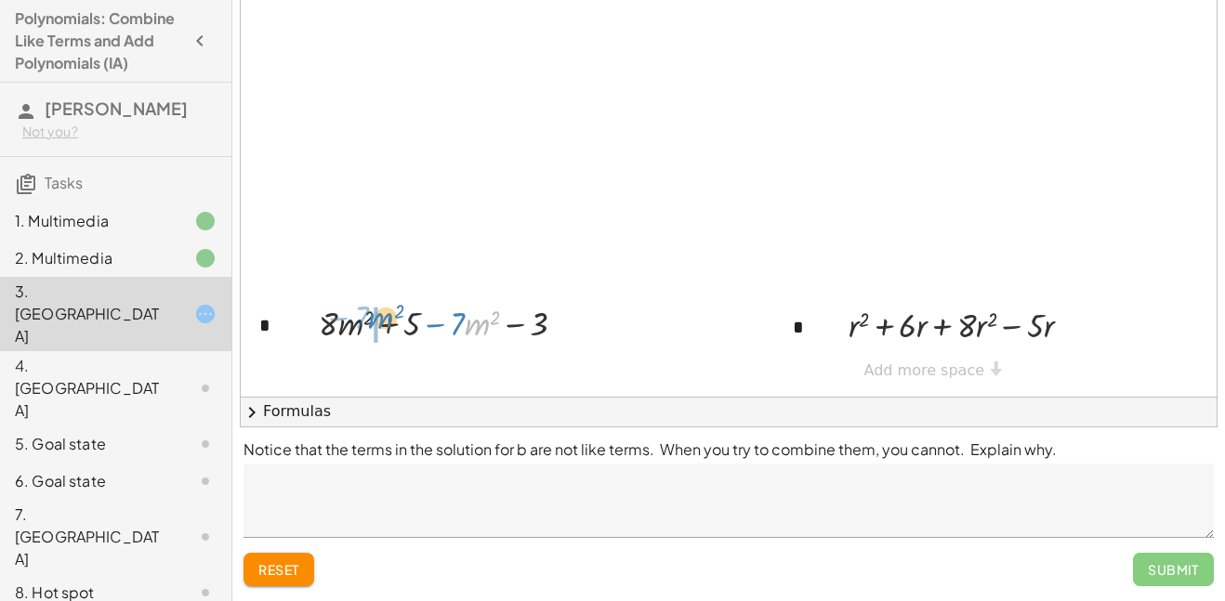
drag, startPoint x: 465, startPoint y: 331, endPoint x: 370, endPoint y: 329, distance: 94.8
click at [370, 329] on div at bounding box center [450, 322] width 281 height 46
click at [392, 322] on div at bounding box center [450, 322] width 281 height 46
click at [388, 375] on div at bounding box center [450, 369] width 281 height 46
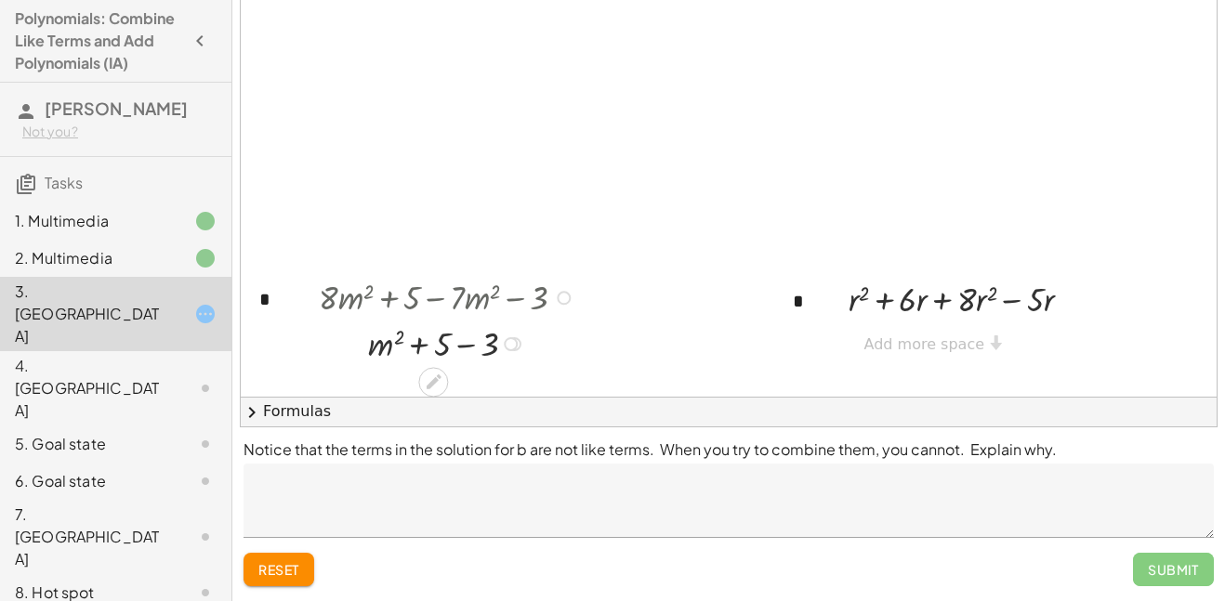
click at [463, 348] on div at bounding box center [450, 343] width 281 height 46
click at [443, 347] on div at bounding box center [450, 343] width 281 height 46
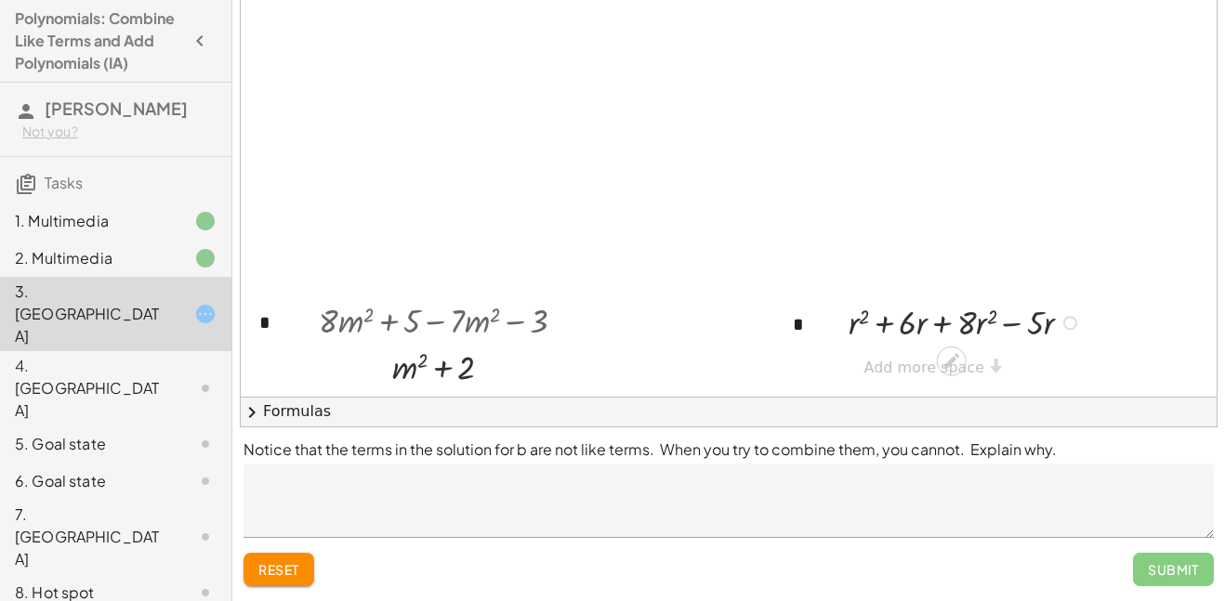
scroll to position [741, 0]
drag, startPoint x: 974, startPoint y: 324, endPoint x: 878, endPoint y: 326, distance: 95.8
click at [878, 326] on div at bounding box center [967, 321] width 257 height 46
click at [888, 323] on div at bounding box center [967, 341] width 257 height 46
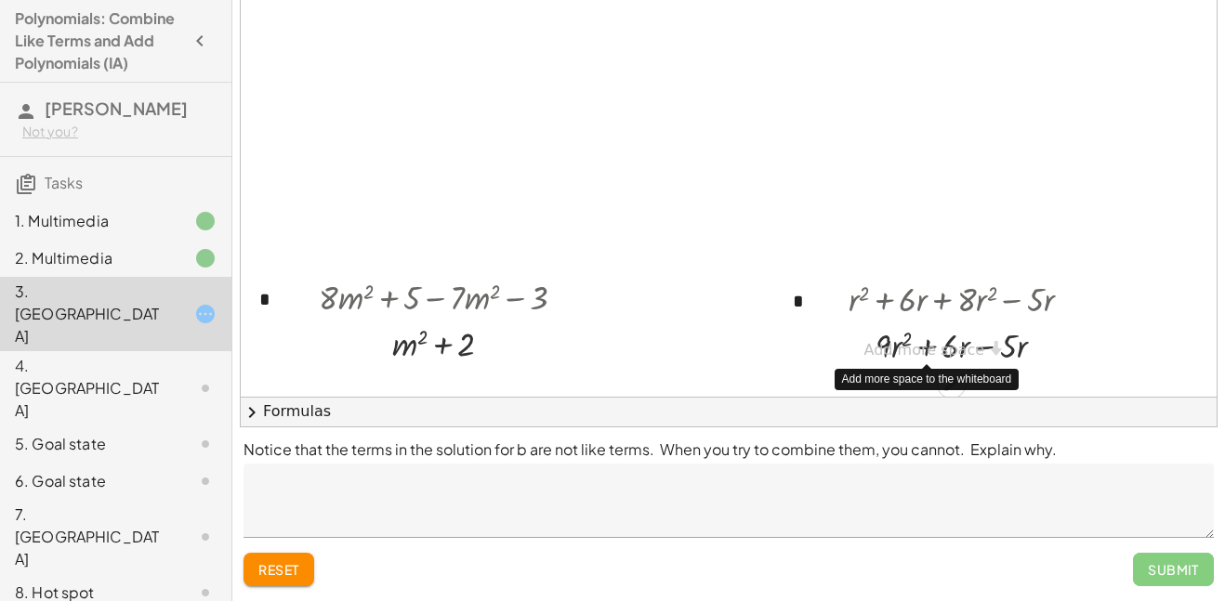
scroll to position [764, 0]
click at [985, 351] on div at bounding box center [967, 345] width 257 height 46
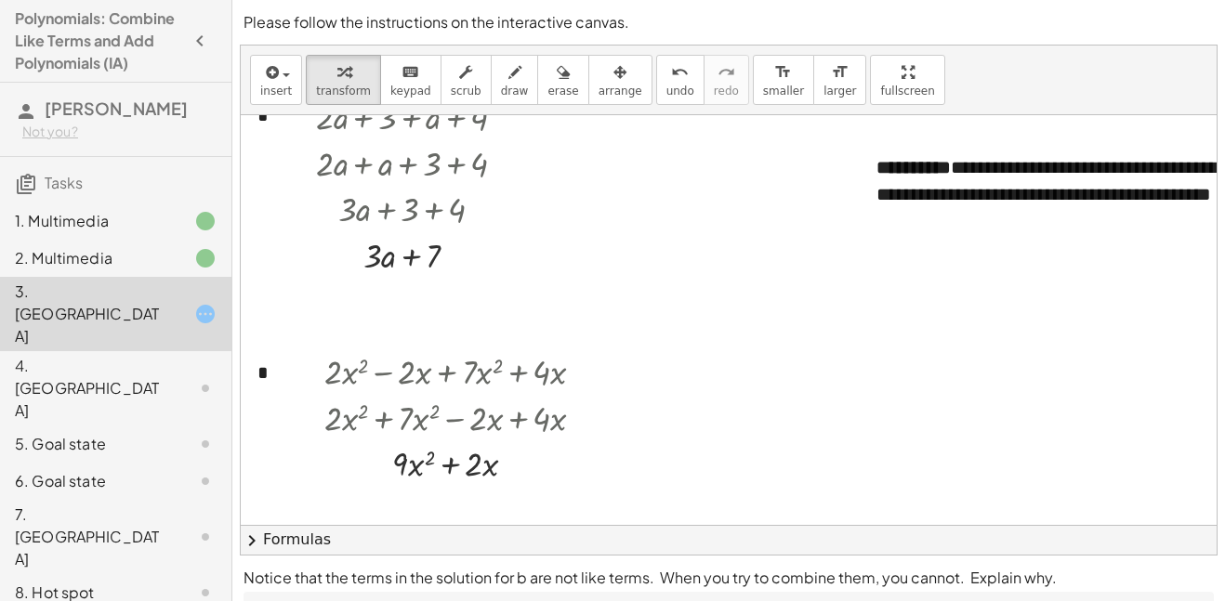
scroll to position [99, 2]
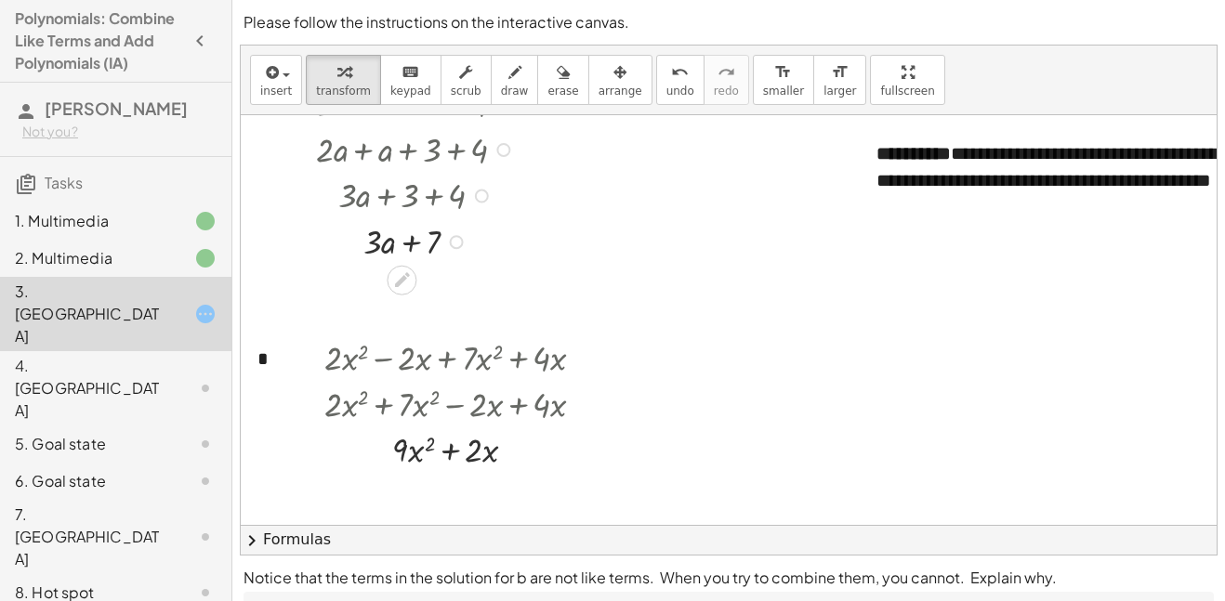
click at [397, 245] on div at bounding box center [418, 241] width 223 height 46
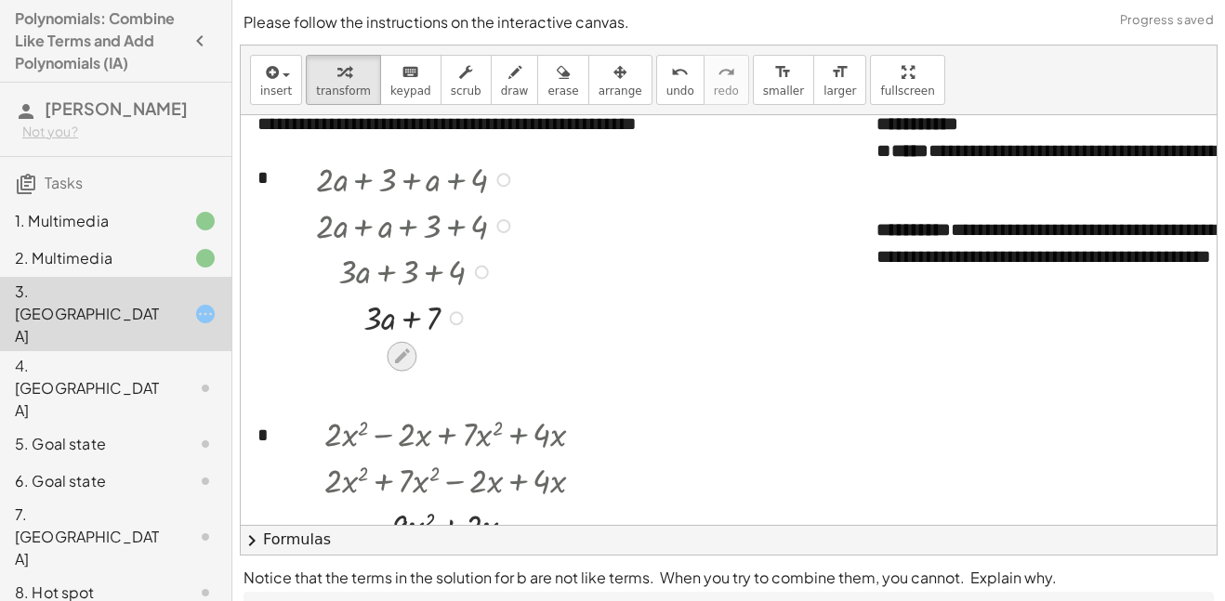
scroll to position [0, 2]
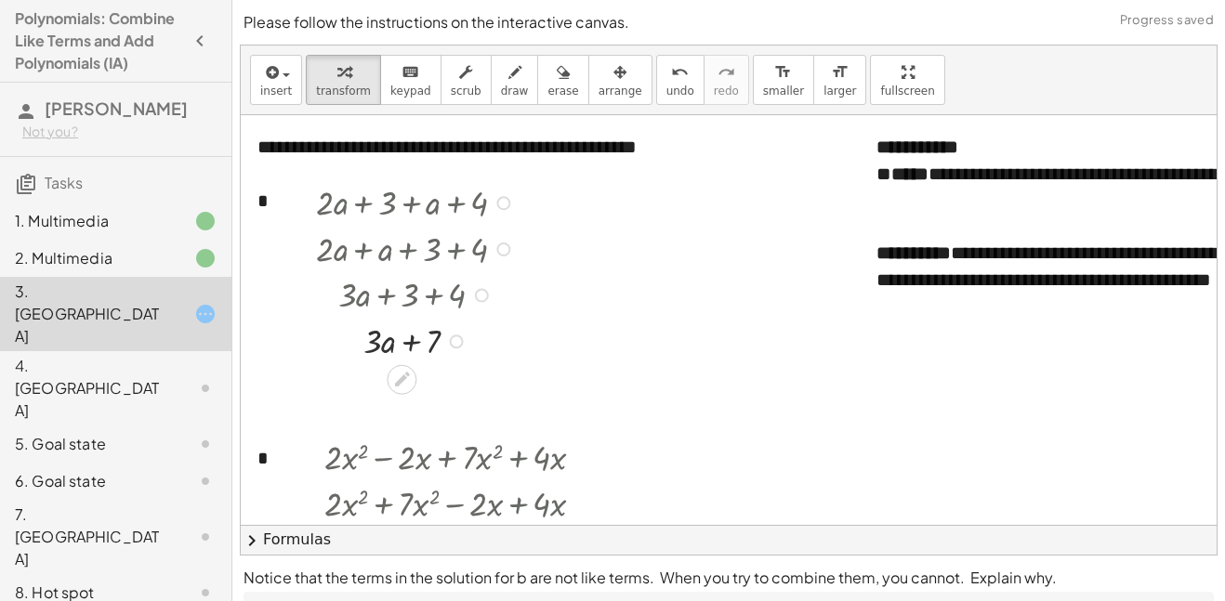
click at [415, 271] on div at bounding box center [418, 294] width 273 height 46
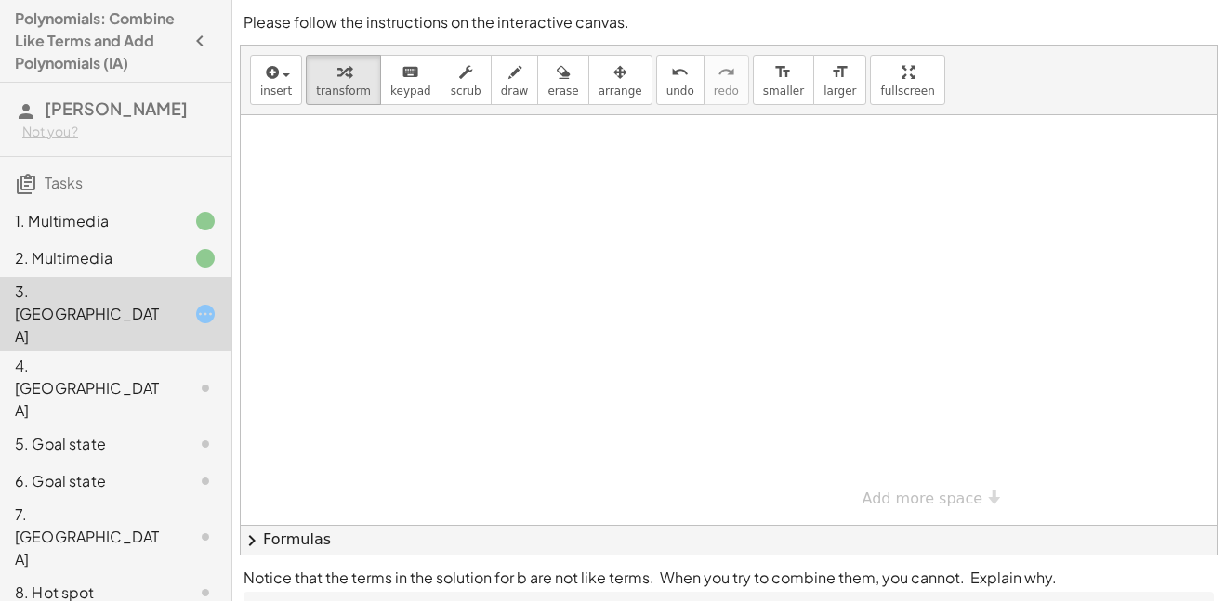
scroll to position [128, 0]
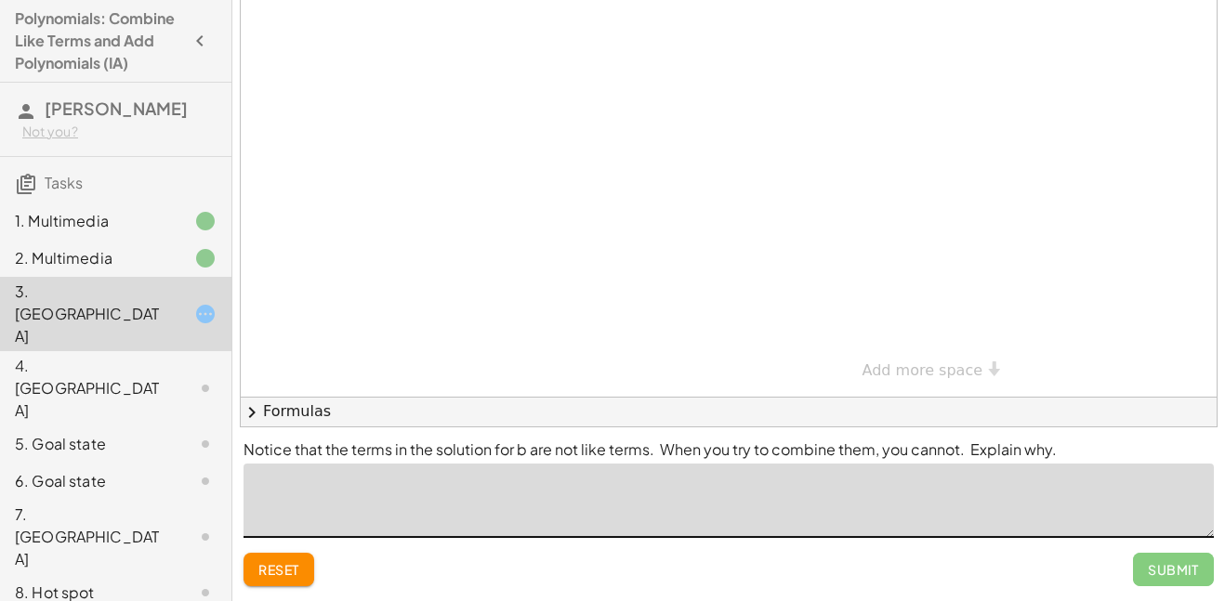
click at [794, 469] on textarea at bounding box center [729, 501] width 971 height 74
click at [795, 466] on textarea at bounding box center [729, 501] width 971 height 74
type textarea "*"
type textarea "**********"
click at [1153, 562] on span "Submit" at bounding box center [1173, 569] width 51 height 17
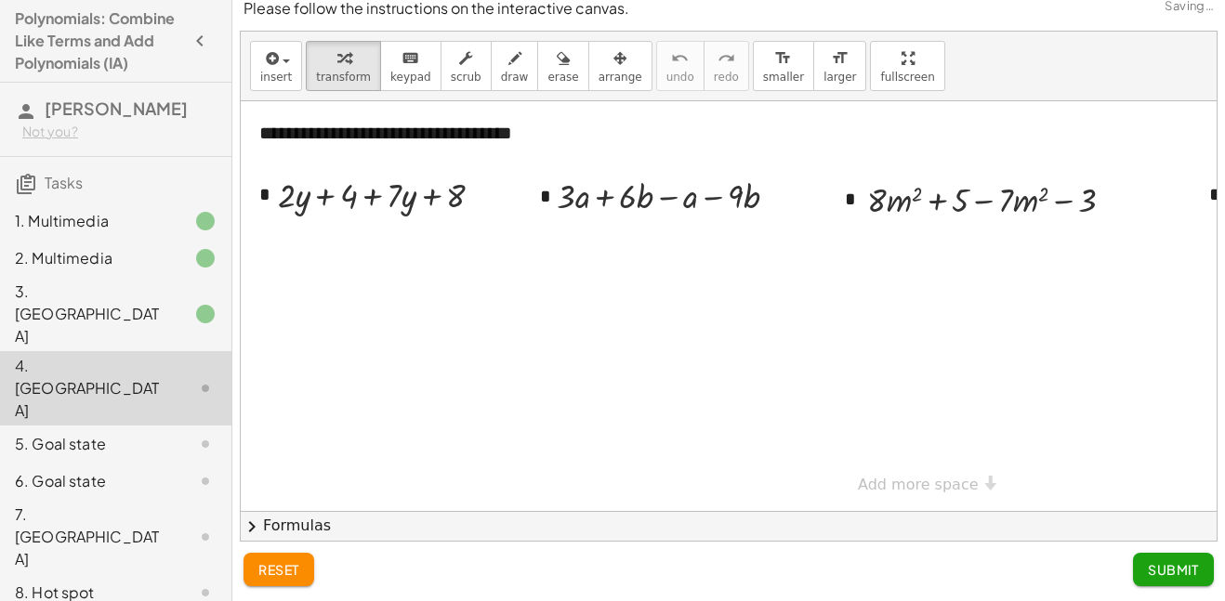
scroll to position [14, 0]
click at [1161, 563] on span "Submit" at bounding box center [1173, 569] width 51 height 17
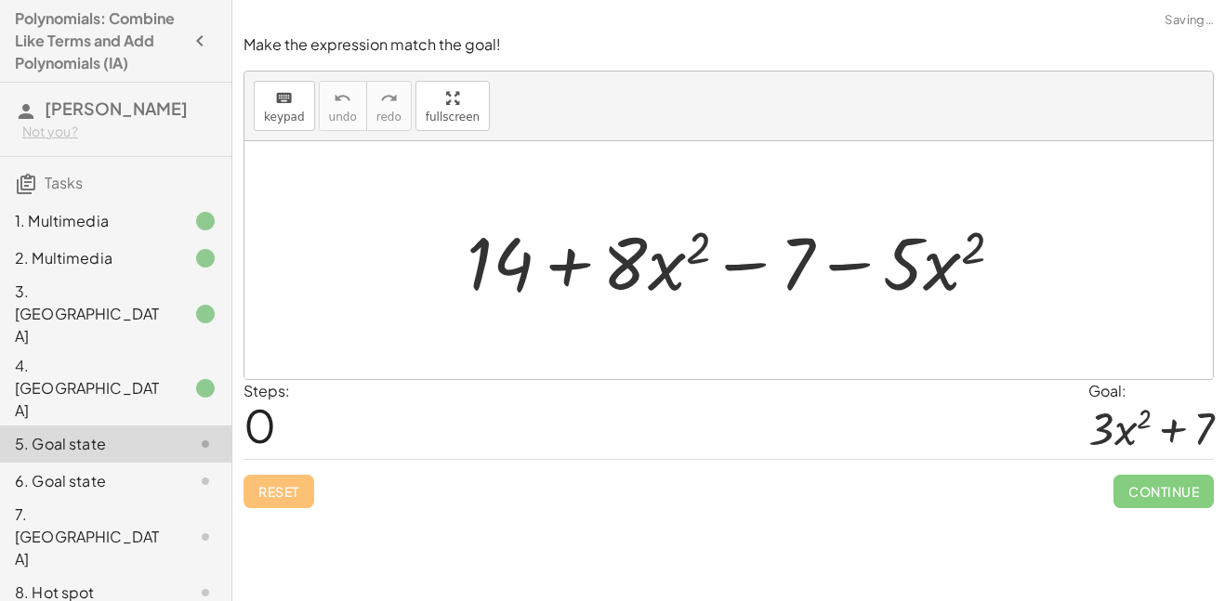
scroll to position [0, 0]
click at [112, 355] on div "4. Canvas" at bounding box center [90, 388] width 150 height 67
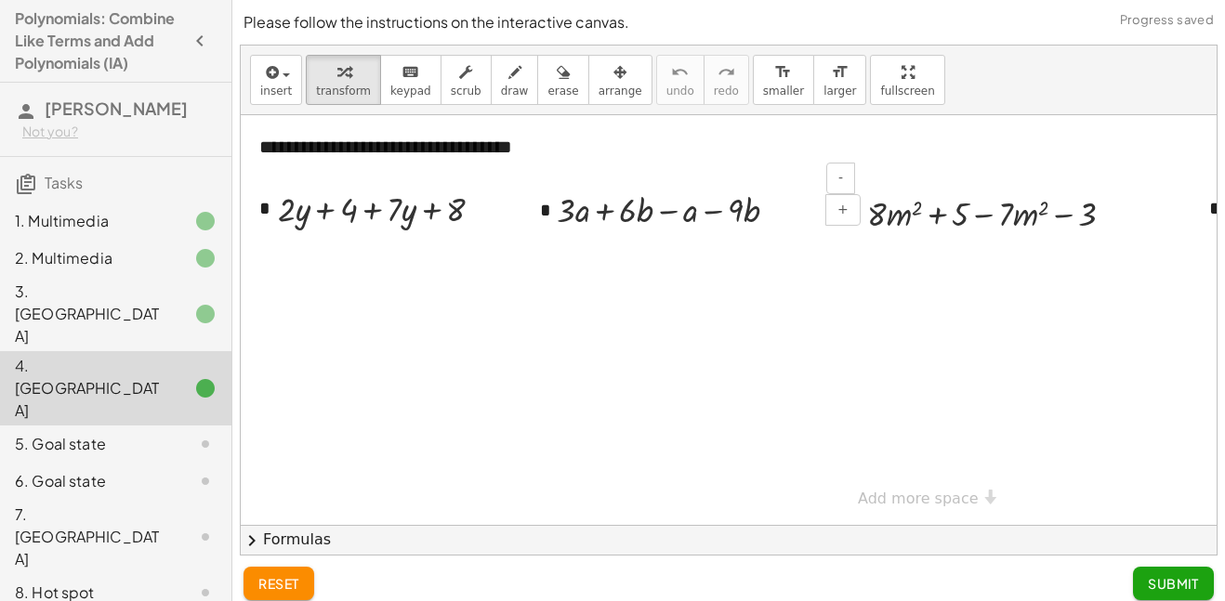
scroll to position [14, 0]
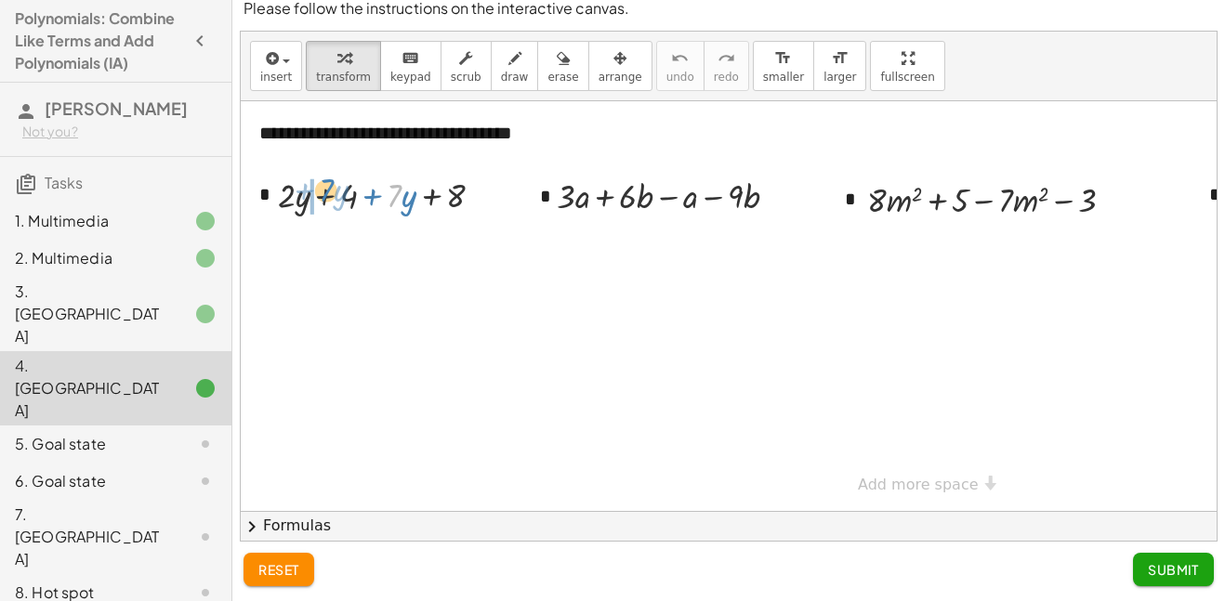
drag, startPoint x: 397, startPoint y: 196, endPoint x: 327, endPoint y: 192, distance: 69.9
click at [327, 192] on div at bounding box center [388, 194] width 239 height 46
click at [326, 197] on div at bounding box center [388, 194] width 239 height 46
click at [403, 199] on div at bounding box center [388, 194] width 178 height 46
drag, startPoint x: 690, startPoint y: 200, endPoint x: 610, endPoint y: 204, distance: 80.0
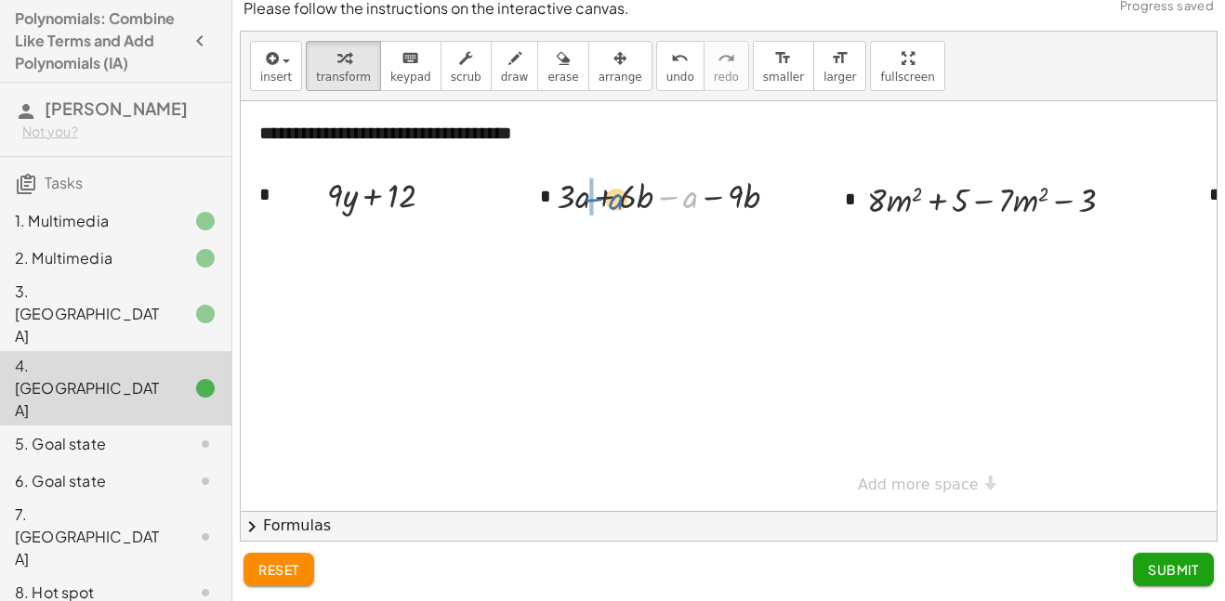
click at [610, 204] on div at bounding box center [675, 195] width 255 height 46
click at [605, 198] on div at bounding box center [675, 195] width 255 height 46
click at [691, 200] on div at bounding box center [674, 195] width 209 height 46
drag, startPoint x: 1006, startPoint y: 200, endPoint x: 938, endPoint y: 194, distance: 68.1
click at [938, 194] on div at bounding box center [998, 199] width 281 height 46
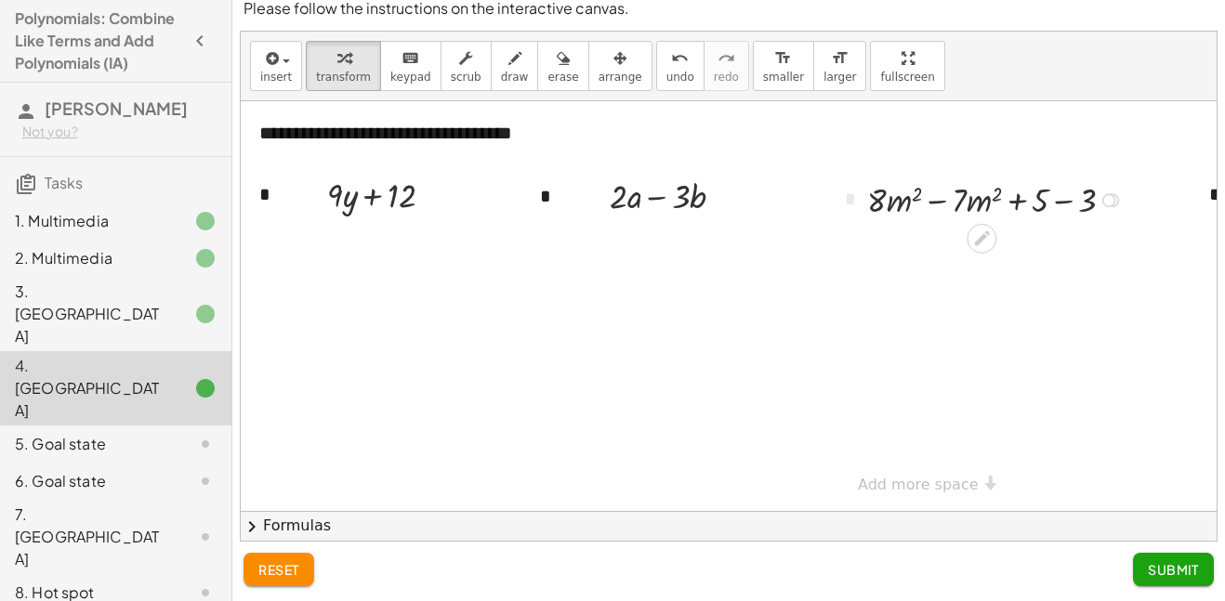
click at [939, 199] on div at bounding box center [998, 199] width 281 height 46
click at [1014, 247] on div at bounding box center [998, 245] width 281 height 46
click at [1143, 576] on button "Submit" at bounding box center [1173, 569] width 81 height 33
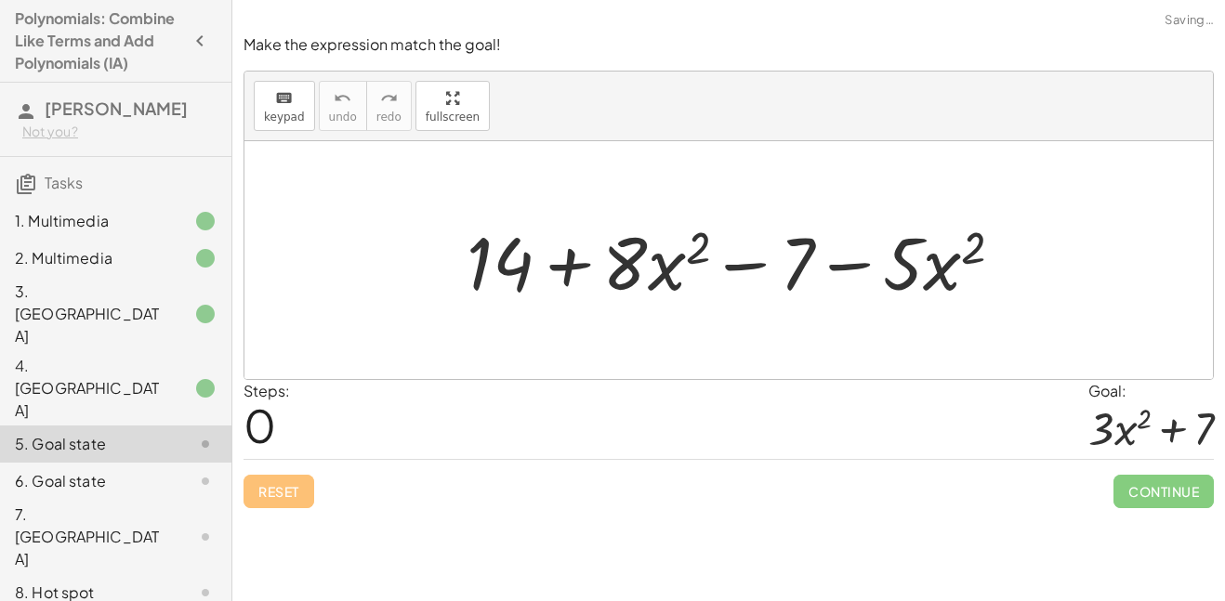
scroll to position [0, 0]
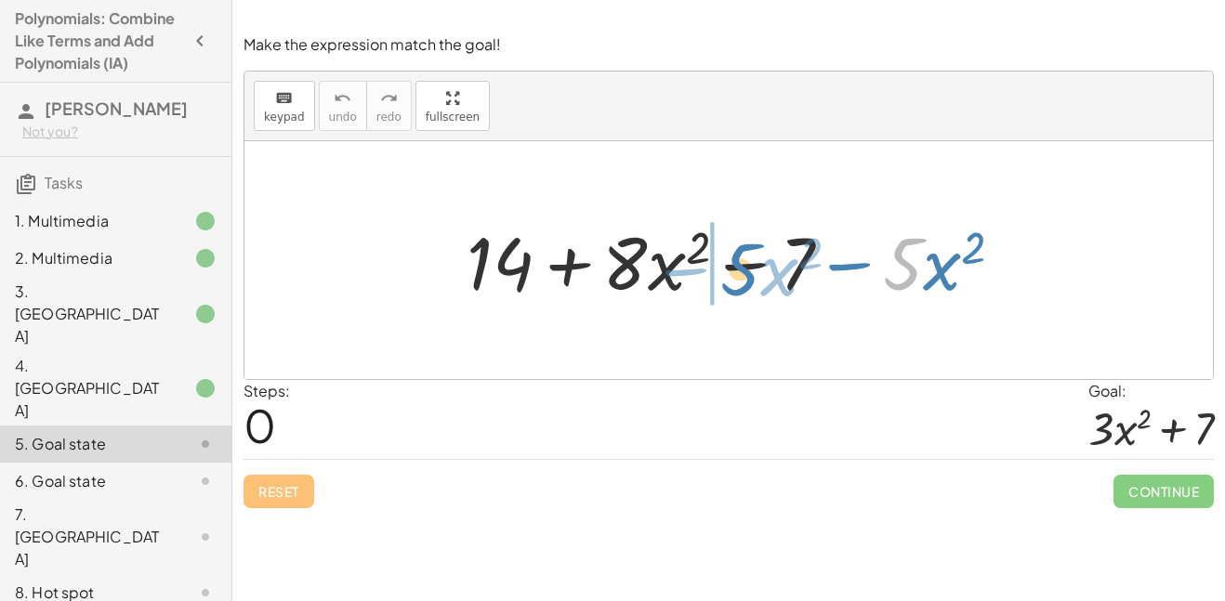
drag, startPoint x: 913, startPoint y: 268, endPoint x: 746, endPoint y: 273, distance: 167.4
click at [746, 273] on div at bounding box center [742, 261] width 571 height 96
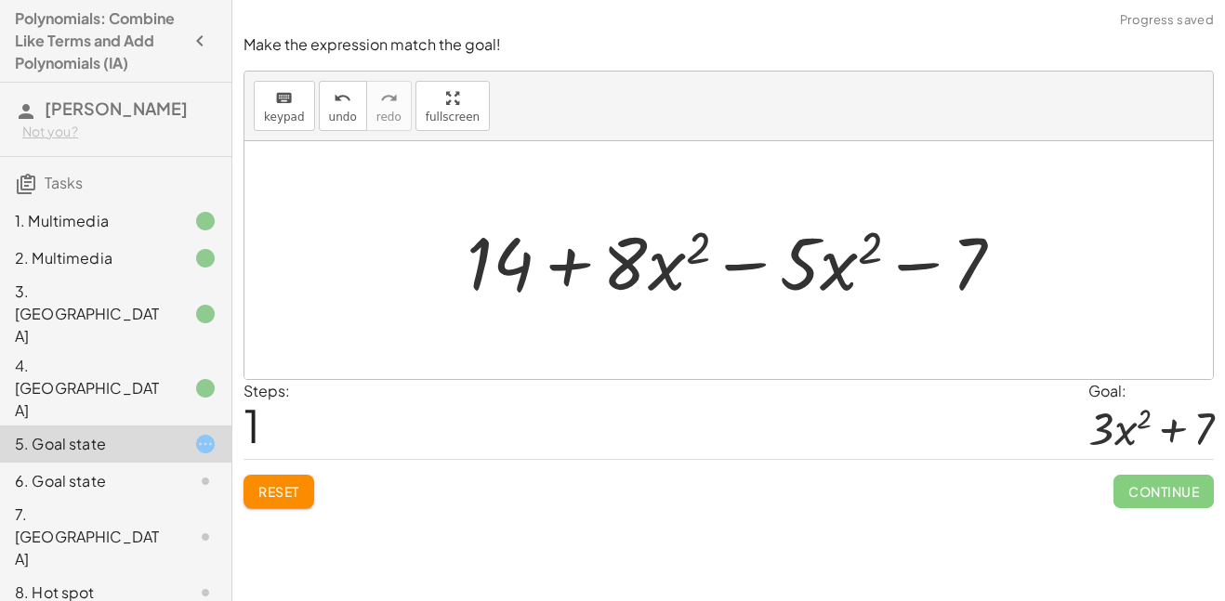
click at [755, 268] on div at bounding box center [742, 261] width 571 height 96
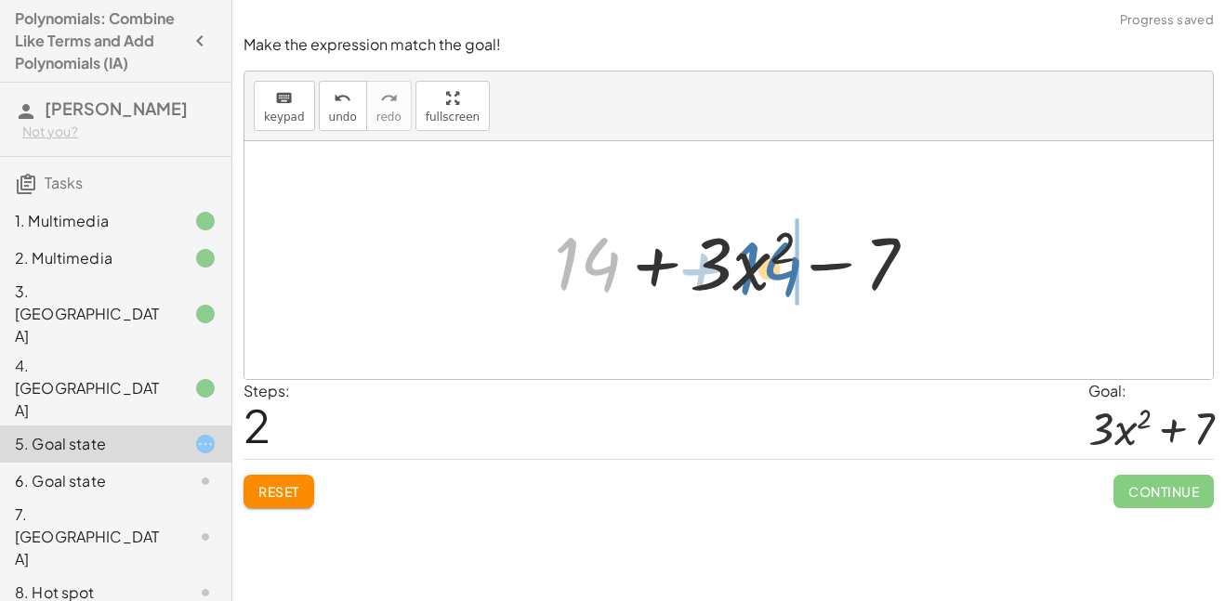
drag, startPoint x: 603, startPoint y: 274, endPoint x: 788, endPoint y: 280, distance: 185.1
click at [788, 280] on div at bounding box center [743, 261] width 396 height 96
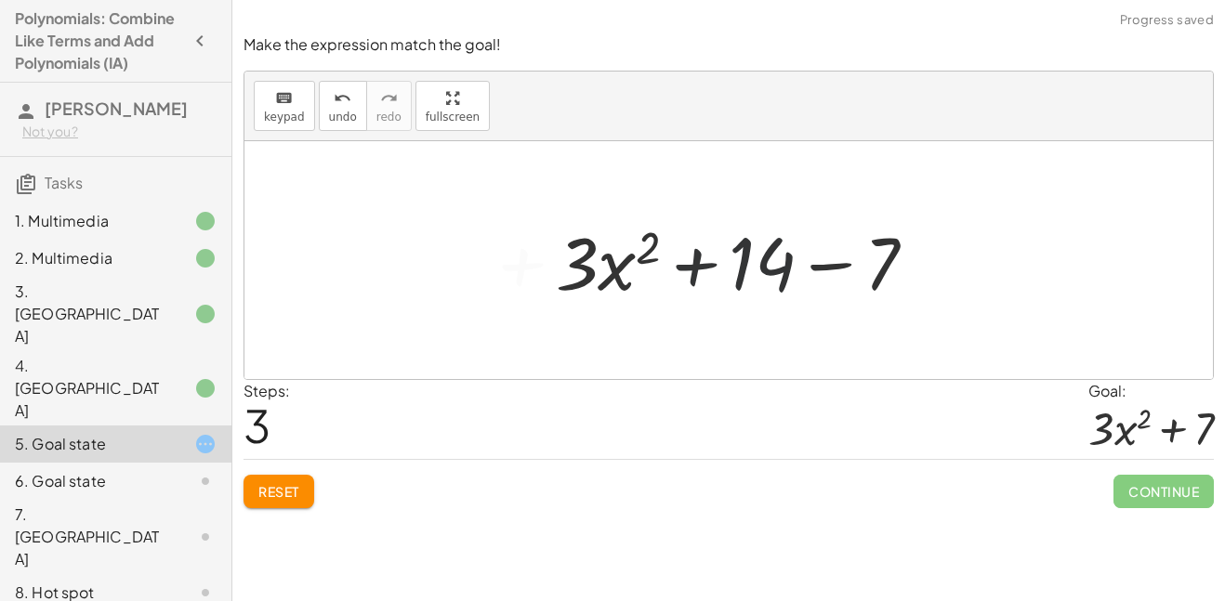
click at [842, 267] on div at bounding box center [743, 261] width 396 height 96
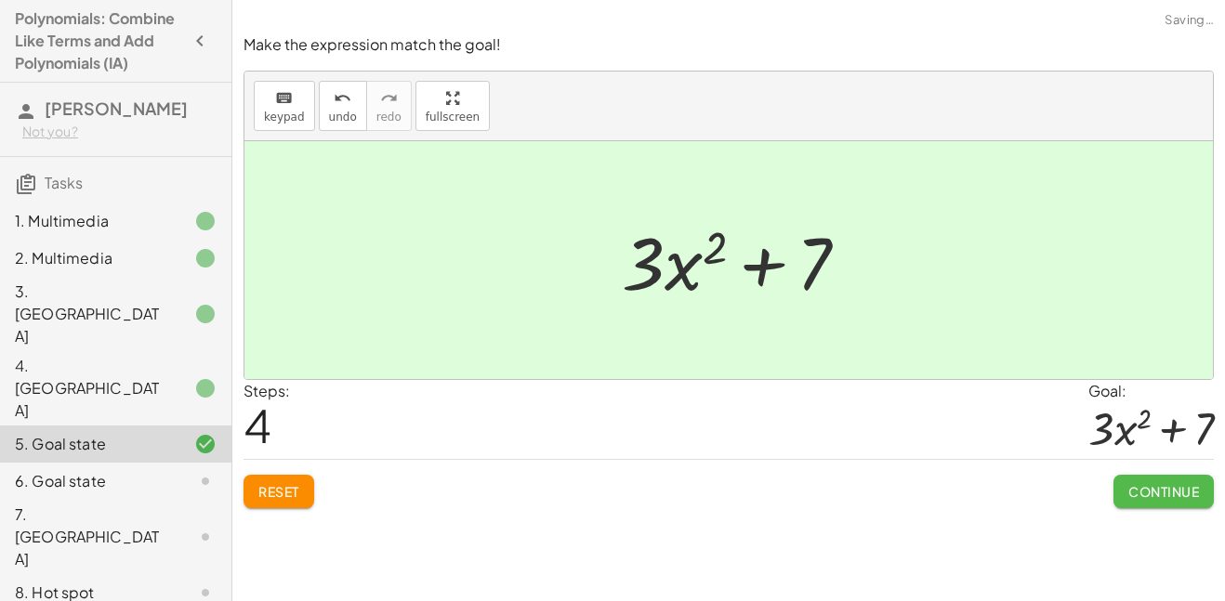
click at [1132, 484] on span "Continue" at bounding box center [1164, 491] width 71 height 17
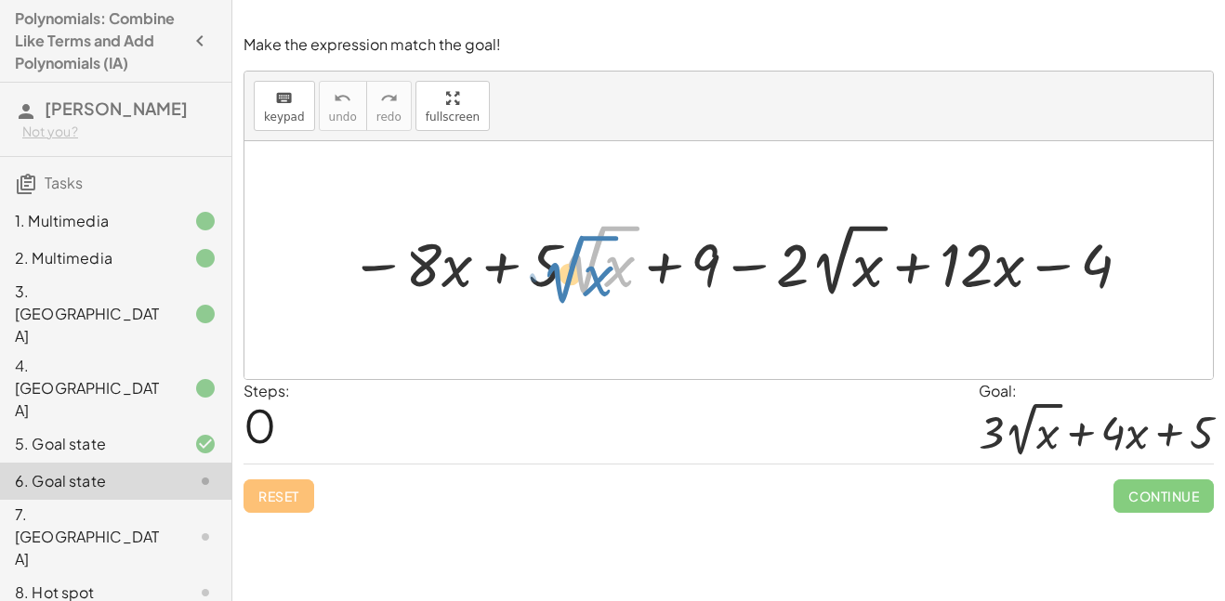
drag, startPoint x: 576, startPoint y: 259, endPoint x: 561, endPoint y: 269, distance: 17.5
click at [561, 269] on div at bounding box center [742, 260] width 805 height 85
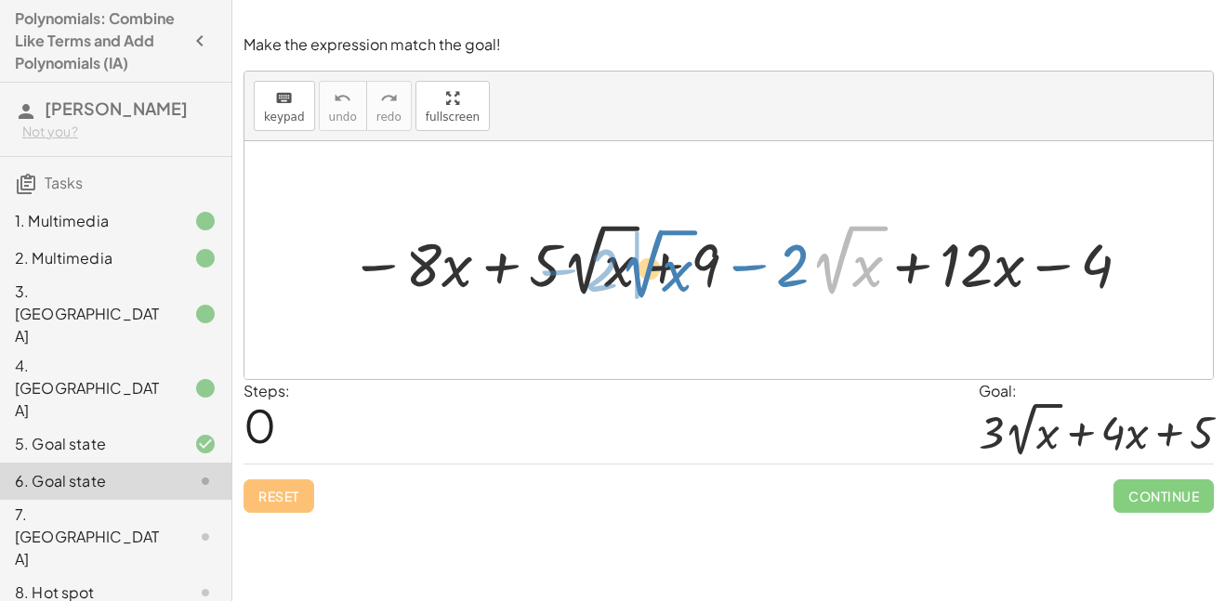
drag, startPoint x: 829, startPoint y: 277, endPoint x: 638, endPoint y: 283, distance: 191.6
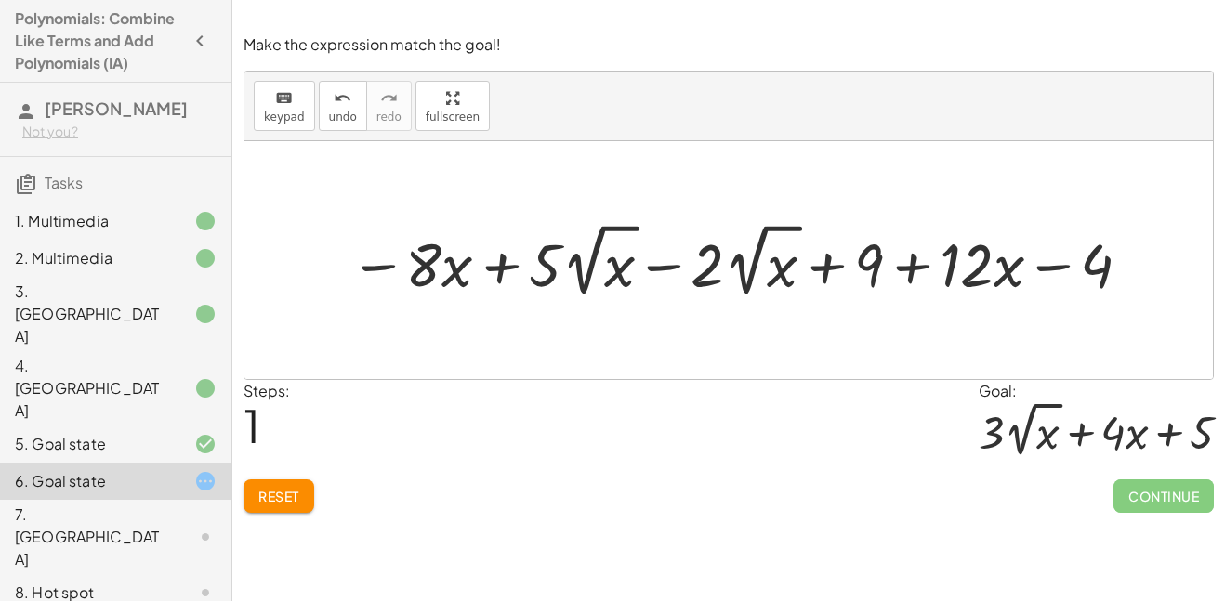
click at [141, 433] on div "5. Goal state" at bounding box center [90, 444] width 150 height 22
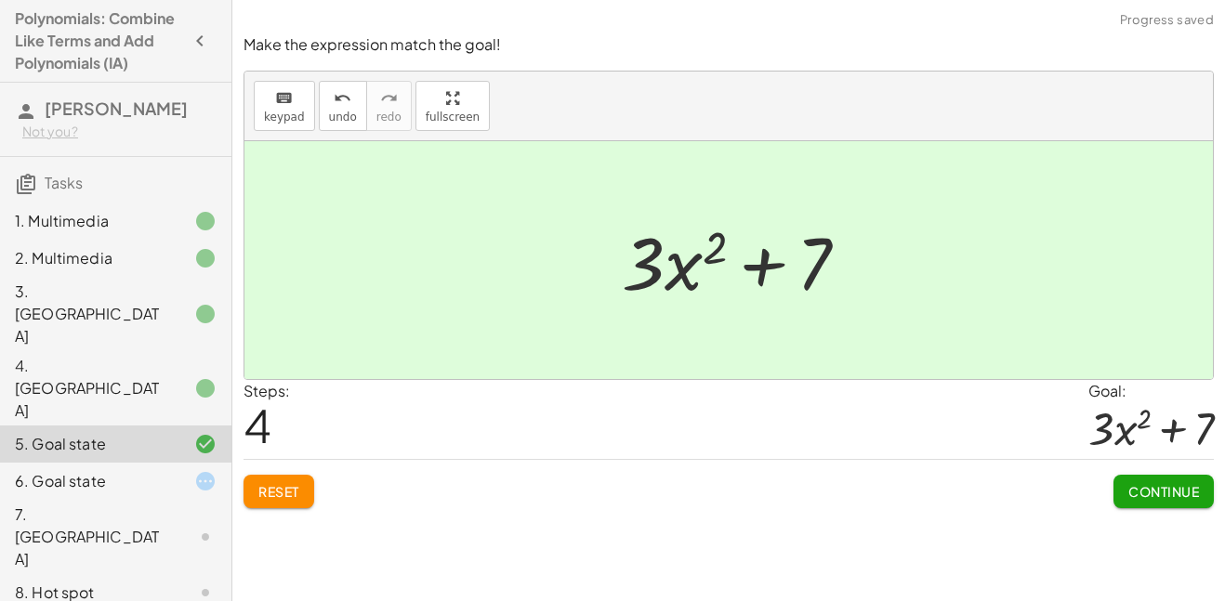
click at [137, 355] on div "4. Canvas" at bounding box center [90, 388] width 150 height 67
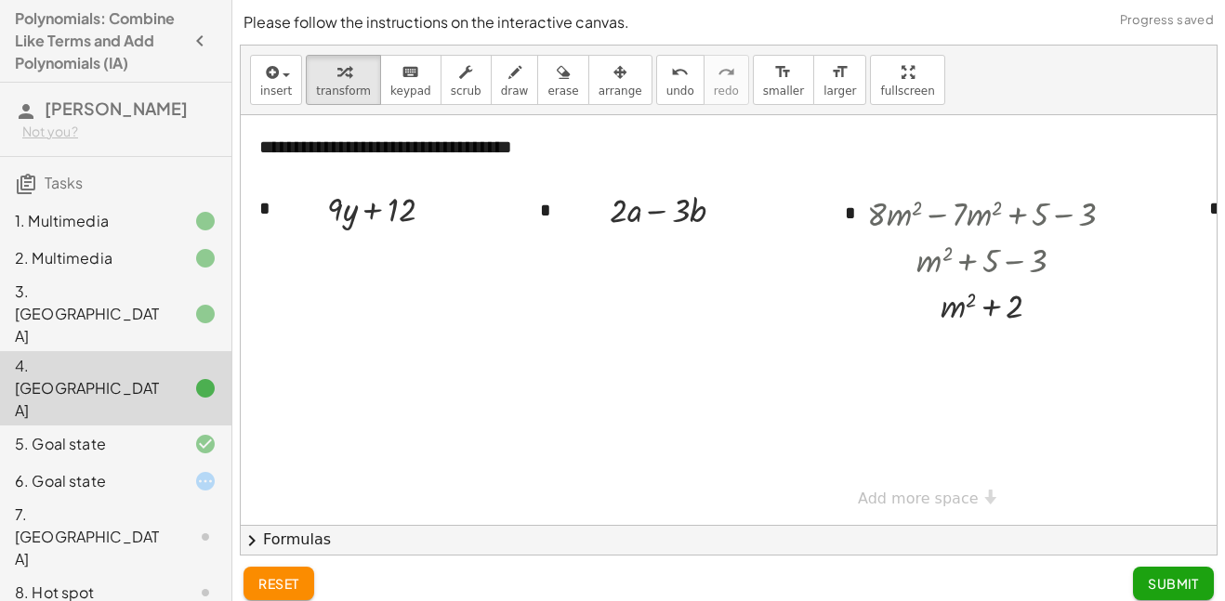
click at [112, 470] on div "6. Goal state" at bounding box center [90, 481] width 150 height 22
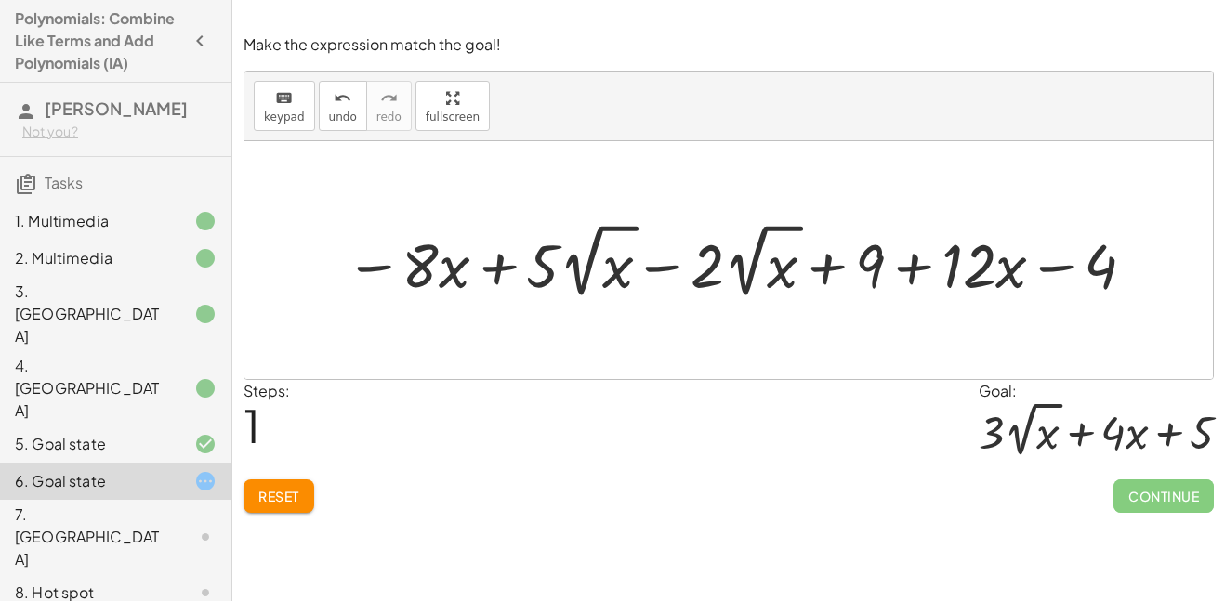
click at [80, 355] on div "4. Canvas" at bounding box center [90, 388] width 150 height 67
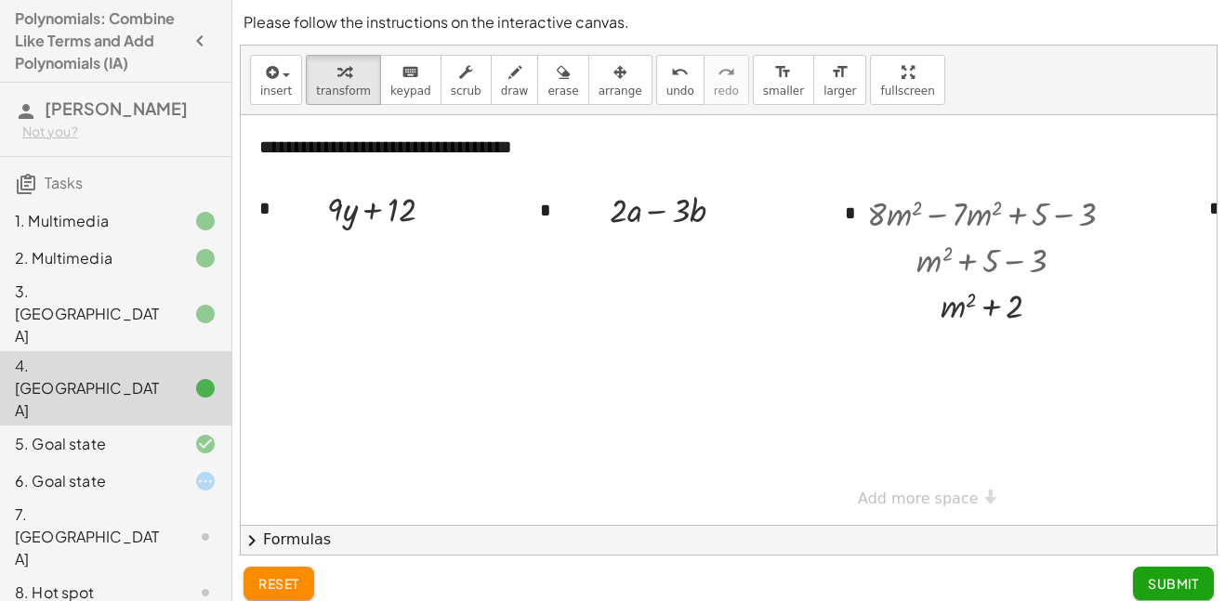
click at [144, 470] on div "6. Goal state" at bounding box center [90, 481] width 150 height 22
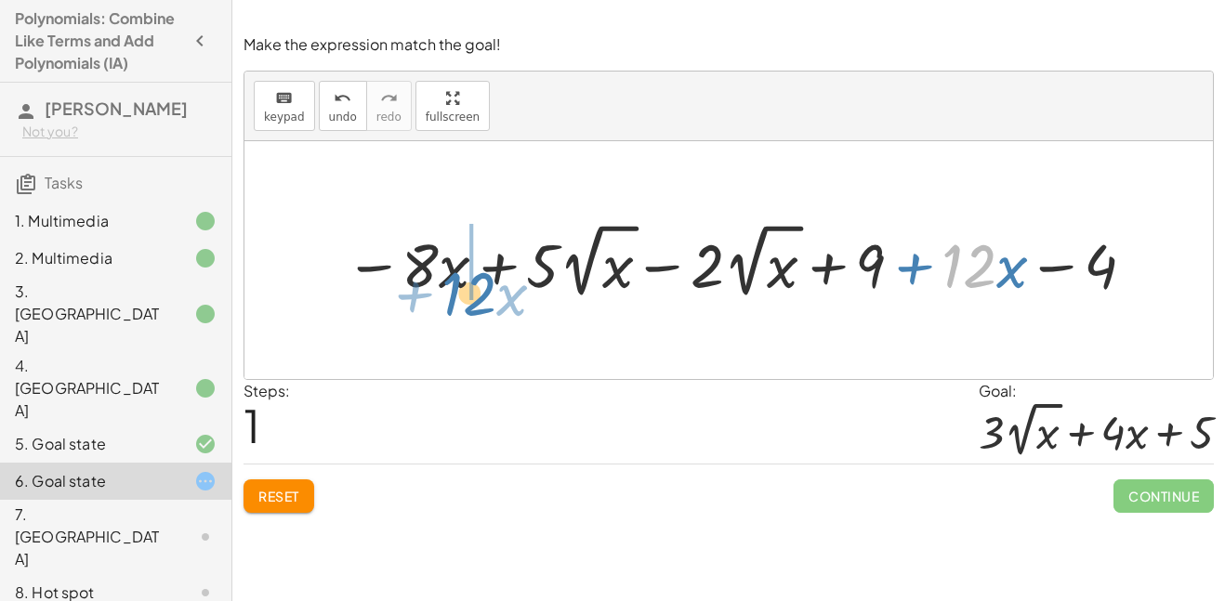
drag, startPoint x: 965, startPoint y: 264, endPoint x: 469, endPoint y: 292, distance: 496.3
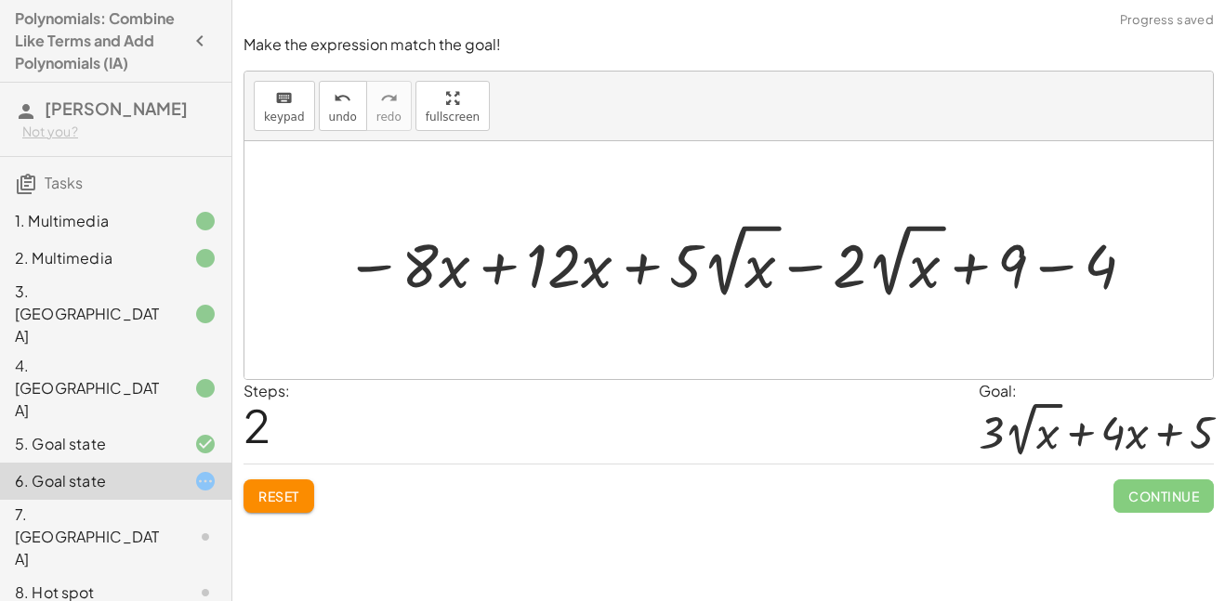
click at [500, 258] on div at bounding box center [743, 261] width 814 height 86
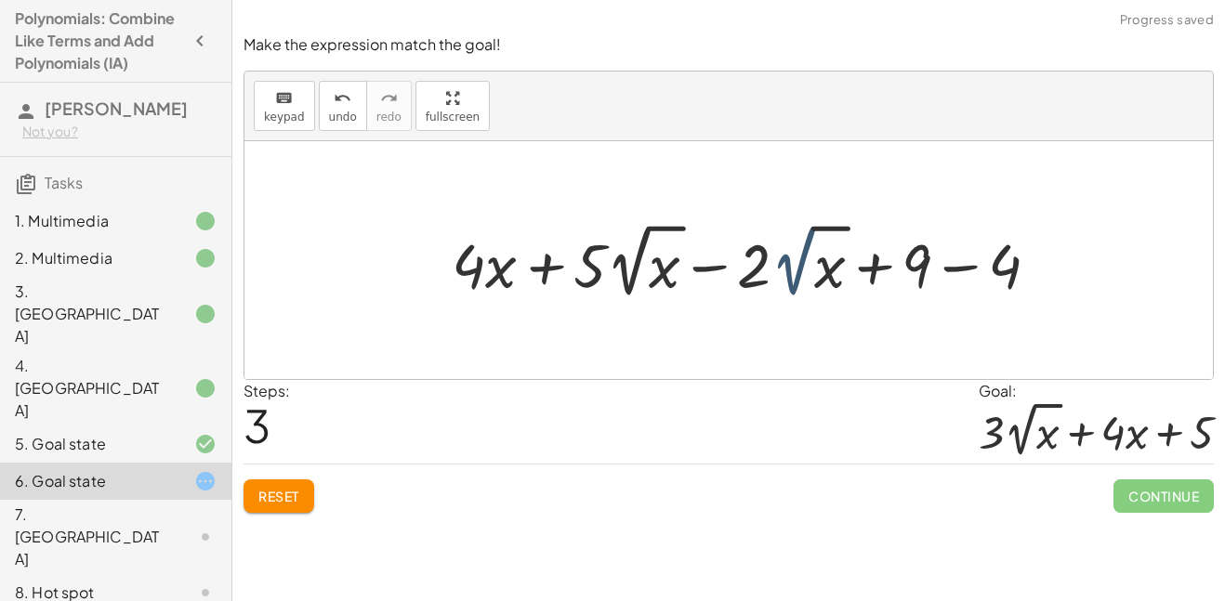
click at [779, 272] on div at bounding box center [754, 261] width 622 height 86
click at [715, 273] on div at bounding box center [754, 261] width 622 height 86
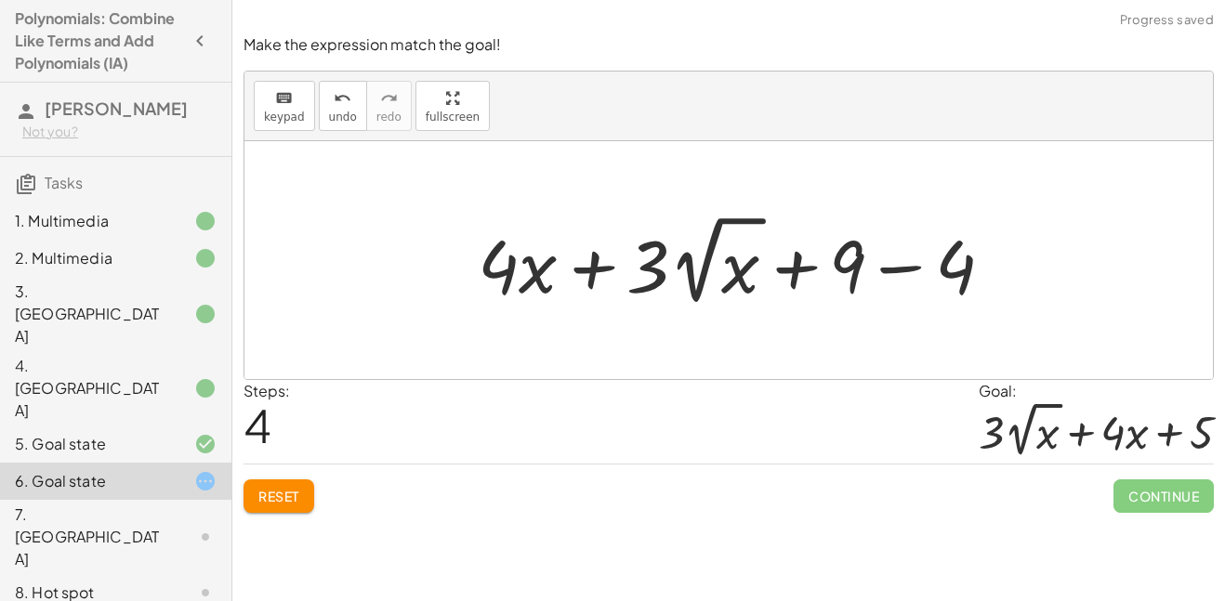
click at [918, 261] on div at bounding box center [743, 260] width 549 height 102
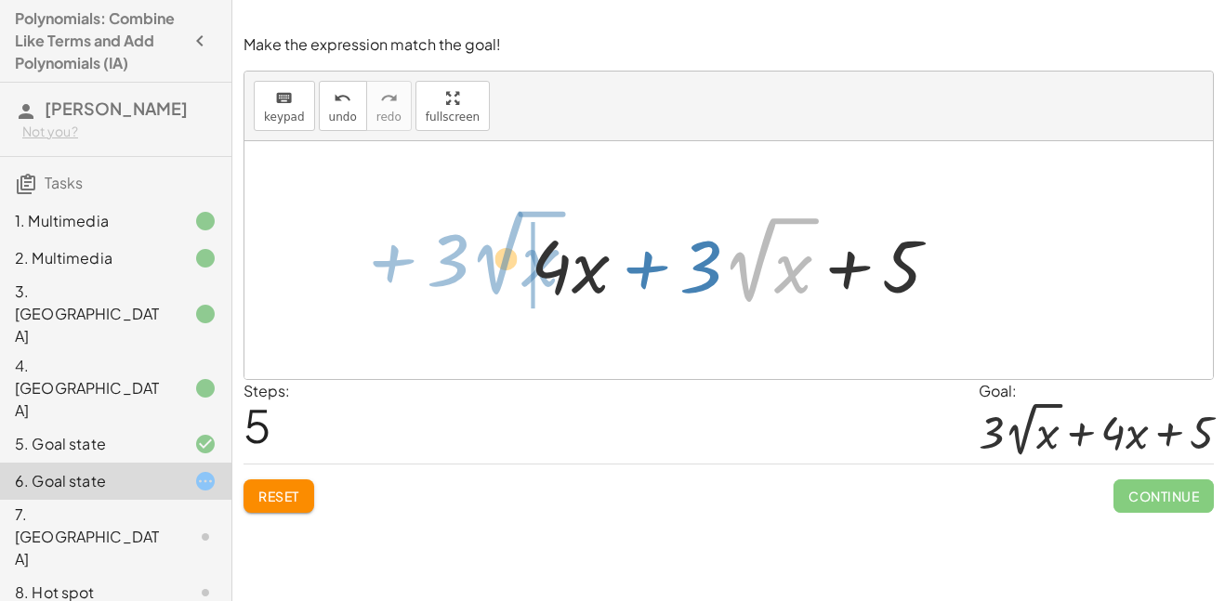
drag, startPoint x: 738, startPoint y: 273, endPoint x: 482, endPoint y: 267, distance: 256.7
click at [482, 267] on div "− · 8 · x + · 5 · 2 √ x + 9 − · 2 · 2 √ x + · 12 · x − 4 − · 8 · x + · 5 · 2 √ …" at bounding box center [728, 260] width 969 height 238
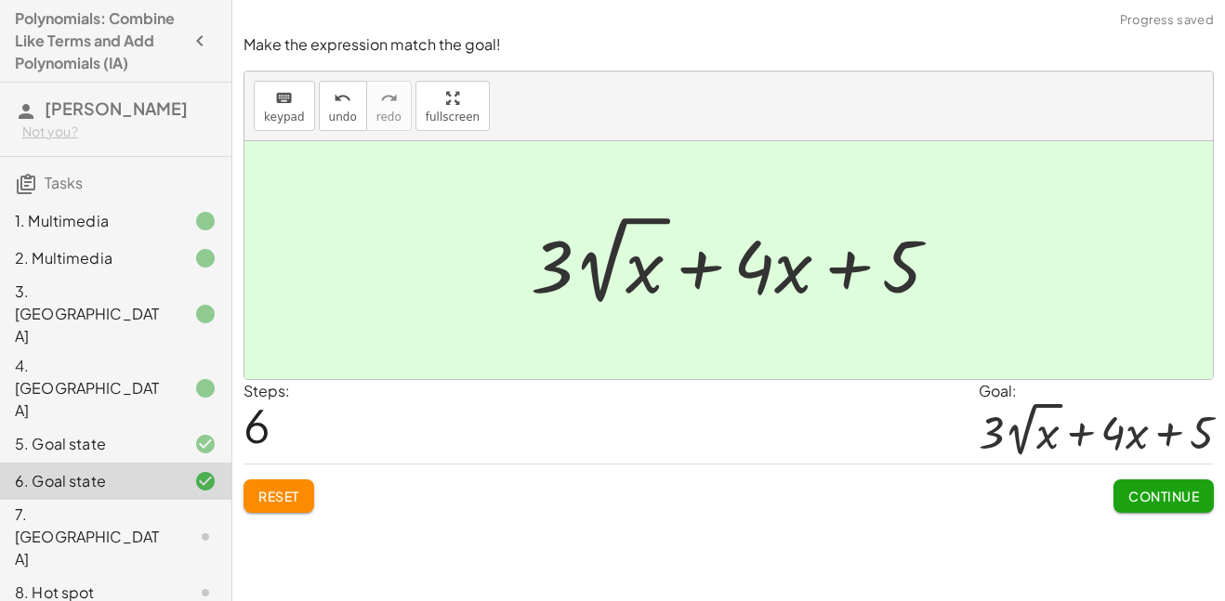
click at [1133, 484] on button "Continue" at bounding box center [1164, 496] width 100 height 33
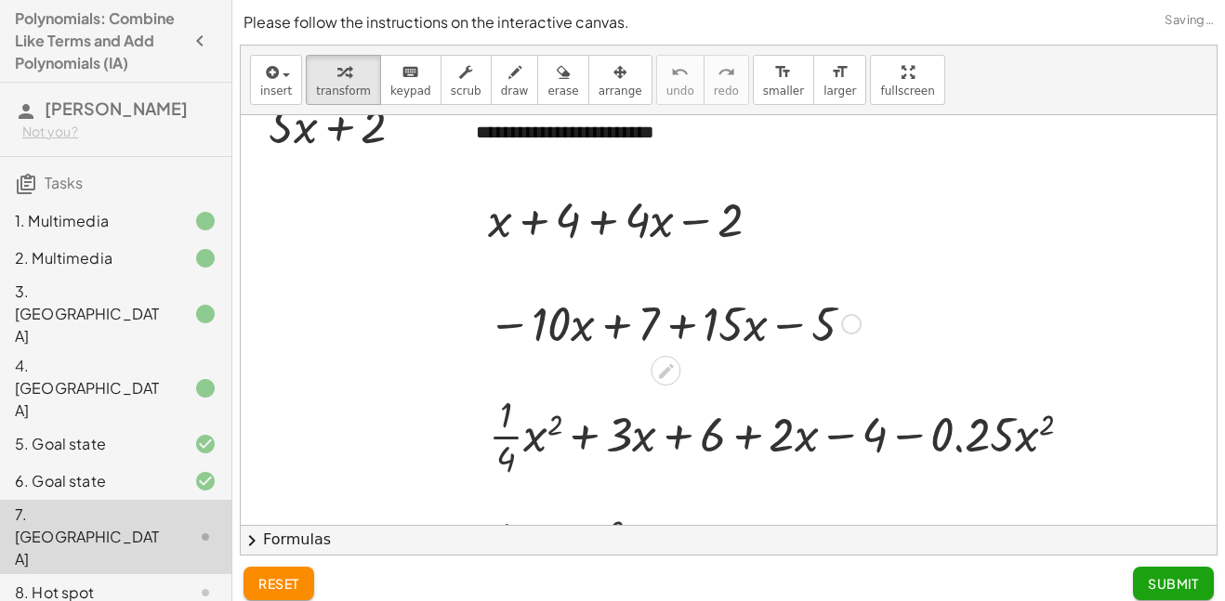
scroll to position [49, 0]
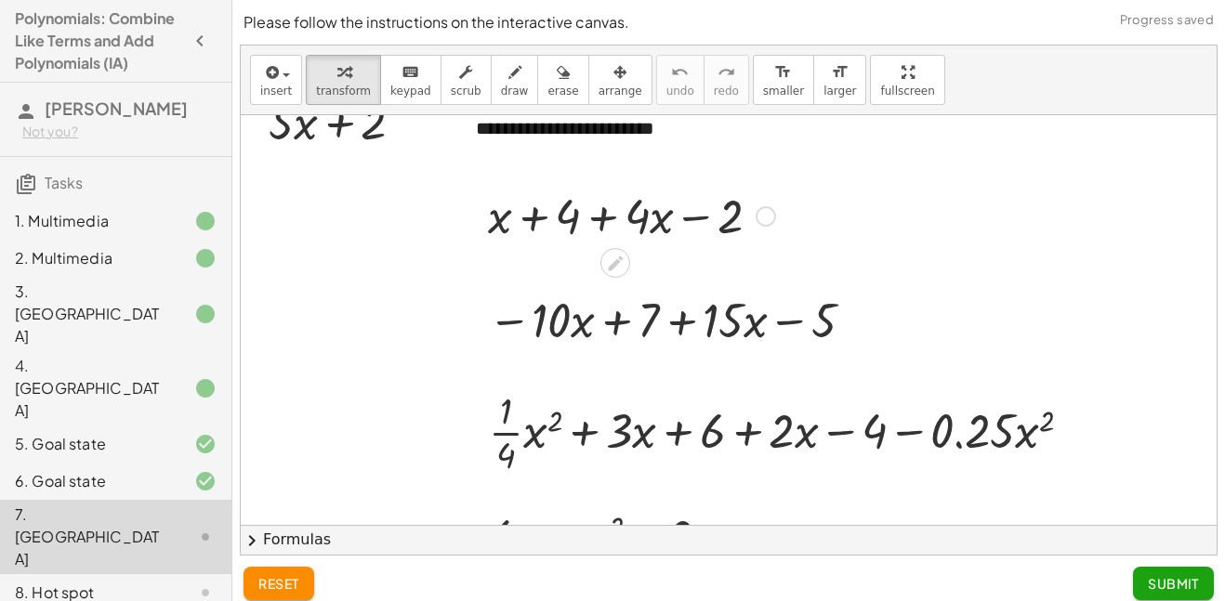
click at [542, 219] on div at bounding box center [632, 214] width 306 height 63
drag, startPoint x: 643, startPoint y: 219, endPoint x: 531, endPoint y: 222, distance: 112.5
click at [531, 222] on div at bounding box center [632, 214] width 306 height 63
click at [530, 217] on div at bounding box center [632, 214] width 306 height 63
click at [591, 221] on div at bounding box center [631, 214] width 238 height 63
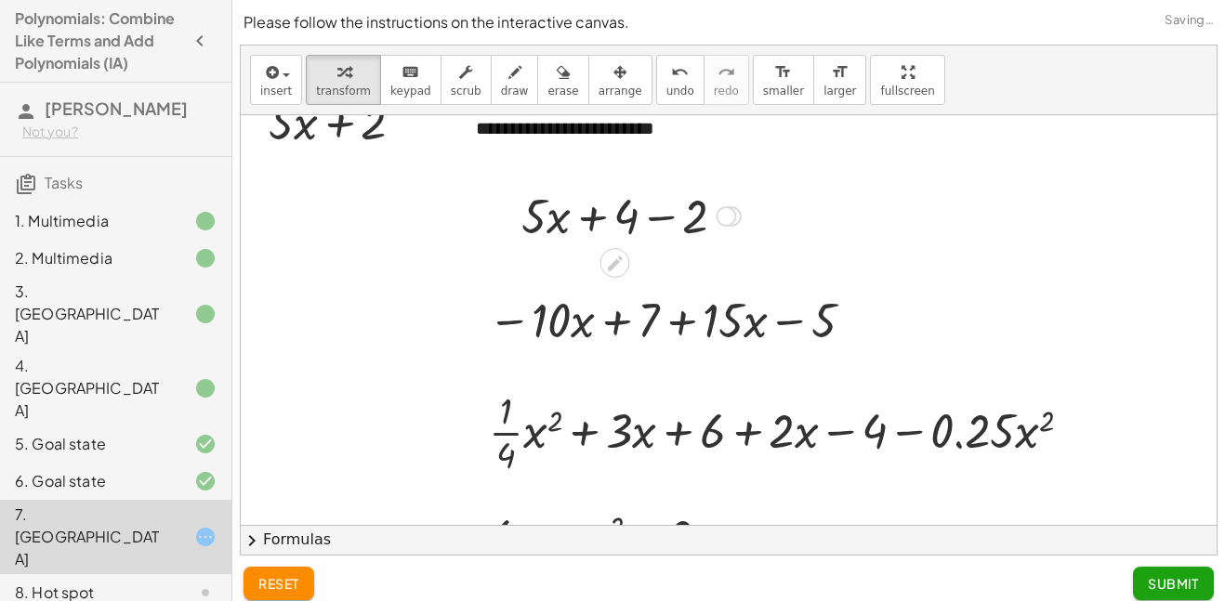
click at [657, 218] on div at bounding box center [631, 214] width 238 height 63
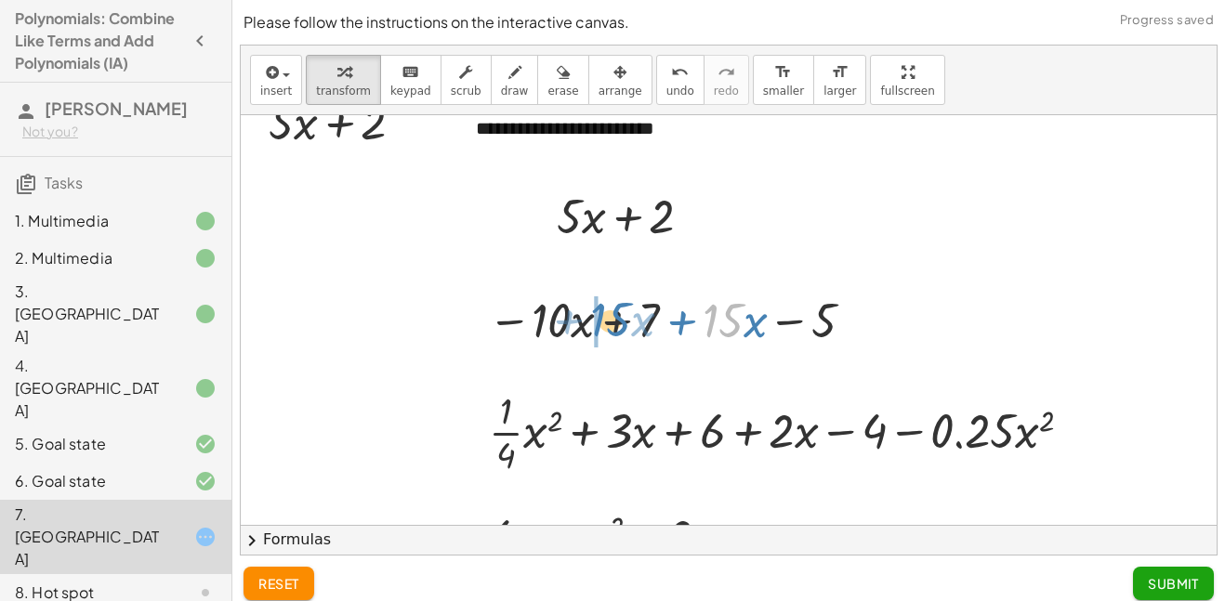
drag, startPoint x: 710, startPoint y: 320, endPoint x: 595, endPoint y: 320, distance: 115.3
click at [613, 322] on div at bounding box center [674, 318] width 391 height 63
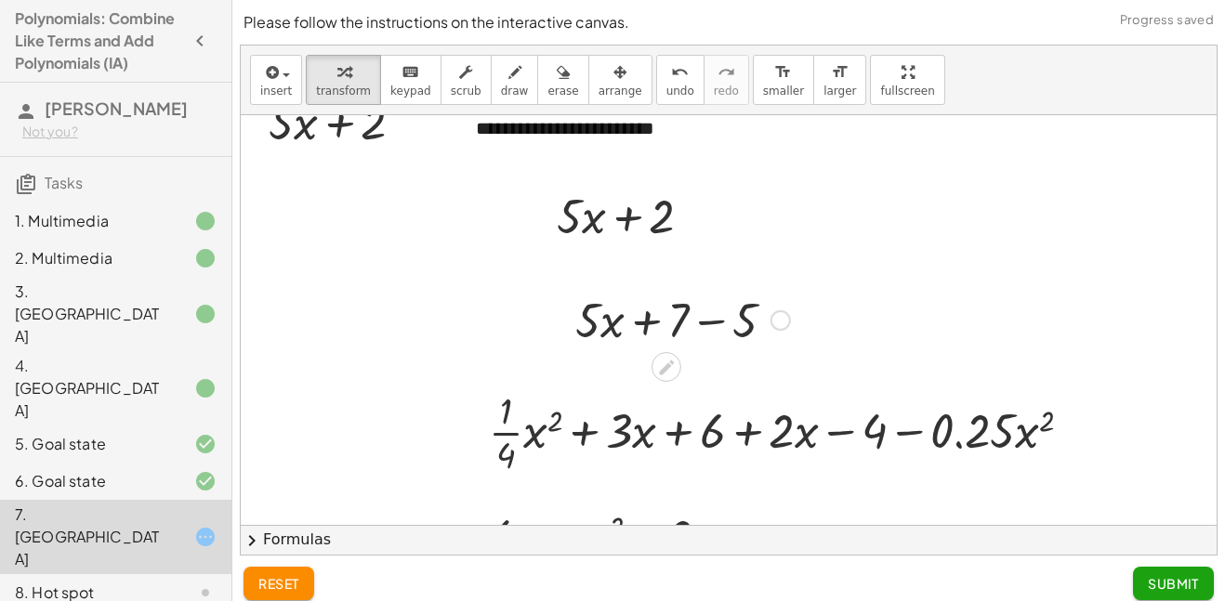
click at [717, 321] on div at bounding box center [682, 318] width 233 height 63
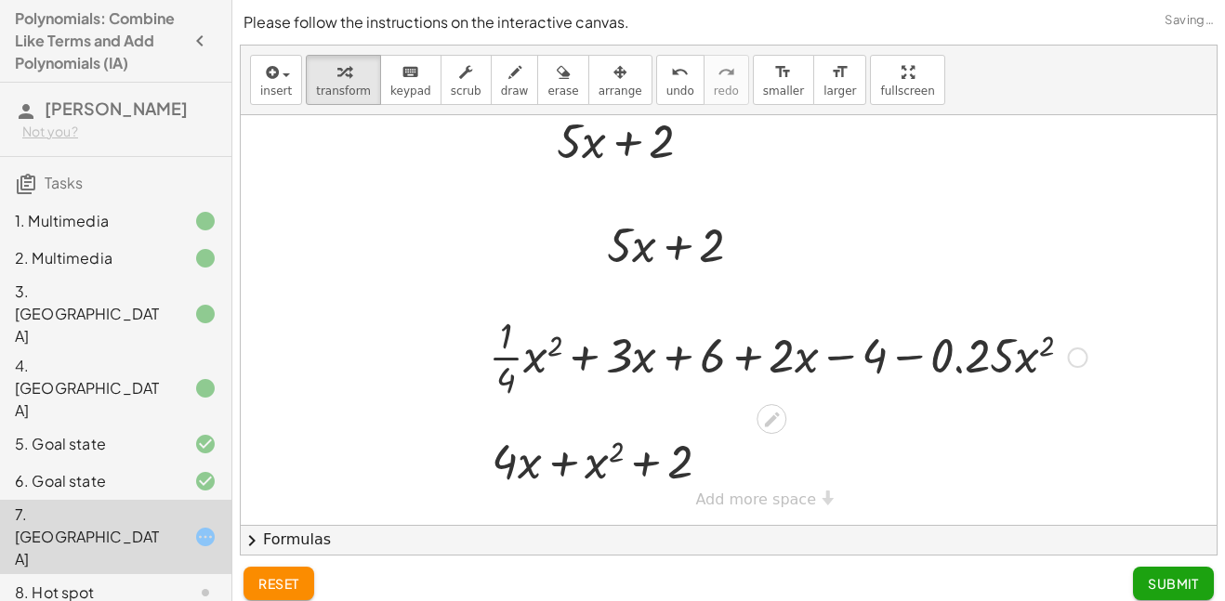
scroll to position [125, 0]
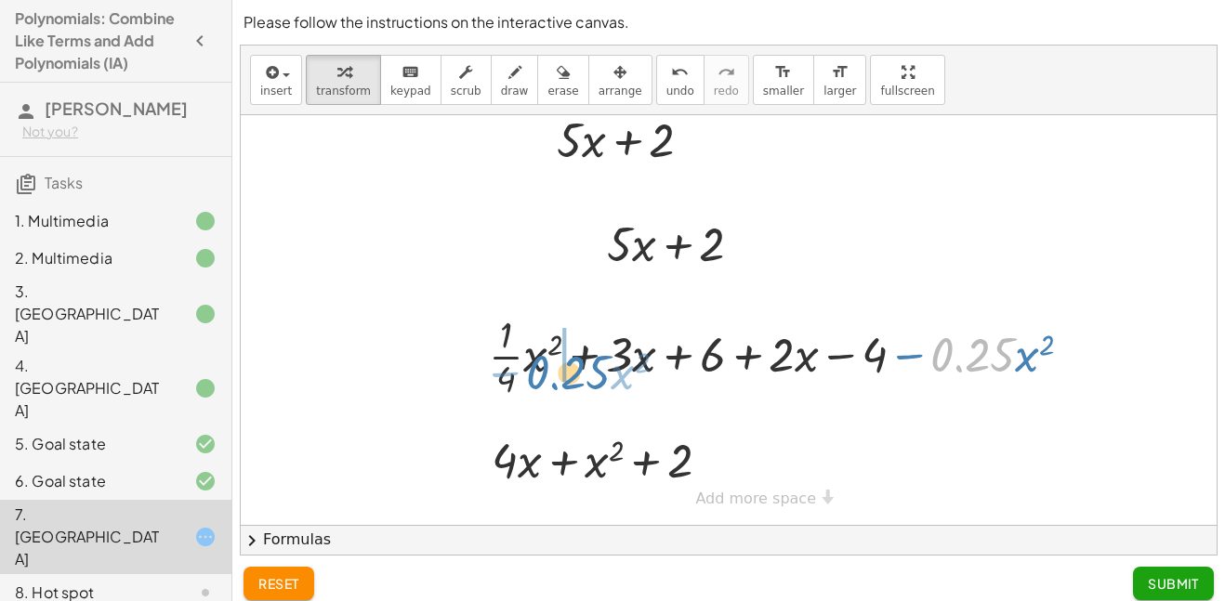
drag, startPoint x: 1005, startPoint y: 361, endPoint x: 598, endPoint y: 377, distance: 407.5
click at [598, 377] on div at bounding box center [788, 355] width 617 height 93
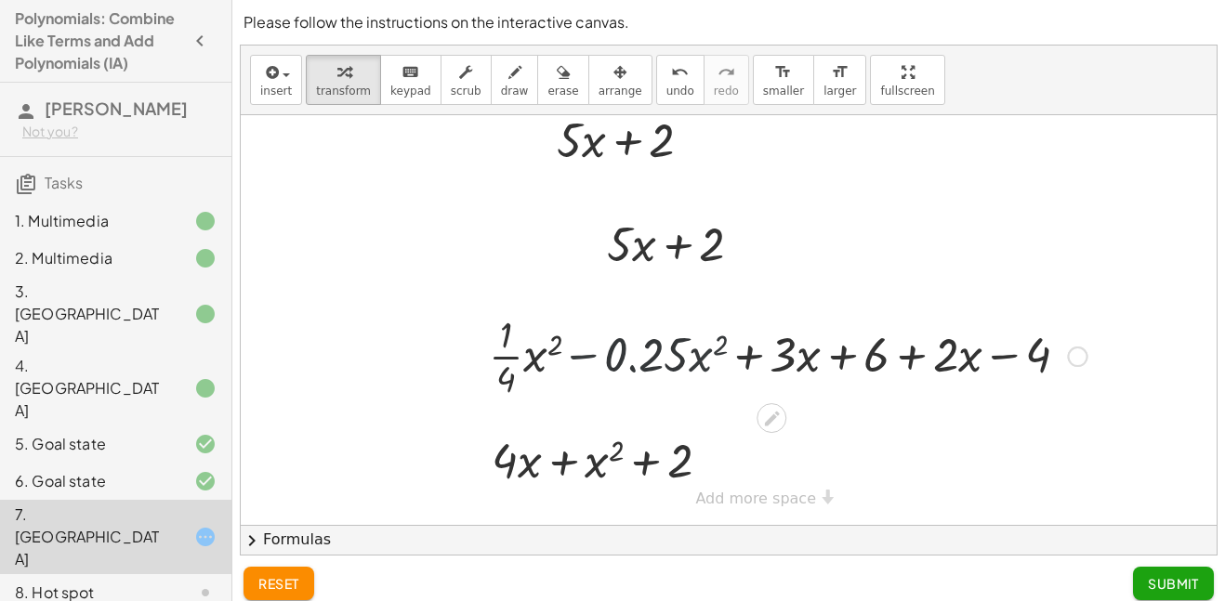
click at [620, 351] on div at bounding box center [788, 355] width 617 height 93
click at [587, 358] on div at bounding box center [788, 355] width 617 height 93
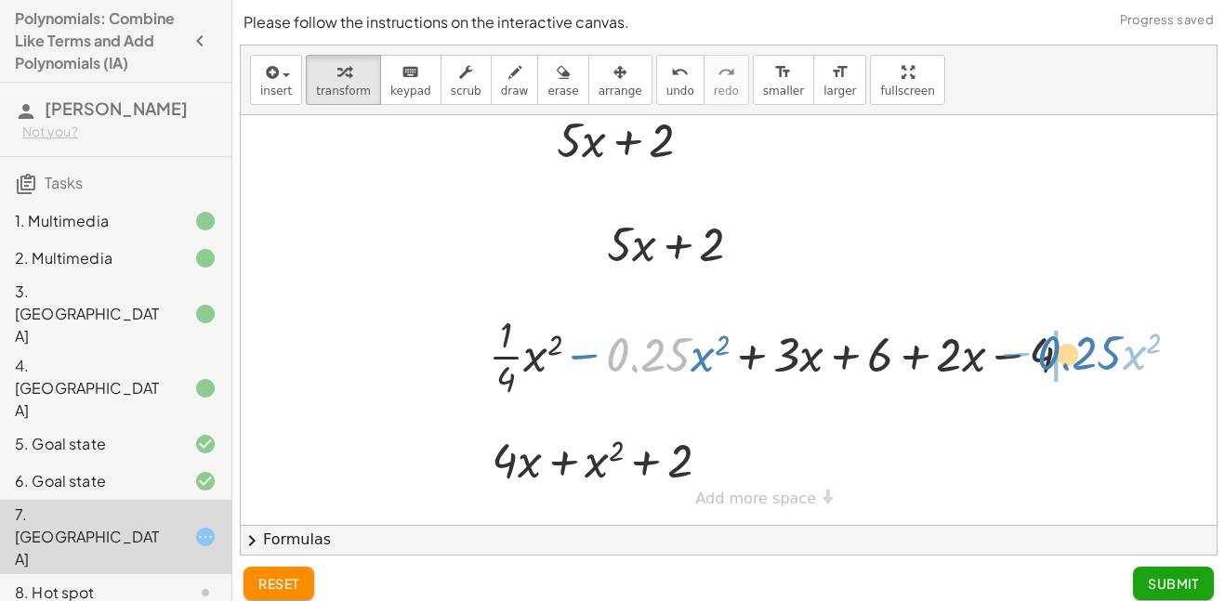
drag, startPoint x: 636, startPoint y: 356, endPoint x: 1129, endPoint y: 354, distance: 492.7
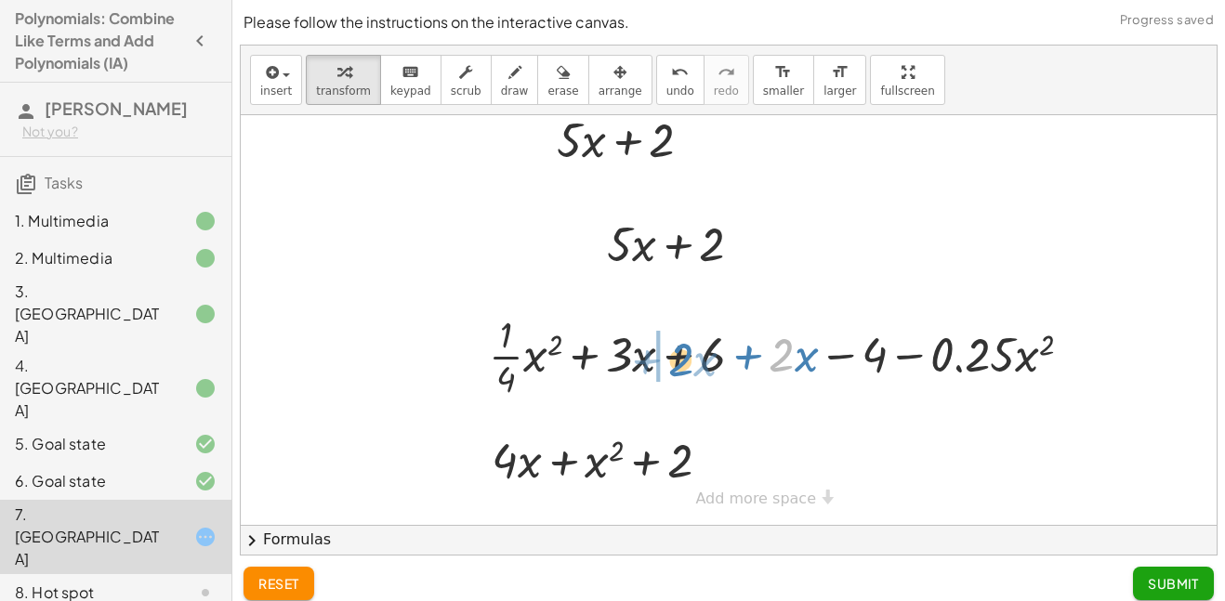
drag, startPoint x: 786, startPoint y: 352, endPoint x: 682, endPoint y: 357, distance: 103.3
click at [682, 357] on div at bounding box center [788, 355] width 617 height 93
click at [680, 354] on div at bounding box center [788, 355] width 617 height 93
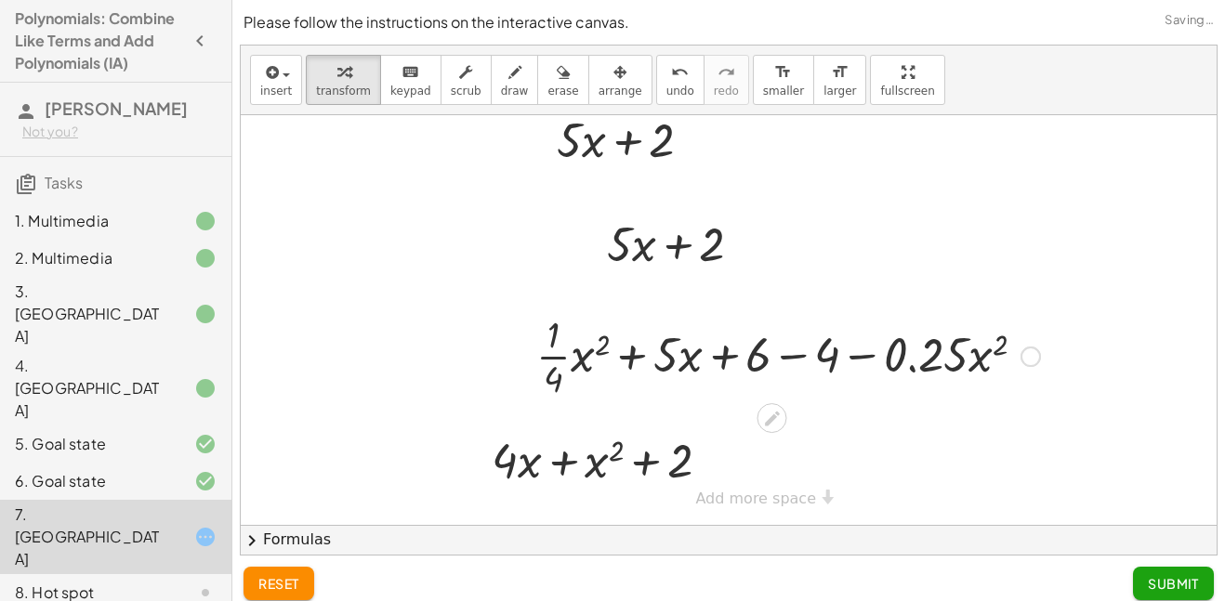
click at [790, 361] on div at bounding box center [788, 355] width 522 height 93
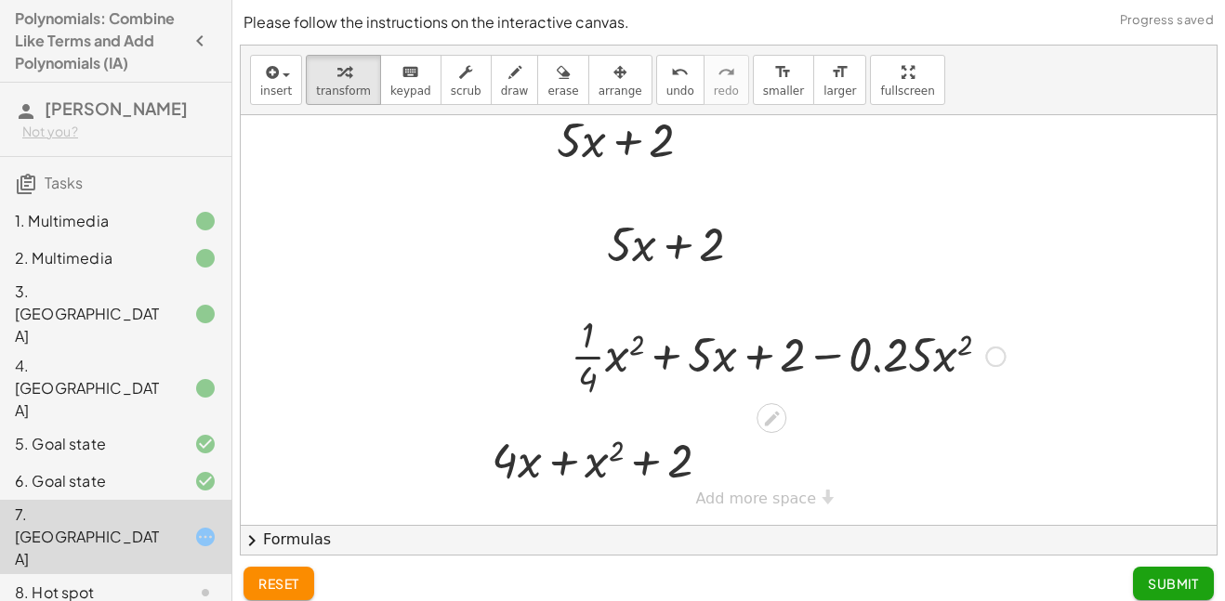
click at [831, 351] on div at bounding box center [787, 355] width 453 height 93
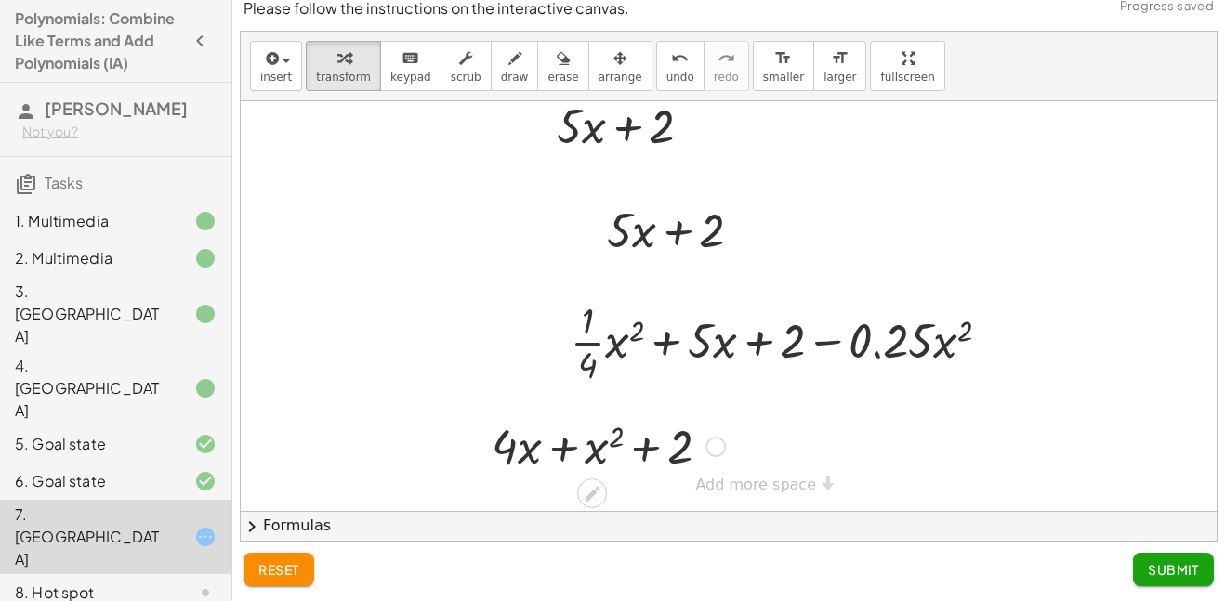
click at [557, 449] on div at bounding box center [608, 445] width 252 height 63
click at [648, 450] on div at bounding box center [608, 445] width 252 height 63
click at [1191, 575] on span "Submit" at bounding box center [1173, 569] width 51 height 17
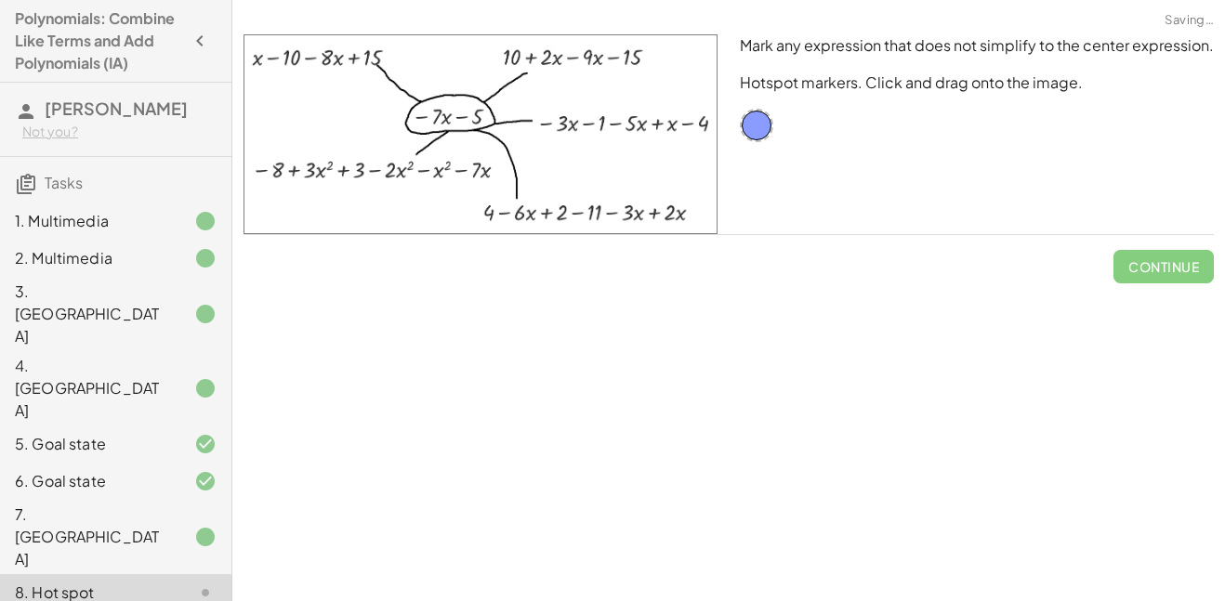
scroll to position [0, 0]
click at [746, 121] on div at bounding box center [756, 125] width 33 height 33
click at [757, 130] on div at bounding box center [756, 125] width 33 height 33
drag, startPoint x: 596, startPoint y: 134, endPoint x: 679, endPoint y: 173, distance: 91.5
click at [679, 173] on img at bounding box center [481, 134] width 474 height 200
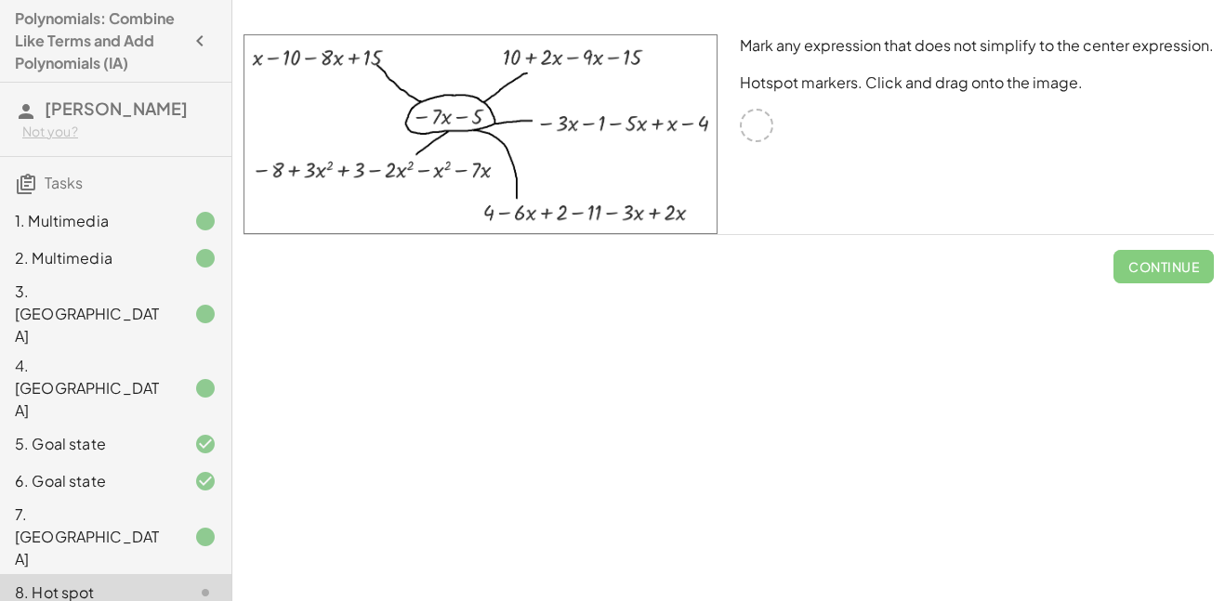
drag, startPoint x: 512, startPoint y: 123, endPoint x: 580, endPoint y: 178, distance: 87.8
click at [580, 178] on img at bounding box center [481, 134] width 474 height 200
click at [178, 575] on div "8. Hot spot" at bounding box center [115, 593] width 231 height 37
click at [181, 526] on div at bounding box center [191, 537] width 52 height 22
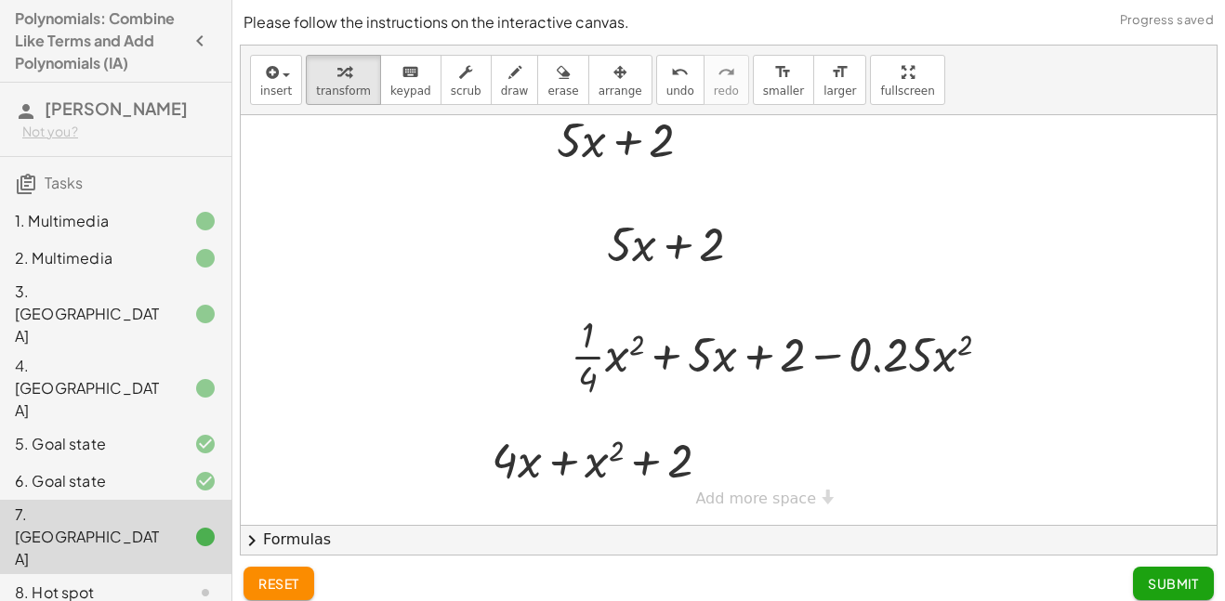
click at [178, 582] on div at bounding box center [191, 593] width 52 height 22
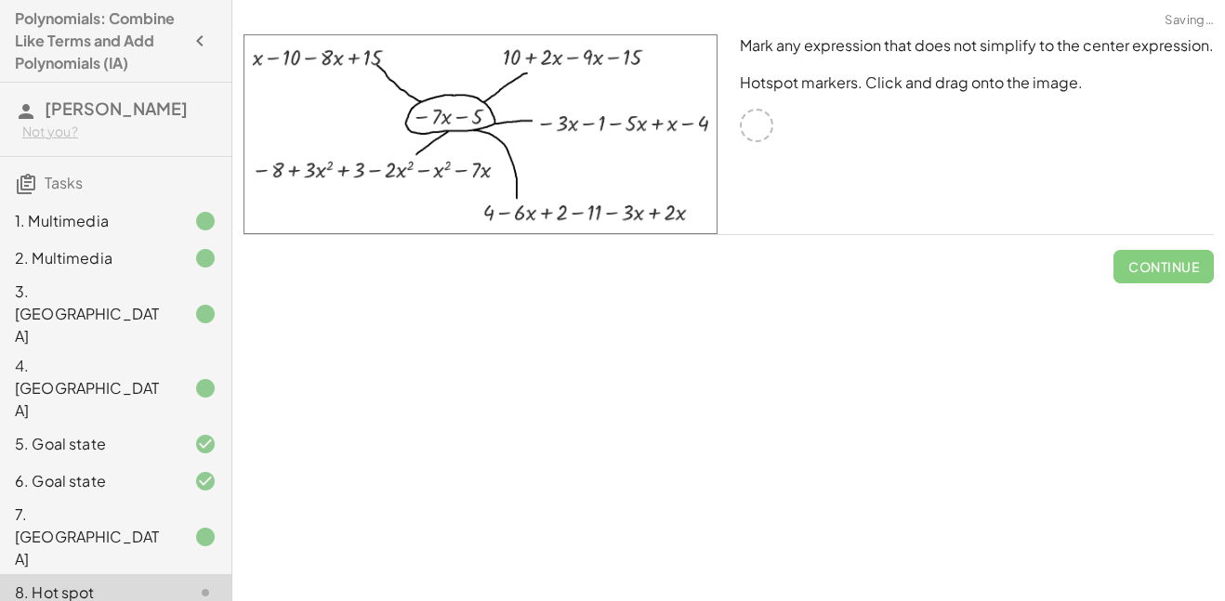
click at [169, 526] on div at bounding box center [191, 537] width 52 height 22
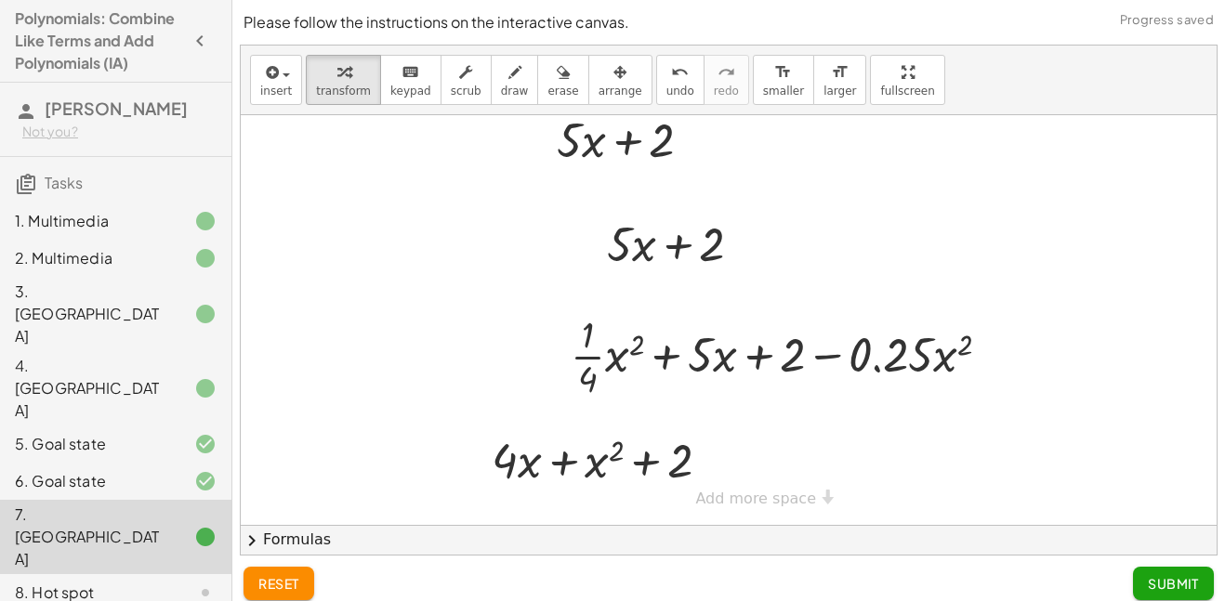
click at [1156, 593] on button "Submit" at bounding box center [1173, 583] width 81 height 33
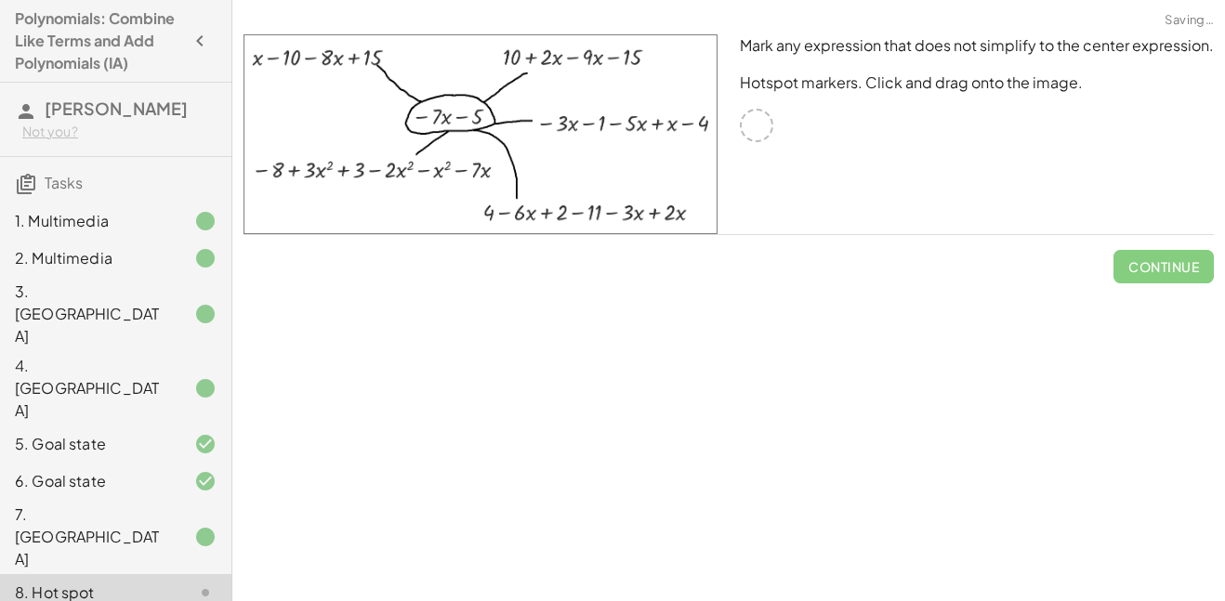
click at [1156, 593] on div "**********" at bounding box center [728, 300] width 993 height 601
click at [763, 112] on div at bounding box center [756, 125] width 33 height 33
click at [586, 62] on img at bounding box center [481, 134] width 474 height 200
click at [585, 63] on img at bounding box center [481, 134] width 474 height 200
click at [586, 64] on img at bounding box center [481, 134] width 474 height 200
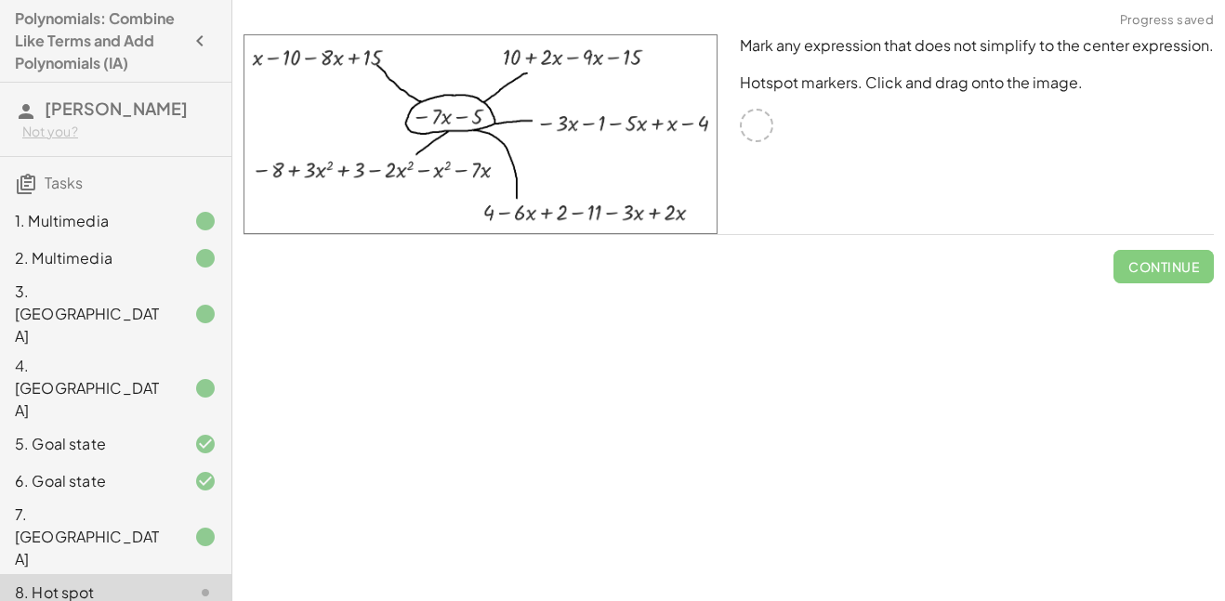
click at [602, 125] on img at bounding box center [481, 134] width 474 height 200
drag, startPoint x: 663, startPoint y: 112, endPoint x: 744, endPoint y: 186, distance: 109.9
click at [744, 186] on div "Mark any expression that does not simplify to the center expression. Hotspot ma…" at bounding box center [728, 134] width 993 height 222
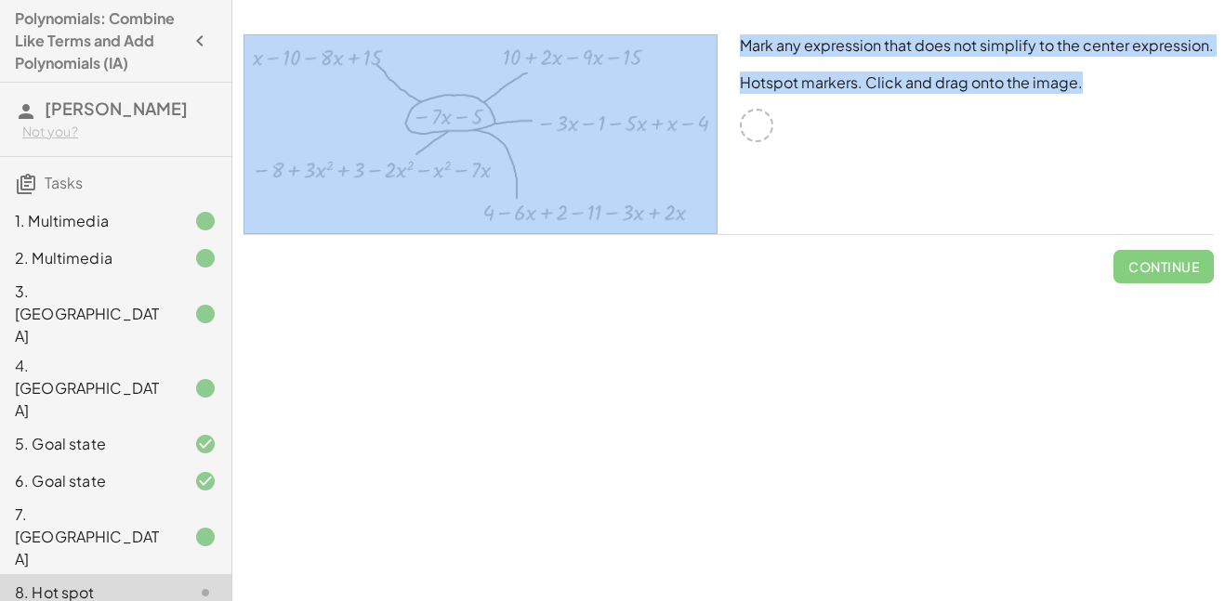
drag, startPoint x: 790, startPoint y: 147, endPoint x: 647, endPoint y: 110, distance: 147.9
click at [647, 110] on div "Mark any expression that does not simplify to the center expression. Hotspot ma…" at bounding box center [728, 134] width 993 height 222
click at [644, 118] on img at bounding box center [481, 134] width 474 height 200
click at [791, 208] on div "Mark any expression that does not simplify to the center expression. Hotspot ma…" at bounding box center [977, 134] width 496 height 222
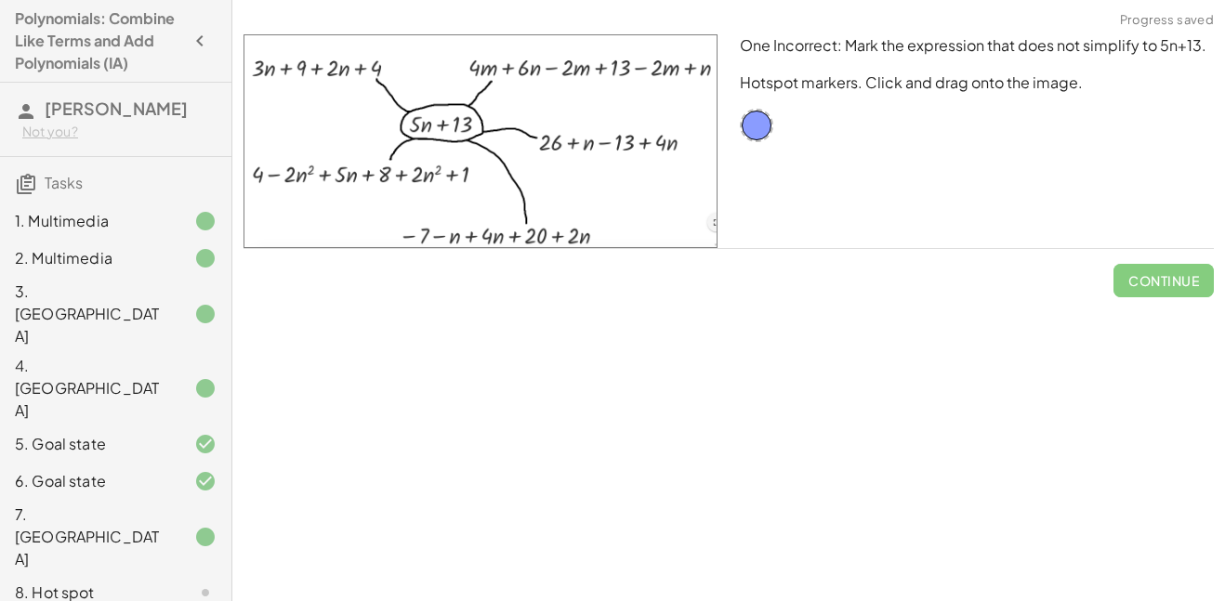
drag, startPoint x: 573, startPoint y: 141, endPoint x: 449, endPoint y: 122, distance: 125.2
click at [449, 122] on img at bounding box center [481, 141] width 474 height 214
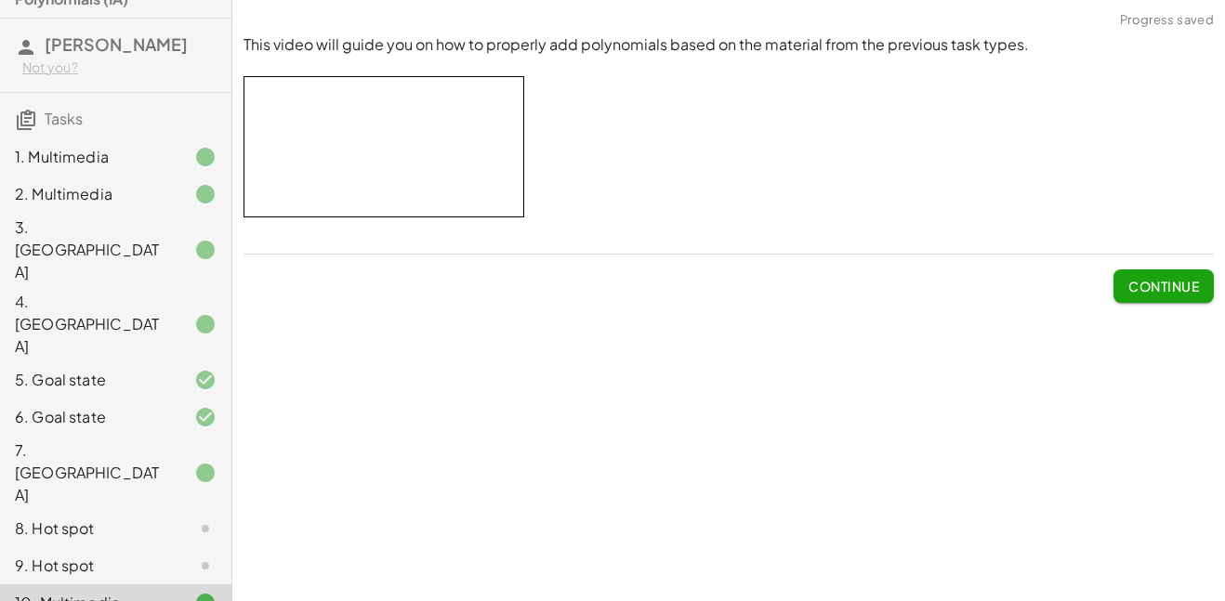
scroll to position [75, 0]
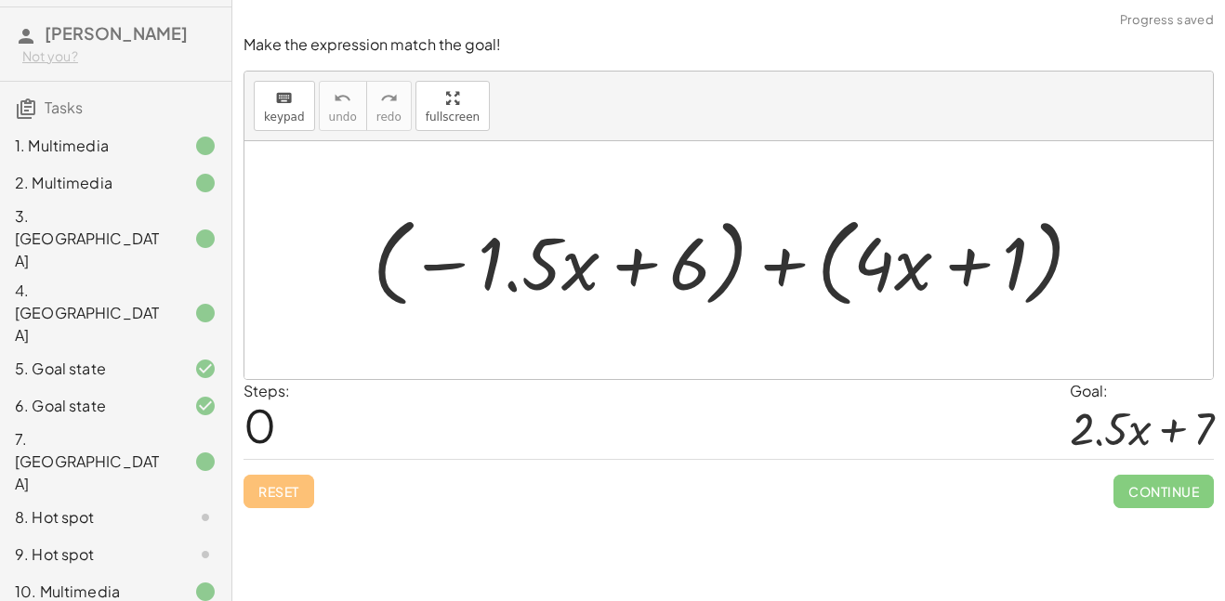
click at [643, 271] on div at bounding box center [735, 260] width 744 height 107
click at [798, 263] on div at bounding box center [735, 260] width 744 height 107
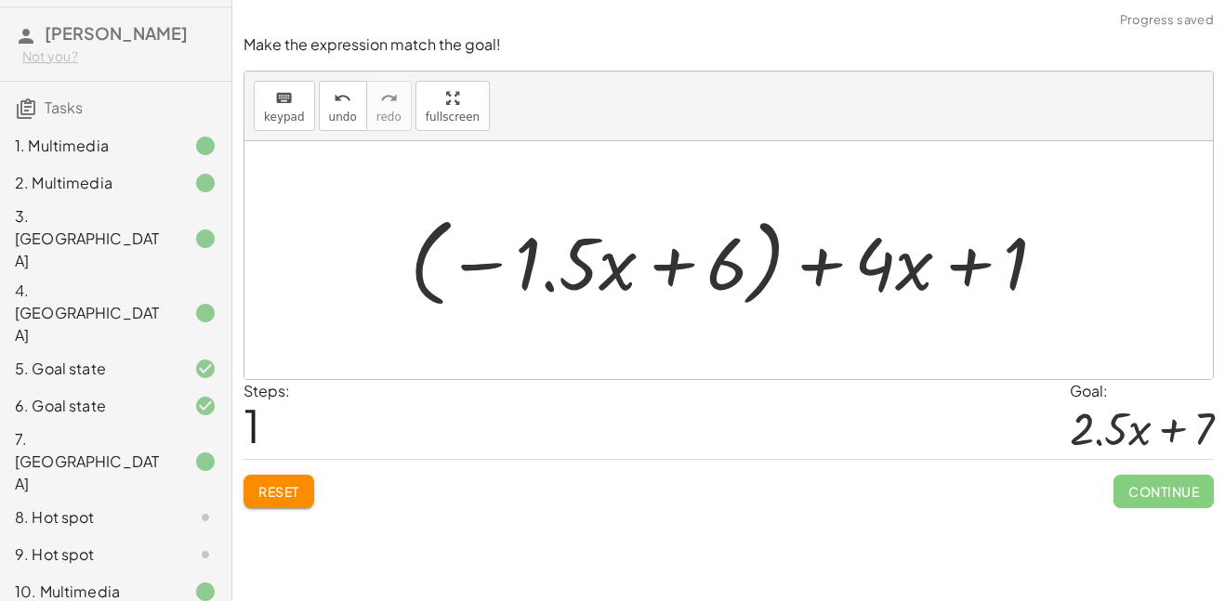
click at [679, 266] on div at bounding box center [736, 260] width 670 height 107
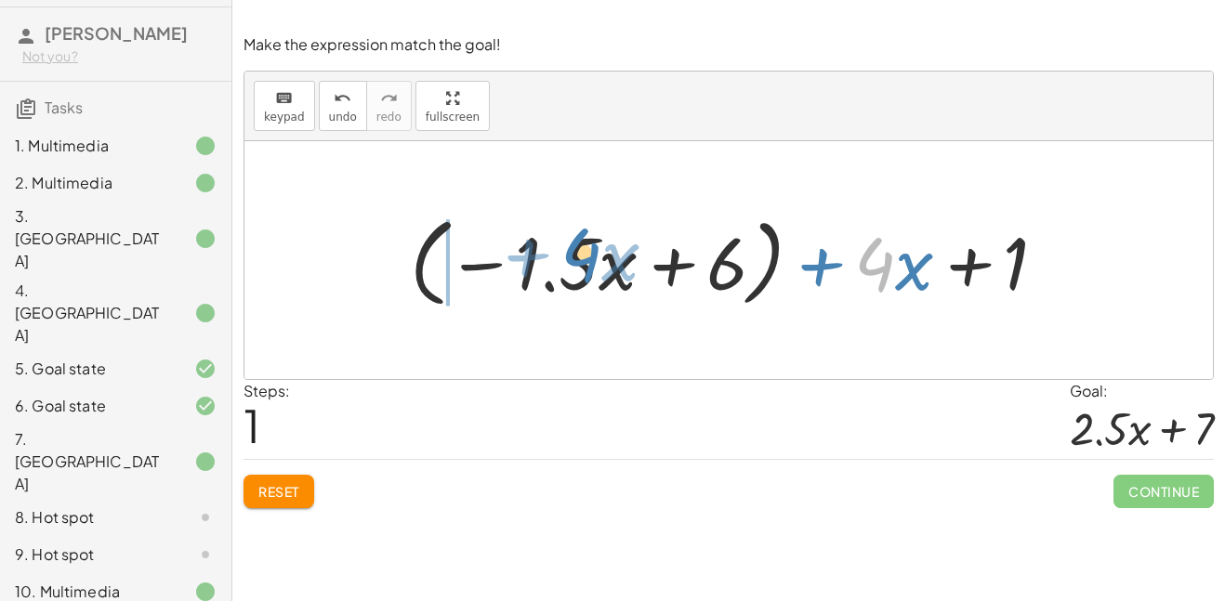
drag, startPoint x: 870, startPoint y: 262, endPoint x: 588, endPoint y: 252, distance: 282.8
click at [588, 252] on div at bounding box center [736, 260] width 670 height 107
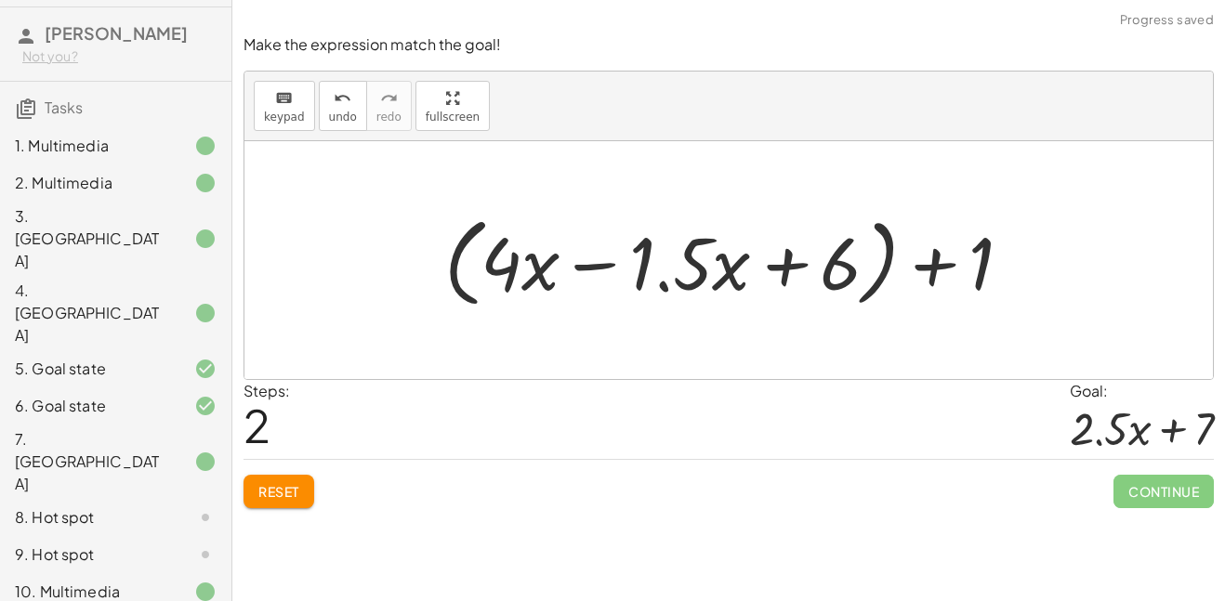
click at [578, 263] on div at bounding box center [735, 260] width 601 height 107
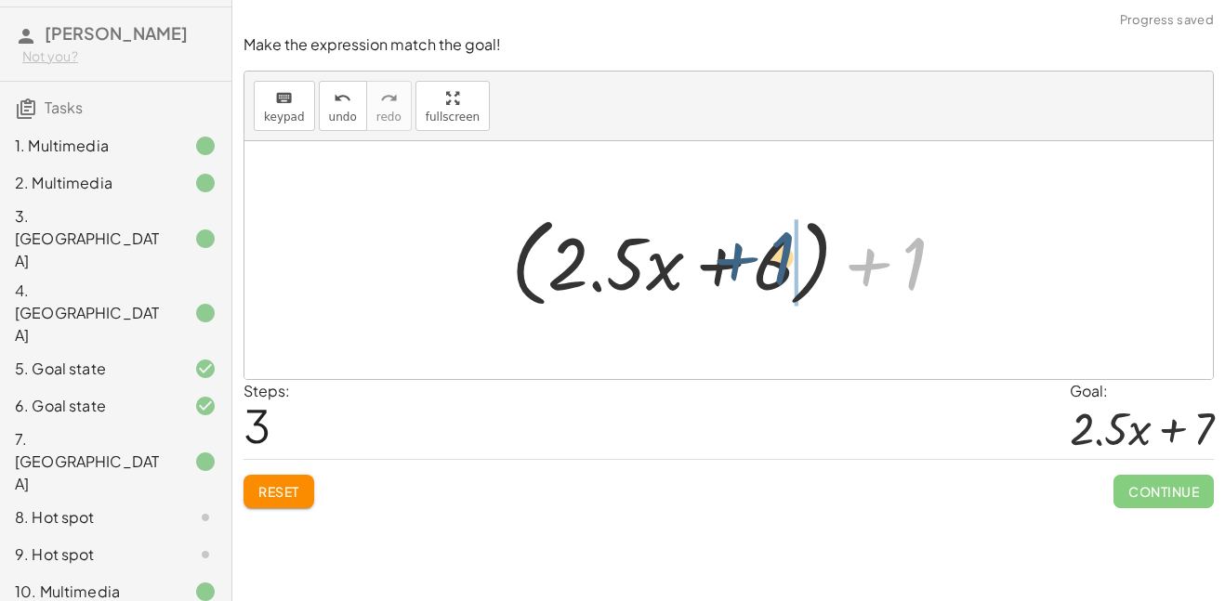
drag, startPoint x: 905, startPoint y: 277, endPoint x: 782, endPoint y: 273, distance: 123.7
click at [782, 273] on div at bounding box center [736, 260] width 468 height 107
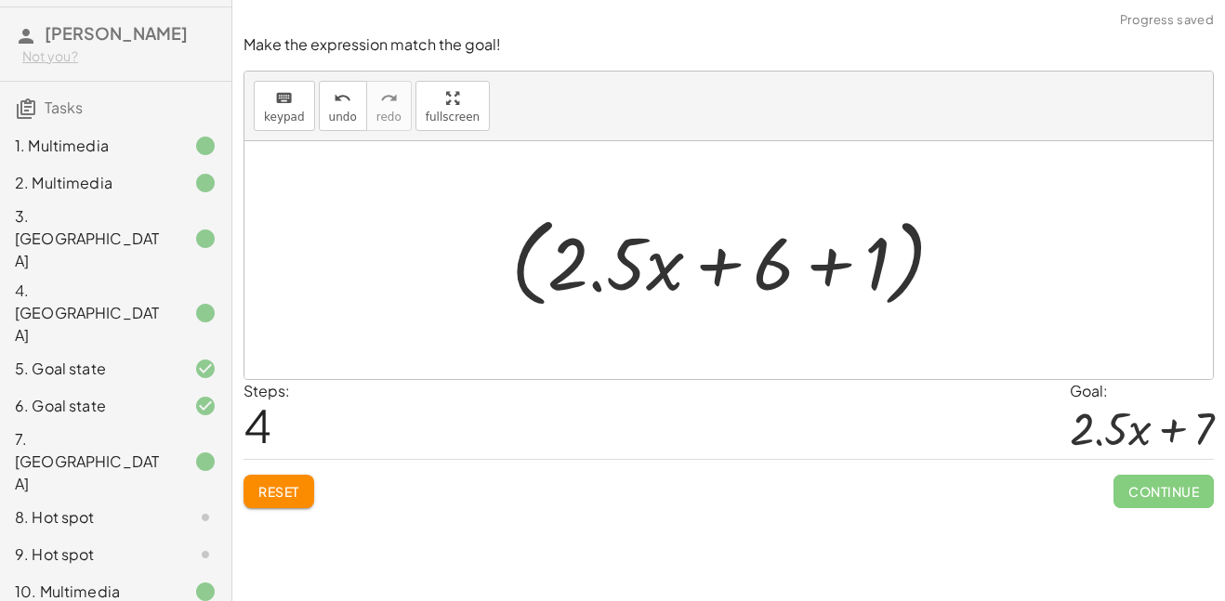
click at [829, 271] on div at bounding box center [736, 260] width 468 height 107
click at [829, 271] on div at bounding box center [735, 260] width 365 height 107
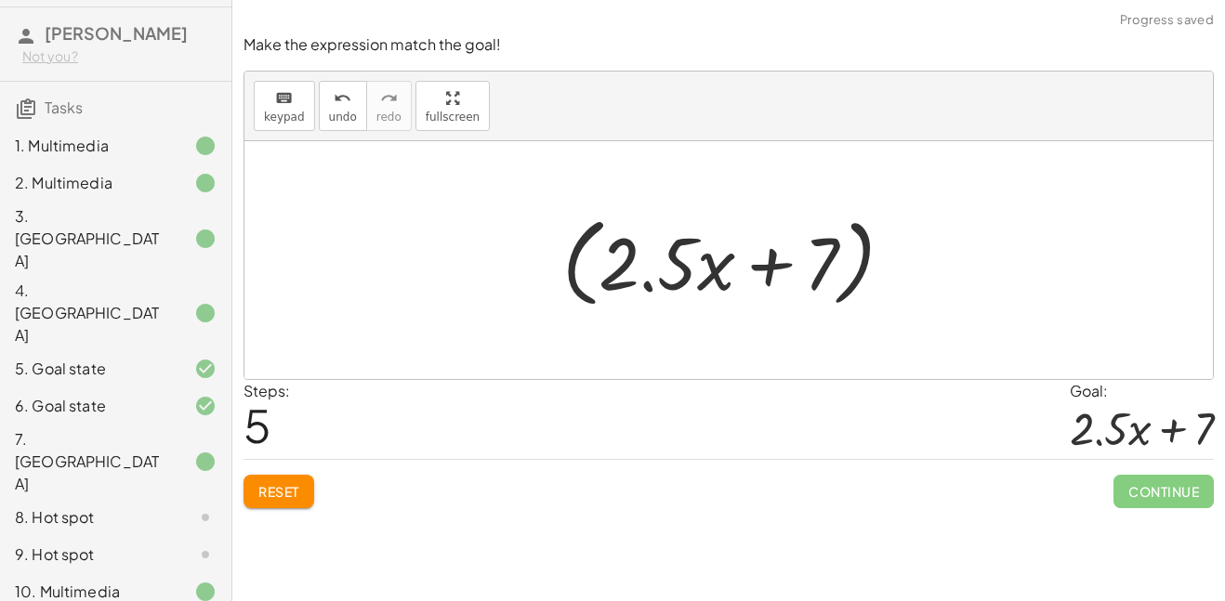
click at [848, 286] on div at bounding box center [735, 260] width 365 height 107
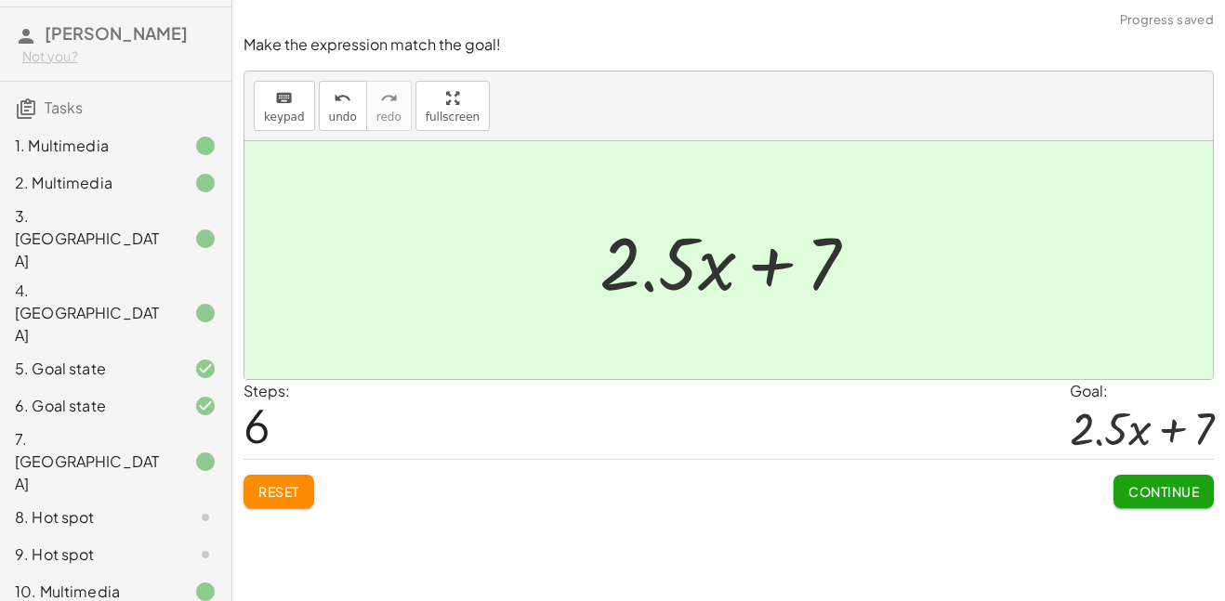
click at [1139, 492] on span "Continue" at bounding box center [1164, 491] width 71 height 17
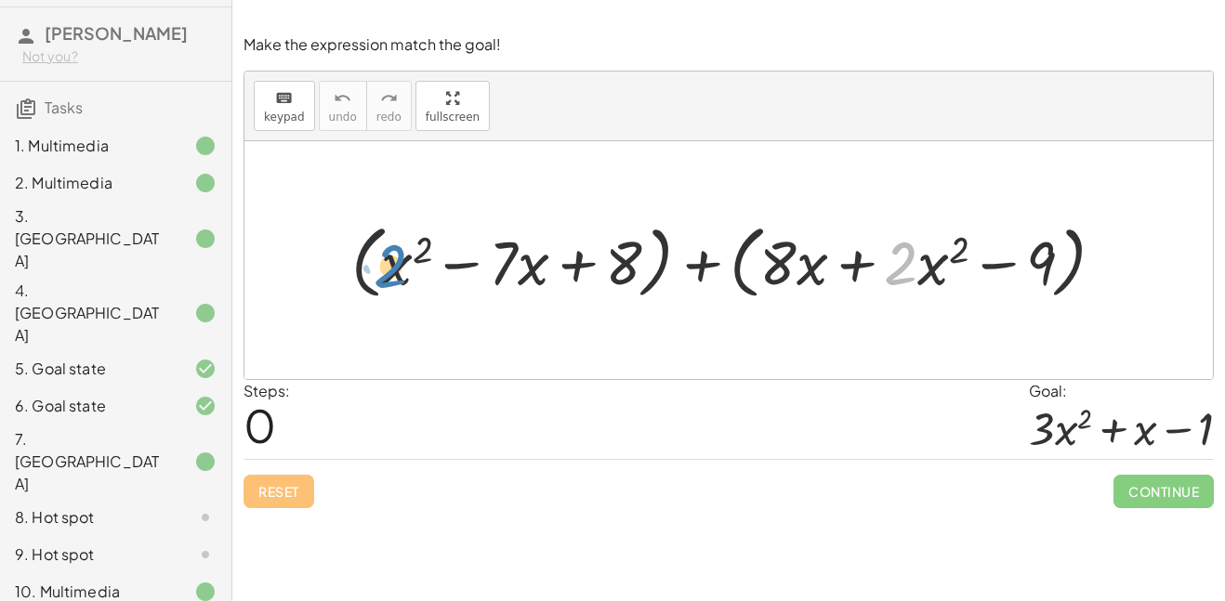
drag, startPoint x: 905, startPoint y: 258, endPoint x: 390, endPoint y: 260, distance: 515.0
click at [390, 260] on div at bounding box center [735, 260] width 786 height 89
drag, startPoint x: 394, startPoint y: 263, endPoint x: 372, endPoint y: 266, distance: 22.5
click at [372, 266] on div at bounding box center [735, 260] width 786 height 89
click at [367, 249] on div at bounding box center [735, 260] width 786 height 89
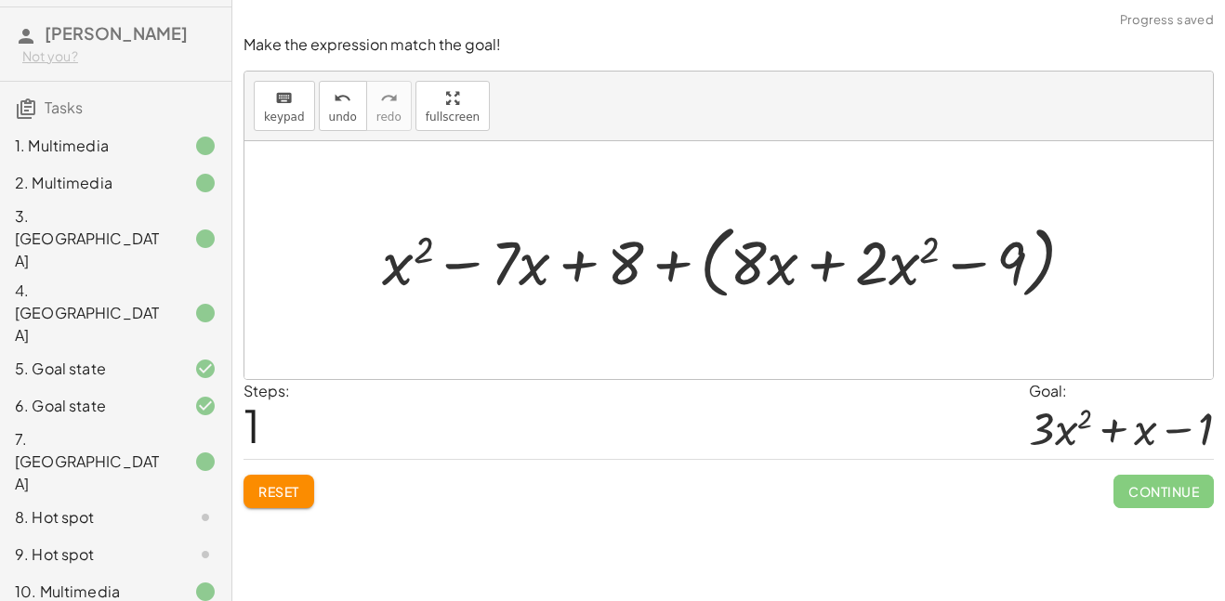
click at [706, 261] on div at bounding box center [736, 260] width 726 height 89
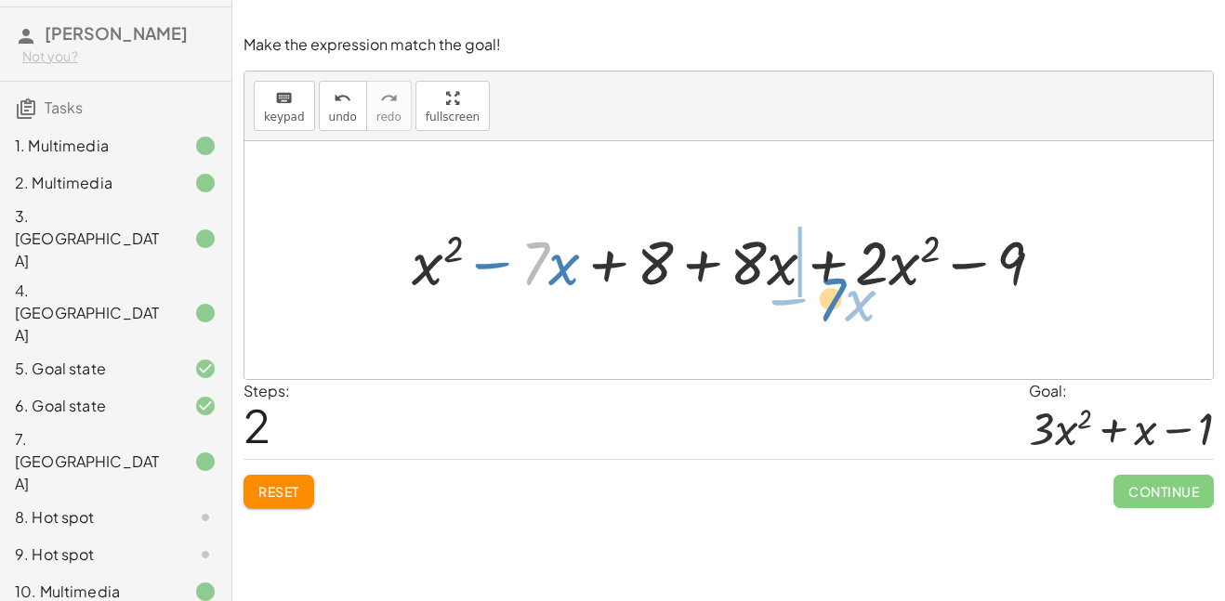
drag, startPoint x: 527, startPoint y: 268, endPoint x: 814, endPoint y: 297, distance: 288.7
click at [814, 297] on div at bounding box center [736, 260] width 666 height 80
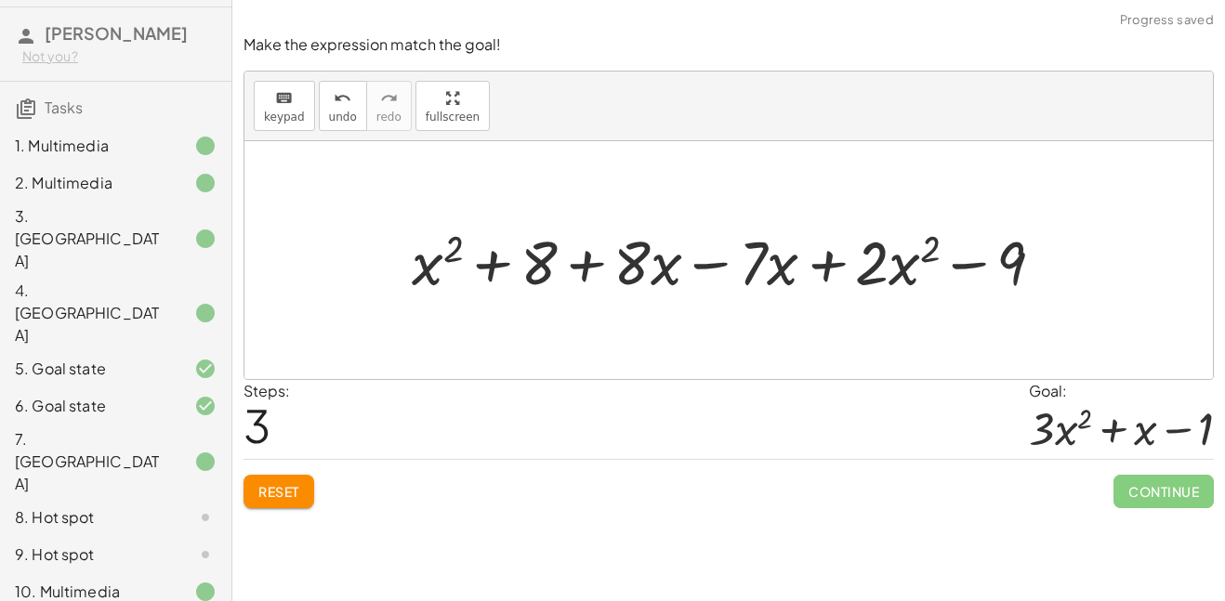
click at [734, 268] on div at bounding box center [736, 260] width 666 height 80
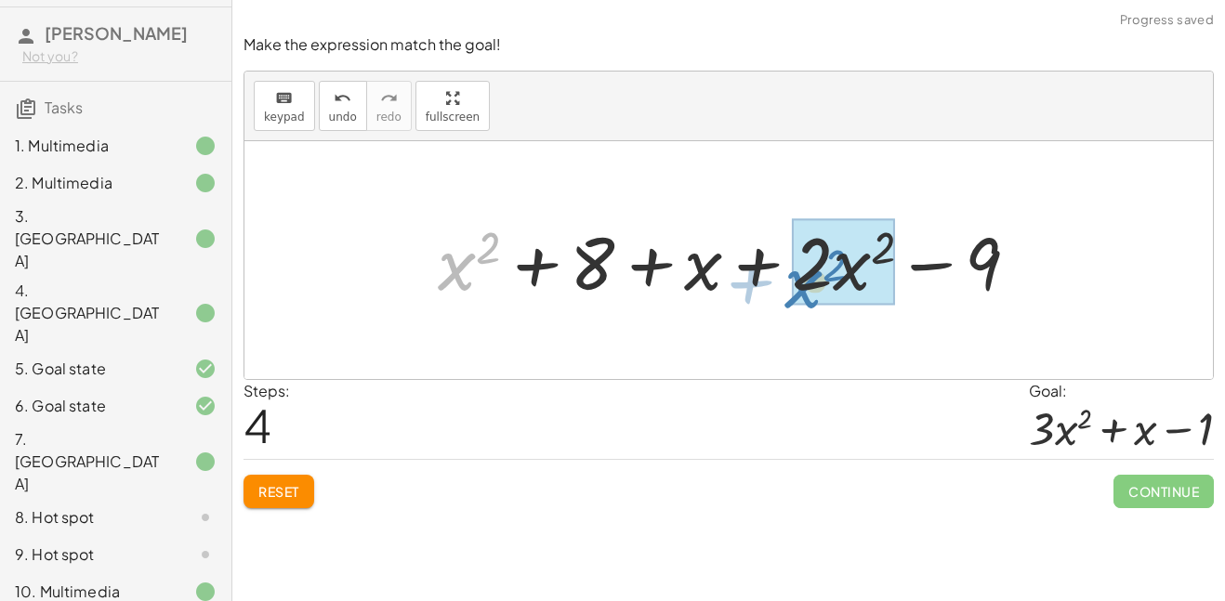
drag, startPoint x: 473, startPoint y: 273, endPoint x: 821, endPoint y: 291, distance: 348.1
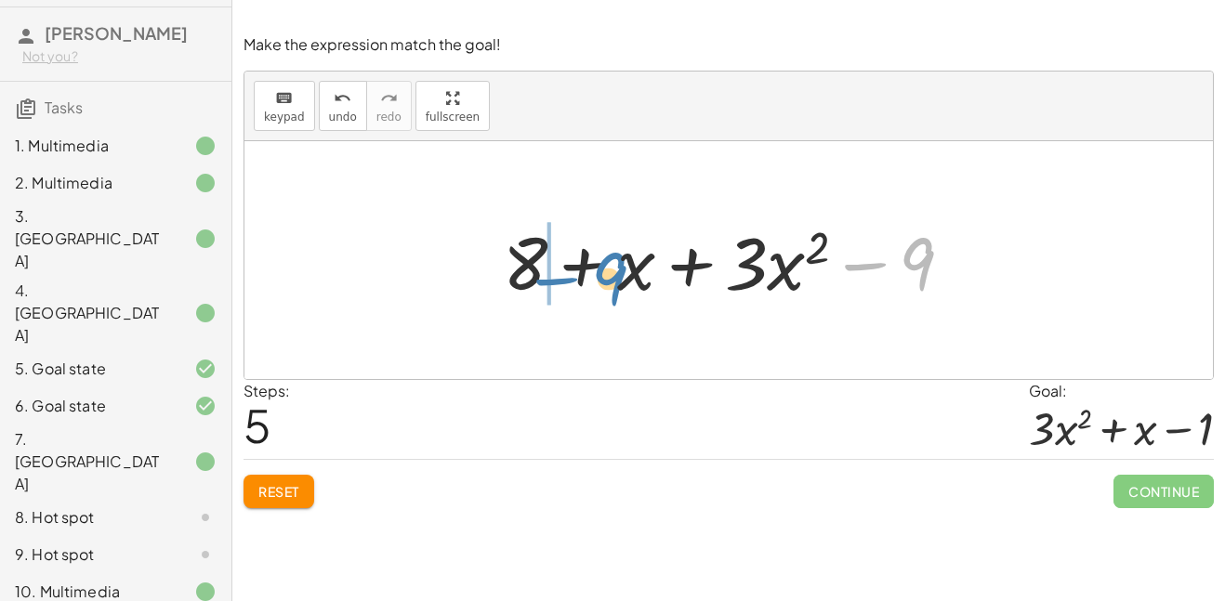
drag, startPoint x: 920, startPoint y: 266, endPoint x: 610, endPoint y: 280, distance: 310.8
click at [610, 280] on div at bounding box center [735, 261] width 483 height 96
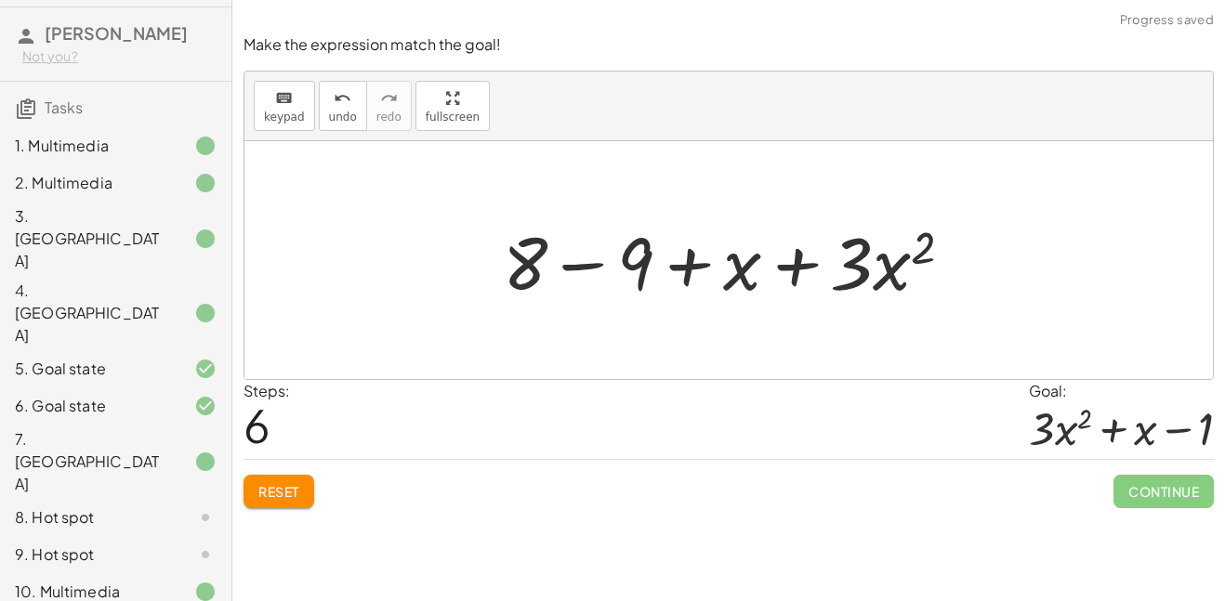
click at [597, 265] on div at bounding box center [735, 261] width 483 height 96
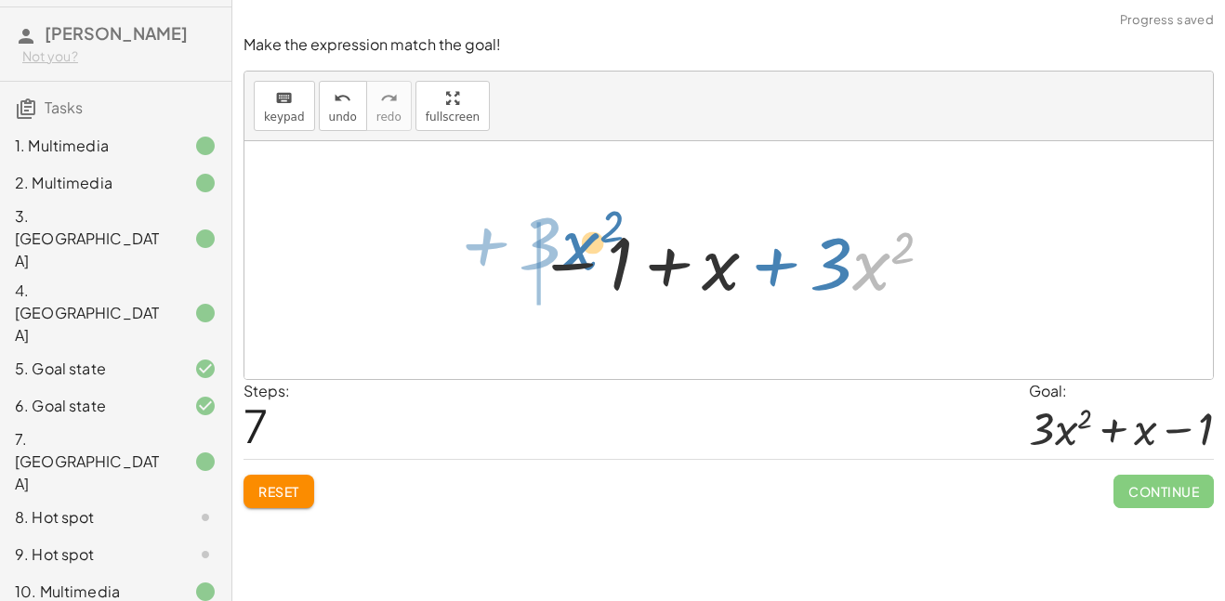
drag, startPoint x: 857, startPoint y: 271, endPoint x: 558, endPoint y: 254, distance: 299.9
click at [558, 254] on div at bounding box center [736, 261] width 416 height 96
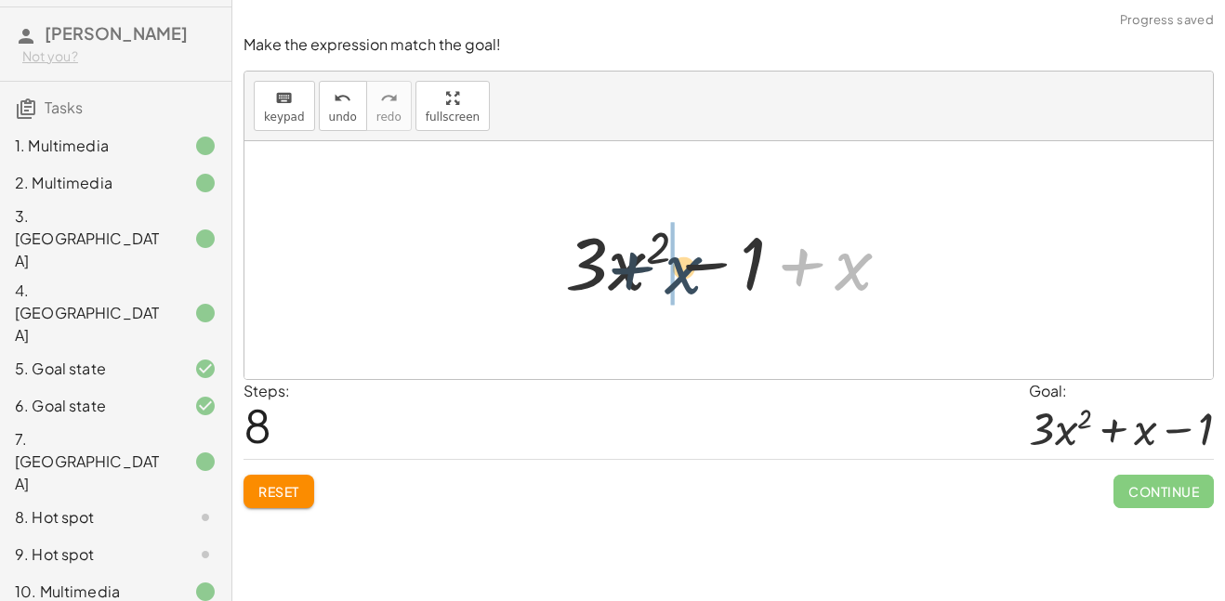
drag, startPoint x: 839, startPoint y: 276, endPoint x: 672, endPoint y: 280, distance: 166.4
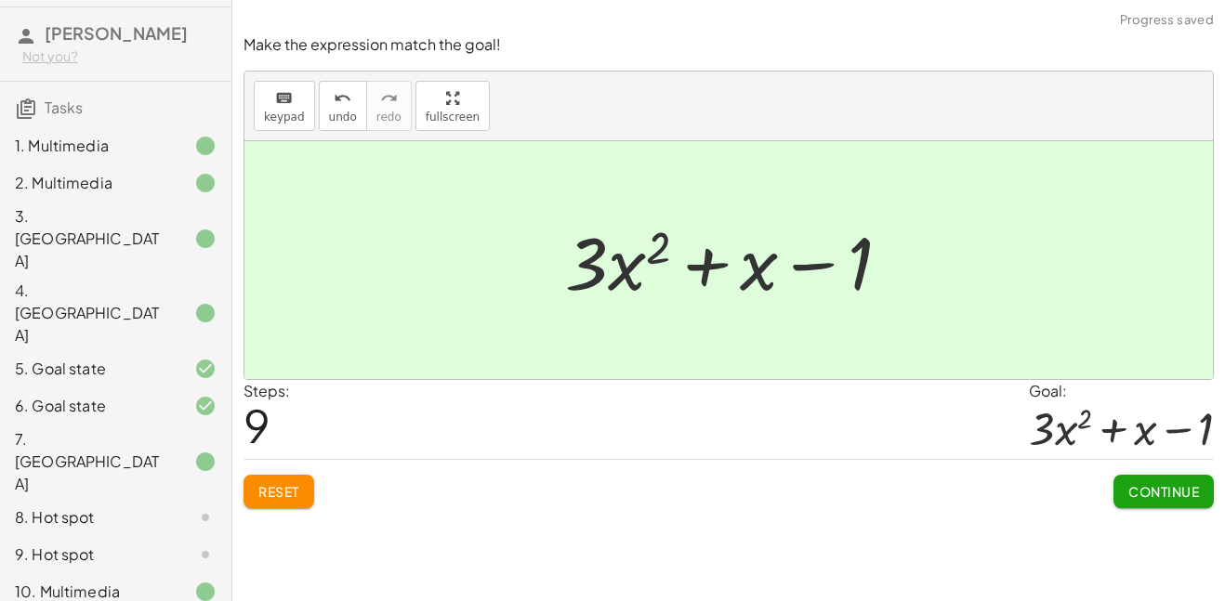
click at [1149, 486] on span "Continue" at bounding box center [1164, 491] width 71 height 17
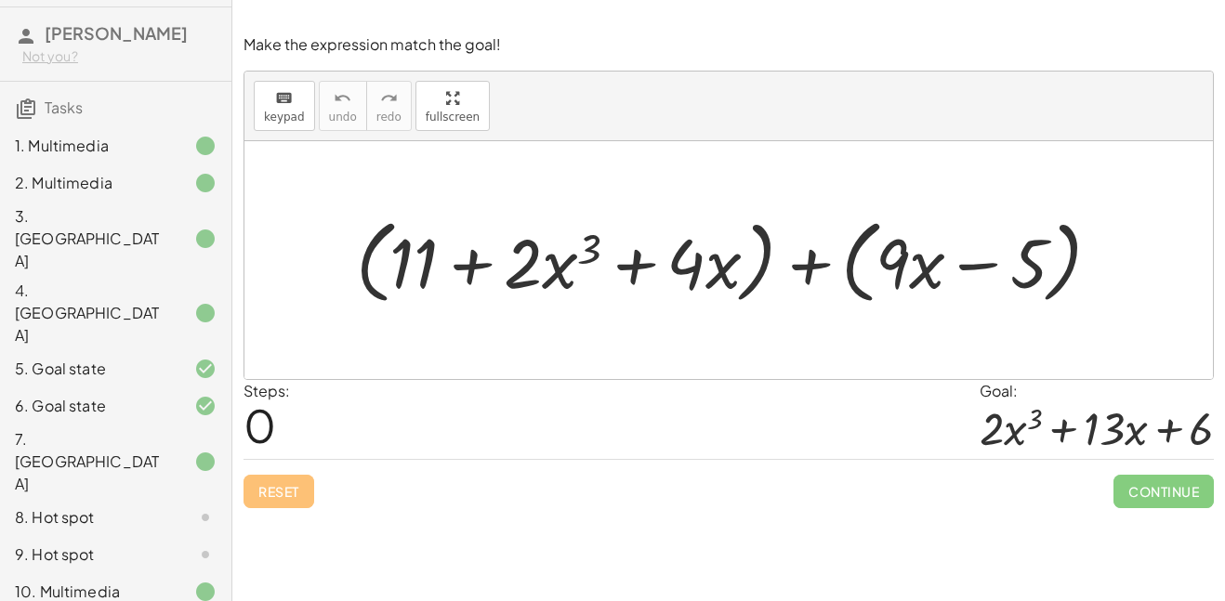
click at [381, 230] on div at bounding box center [736, 260] width 778 height 100
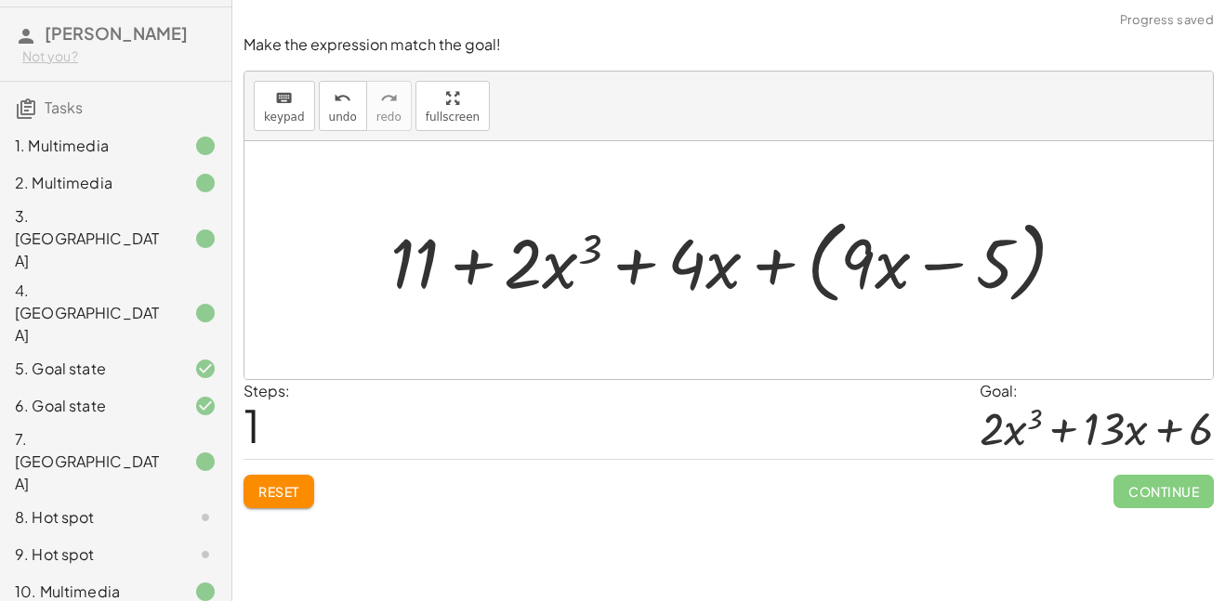
click at [812, 267] on div at bounding box center [735, 260] width 709 height 100
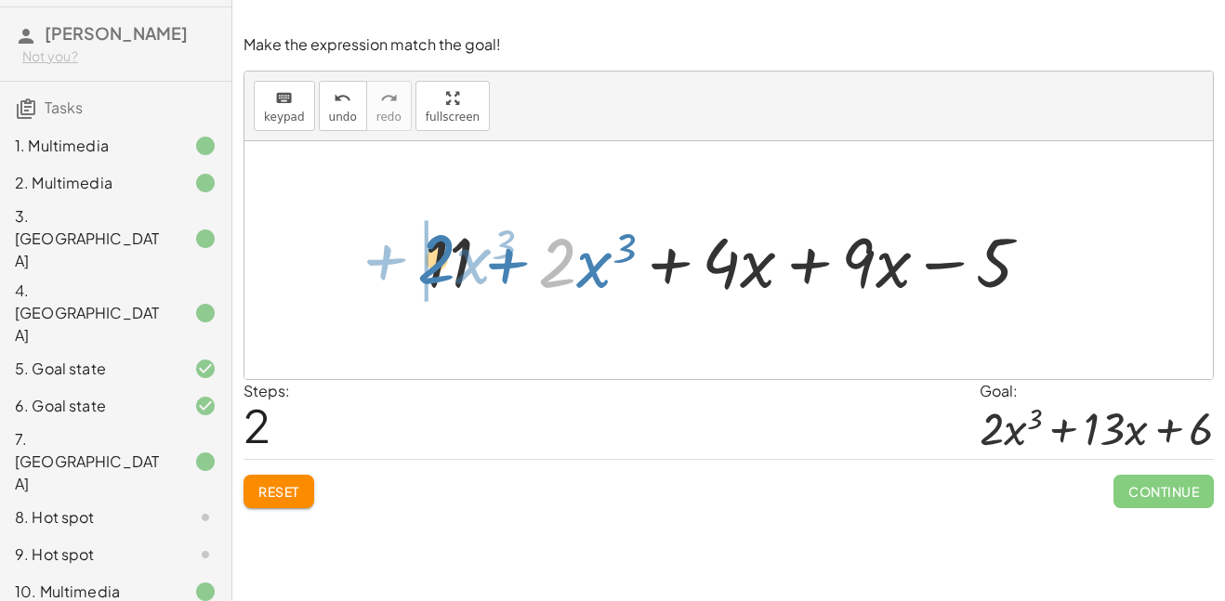
drag, startPoint x: 565, startPoint y: 272, endPoint x: 440, endPoint y: 268, distance: 125.6
click at [440, 268] on div at bounding box center [736, 260] width 641 height 90
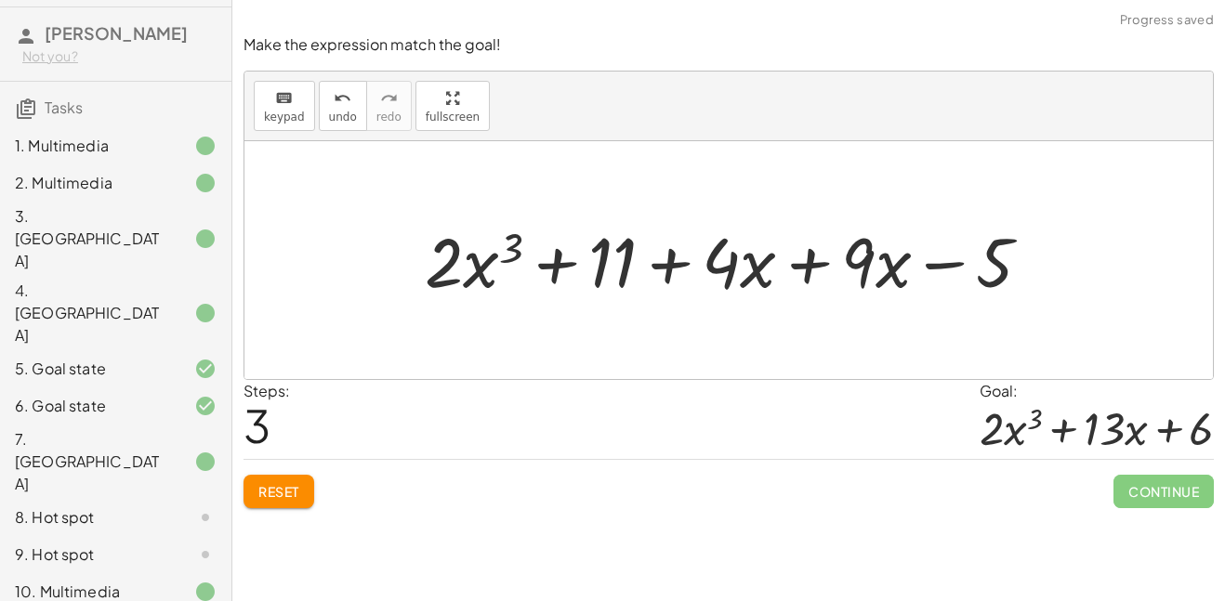
click at [802, 268] on div at bounding box center [736, 260] width 641 height 90
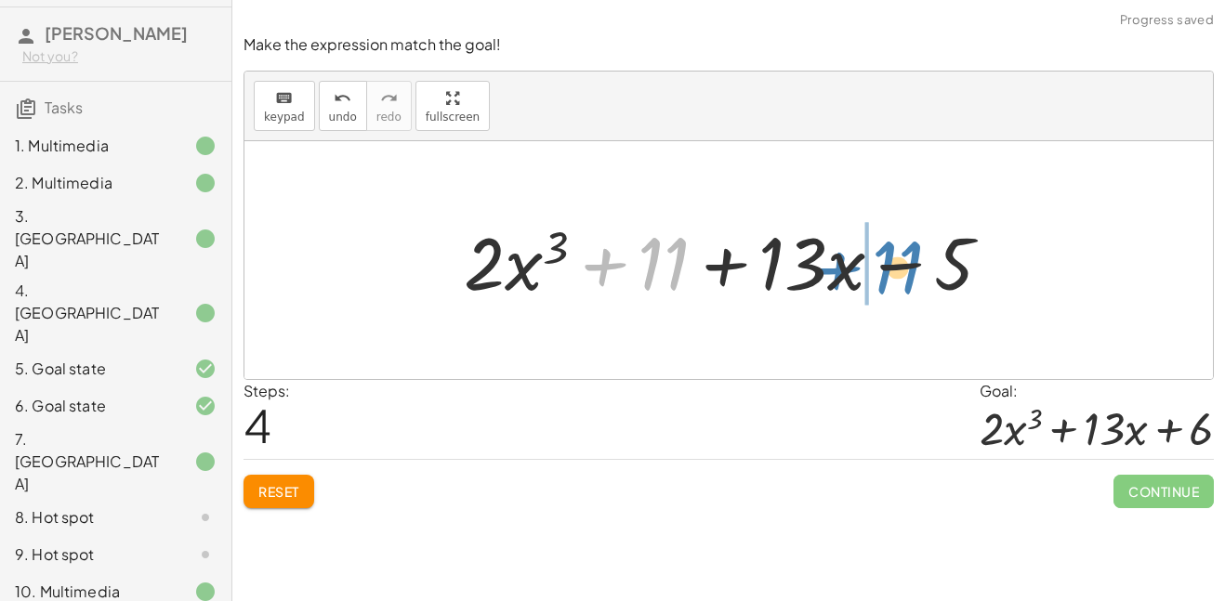
drag, startPoint x: 668, startPoint y: 262, endPoint x: 898, endPoint y: 266, distance: 229.6
click at [898, 266] on div at bounding box center [735, 261] width 561 height 96
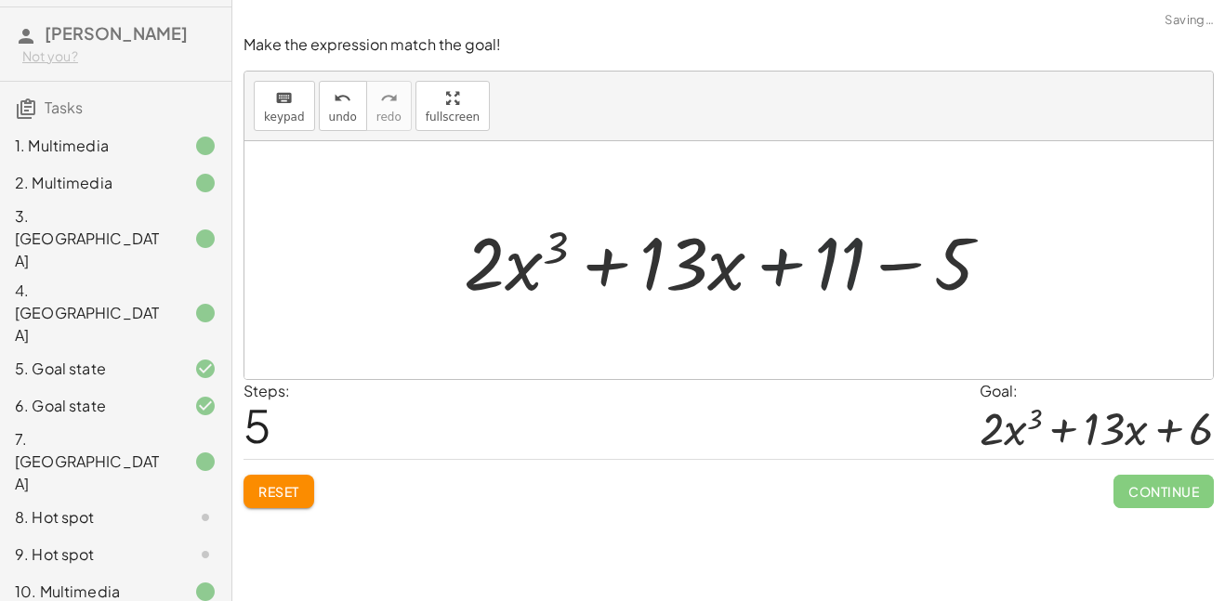
click at [899, 267] on div at bounding box center [735, 261] width 561 height 96
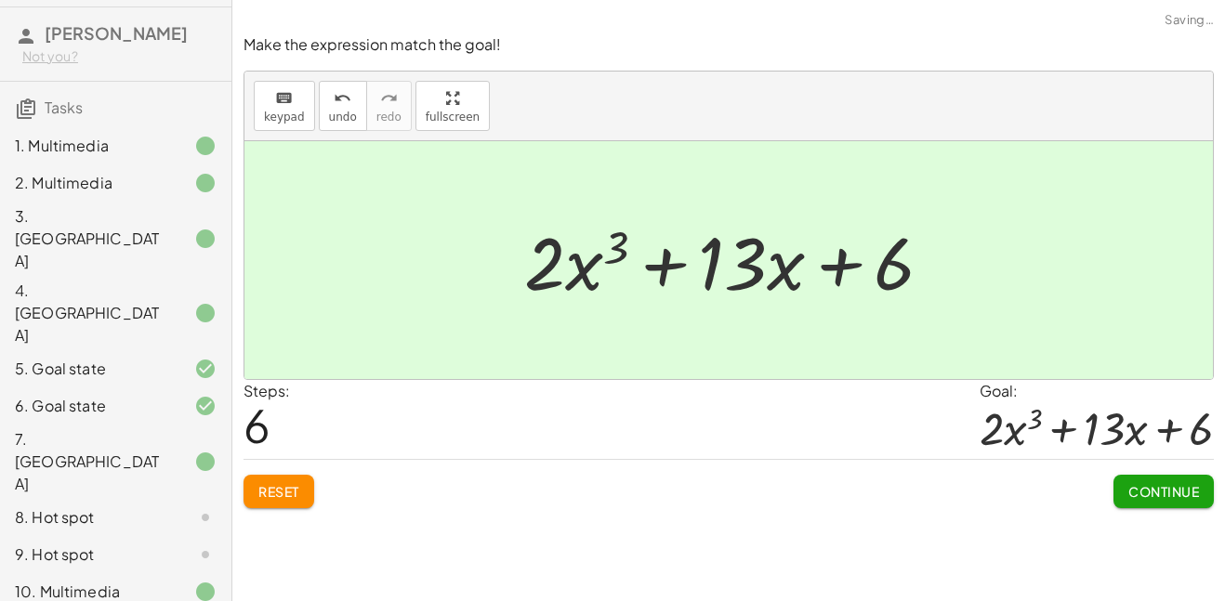
click at [1124, 496] on button "Continue" at bounding box center [1164, 491] width 100 height 33
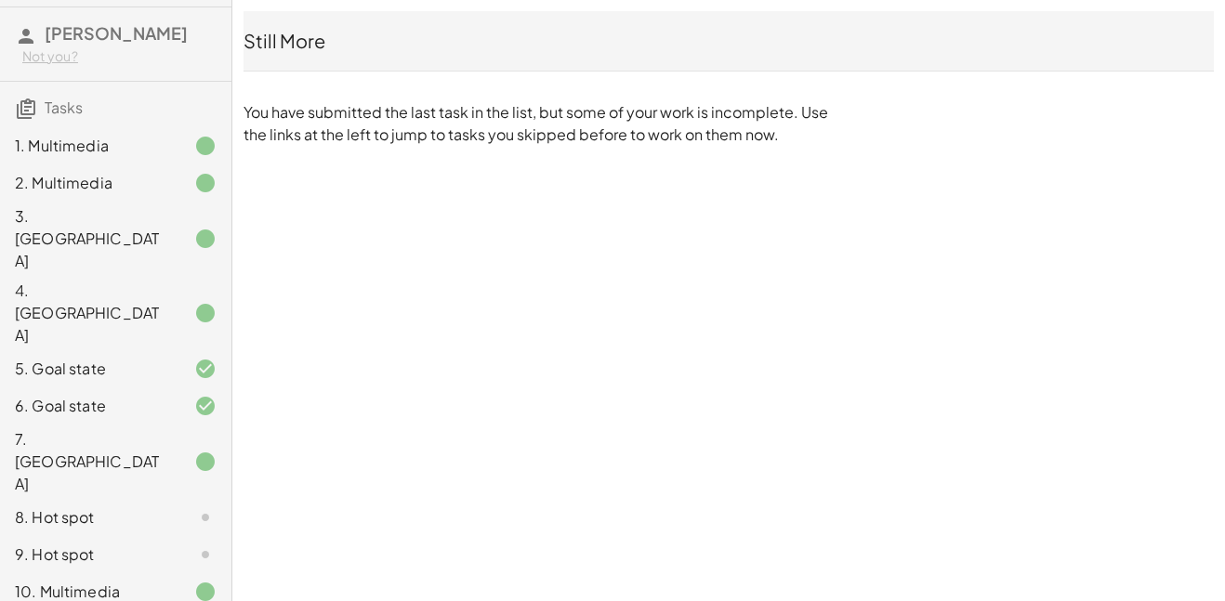
scroll to position [92, 0]
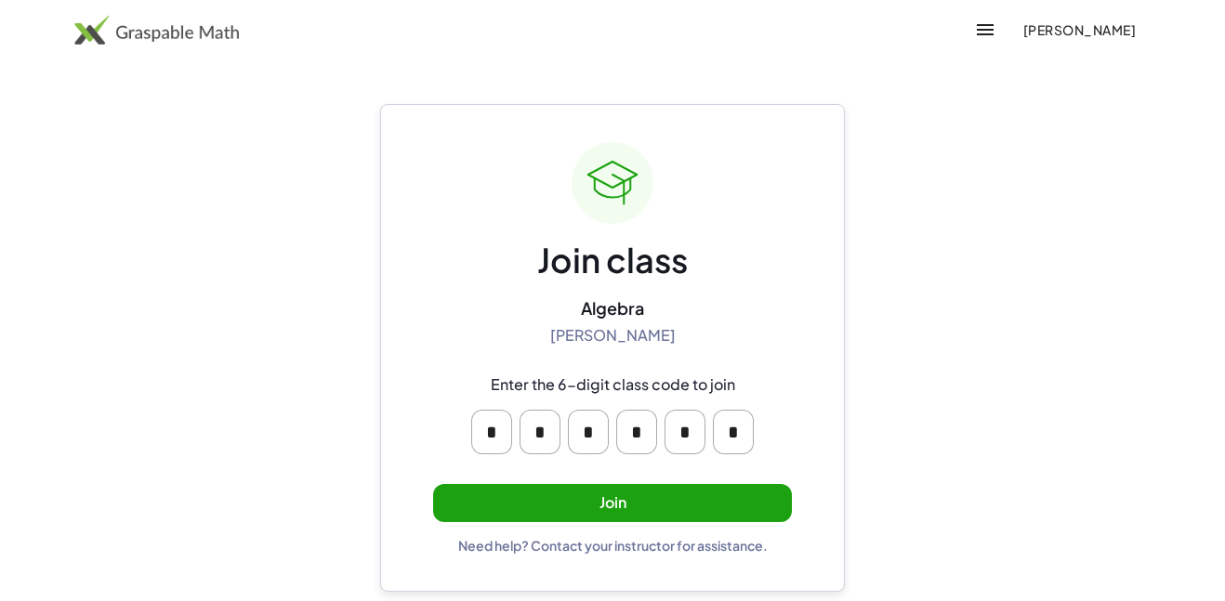
click at [605, 498] on button "Join" at bounding box center [612, 503] width 359 height 38
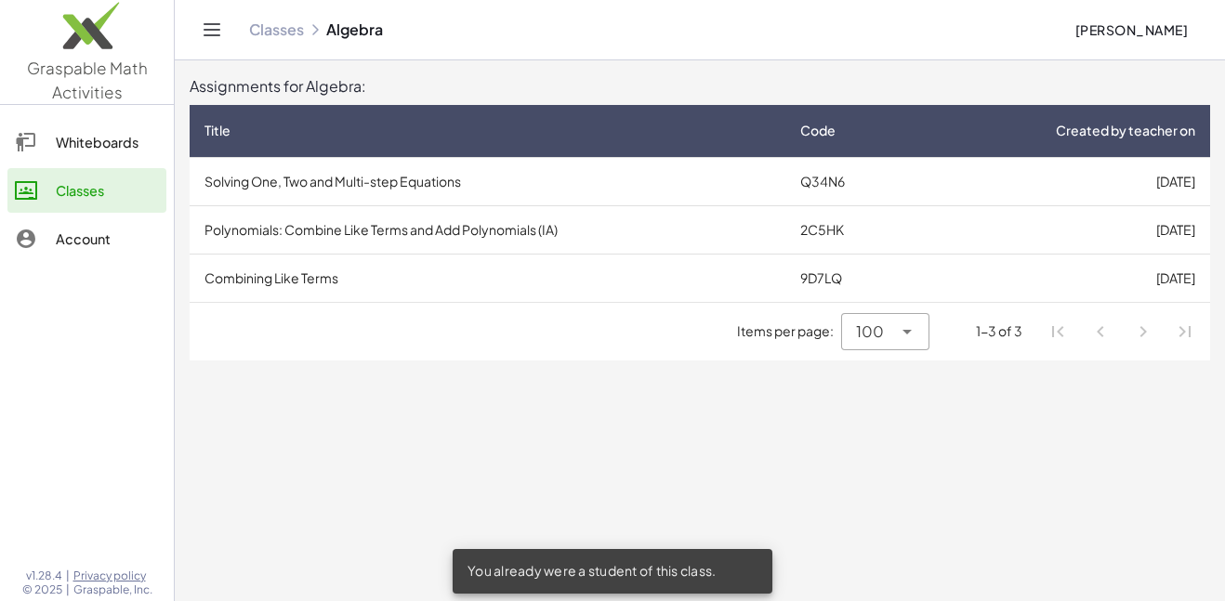
click at [783, 286] on td "Combining Like Terms" at bounding box center [488, 278] width 596 height 48
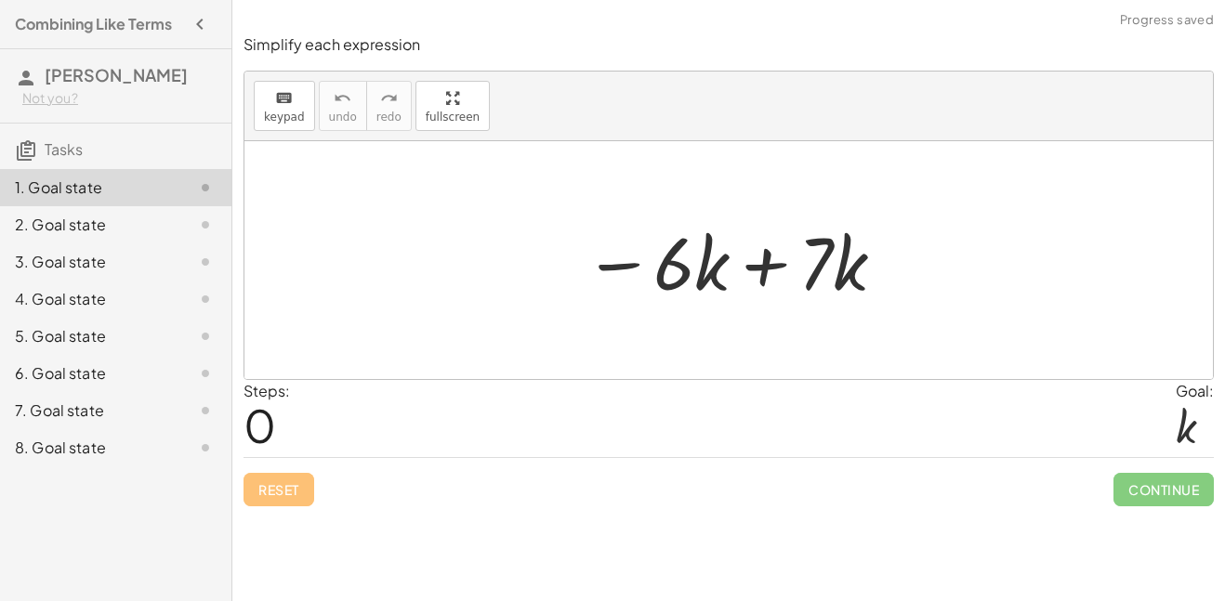
click at [781, 271] on div at bounding box center [736, 261] width 323 height 96
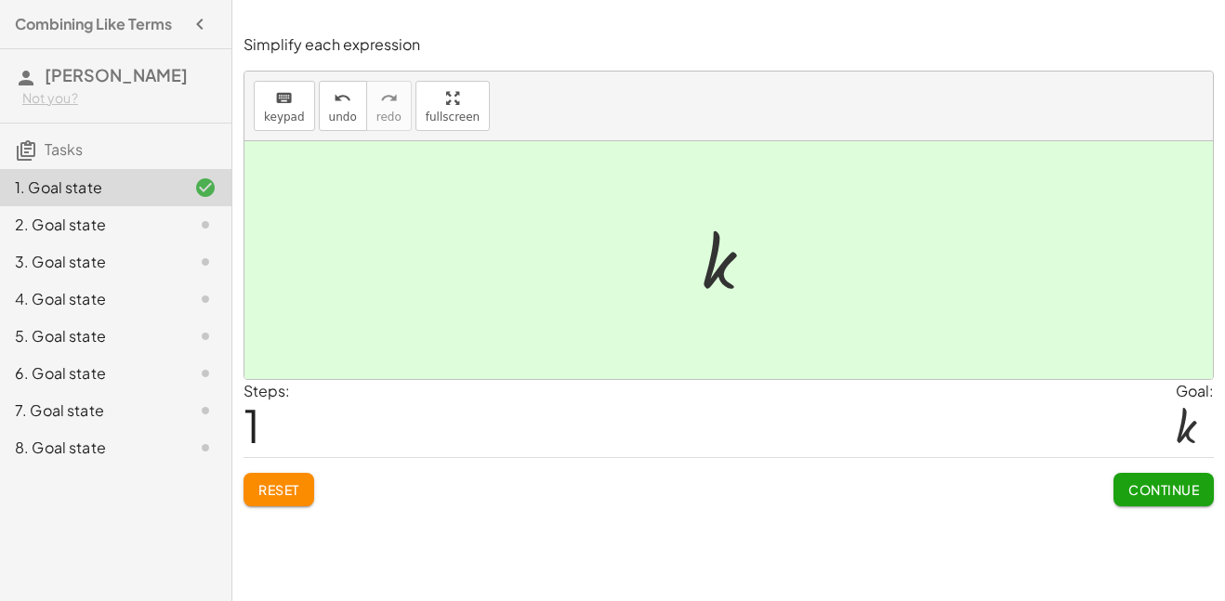
click at [1150, 496] on span "Continue" at bounding box center [1164, 490] width 71 height 17
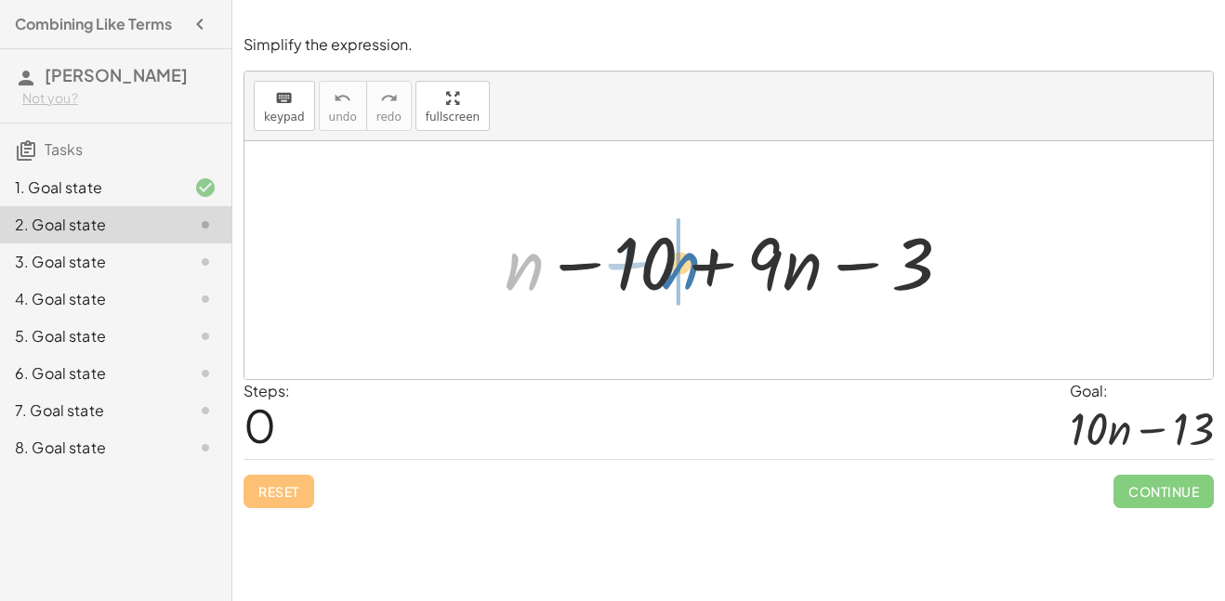
drag, startPoint x: 535, startPoint y: 264, endPoint x: 693, endPoint y: 263, distance: 157.1
click at [693, 263] on div at bounding box center [735, 261] width 481 height 96
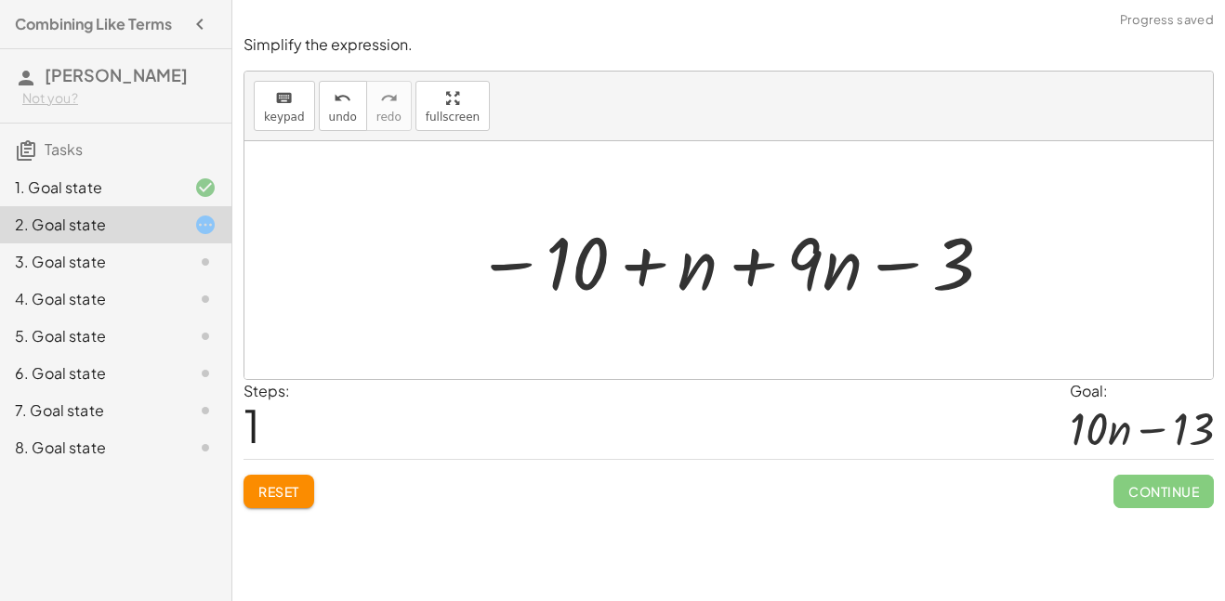
click at [634, 268] on div at bounding box center [735, 261] width 537 height 96
click at [645, 270] on div at bounding box center [735, 261] width 537 height 96
drag, startPoint x: 703, startPoint y: 270, endPoint x: 499, endPoint y: 266, distance: 203.6
click at [499, 266] on div at bounding box center [735, 261] width 537 height 96
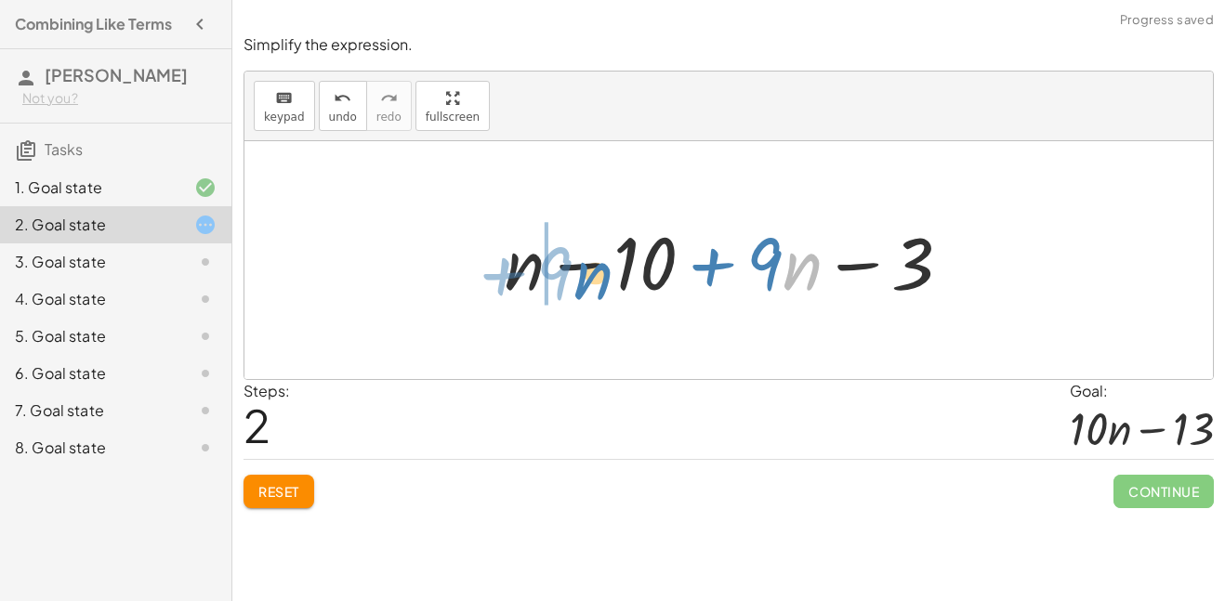
drag, startPoint x: 794, startPoint y: 258, endPoint x: 510, endPoint y: 274, distance: 284.0
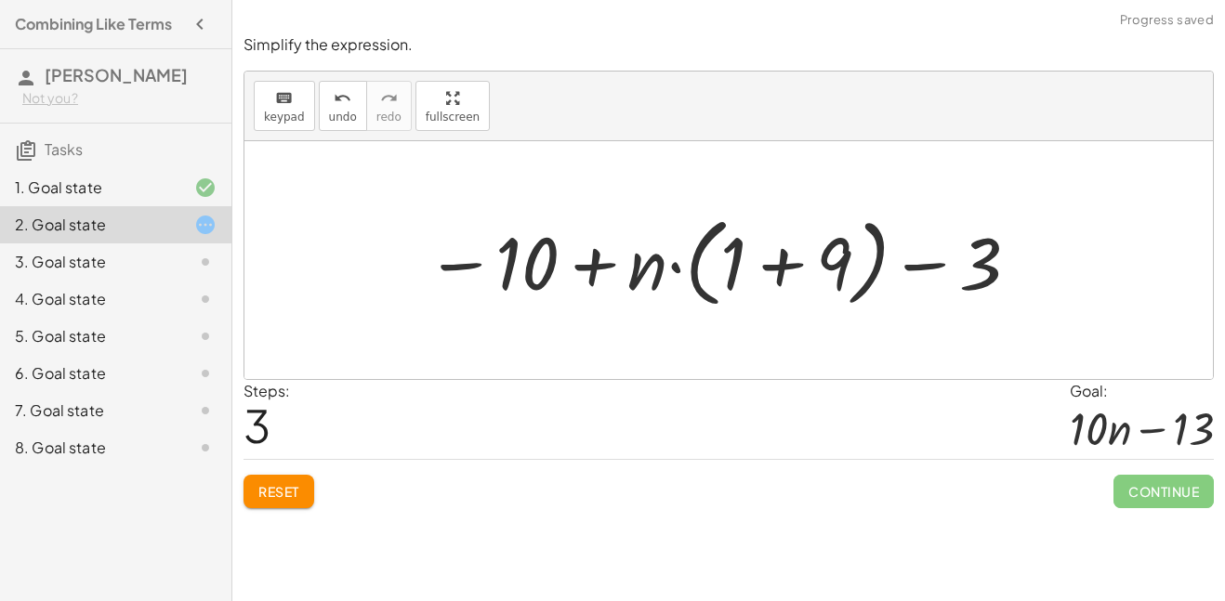
click at [792, 267] on div at bounding box center [723, 260] width 614 height 107
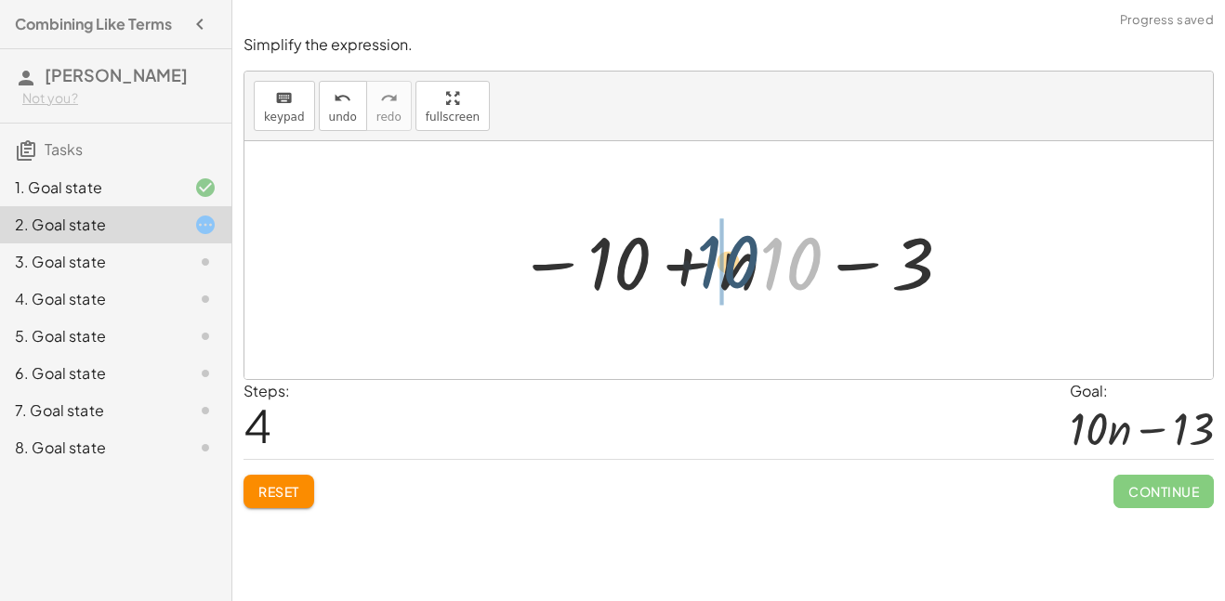
drag, startPoint x: 794, startPoint y: 270, endPoint x: 731, endPoint y: 268, distance: 63.2
click at [731, 268] on div at bounding box center [736, 261] width 455 height 96
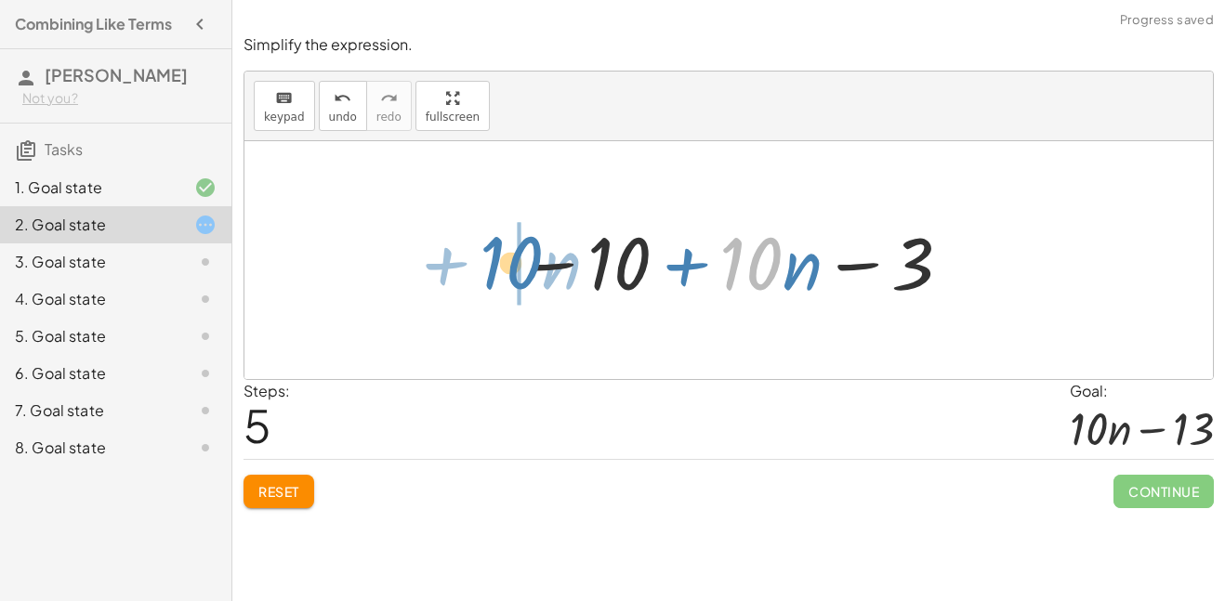
drag, startPoint x: 762, startPoint y: 271, endPoint x: 499, endPoint y: 271, distance: 263.1
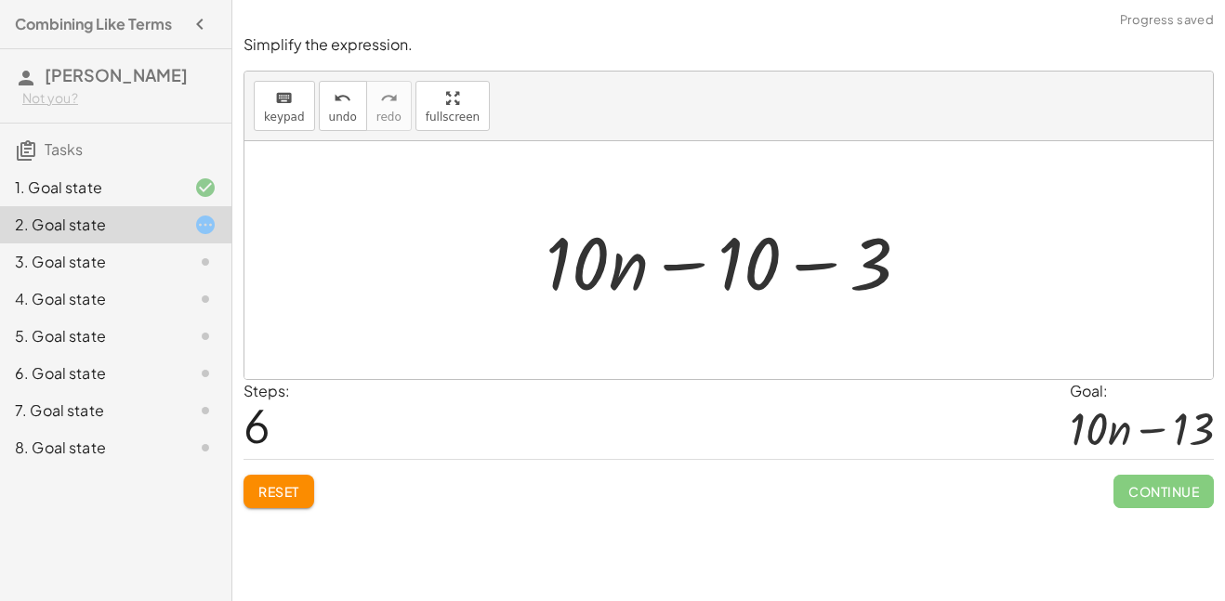
click at [805, 267] on div at bounding box center [735, 261] width 398 height 96
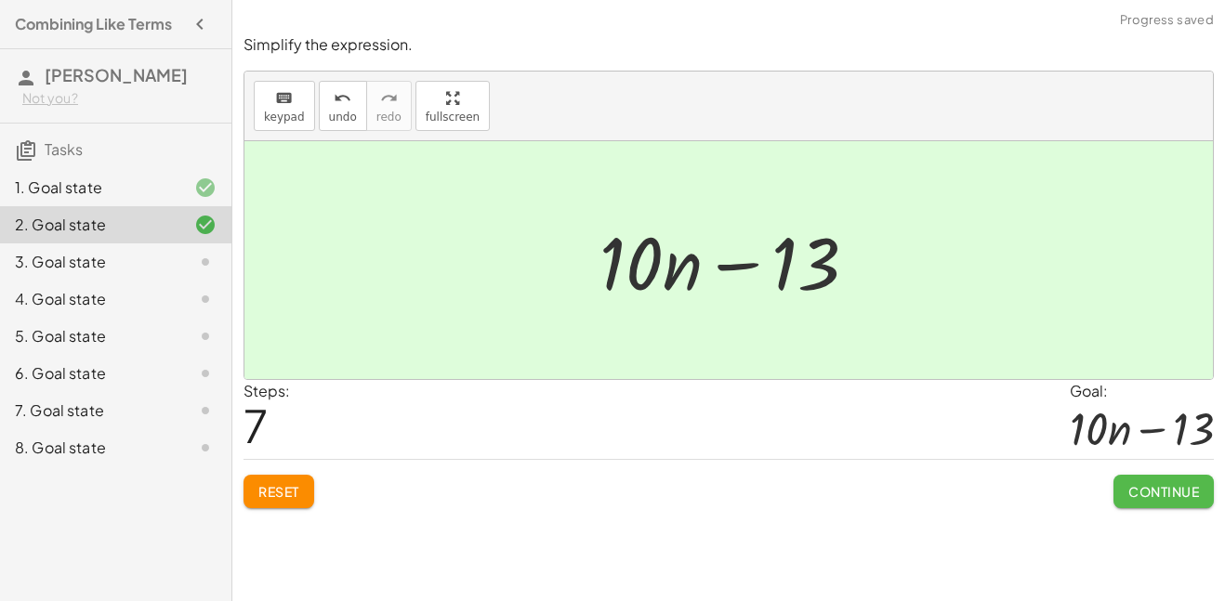
click at [1144, 483] on span "Continue" at bounding box center [1164, 491] width 71 height 17
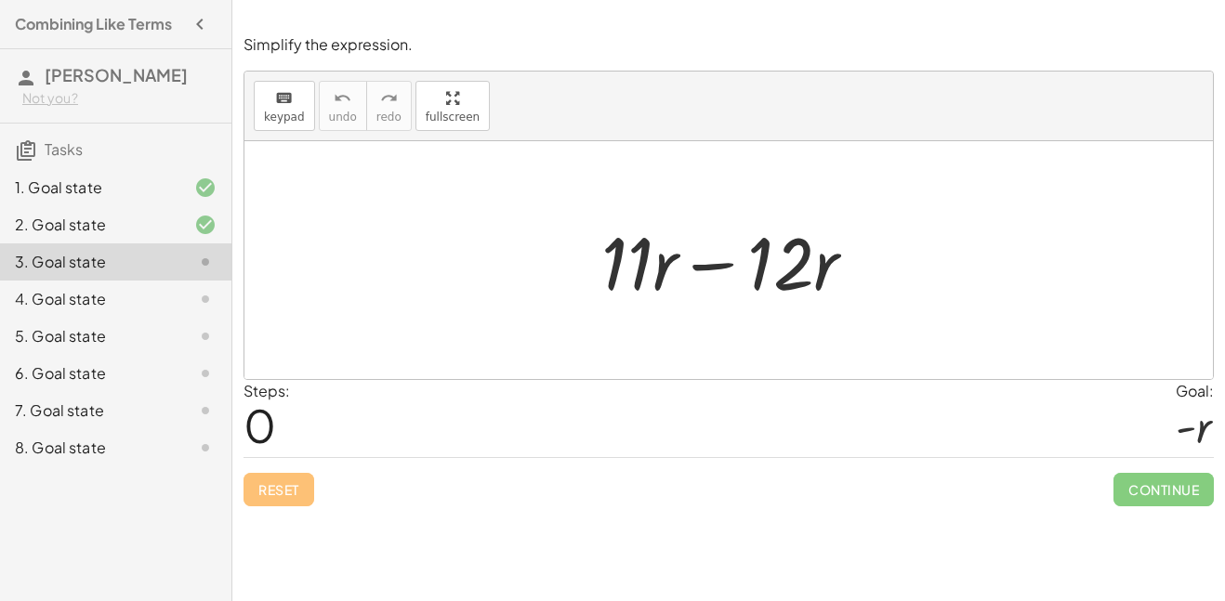
click at [713, 277] on div at bounding box center [736, 261] width 288 height 96
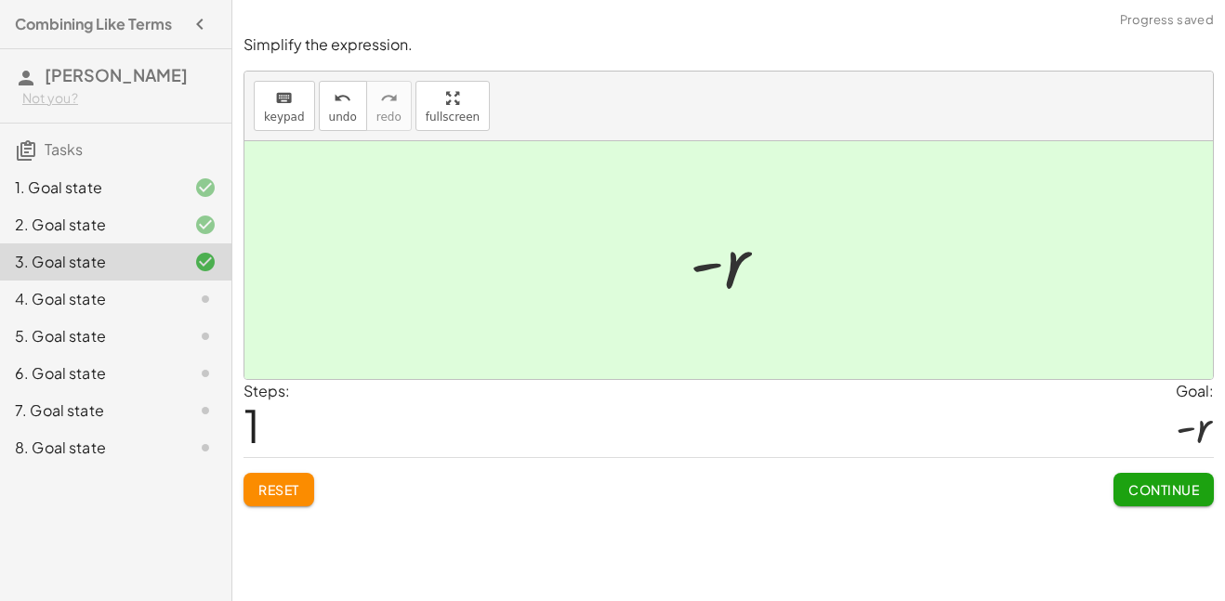
click at [1144, 480] on button "Continue" at bounding box center [1164, 489] width 100 height 33
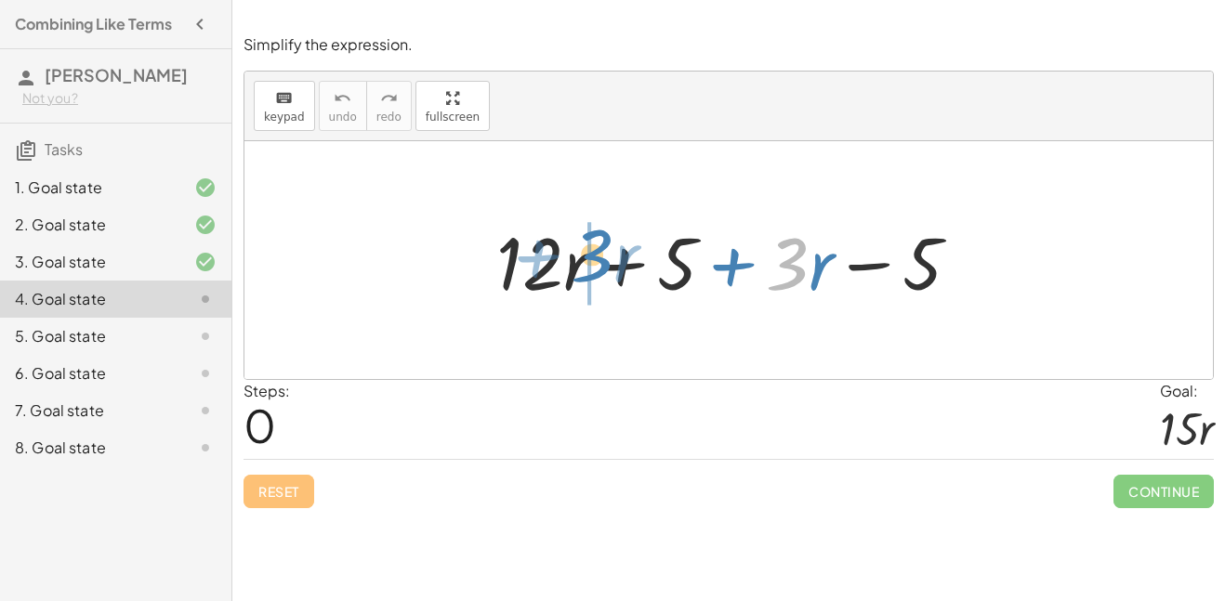
drag, startPoint x: 783, startPoint y: 258, endPoint x: 587, endPoint y: 250, distance: 196.3
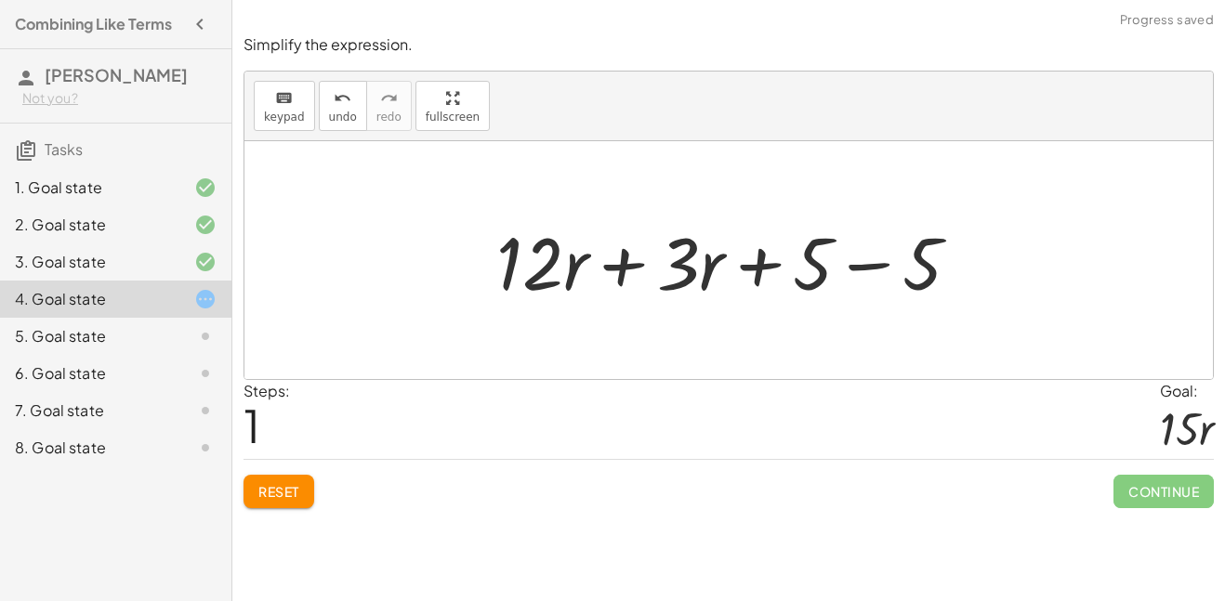
click at [601, 265] on div at bounding box center [735, 261] width 497 height 96
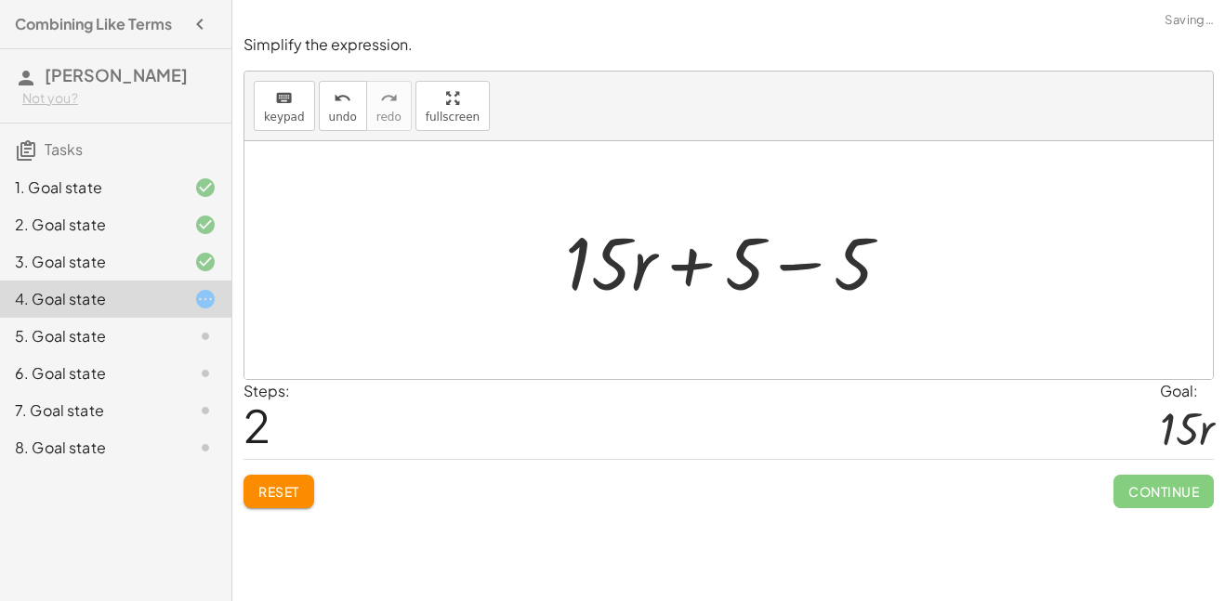
click at [827, 268] on div at bounding box center [736, 261] width 360 height 96
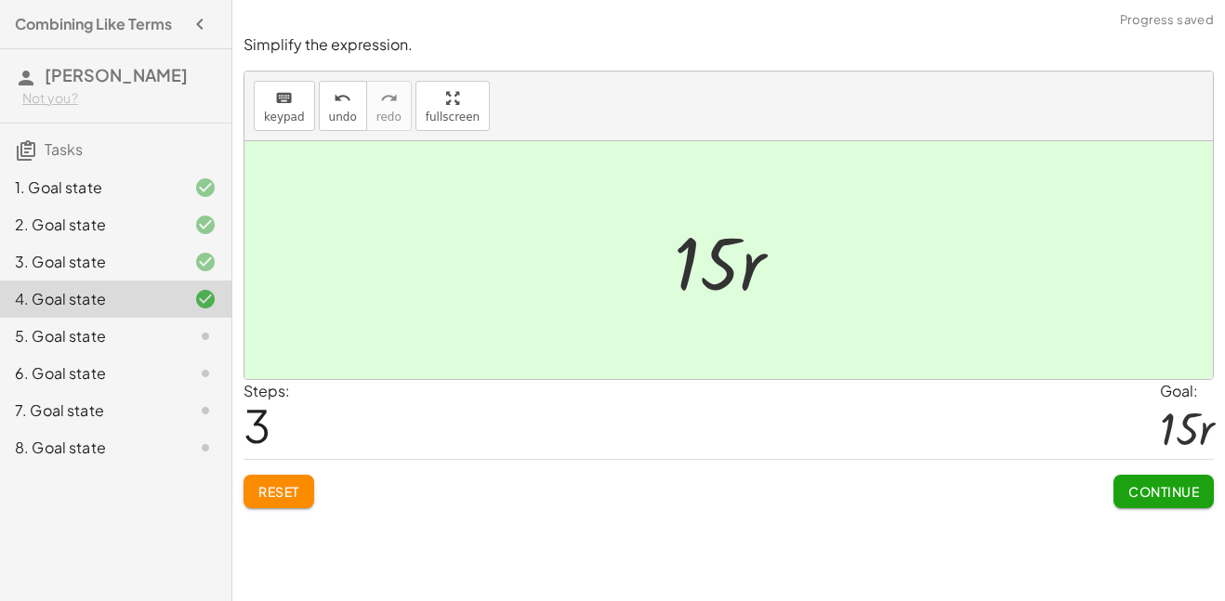
click at [1143, 489] on span "Continue" at bounding box center [1164, 491] width 71 height 17
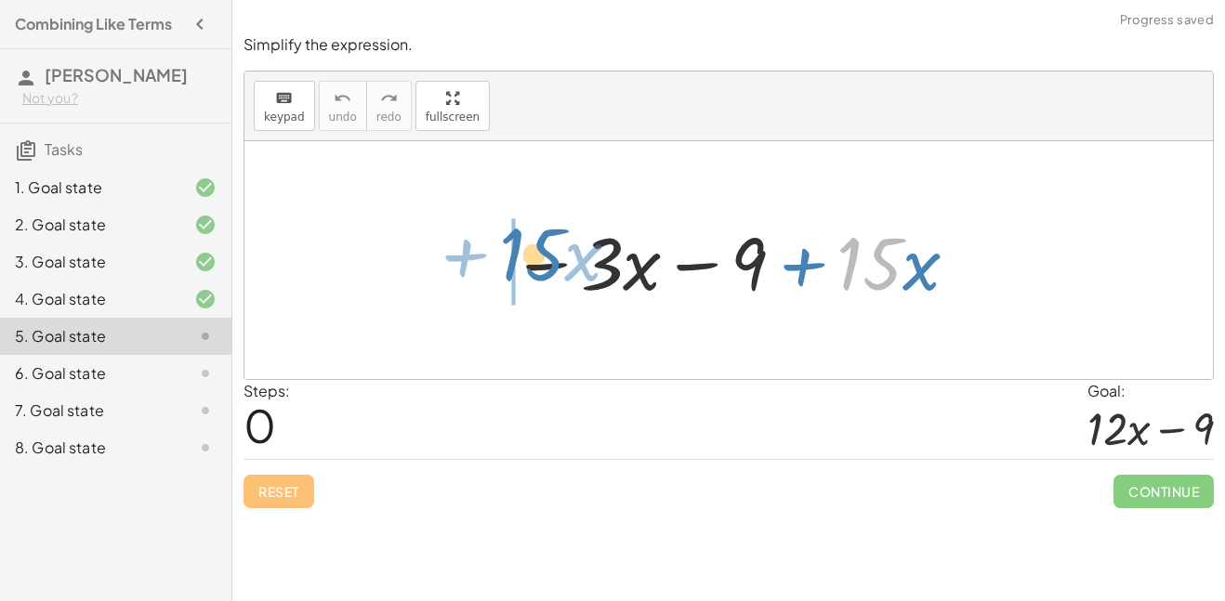
drag, startPoint x: 865, startPoint y: 280, endPoint x: 514, endPoint y: 272, distance: 351.5
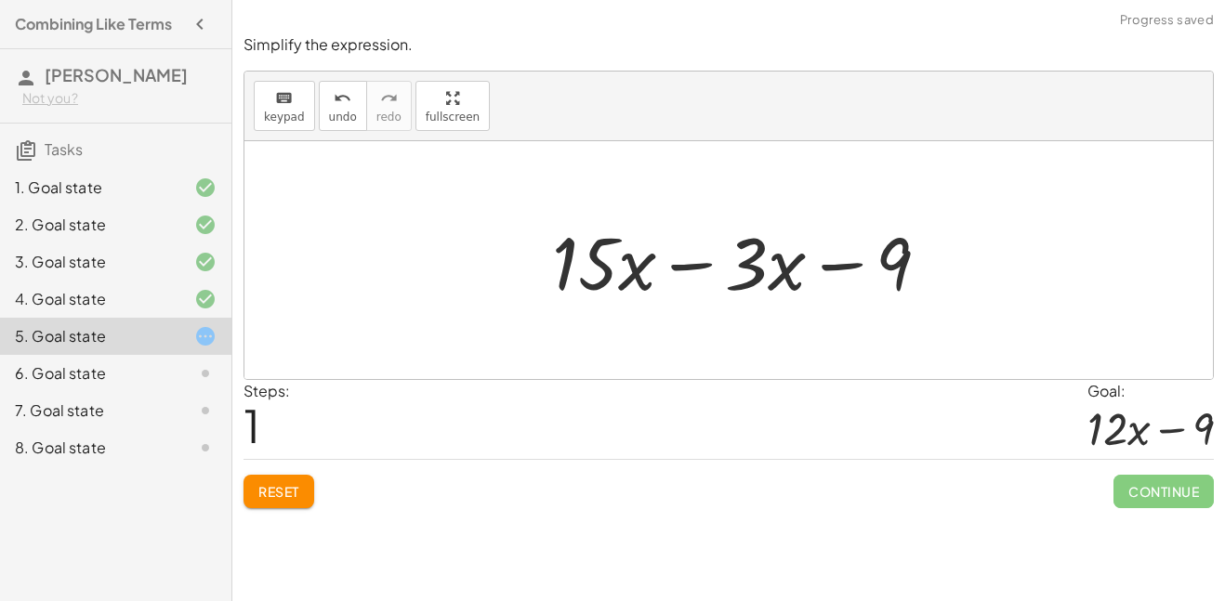
click at [668, 273] on div at bounding box center [748, 261] width 411 height 96
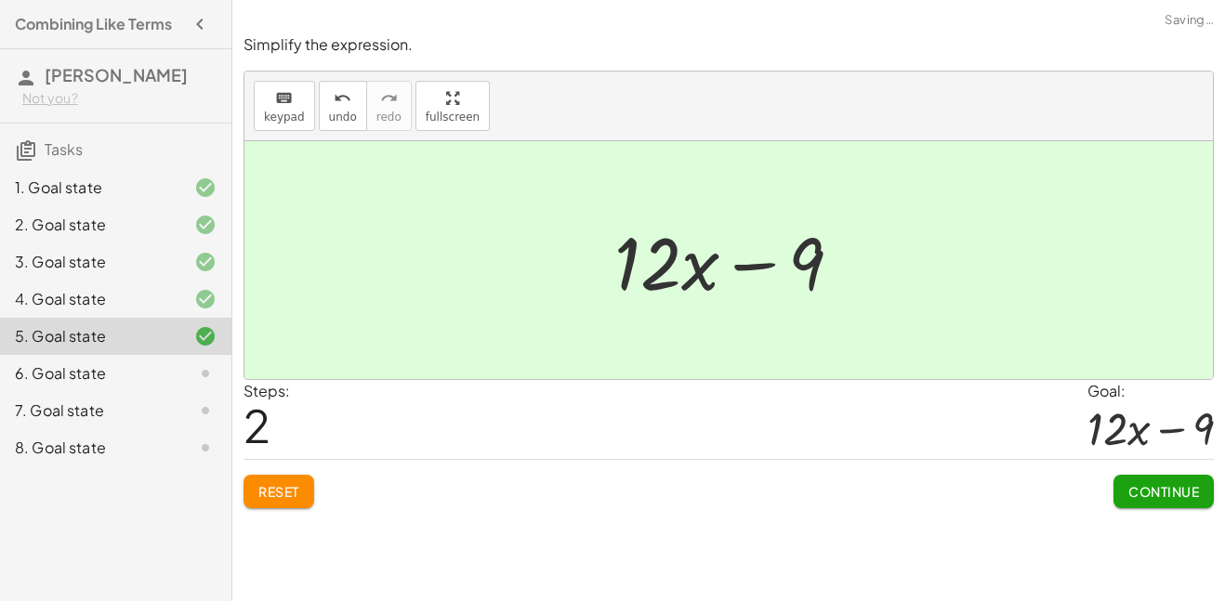
click at [1160, 483] on span "Continue" at bounding box center [1164, 491] width 71 height 17
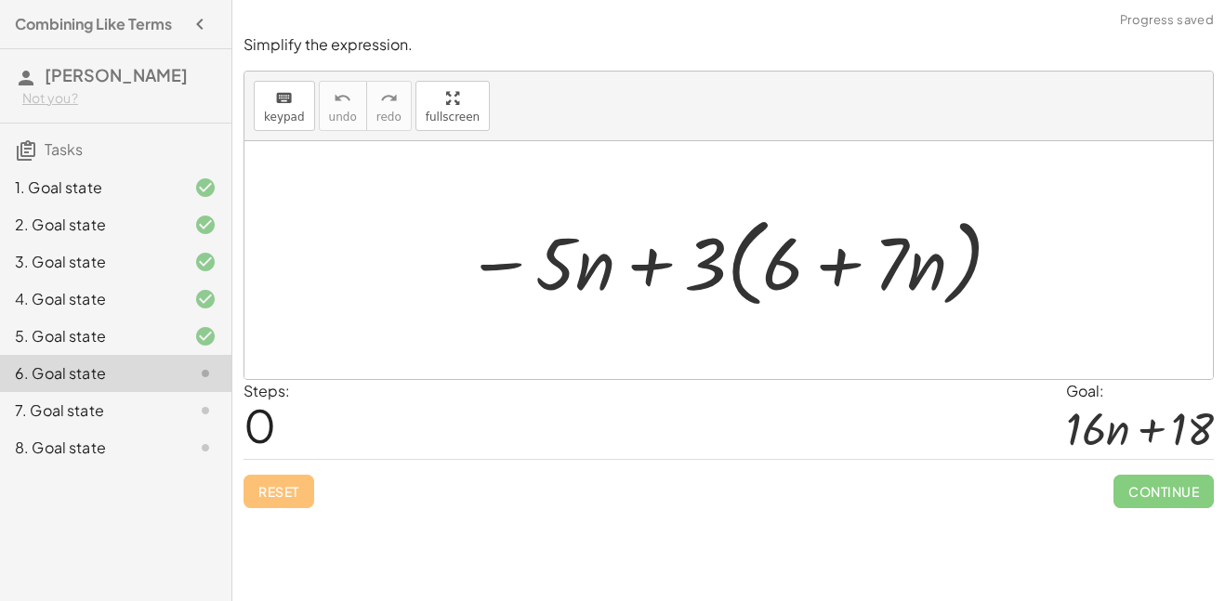
click at [755, 231] on div at bounding box center [735, 260] width 558 height 107
click at [730, 242] on div at bounding box center [735, 260] width 558 height 107
drag, startPoint x: 713, startPoint y: 243, endPoint x: 774, endPoint y: 253, distance: 62.2
click at [774, 253] on div at bounding box center [735, 260] width 558 height 107
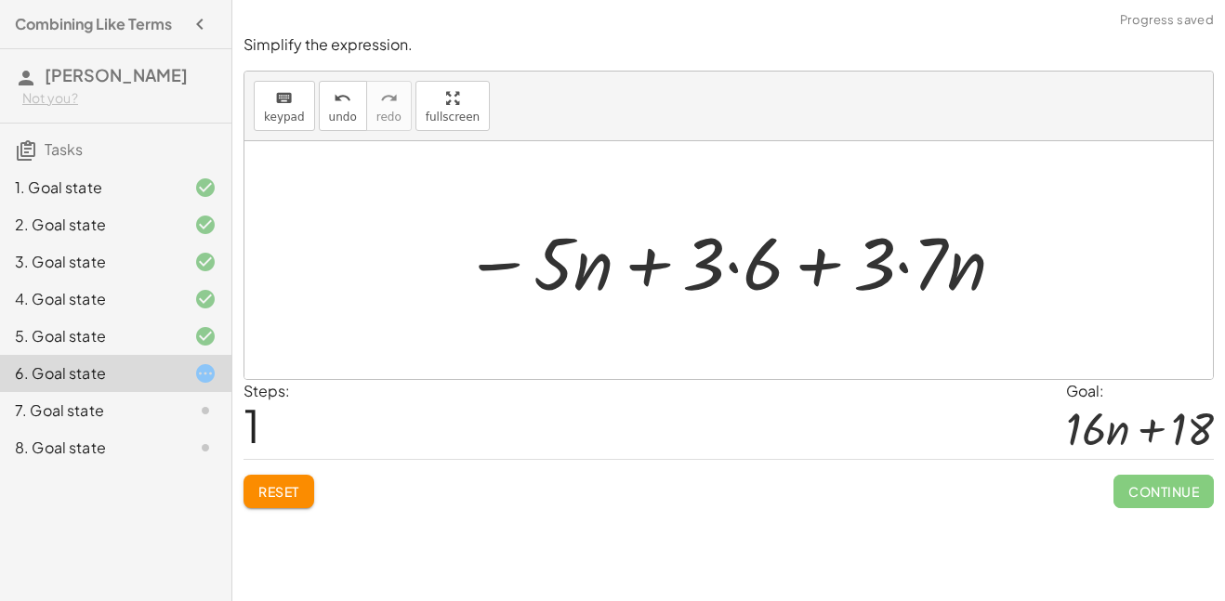
click at [734, 274] on div at bounding box center [736, 261] width 562 height 96
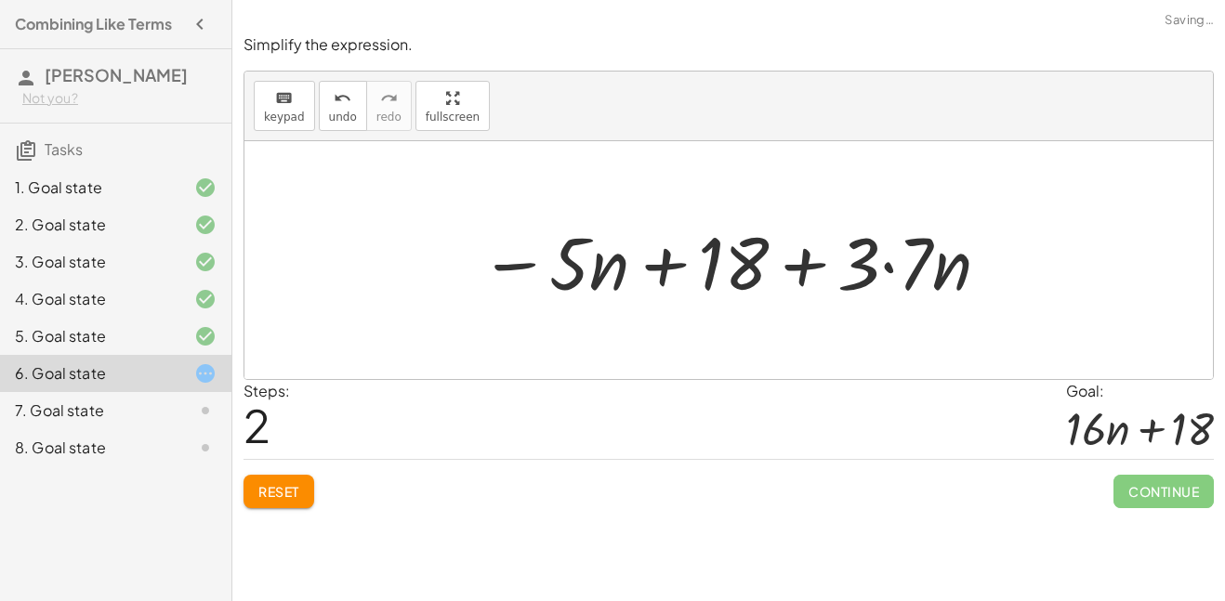
click at [894, 264] on div at bounding box center [735, 261] width 531 height 96
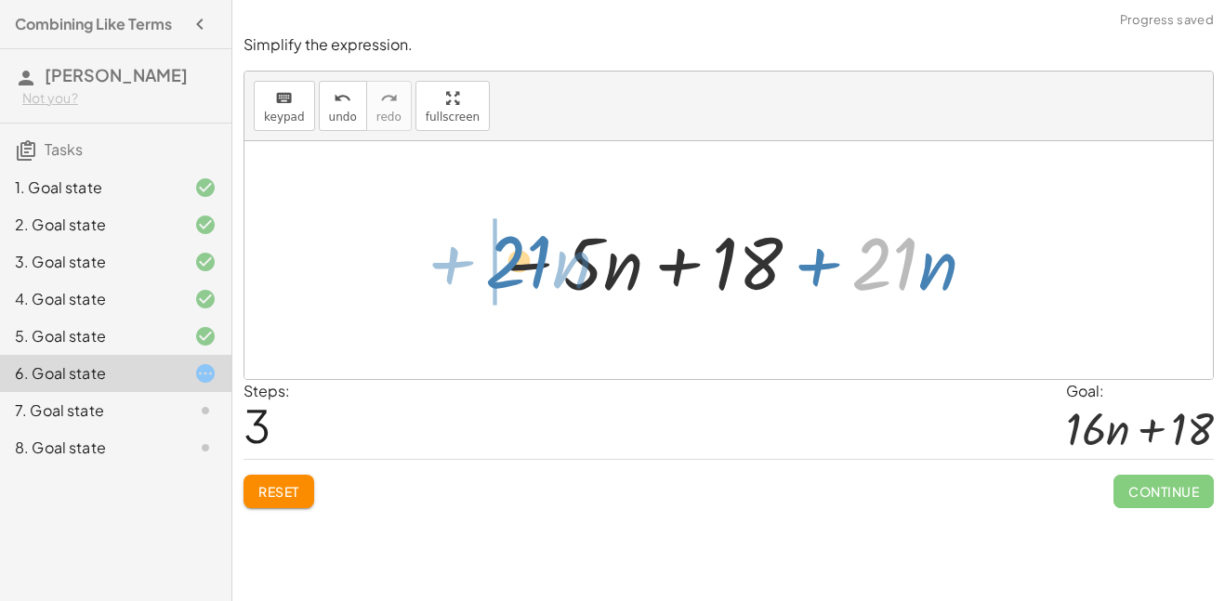
drag, startPoint x: 892, startPoint y: 261, endPoint x: 495, endPoint y: 258, distance: 396.0
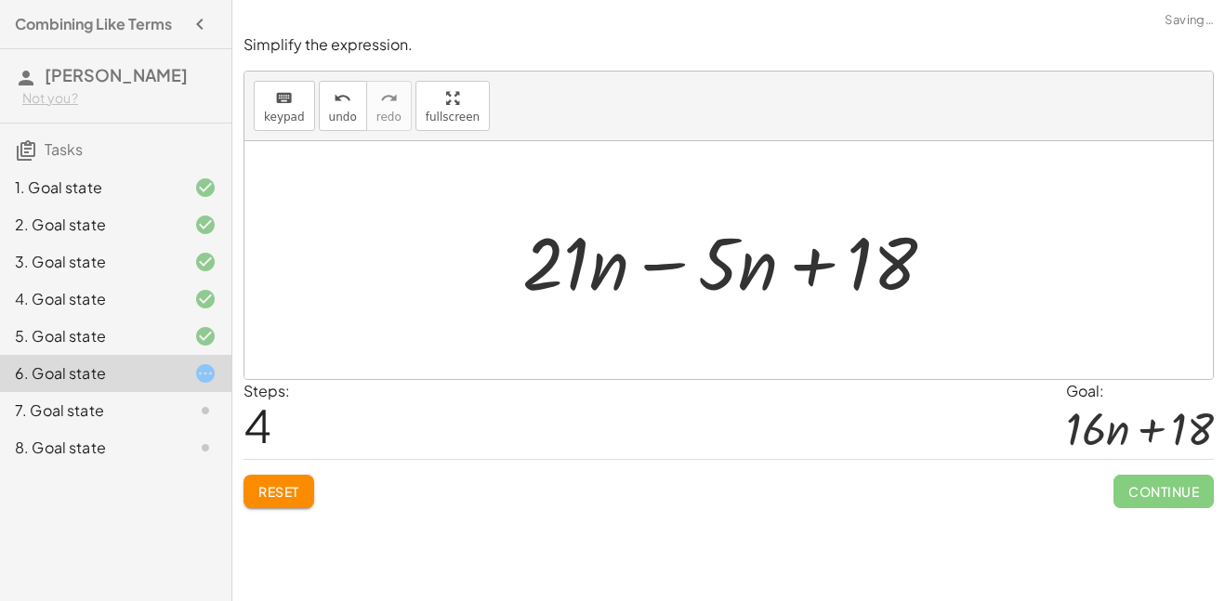
click at [651, 269] on div at bounding box center [736, 261] width 446 height 96
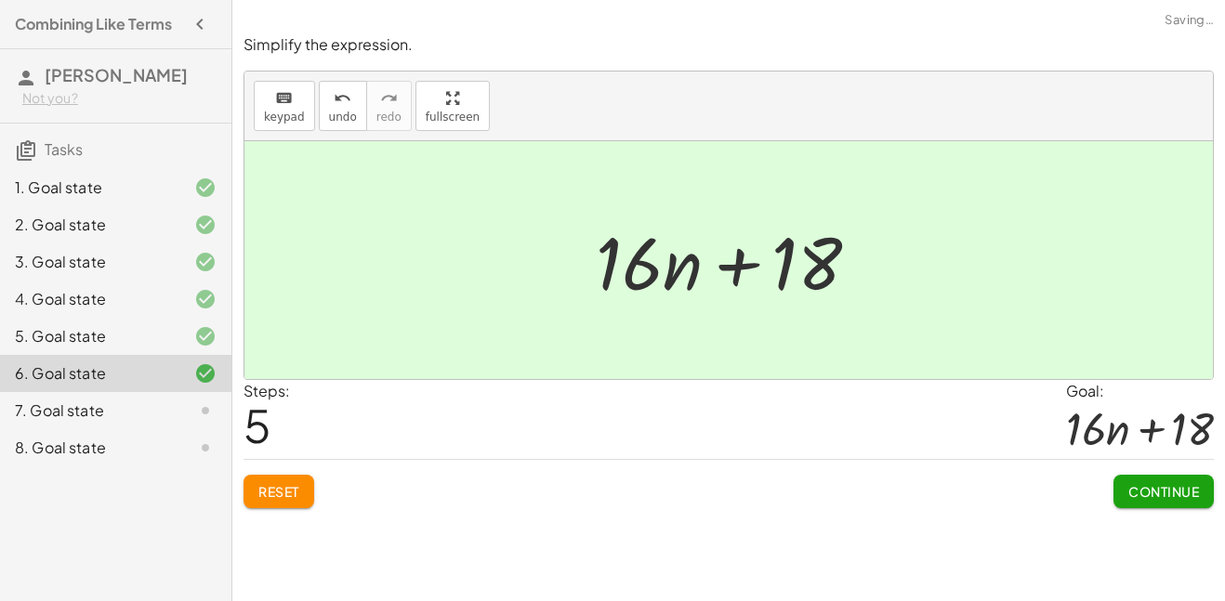
click at [1169, 506] on button "Continue" at bounding box center [1164, 491] width 100 height 33
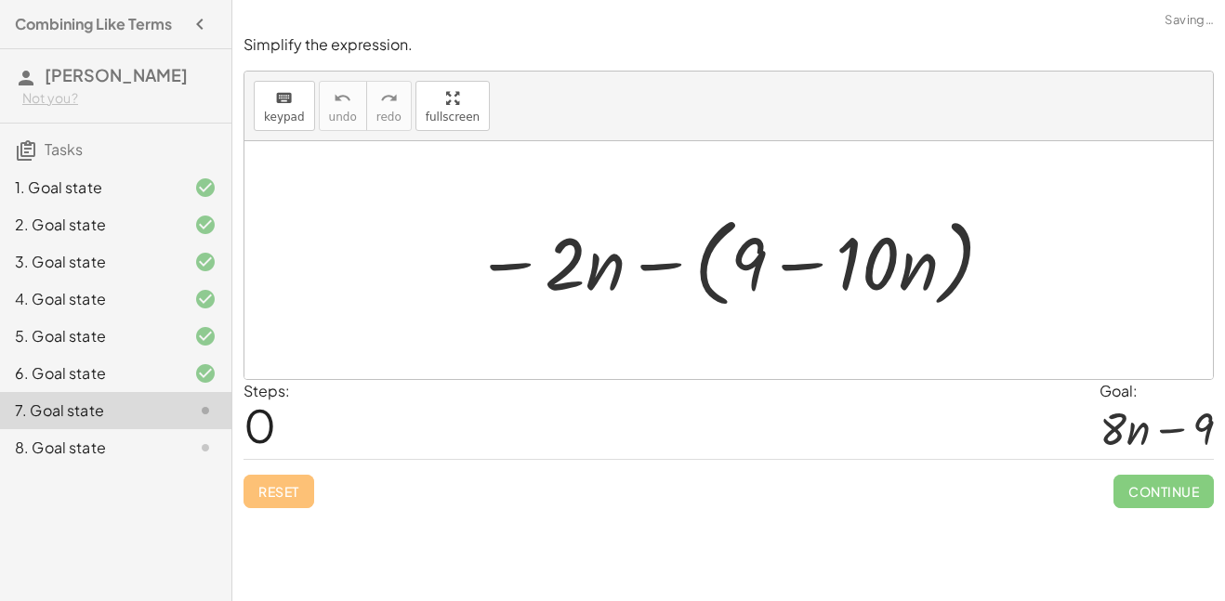
click at [657, 268] on div at bounding box center [736, 260] width 540 height 107
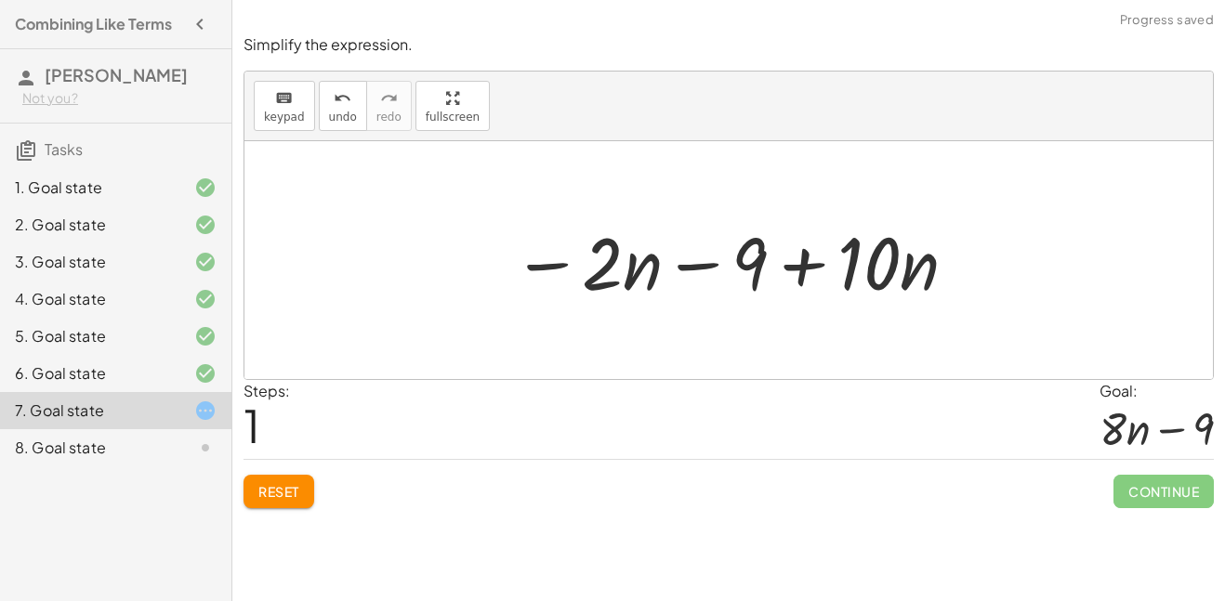
click at [709, 266] on div at bounding box center [736, 261] width 467 height 96
click at [801, 270] on div at bounding box center [736, 261] width 467 height 96
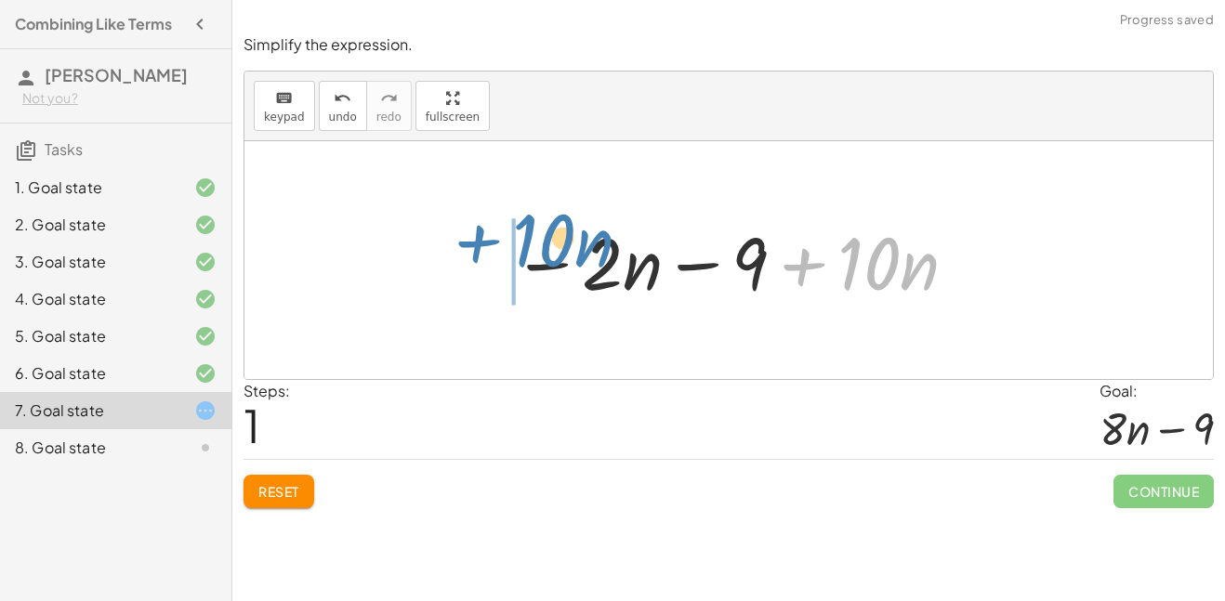
drag, startPoint x: 831, startPoint y: 267, endPoint x: 506, endPoint y: 244, distance: 326.1
click at [506, 244] on div at bounding box center [736, 261] width 467 height 96
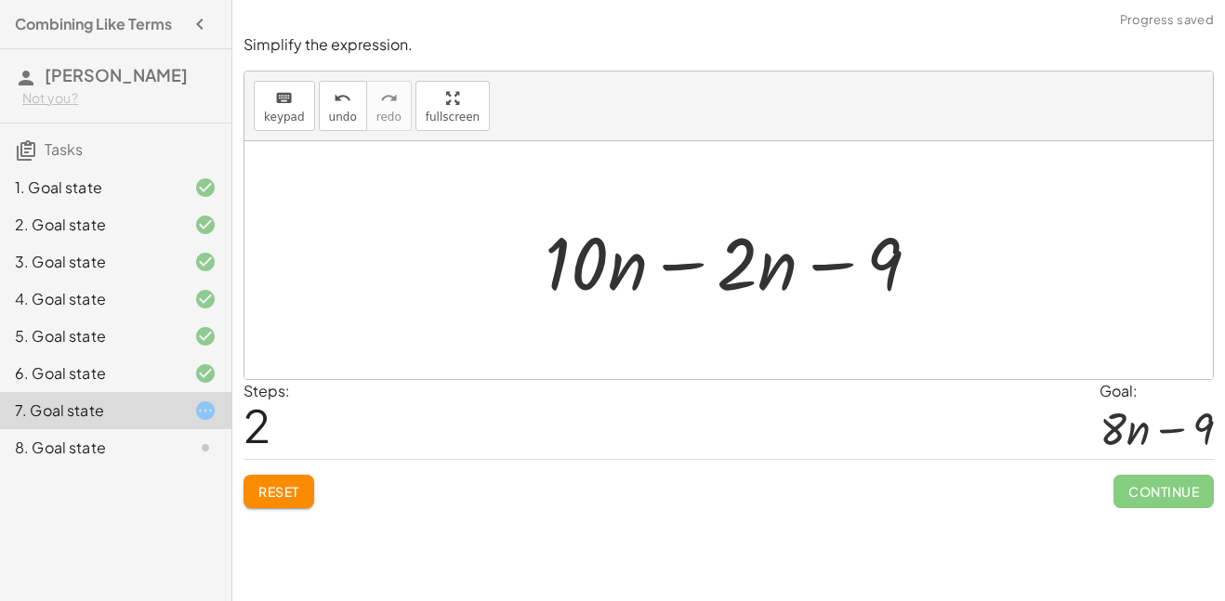
click at [665, 261] on div at bounding box center [739, 261] width 409 height 96
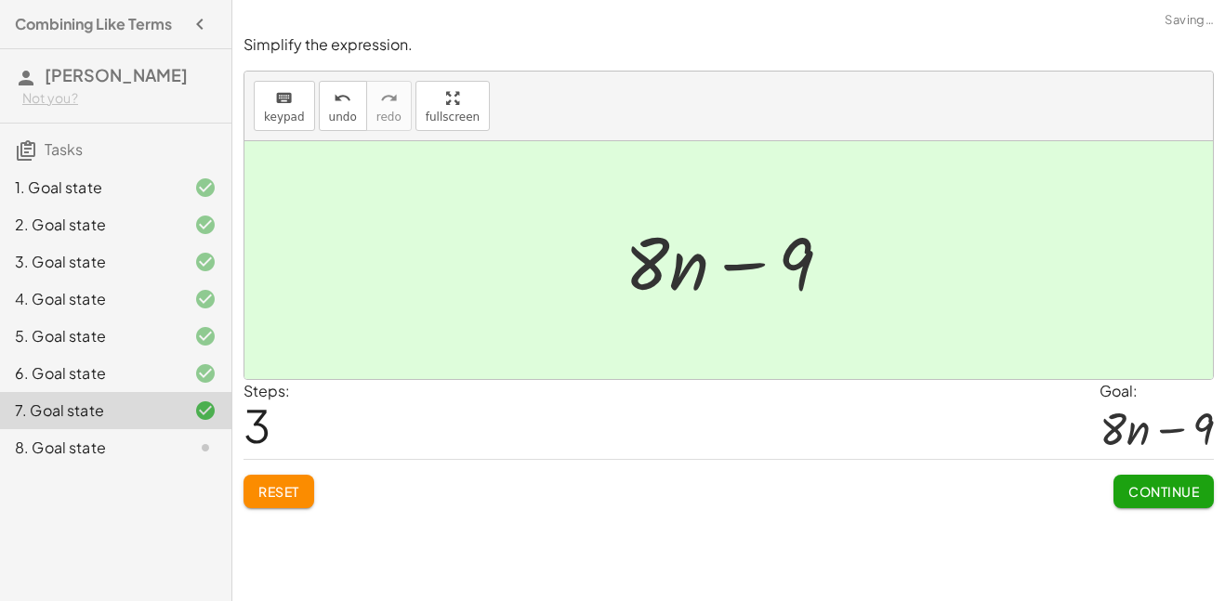
click at [1154, 478] on button "Continue" at bounding box center [1164, 491] width 100 height 33
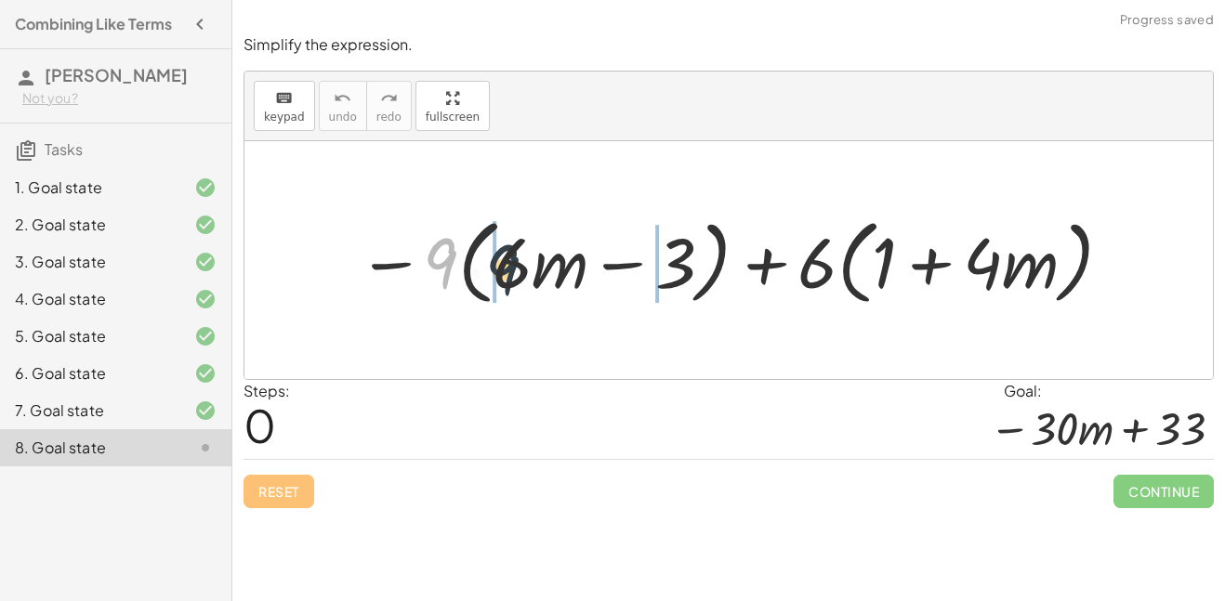
drag, startPoint x: 453, startPoint y: 259, endPoint x: 532, endPoint y: 271, distance: 79.9
click at [532, 271] on div at bounding box center [736, 260] width 777 height 102
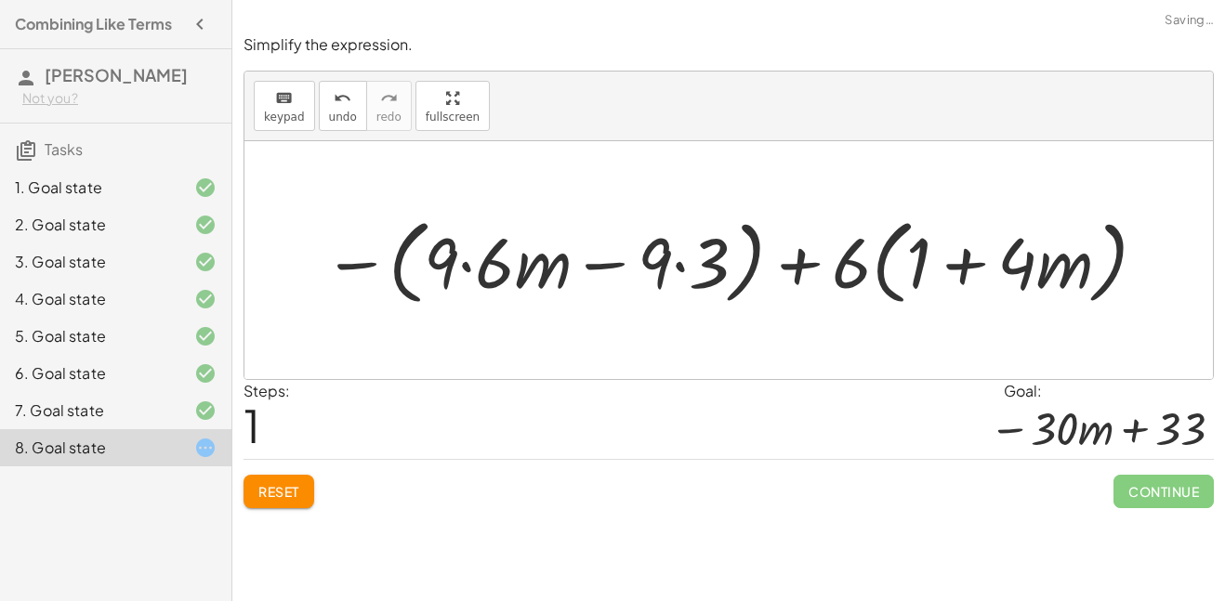
click at [463, 261] on div at bounding box center [735, 260] width 845 height 102
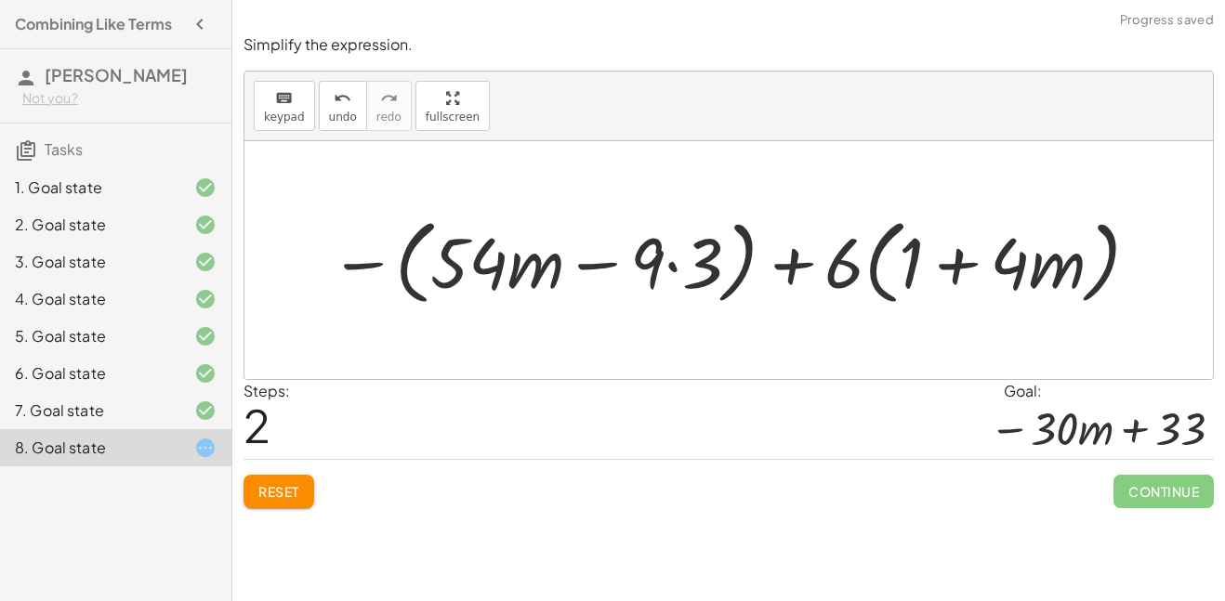
click at [595, 265] on div at bounding box center [736, 260] width 832 height 102
click at [601, 266] on div at bounding box center [736, 260] width 832 height 102
click at [674, 268] on div at bounding box center [736, 260] width 832 height 102
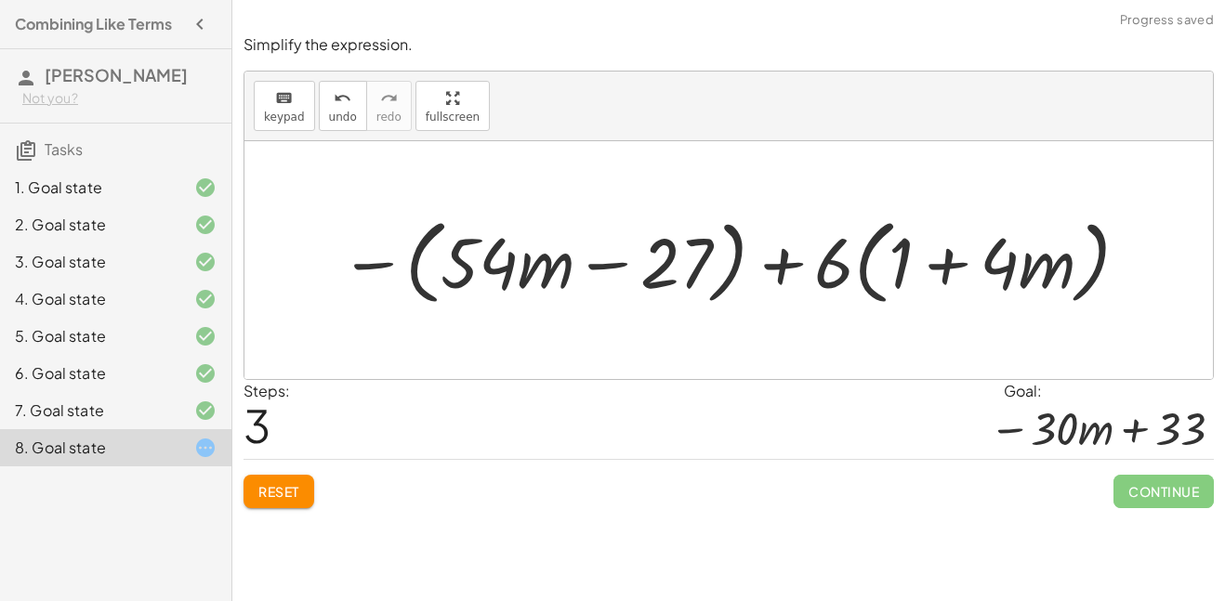
click at [618, 262] on div at bounding box center [736, 260] width 812 height 102
drag, startPoint x: 835, startPoint y: 265, endPoint x: 883, endPoint y: 265, distance: 48.3
click at [883, 265] on div at bounding box center [736, 260] width 812 height 102
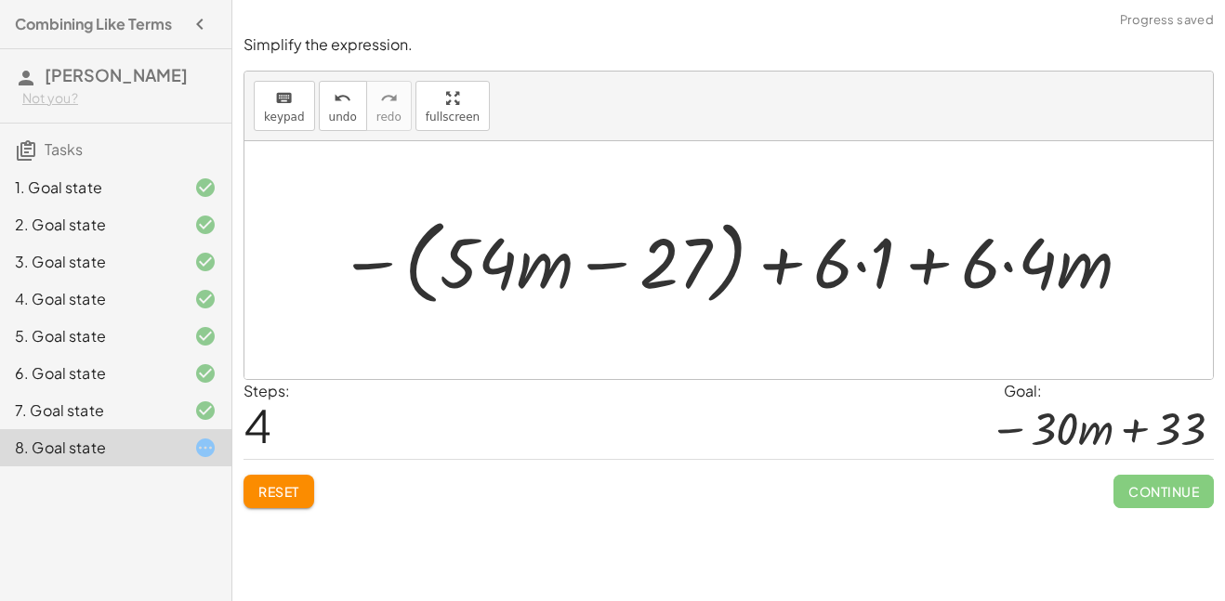
click at [924, 265] on div at bounding box center [736, 260] width 814 height 102
click at [858, 269] on div at bounding box center [736, 260] width 814 height 102
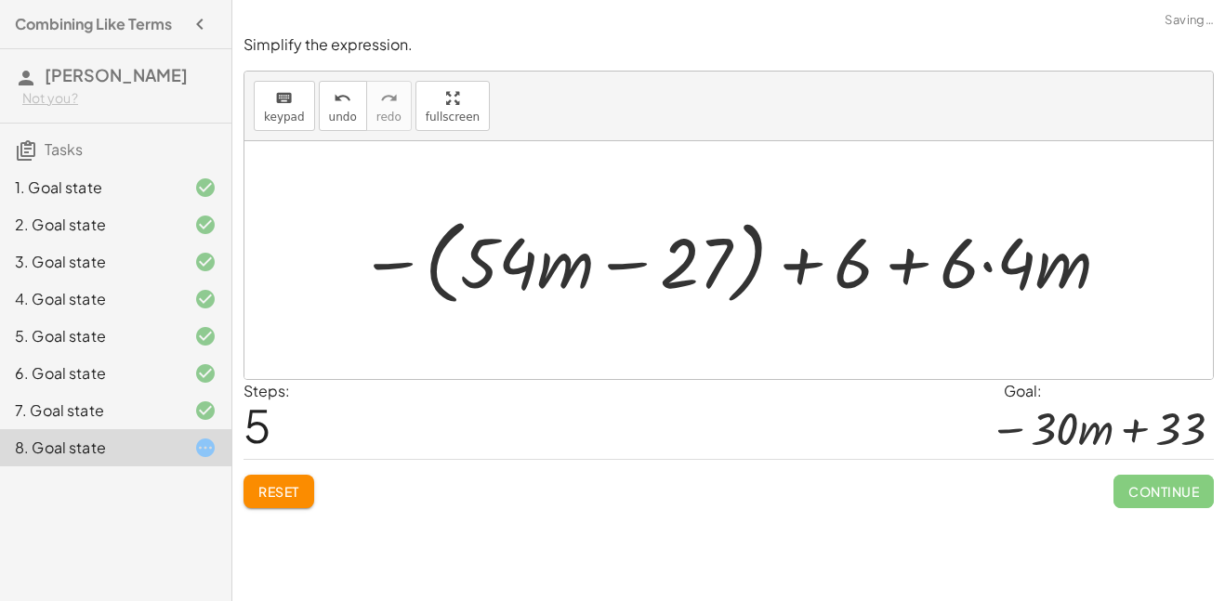
click at [984, 265] on div at bounding box center [736, 260] width 773 height 102
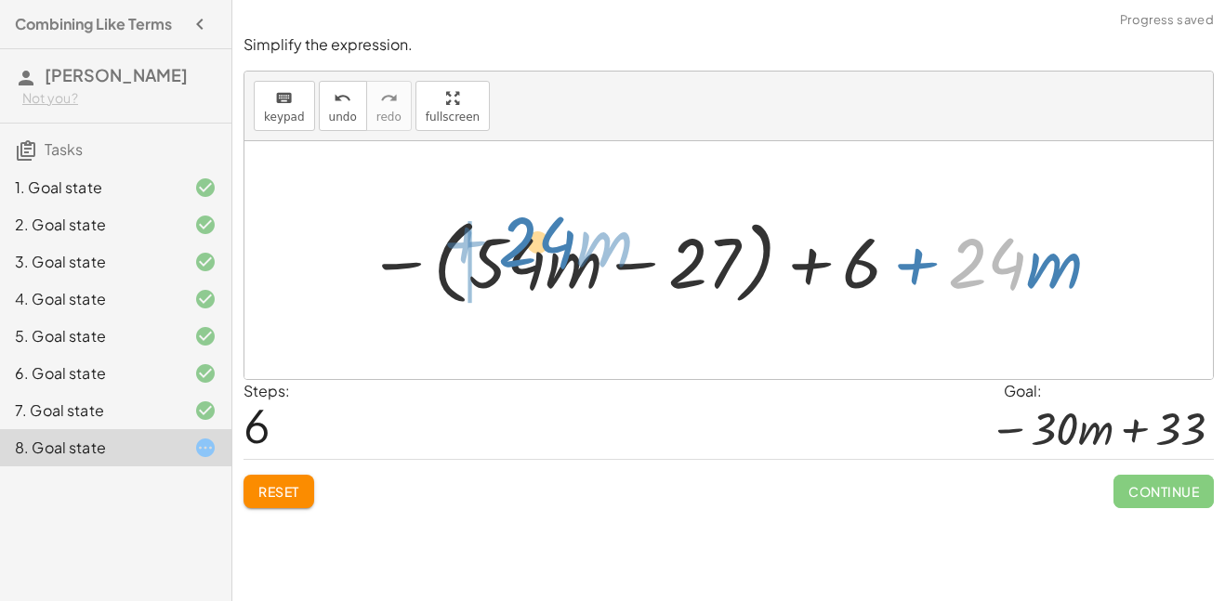
drag, startPoint x: 1001, startPoint y: 274, endPoint x: 548, endPoint y: 253, distance: 453.2
click at [548, 253] on div at bounding box center [736, 260] width 756 height 102
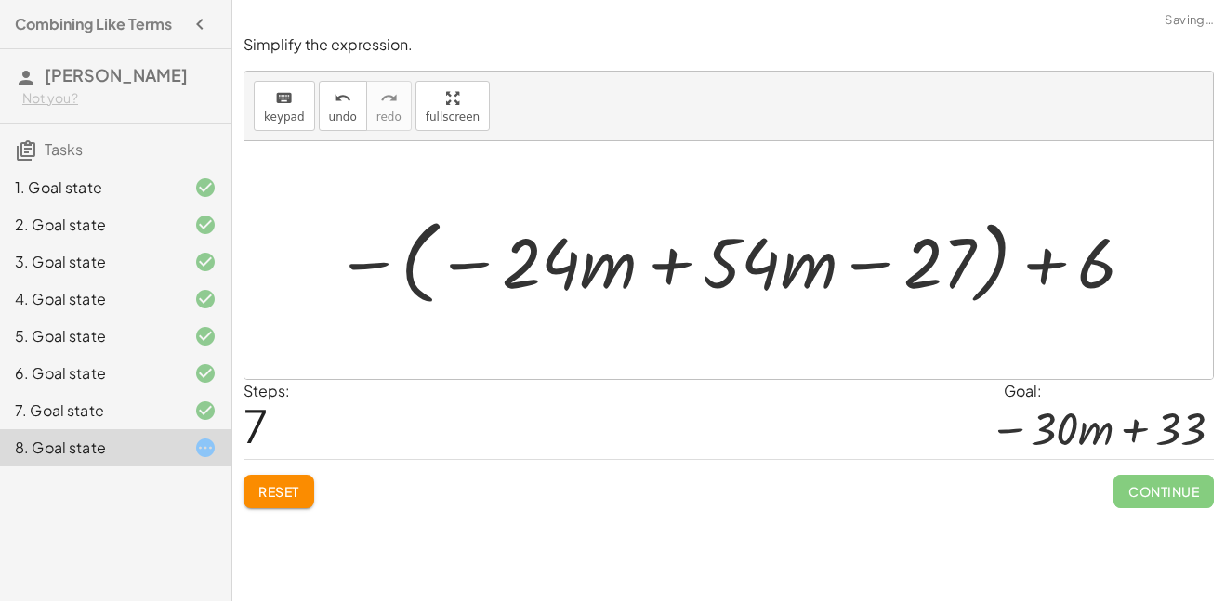
click at [673, 266] on div at bounding box center [736, 260] width 822 height 102
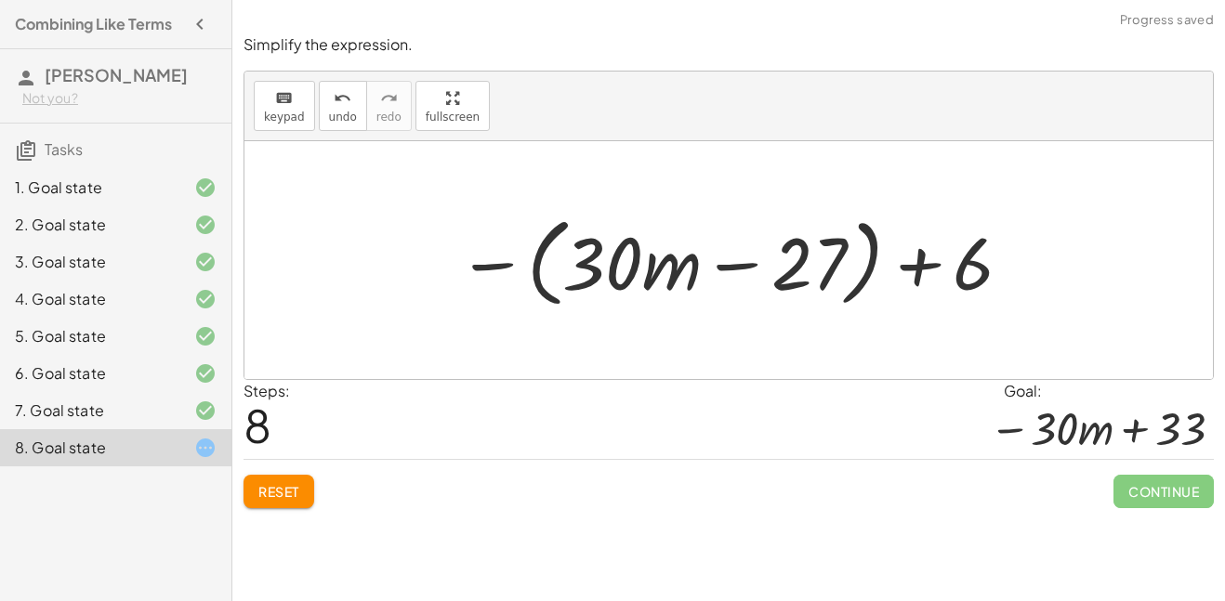
click at [562, 235] on div at bounding box center [735, 260] width 575 height 107
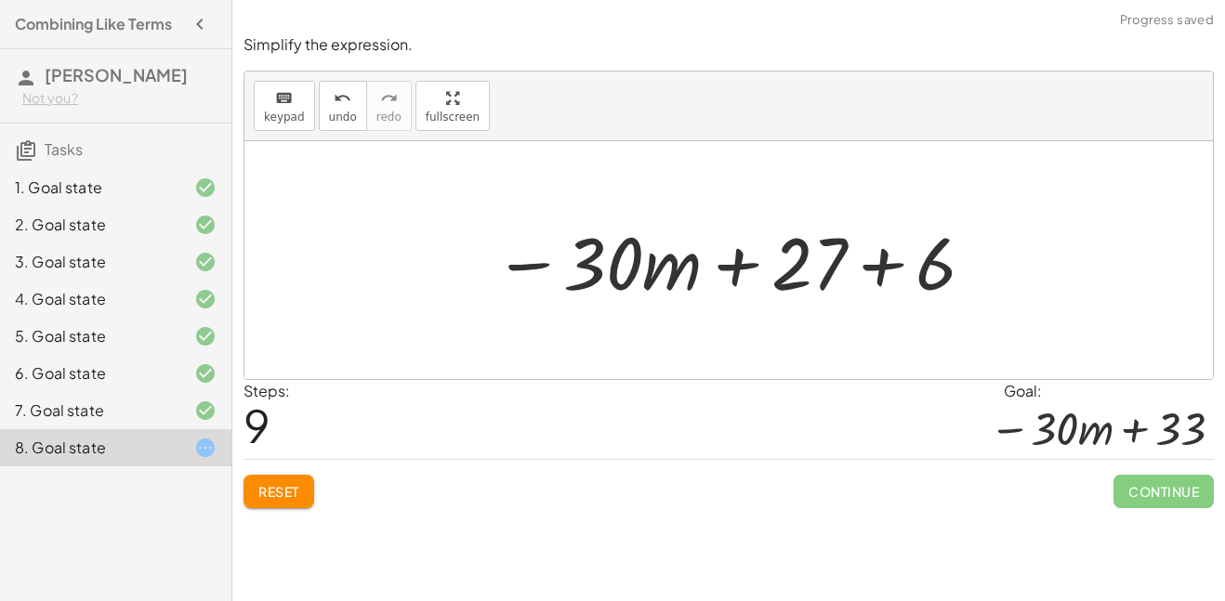
click at [876, 262] on div at bounding box center [735, 261] width 502 height 96
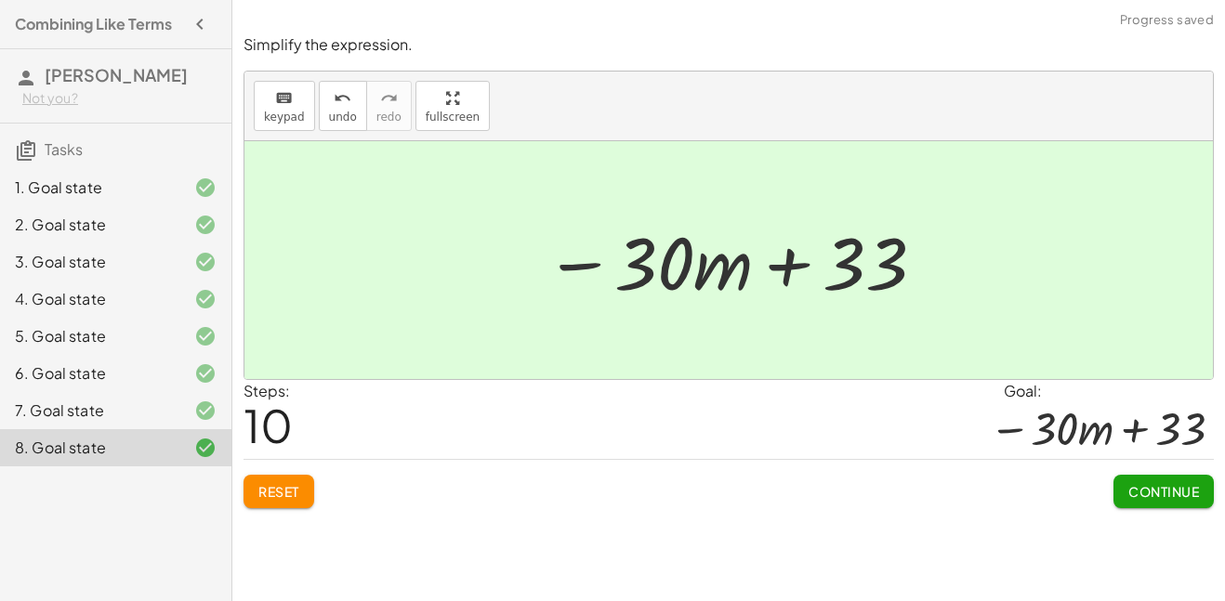
click at [1153, 497] on span "Continue" at bounding box center [1164, 491] width 71 height 17
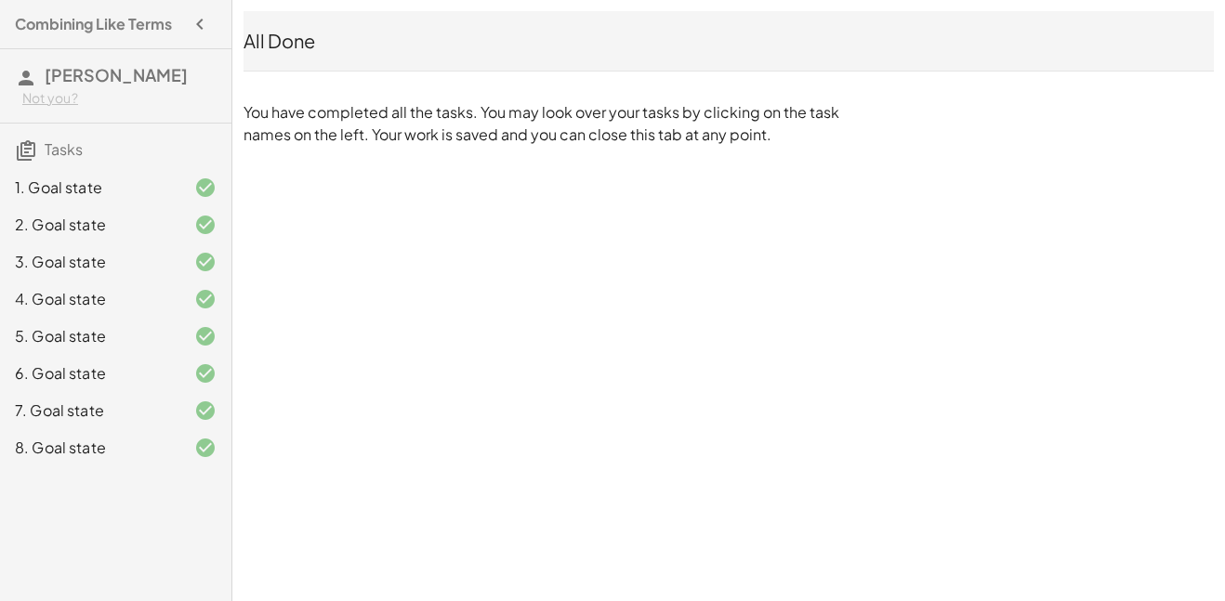
click at [198, 18] on icon "button" at bounding box center [200, 24] width 22 height 22
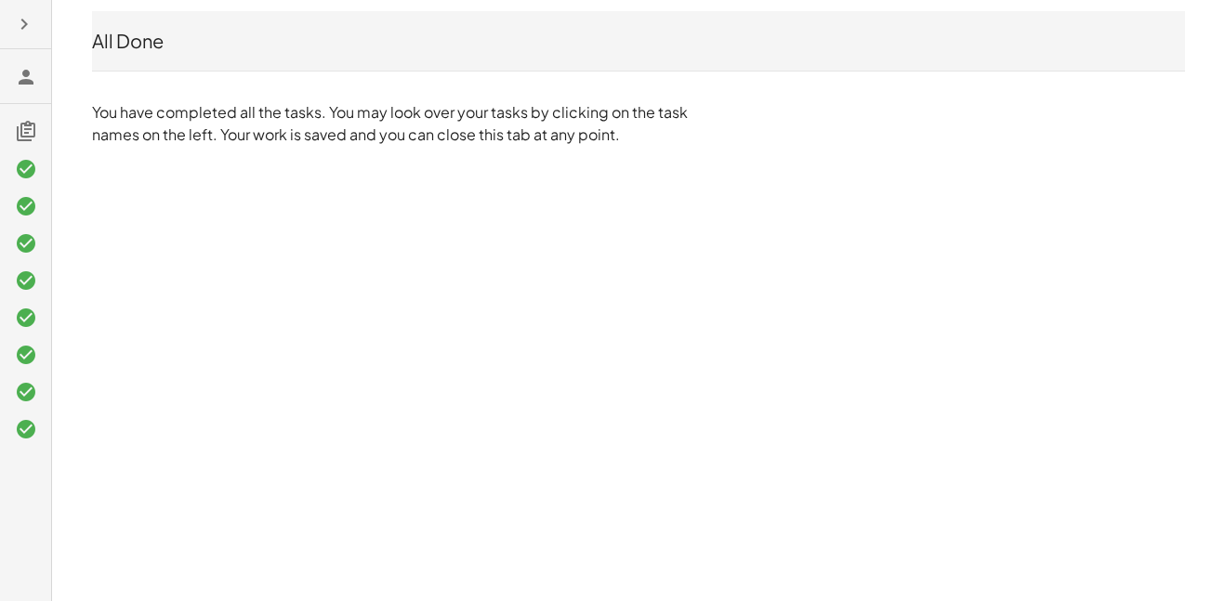
click at [23, 30] on icon "button" at bounding box center [24, 24] width 22 height 22
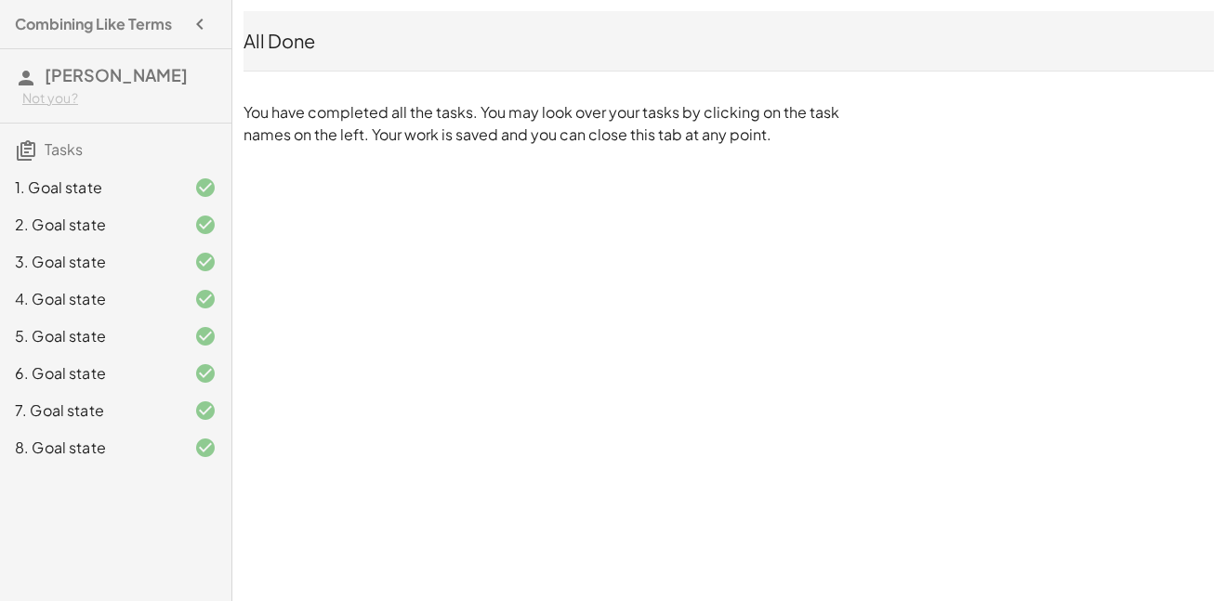
click at [119, 31] on h4 "Combining Like Terms" at bounding box center [93, 24] width 157 height 22
